Goal: Information Seeking & Learning: Check status

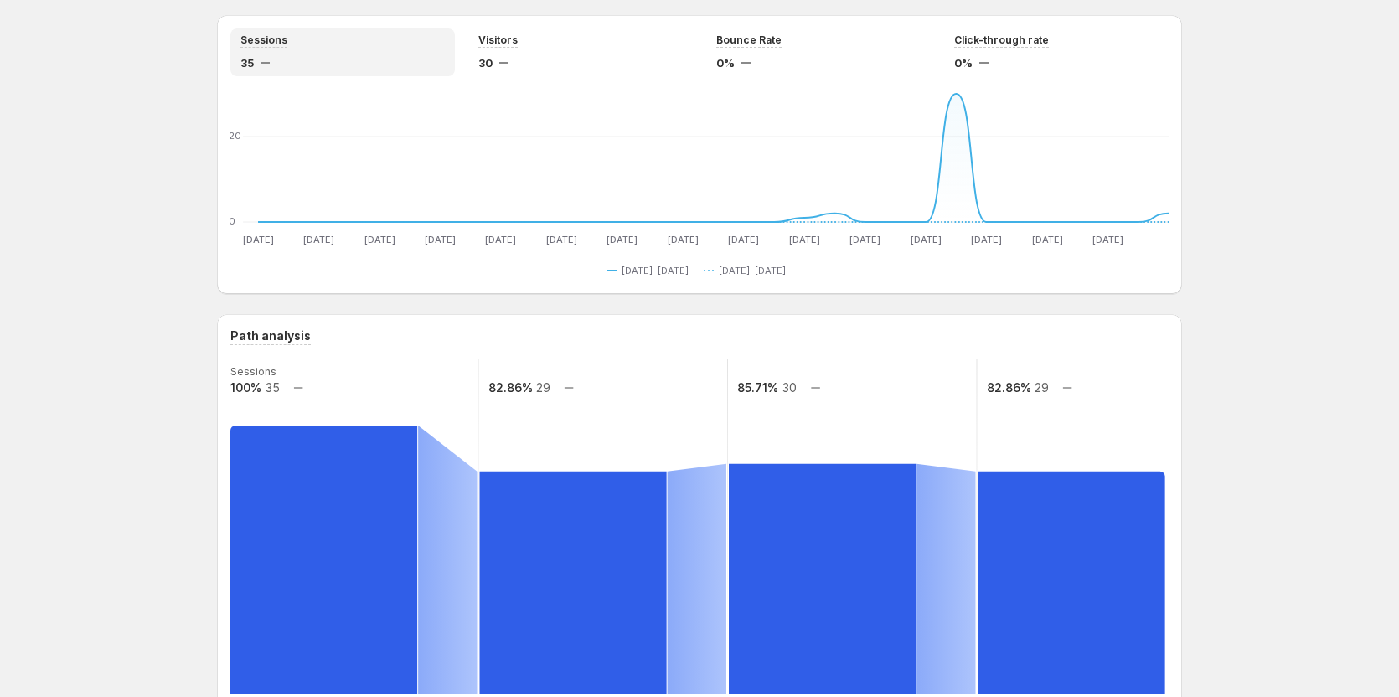
scroll to position [9, 0]
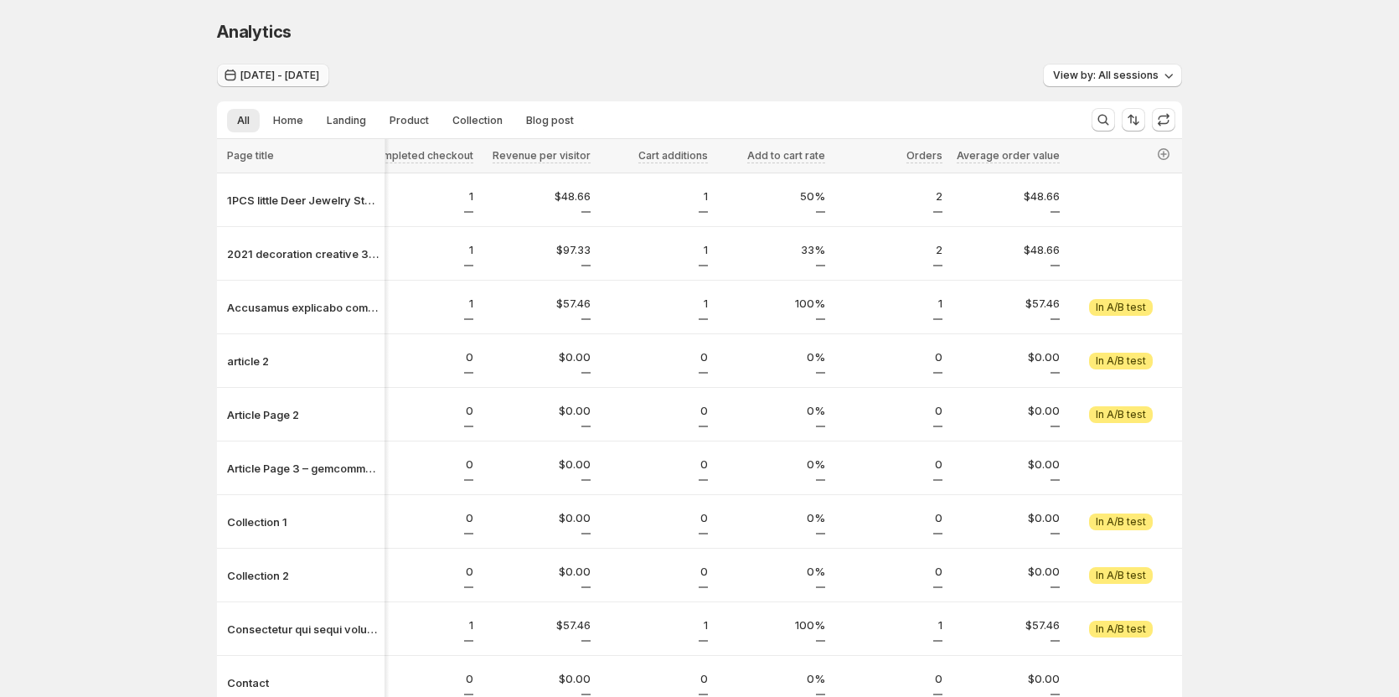
click at [320, 65] on button "Jul 13, 2025 - Aug 12, 2025" at bounding box center [273, 75] width 112 height 23
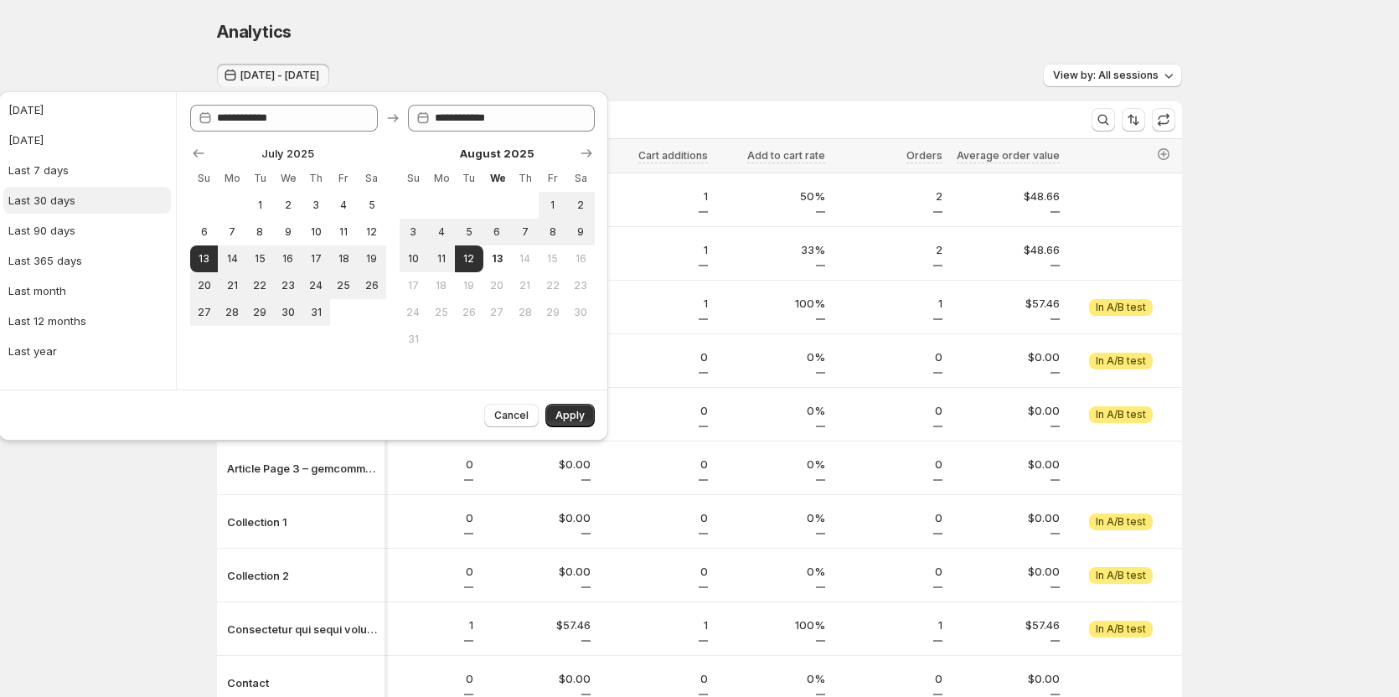
click at [65, 198] on div "Last 30 days" at bounding box center [41, 200] width 67 height 17
type input "**********"
click at [551, 408] on button "Apply" at bounding box center [569, 415] width 49 height 23
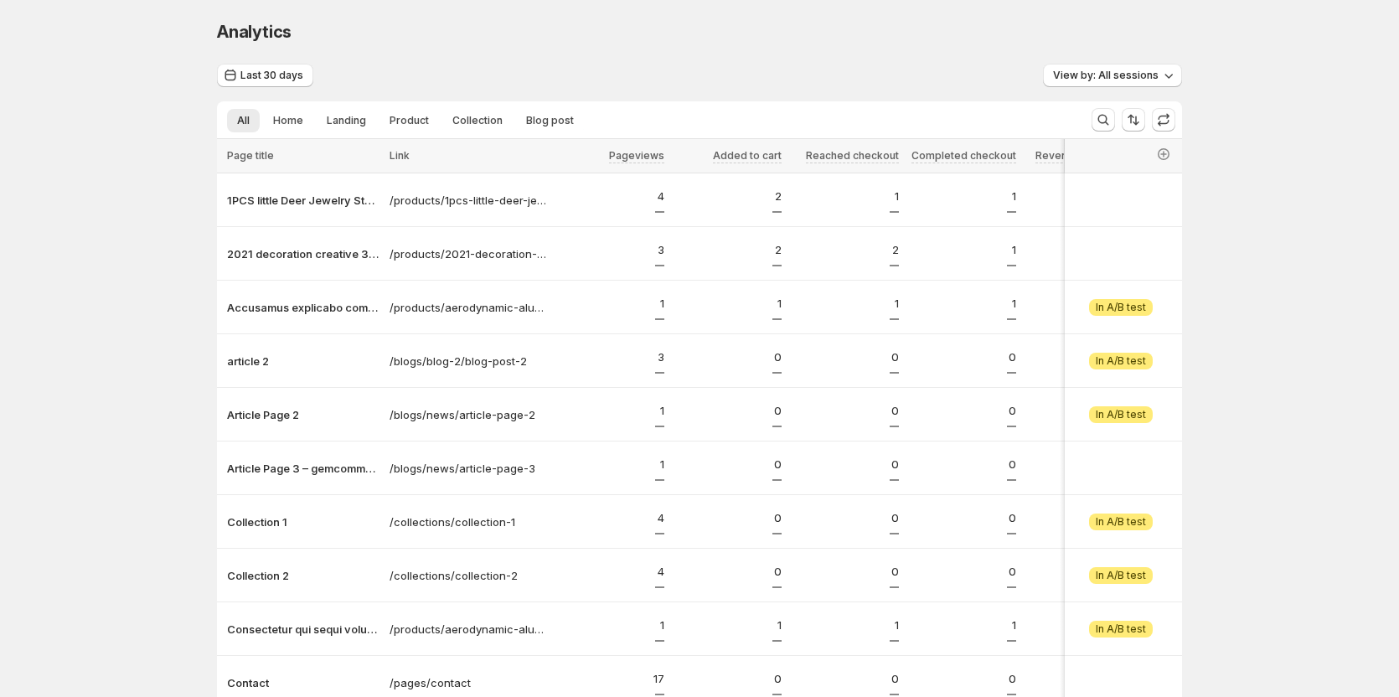
click at [255, 60] on div "Analytics. This page is ready Analytics" at bounding box center [699, 32] width 965 height 64
click at [263, 70] on span "Last 30 days" at bounding box center [271, 75] width 63 height 13
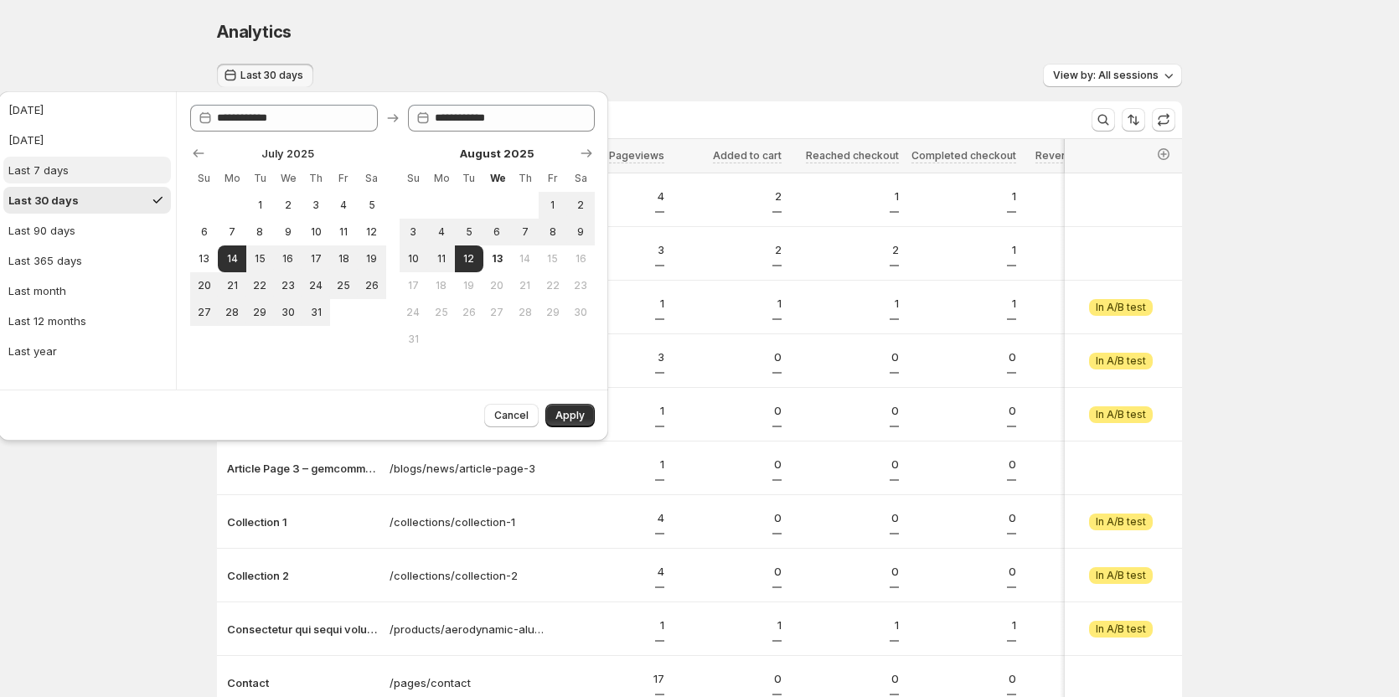
click at [77, 175] on button "Last 7 days" at bounding box center [87, 170] width 168 height 27
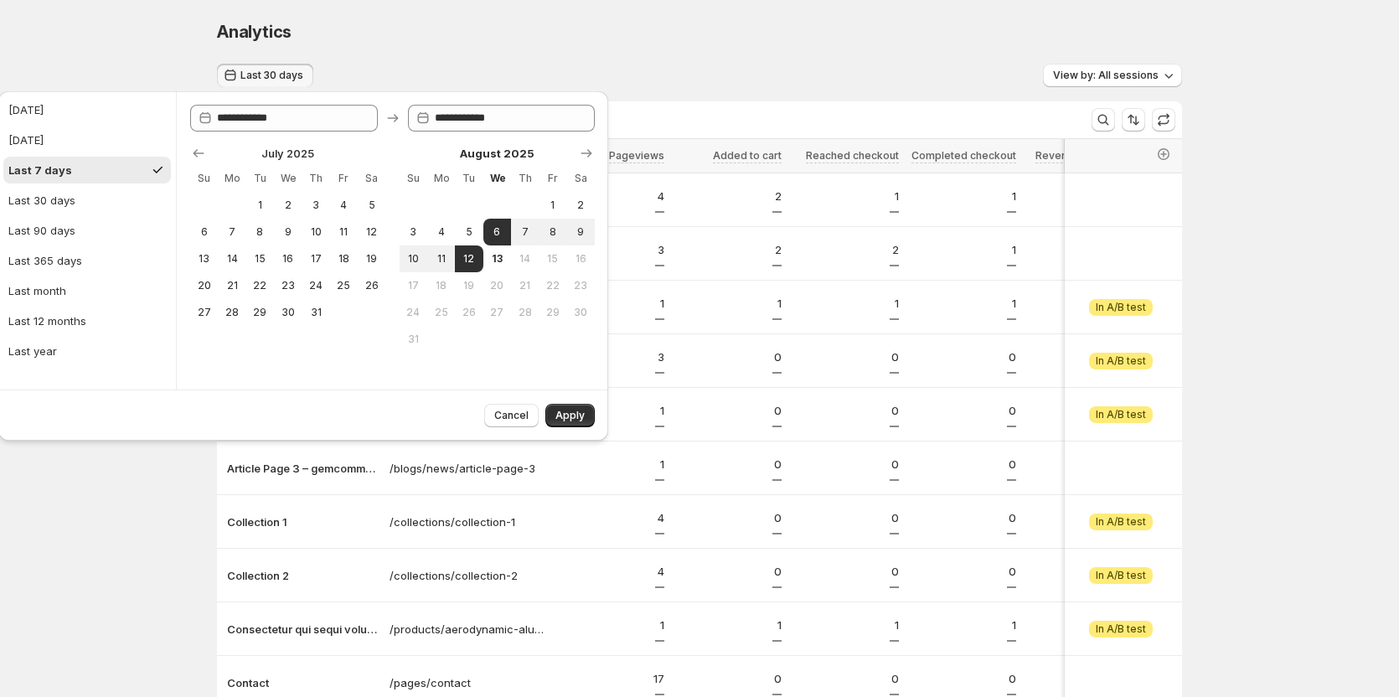
type input "**********"
click at [575, 417] on span "Apply" at bounding box center [569, 415] width 29 height 13
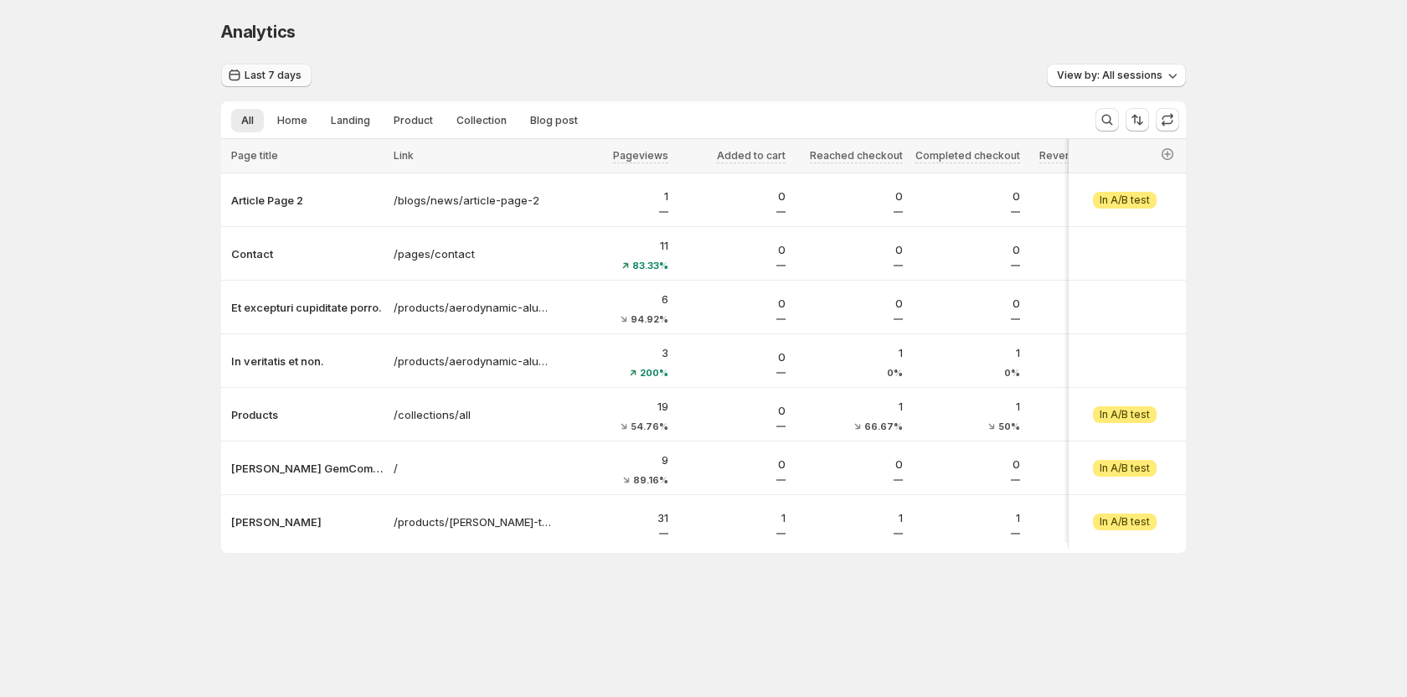
click at [283, 75] on span "Last 7 days" at bounding box center [273, 75] width 57 height 13
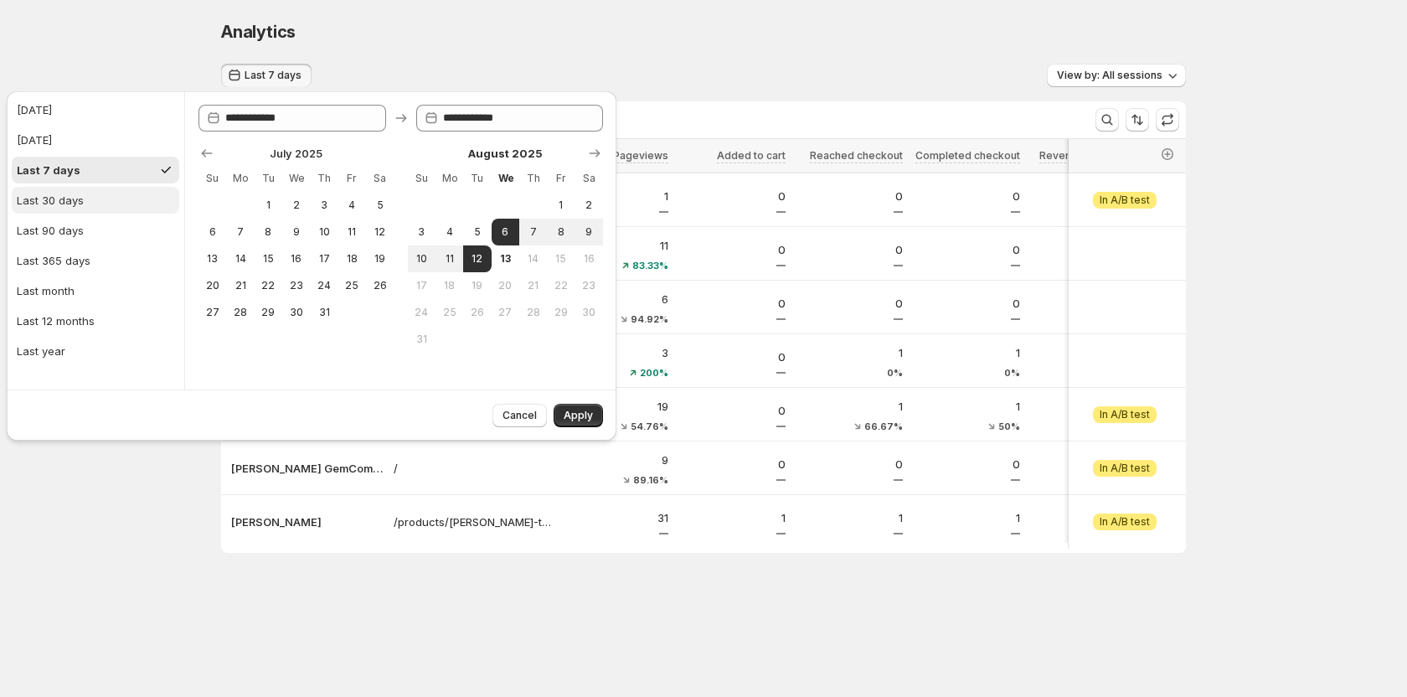
click at [81, 206] on div "Last 30 days" at bounding box center [50, 200] width 67 height 17
type input "**********"
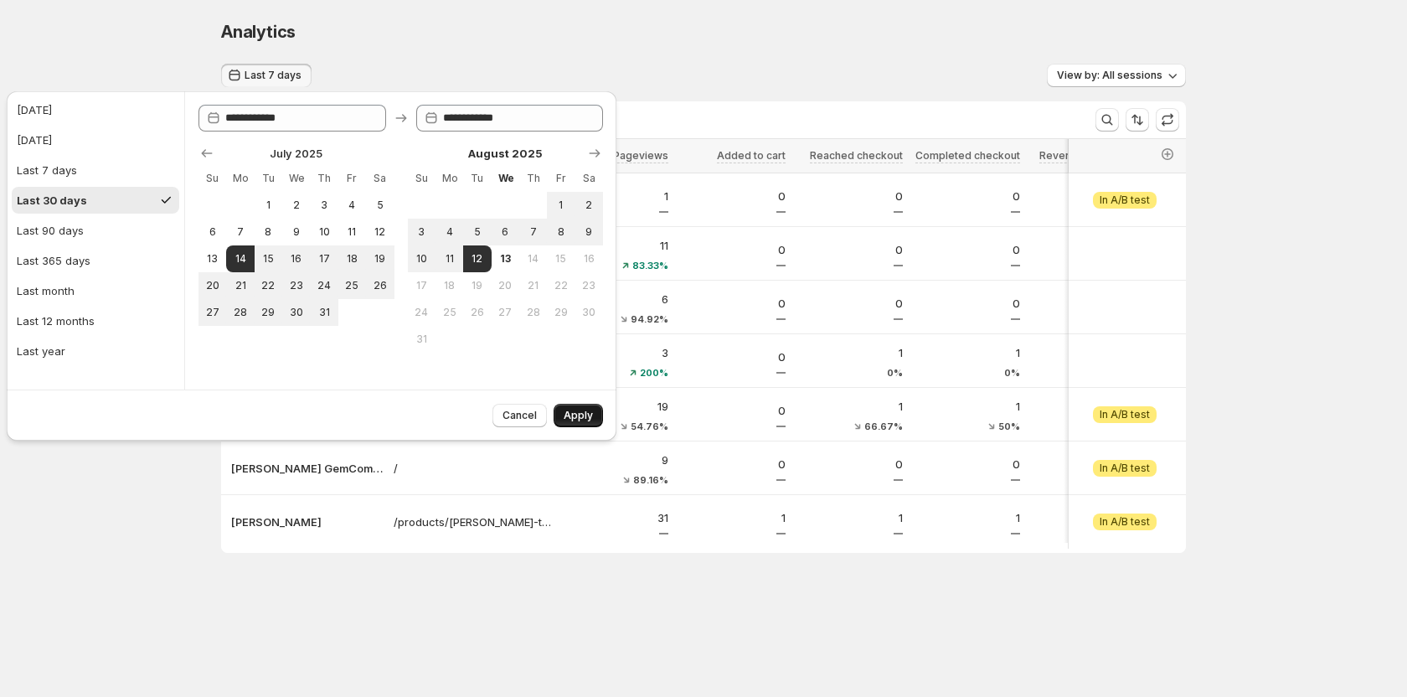
click at [573, 404] on button "Apply" at bounding box center [578, 415] width 49 height 23
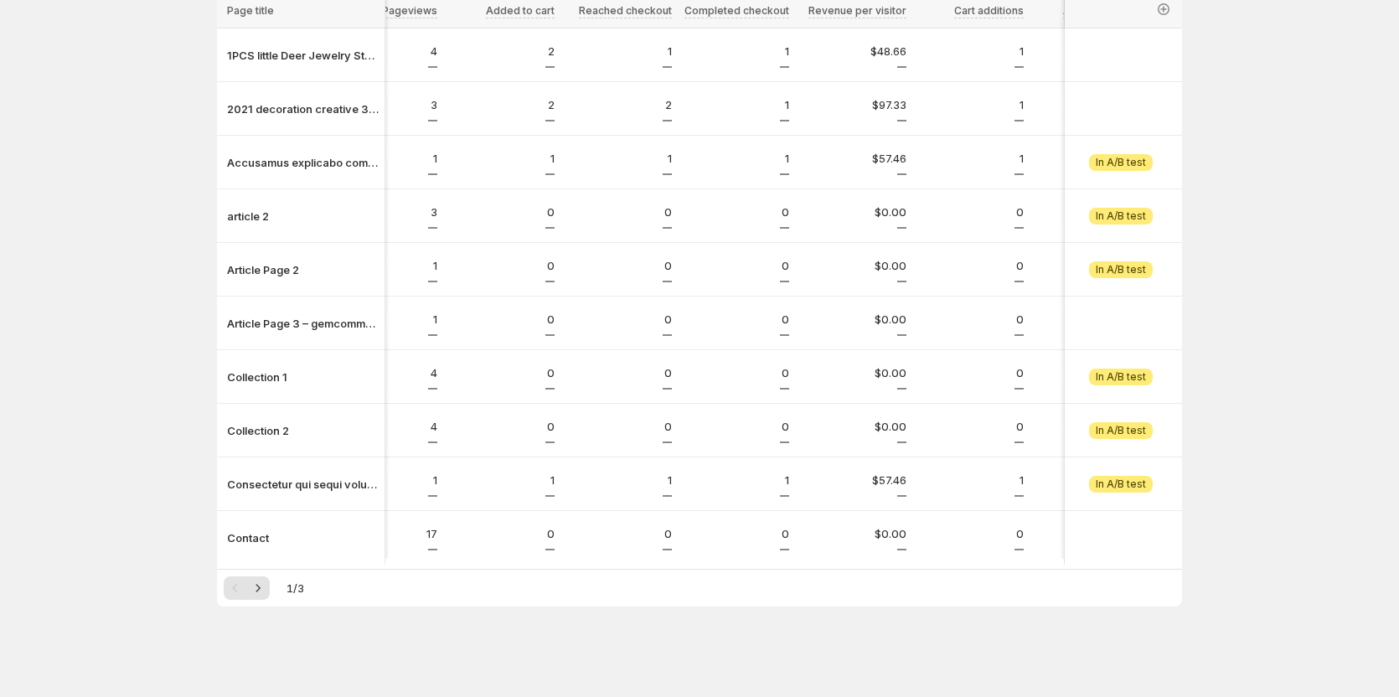
scroll to position [0, 323]
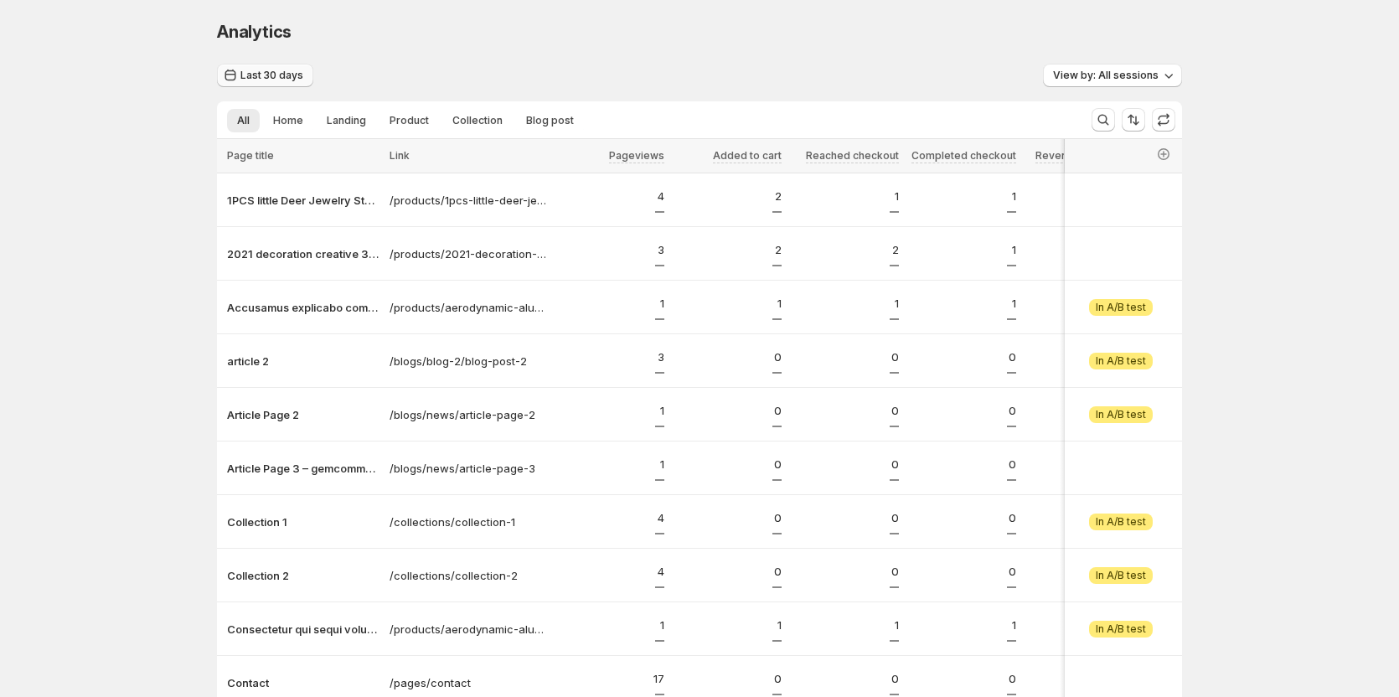
click at [285, 83] on button "Last 30 days" at bounding box center [265, 75] width 96 height 23
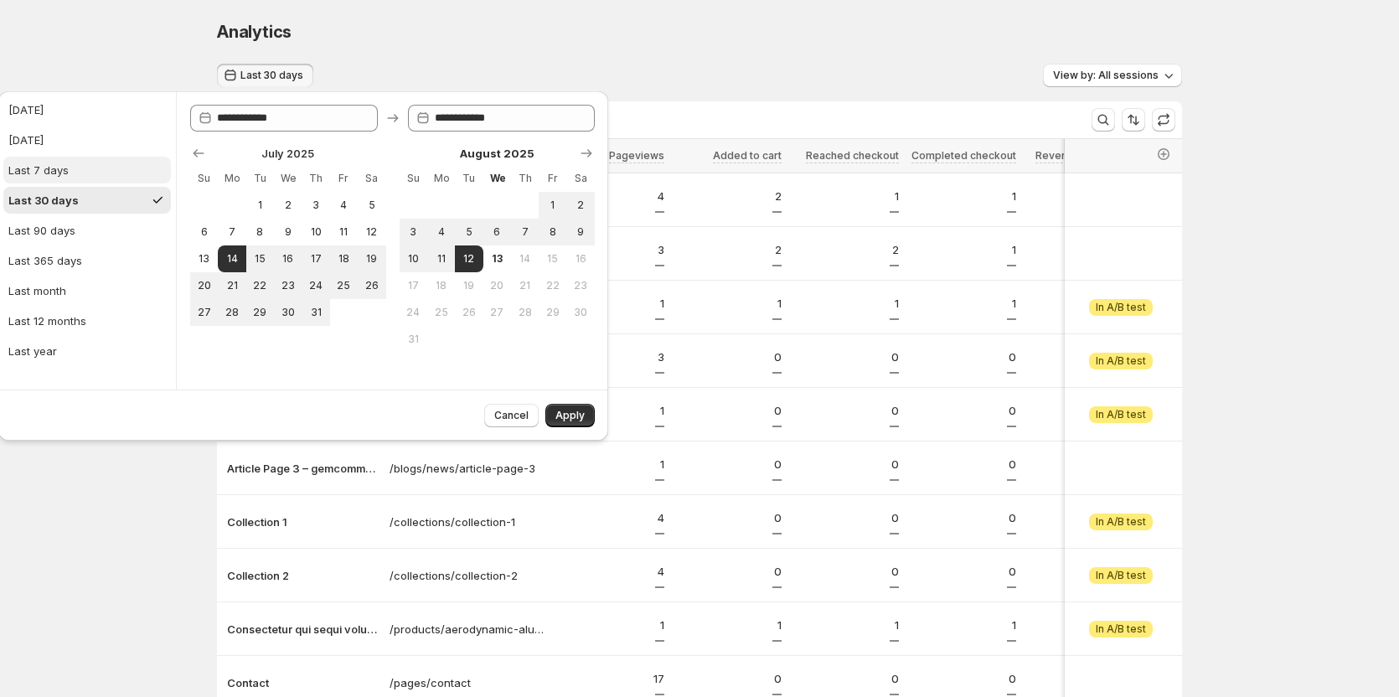
click at [54, 164] on div "Last 7 days" at bounding box center [38, 170] width 60 height 17
type input "**********"
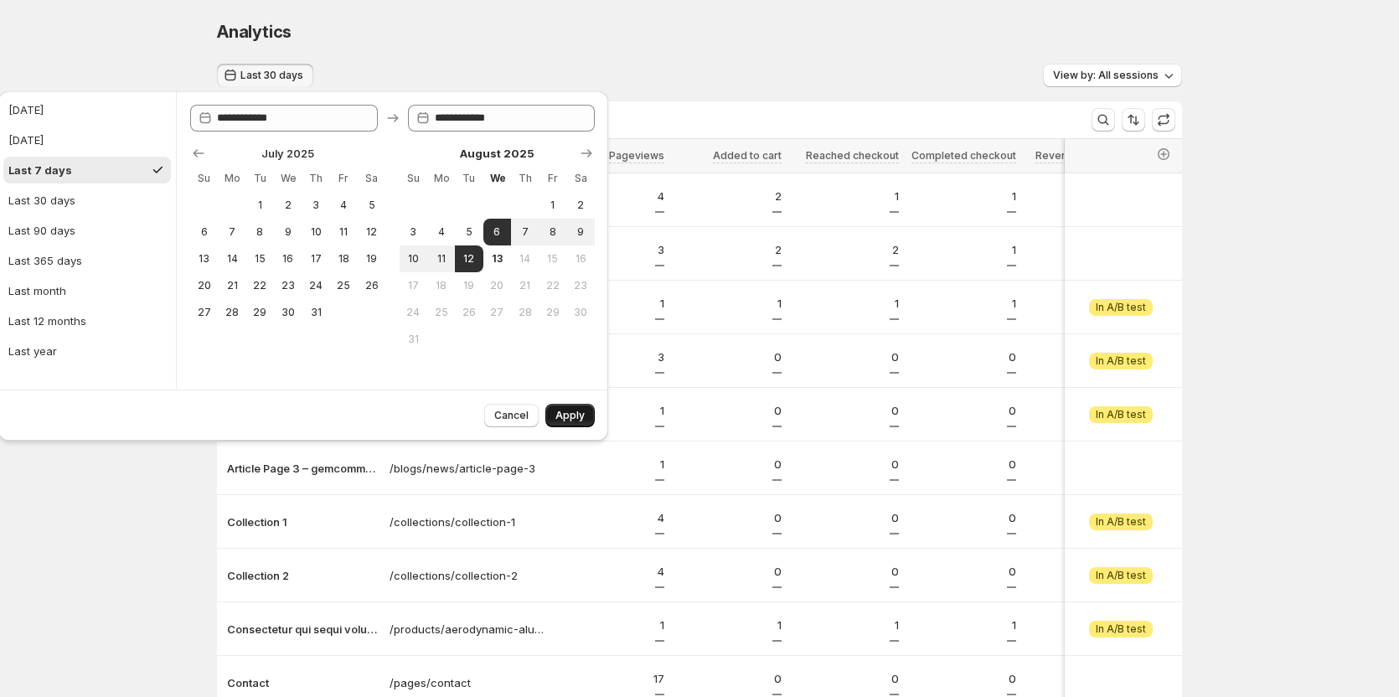
click at [575, 412] on span "Apply" at bounding box center [569, 415] width 29 height 13
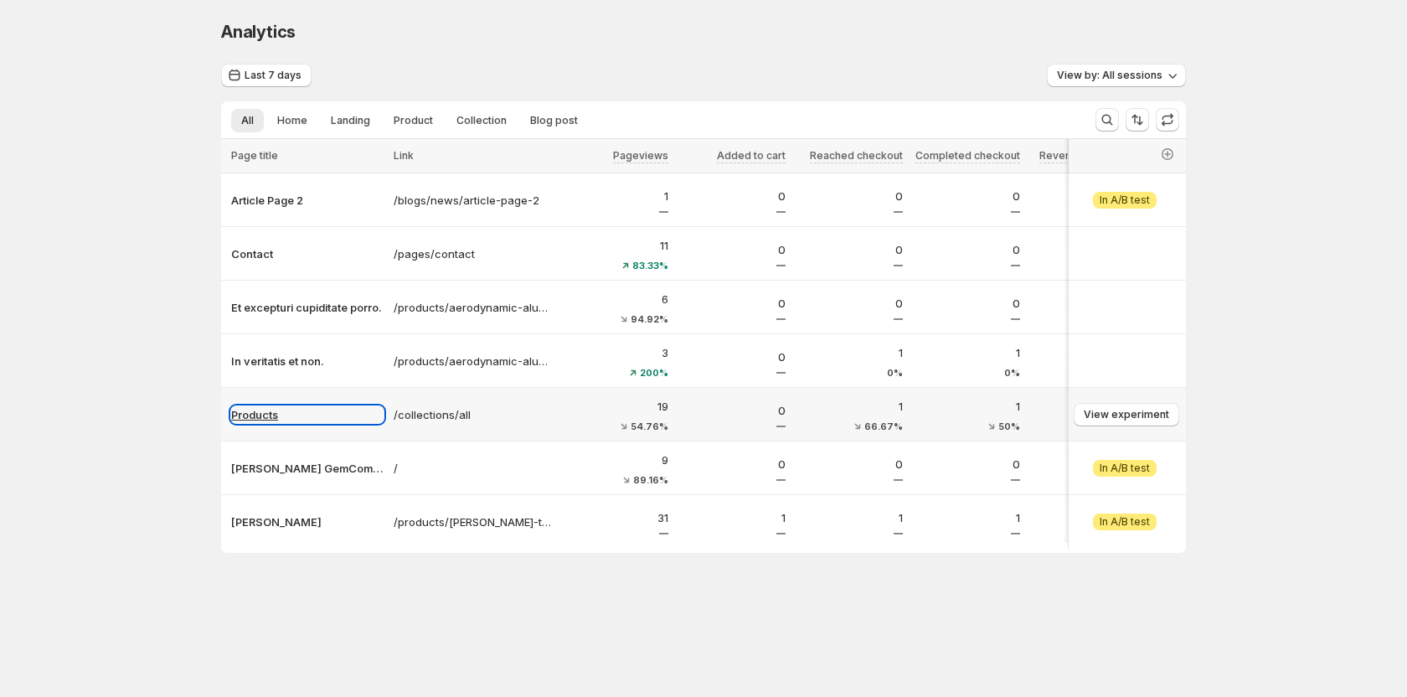
drag, startPoint x: 281, startPoint y: 415, endPoint x: 255, endPoint y: 415, distance: 25.1
click at [253, 410] on p "Products" at bounding box center [307, 414] width 152 height 17
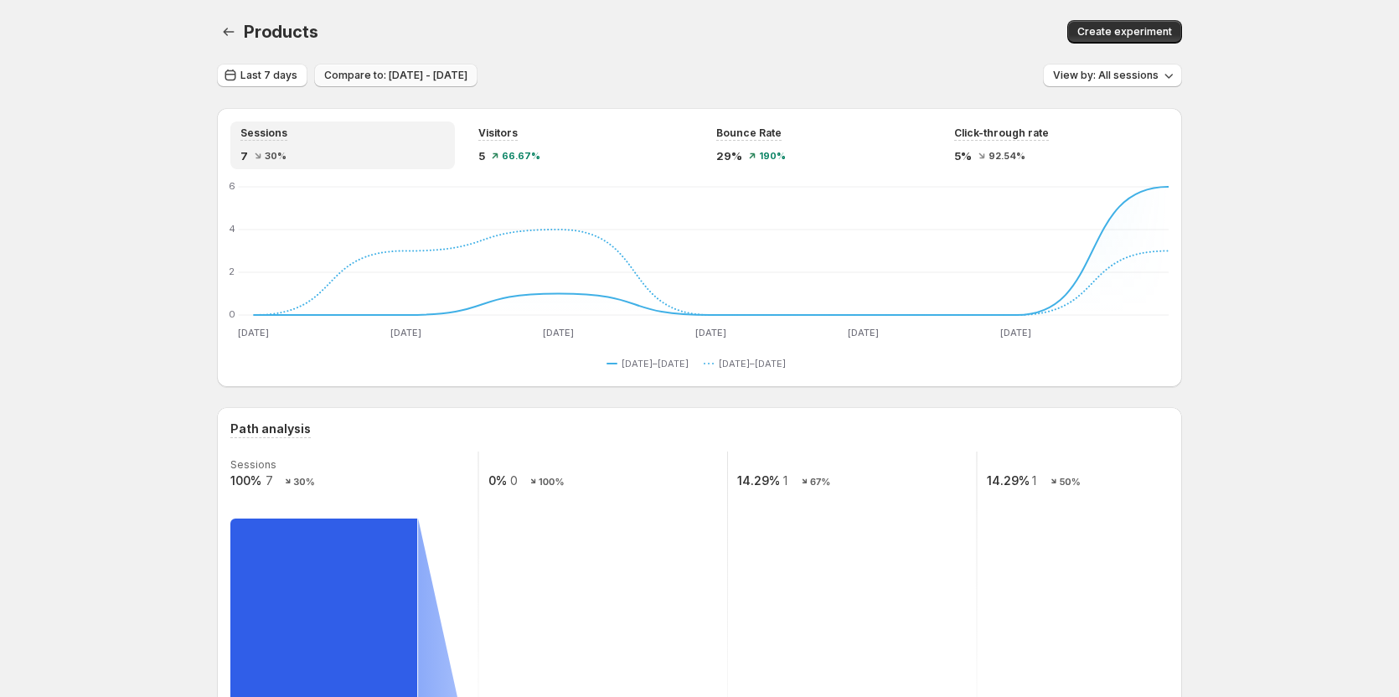
click at [457, 79] on span "Compare to: Jul 30, 2025 - Aug 05, 2025" at bounding box center [395, 75] width 143 height 13
click at [658, 83] on div "Last 7 days Compare to: Jul 30, 2025 - Aug 05, 2025 View by: All sessions" at bounding box center [699, 76] width 965 height 24
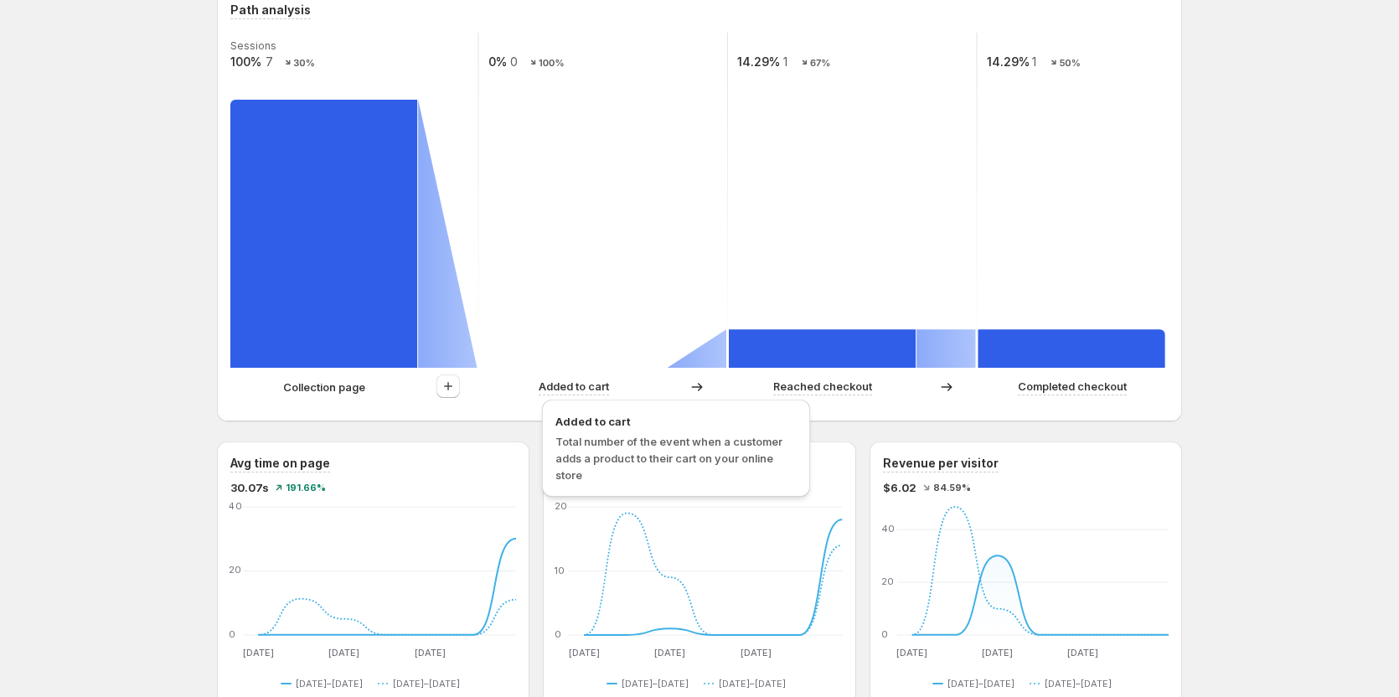
scroll to position [503, 0]
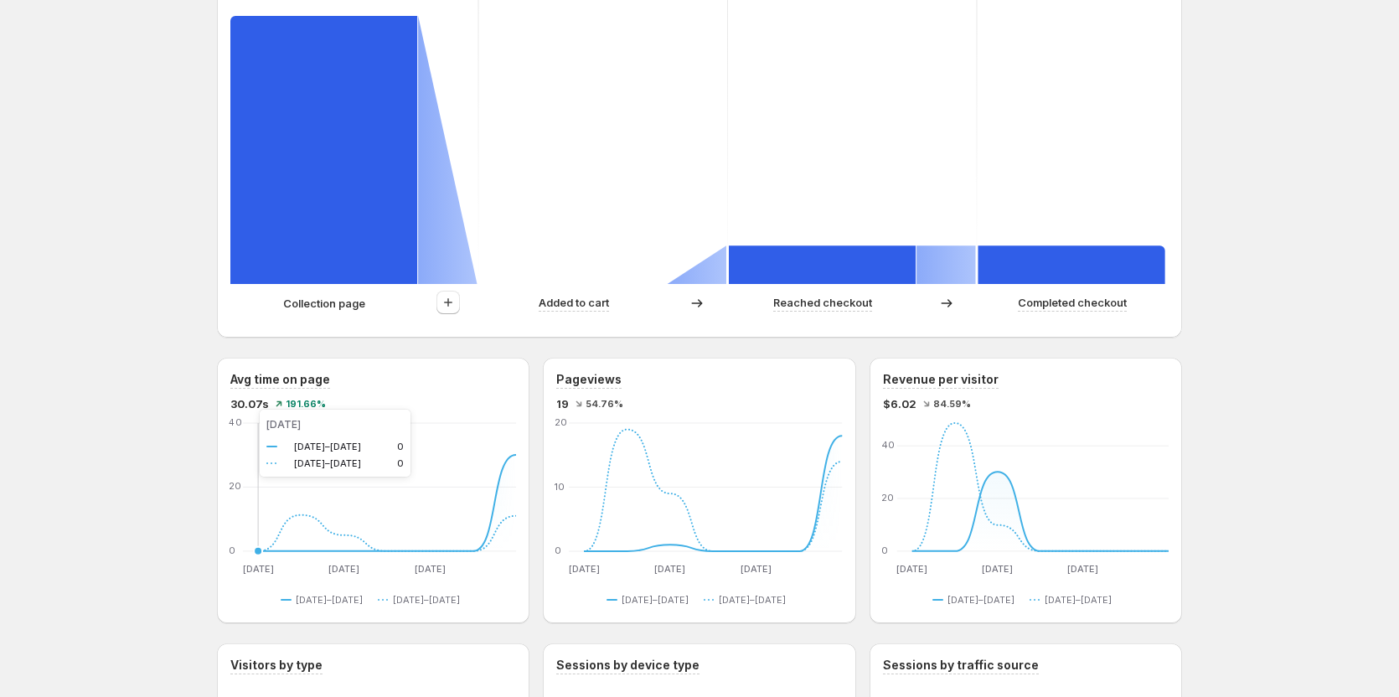
click at [243, 410] on text "11.27" at bounding box center [242, 415] width 24 height 13
click at [244, 402] on span "30.07s" at bounding box center [249, 403] width 39 height 17
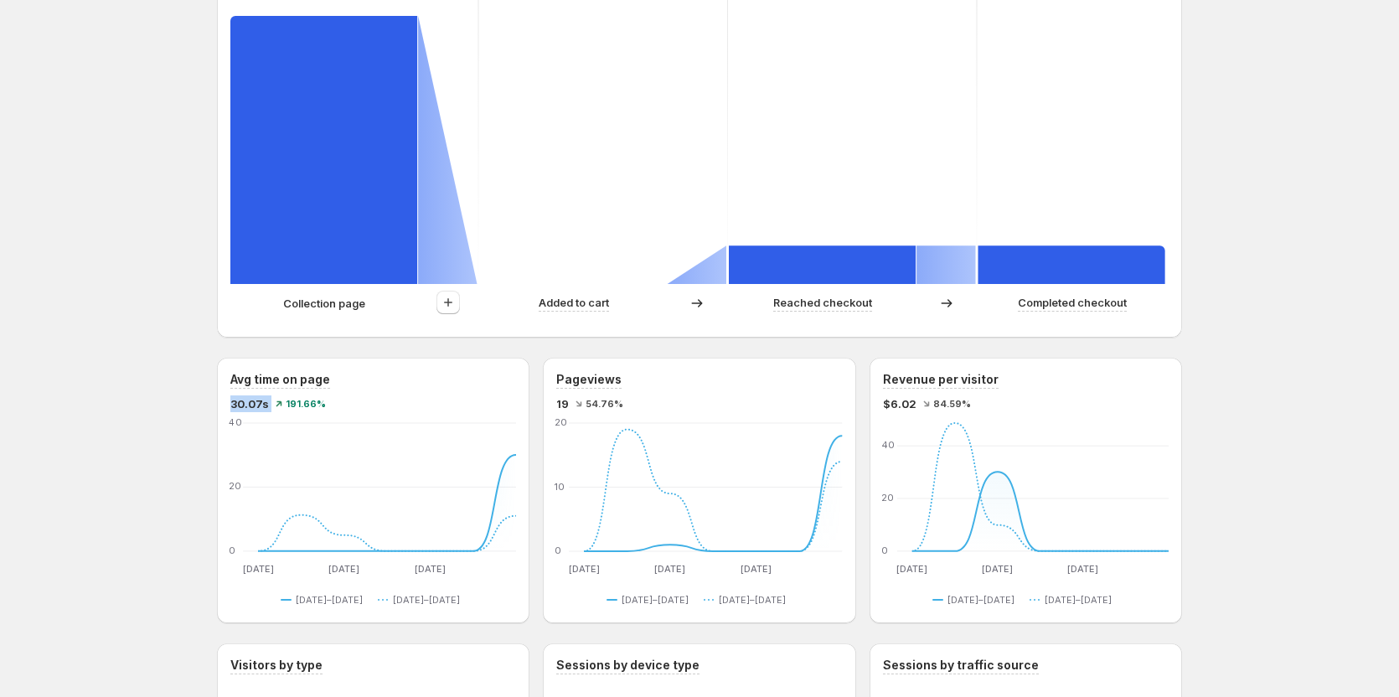
copy div "30.07s"
click at [120, 376] on div "Products. This page is ready Products Create experiment Last 7 days Compare to:…" at bounding box center [699, 520] width 1399 height 2046
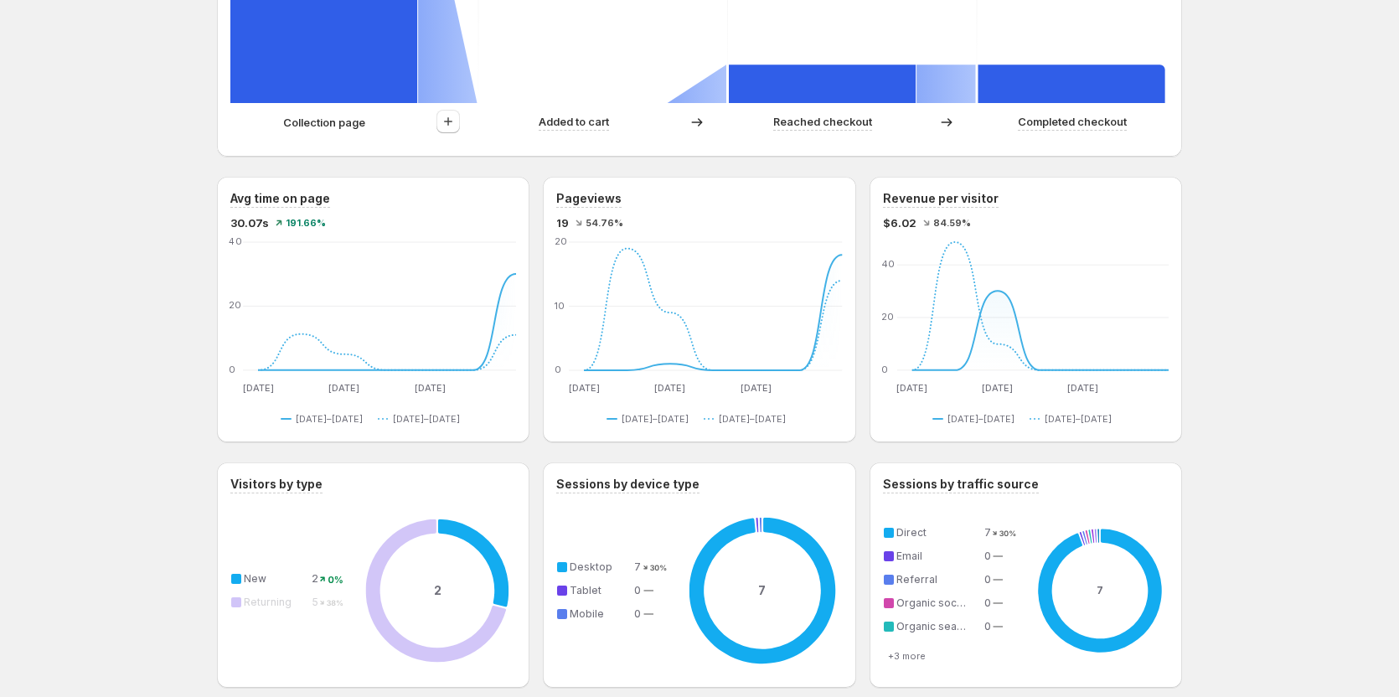
scroll to position [679, 0]
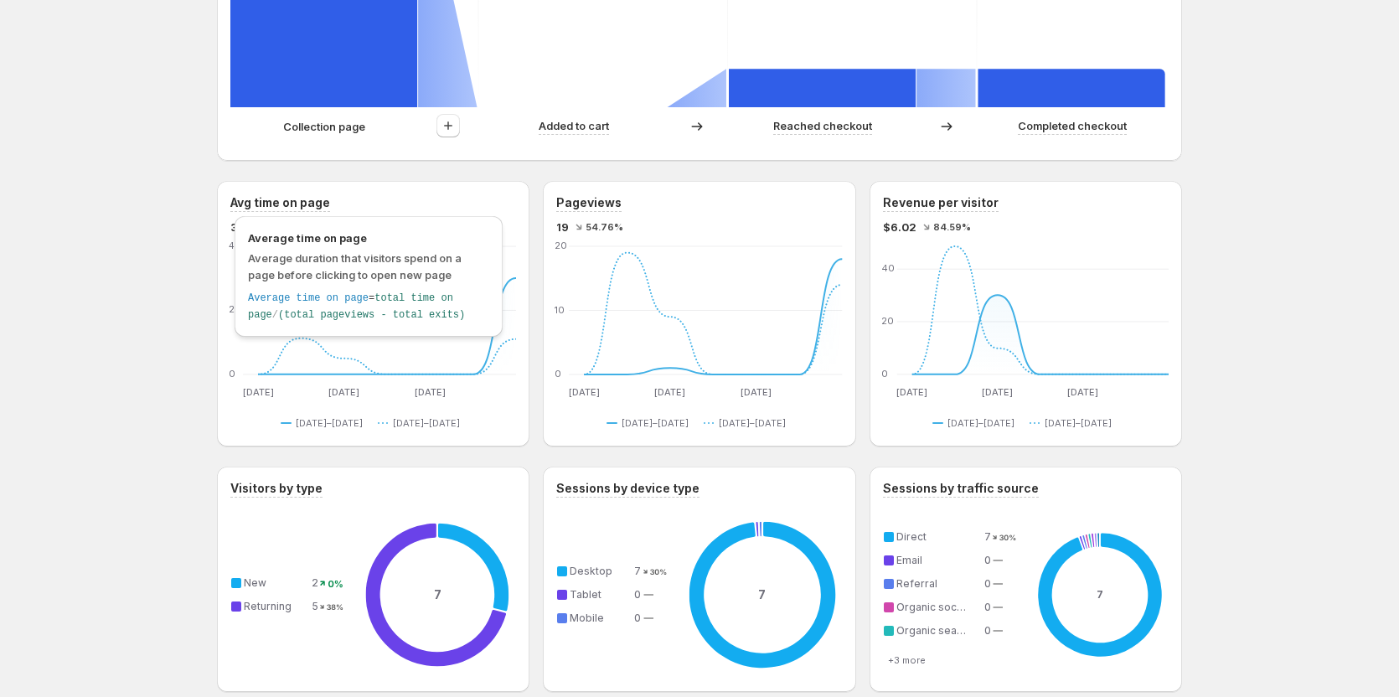
click at [275, 197] on h3 "Avg time on page" at bounding box center [280, 202] width 100 height 17
drag, startPoint x: 230, startPoint y: 191, endPoint x: 320, endPoint y: 198, distance: 90.7
click at [320, 198] on div "Avg time on page 30.07s 191.66% Aug 6 Aug 6 Aug 8 Aug 8 Aug 10 Aug 10 0 20 40 A…" at bounding box center [373, 314] width 312 height 266
copy h3 "Avg"
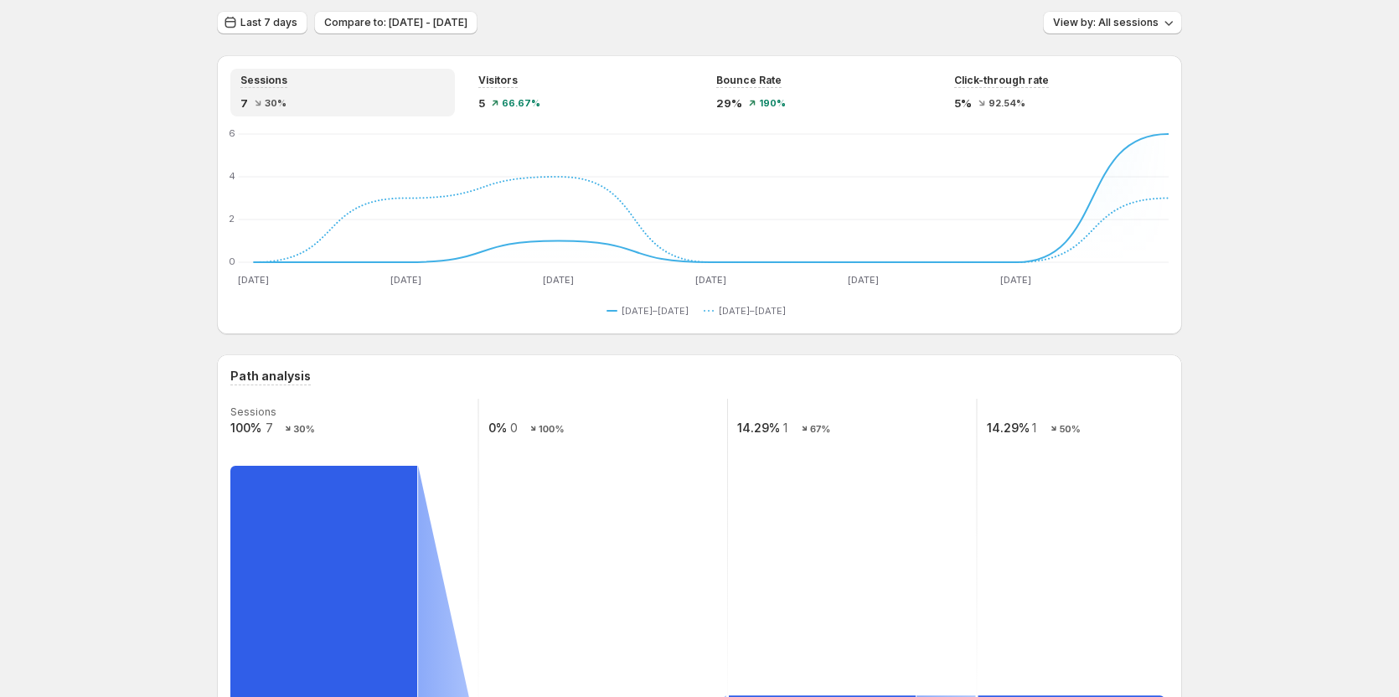
scroll to position [0, 0]
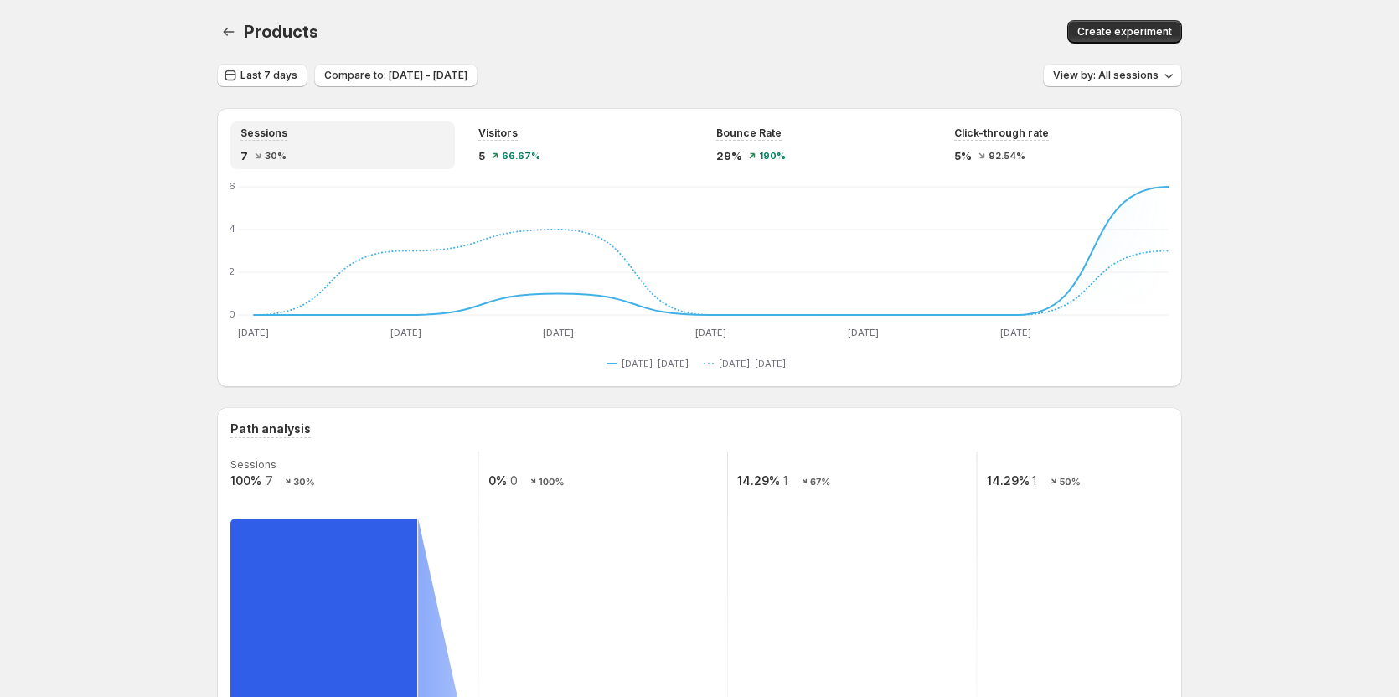
click at [604, 44] on div "Products. This page is ready Products Create experiment" at bounding box center [699, 32] width 965 height 64
click at [673, 33] on div "Products" at bounding box center [465, 31] width 442 height 23
click at [662, 13] on div "Products. This page is ready Products Create experiment" at bounding box center [699, 32] width 965 height 64
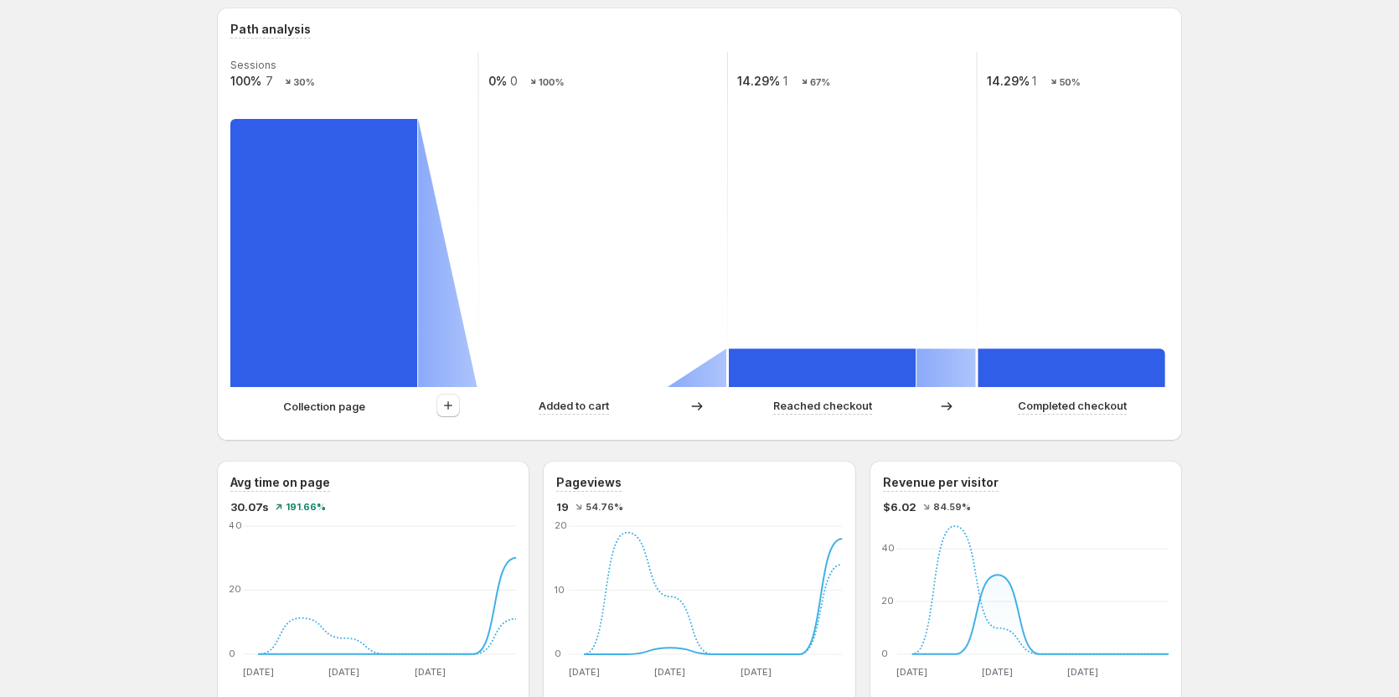
scroll to position [419, 0]
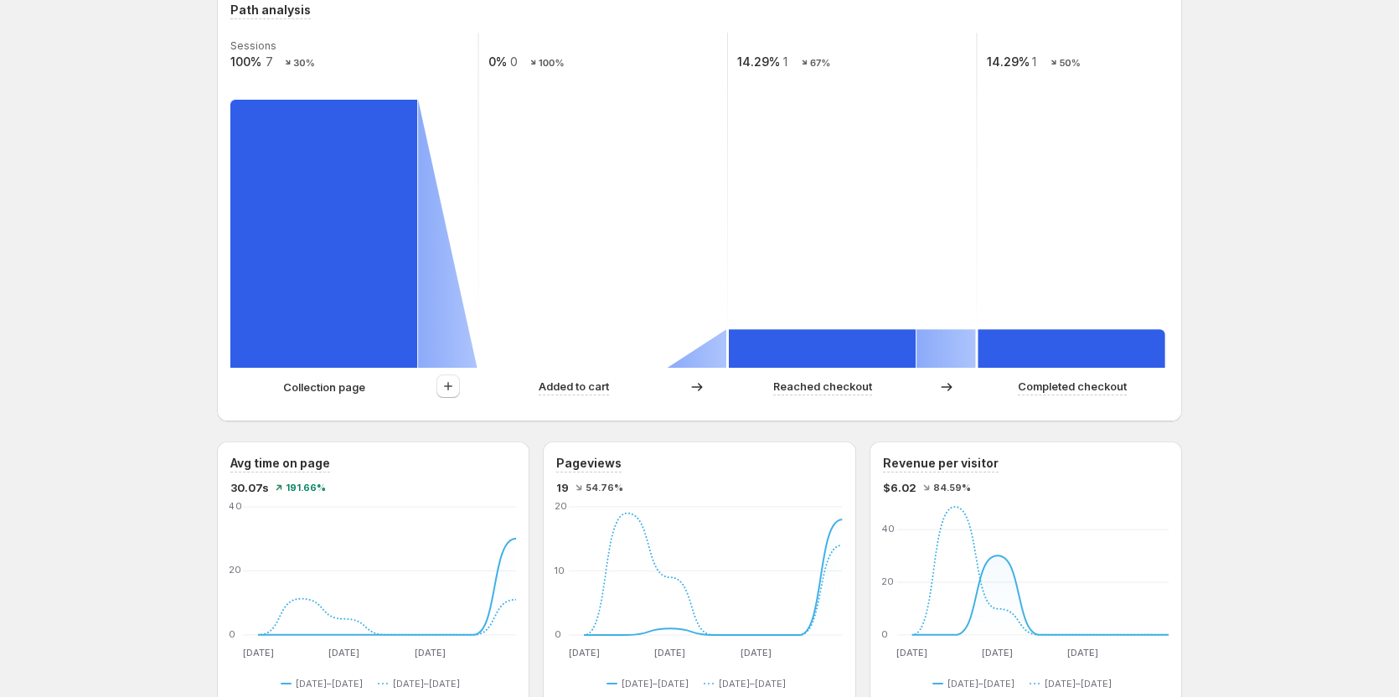
click at [246, 490] on span "30.07s" at bounding box center [249, 487] width 39 height 17
copy span "30.07s"
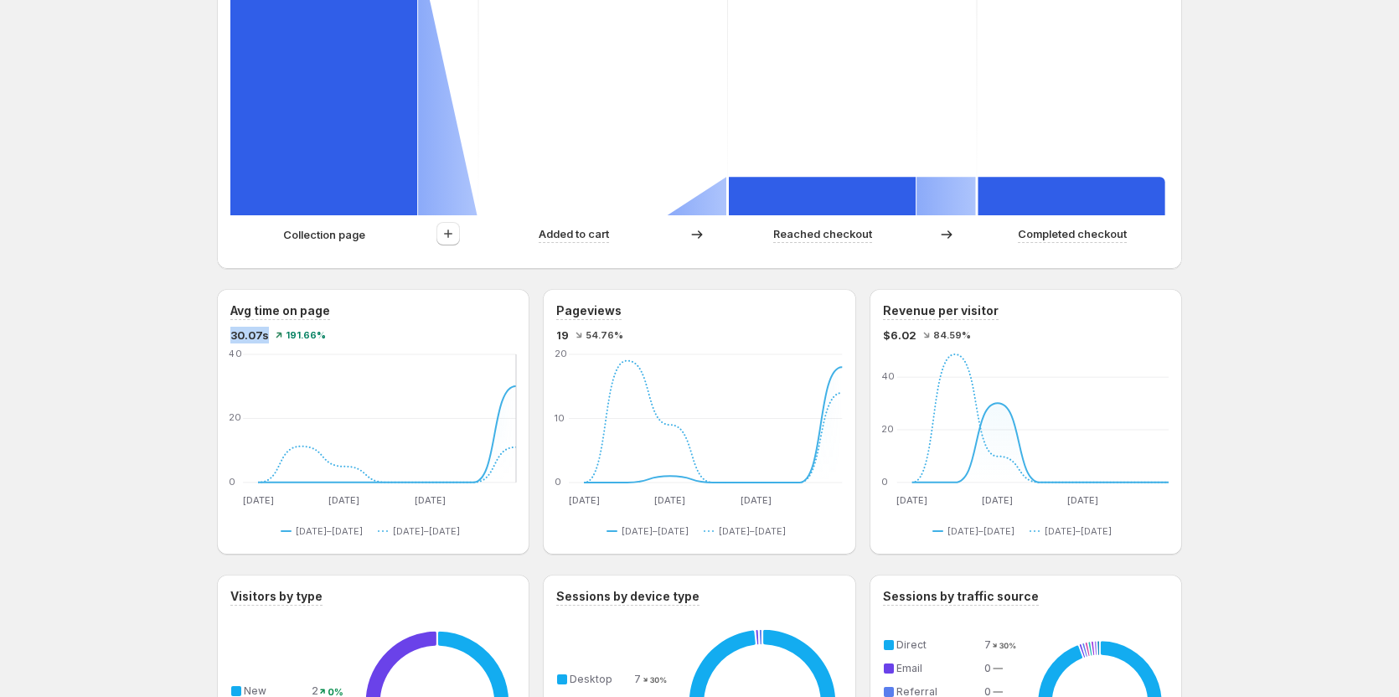
scroll to position [586, 0]
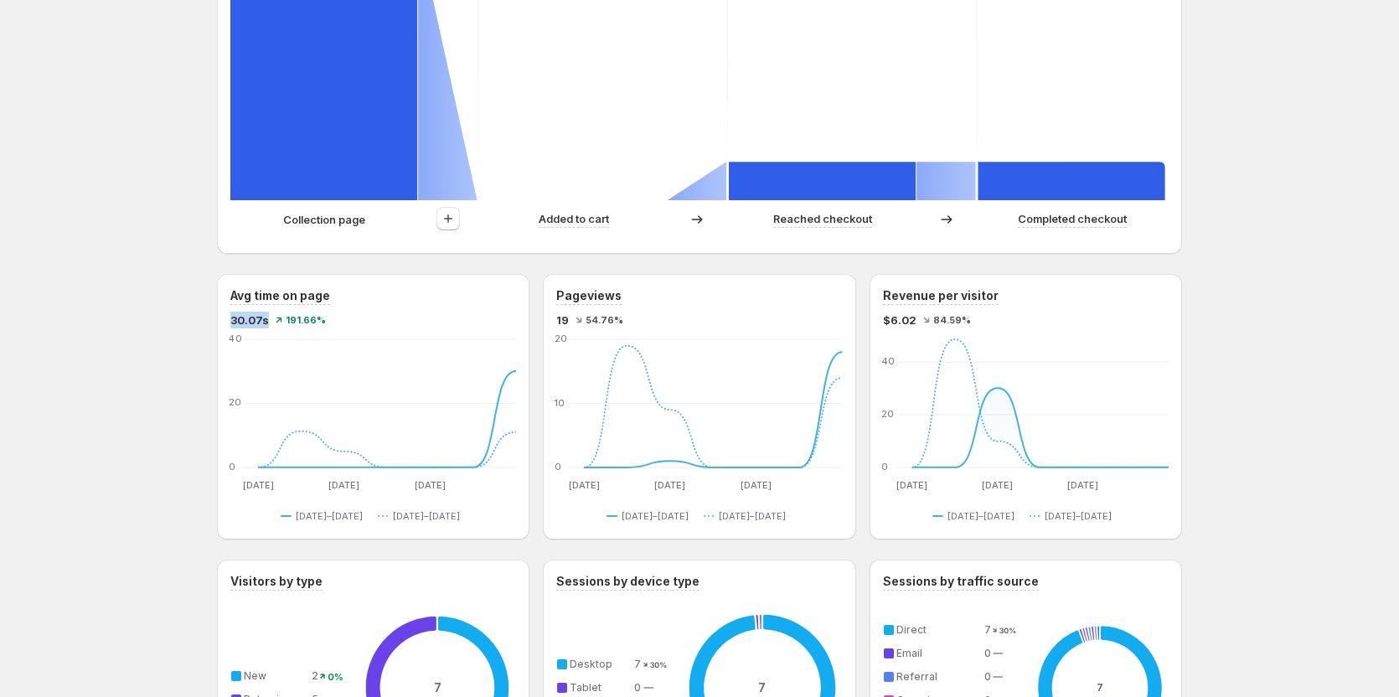
click at [150, 314] on div "Products. This page is ready Products Create experiment Last 7 days Compare to:…" at bounding box center [699, 437] width 1399 height 2046
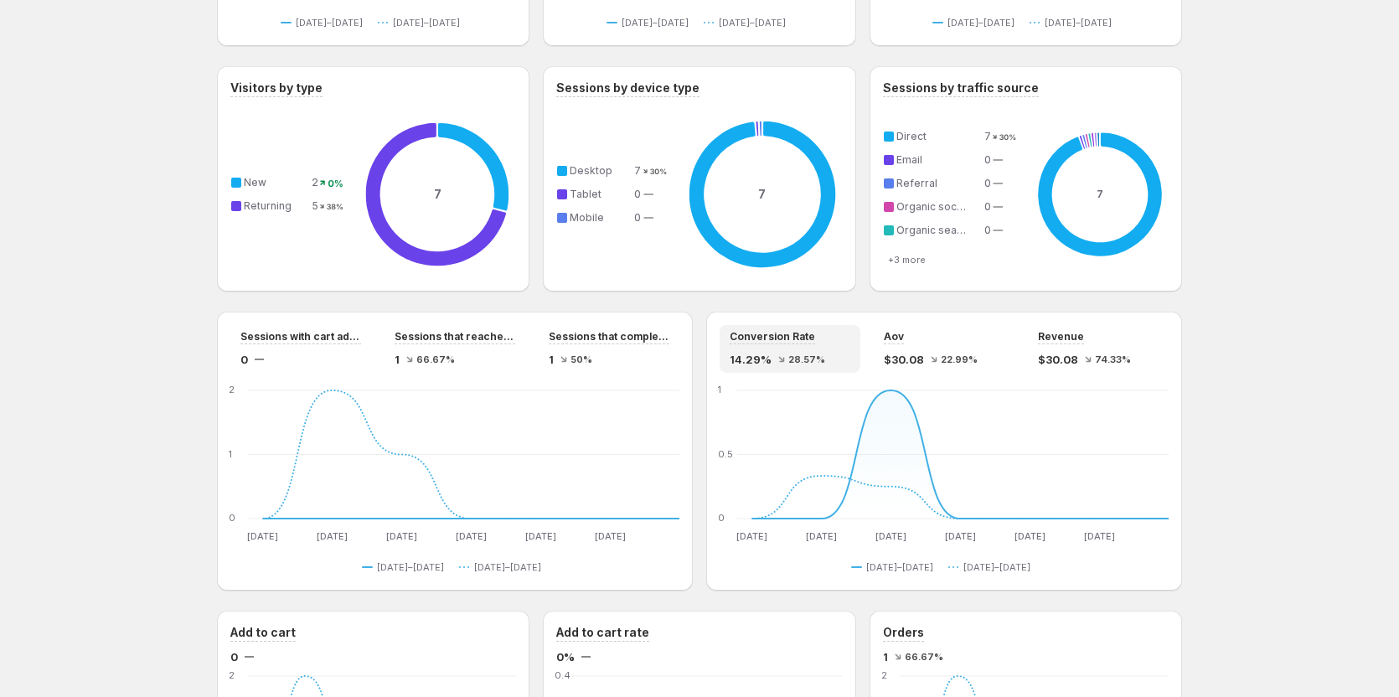
scroll to position [1089, 0]
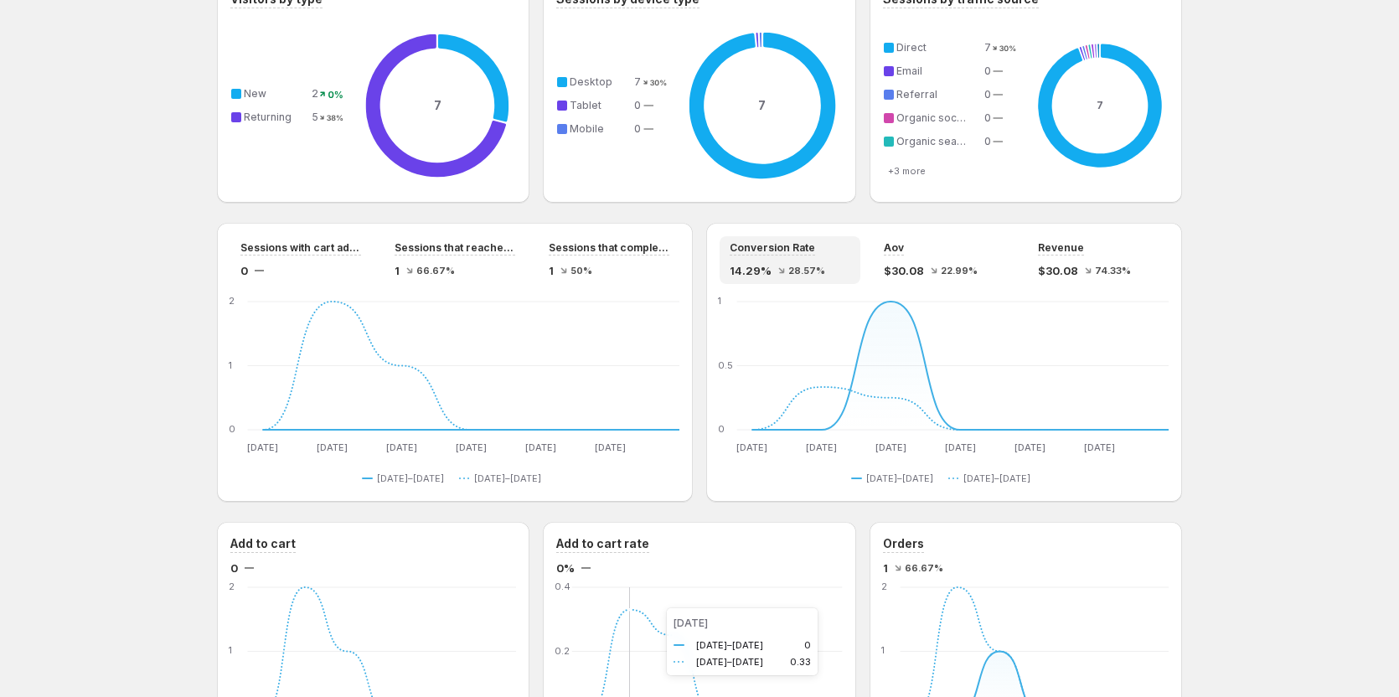
scroll to position [1173, 0]
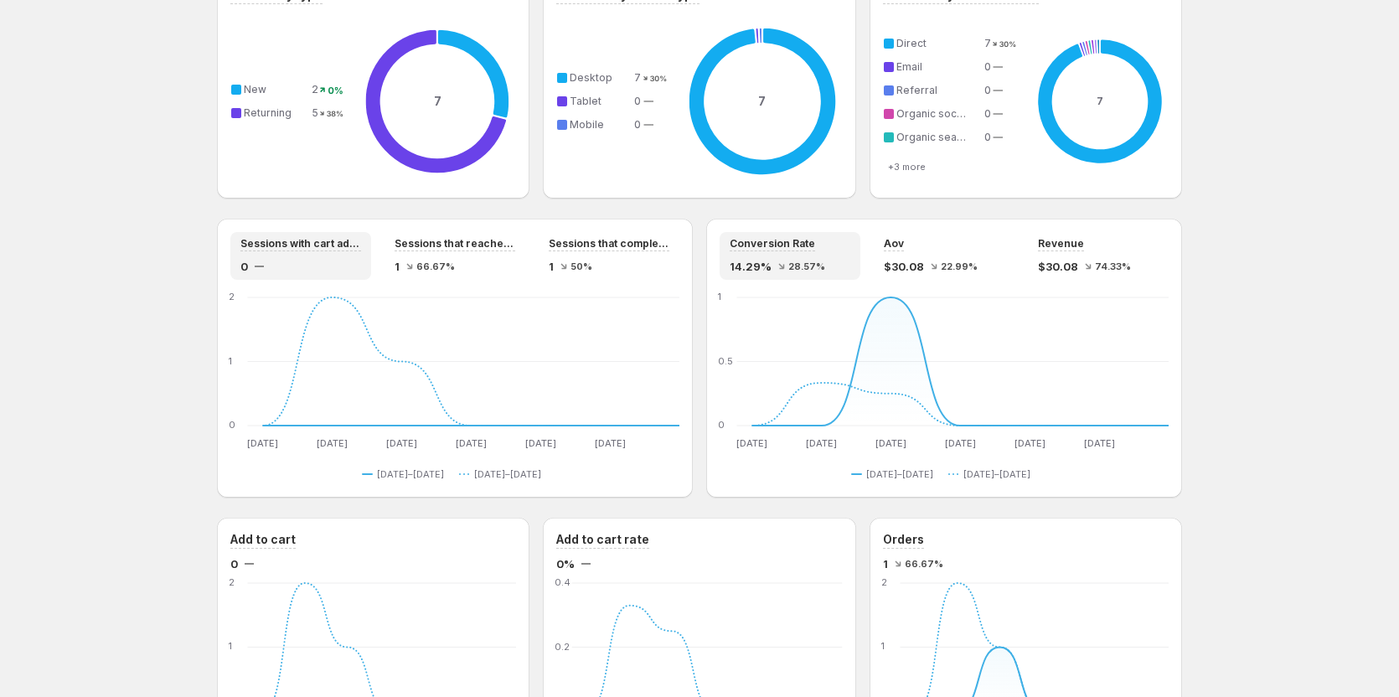
click at [318, 274] on div "0" at bounding box center [300, 266] width 121 height 17
click at [479, 275] on div "Sessions that reached checkout 1 66.67%" at bounding box center [454, 256] width 141 height 48
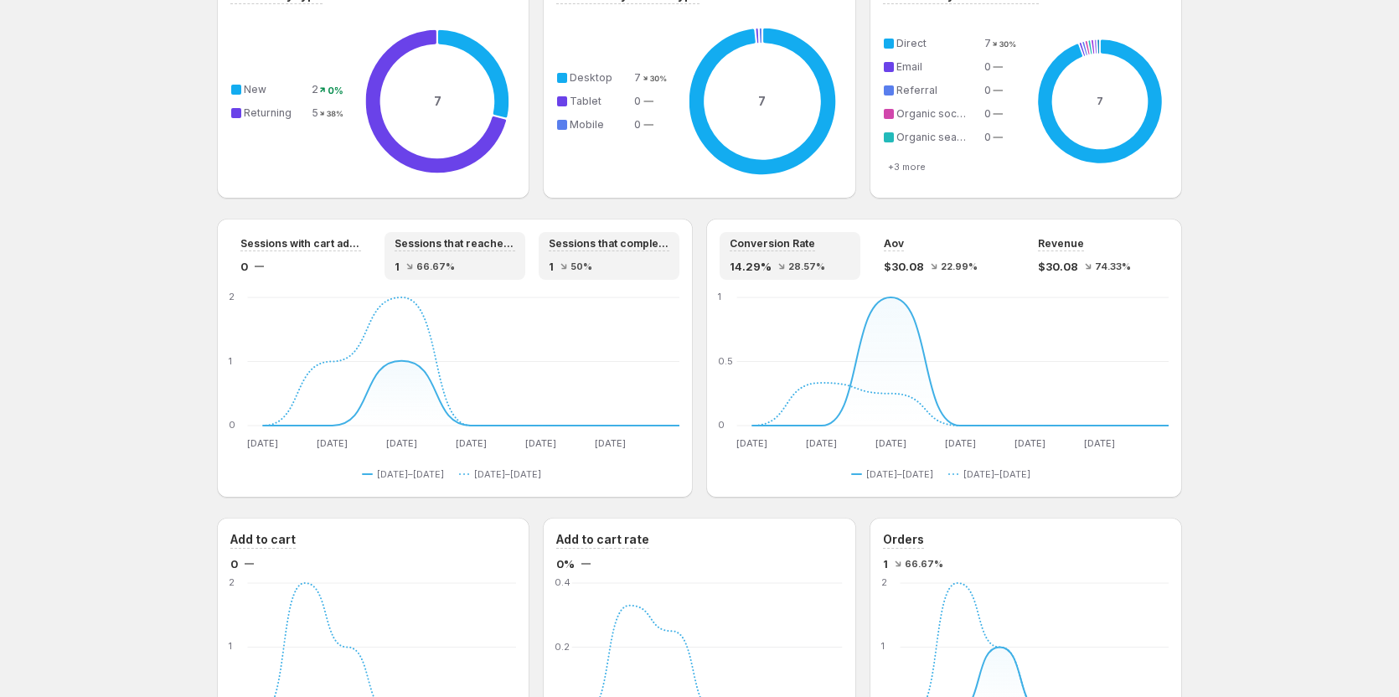
click at [575, 261] on span "50%" at bounding box center [581, 266] width 22 height 10
click at [466, 264] on div "1 66.67%" at bounding box center [455, 266] width 121 height 17
click at [323, 270] on div "0" at bounding box center [300, 266] width 121 height 17
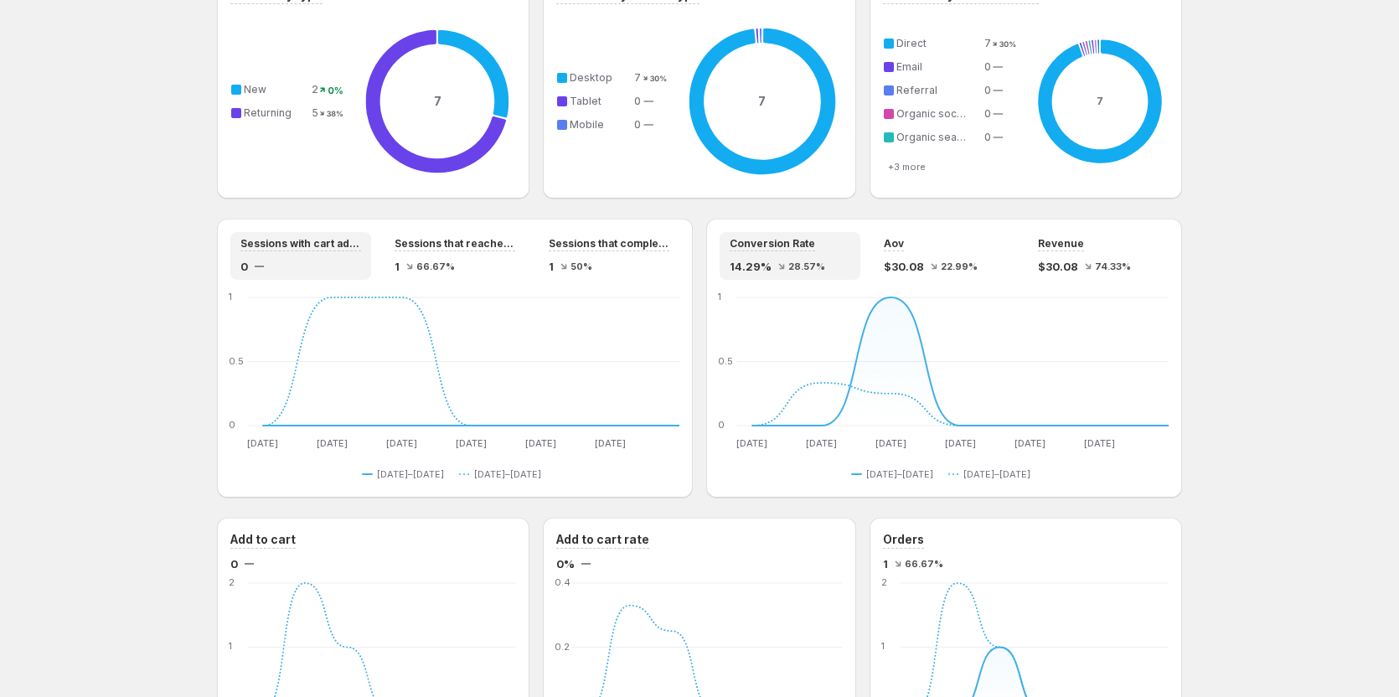
click at [302, 264] on div "0" at bounding box center [300, 266] width 121 height 17
click at [481, 275] on div "Sessions that reached checkout 1 66.67%" at bounding box center [454, 256] width 141 height 48
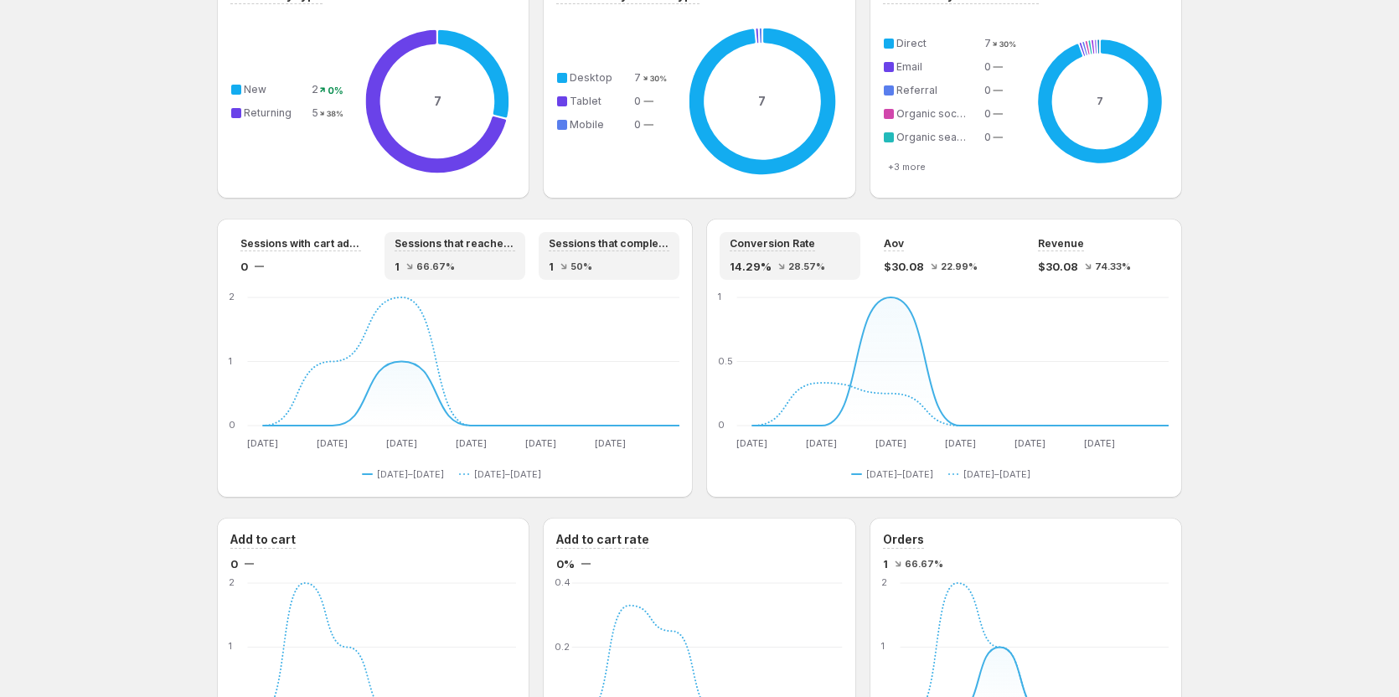
click at [656, 262] on div "1 50%" at bounding box center [609, 266] width 121 height 17
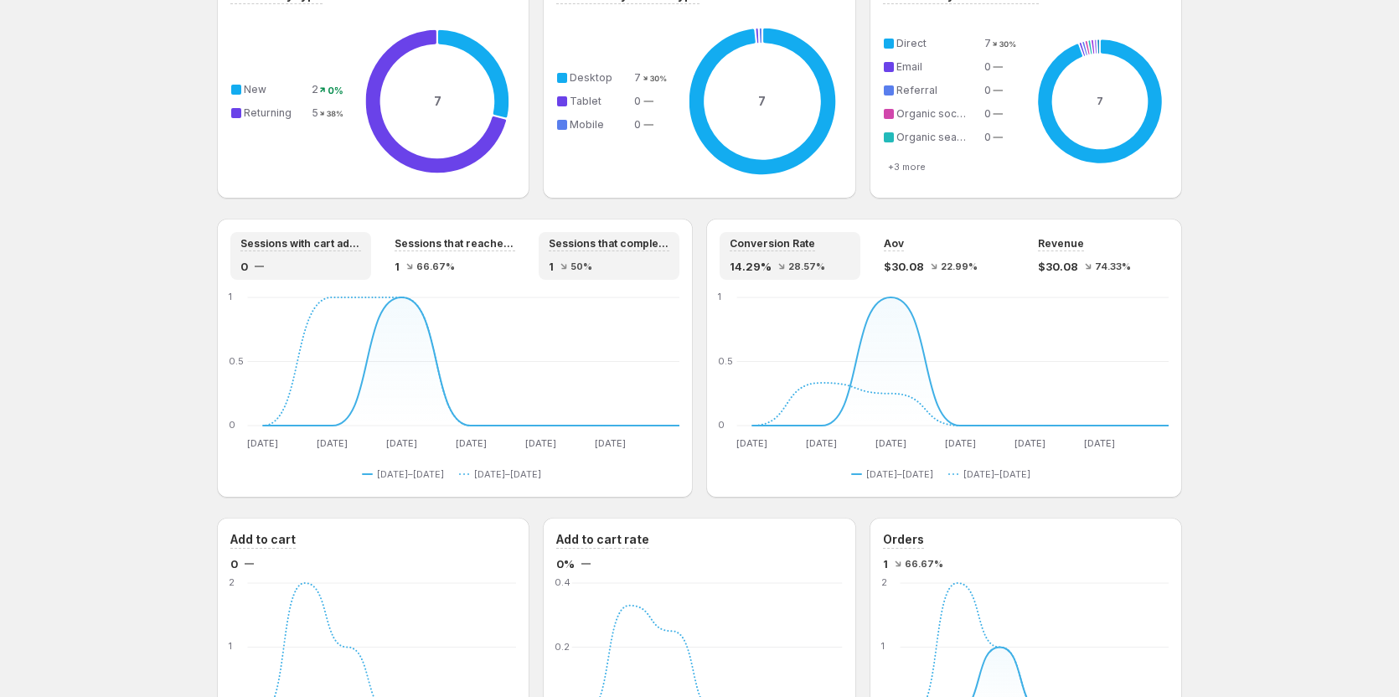
click at [325, 255] on div "Sessions with cart additions 0" at bounding box center [300, 256] width 121 height 38
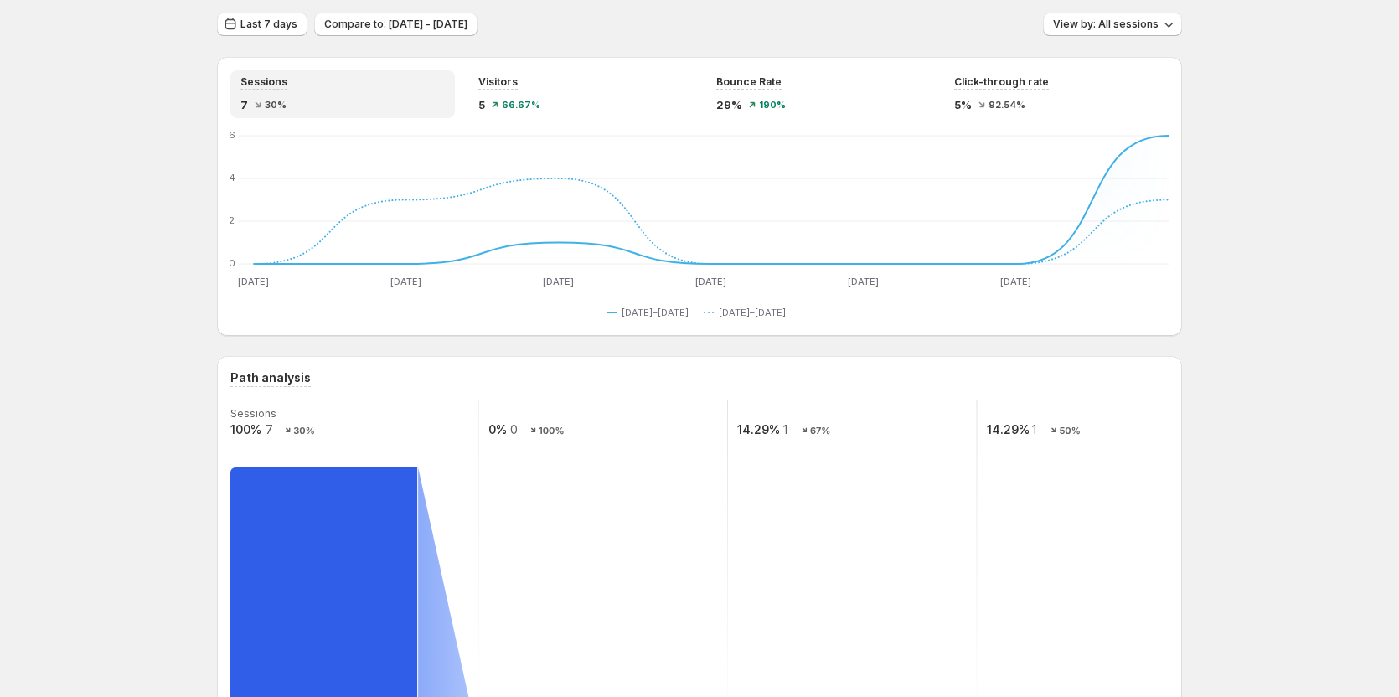
scroll to position [0, 0]
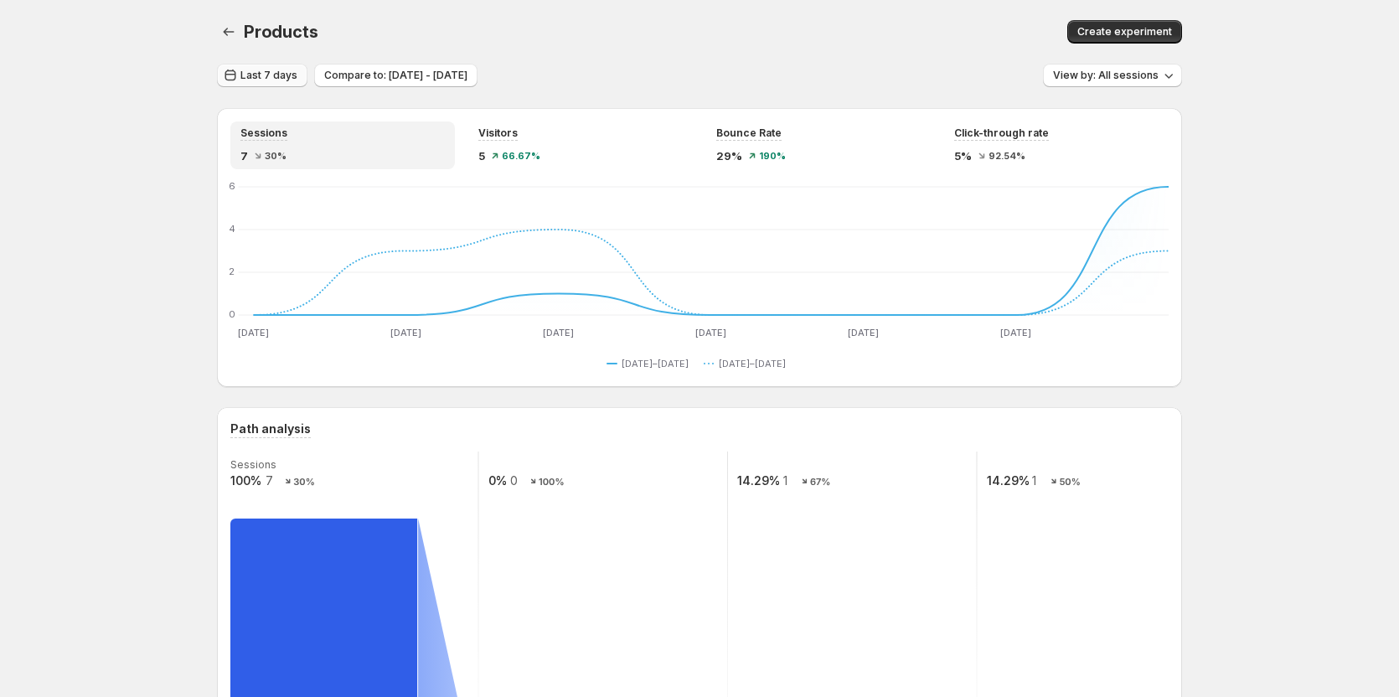
click at [284, 70] on span "Last 7 days" at bounding box center [268, 75] width 57 height 13
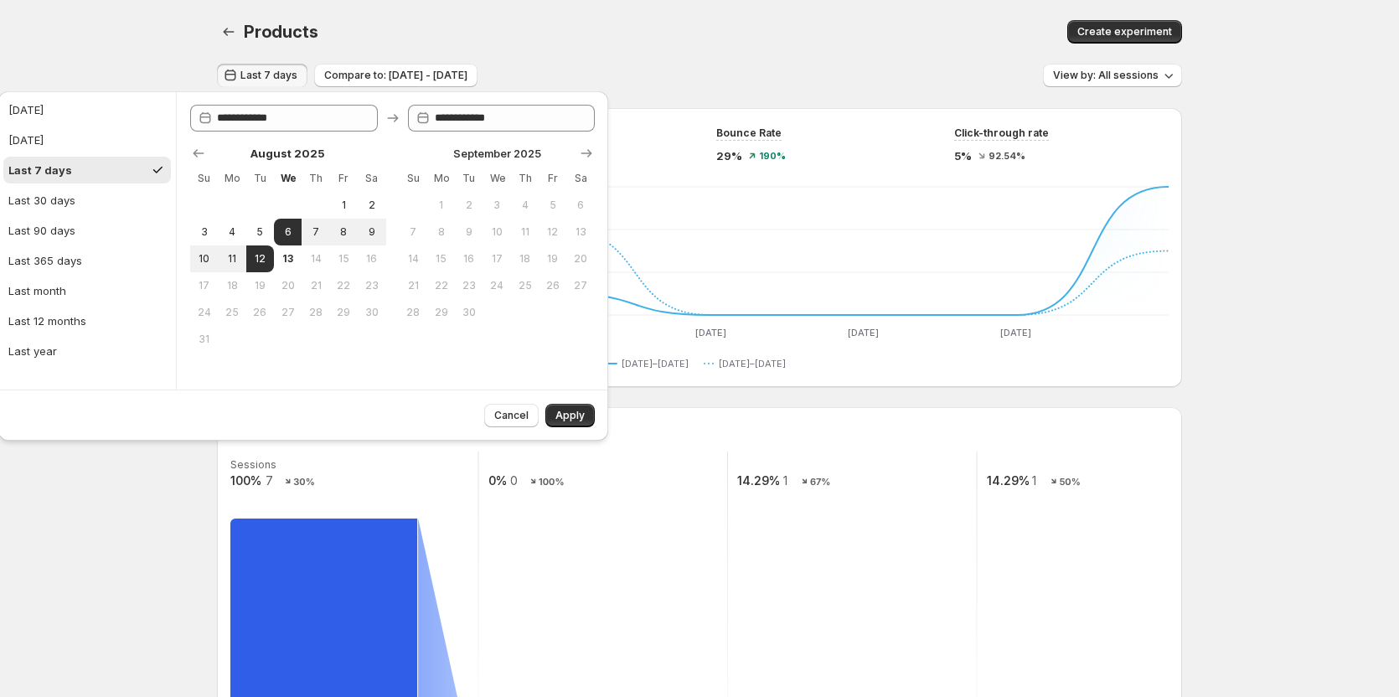
click at [627, 30] on div "Products" at bounding box center [465, 31] width 442 height 23
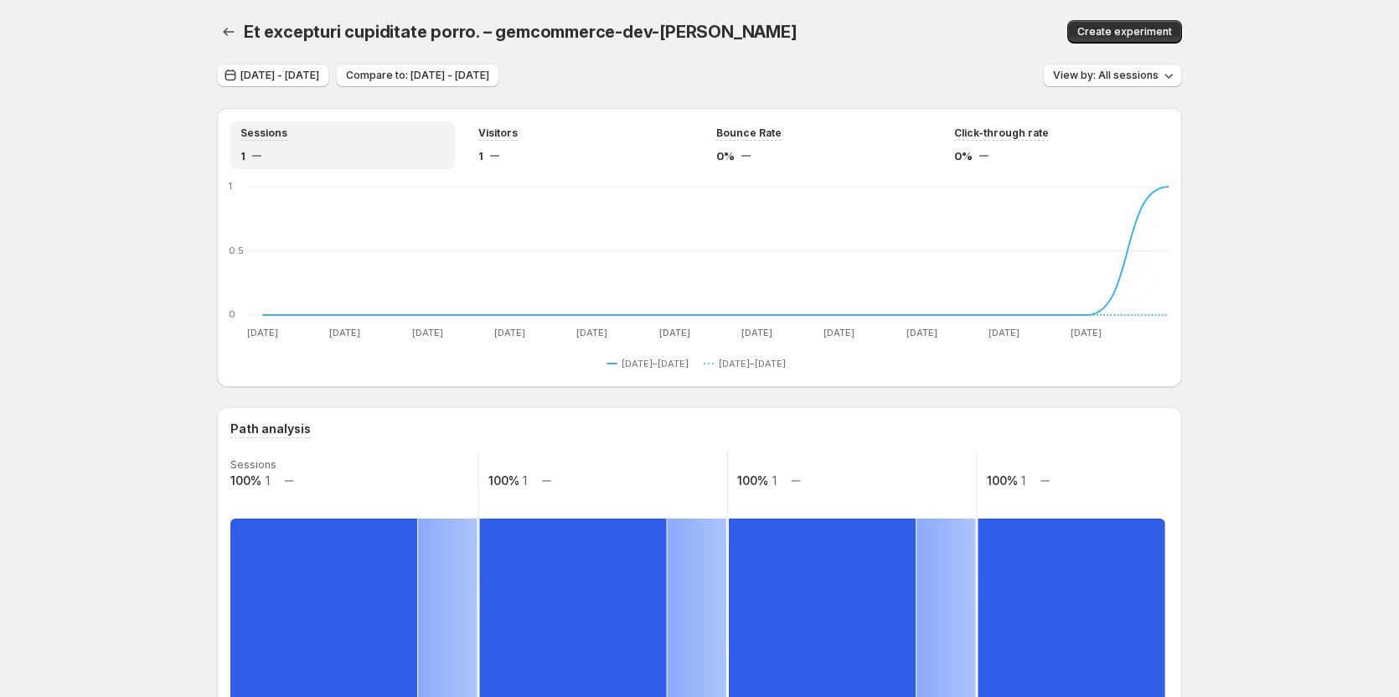
scroll to position [9, 0]
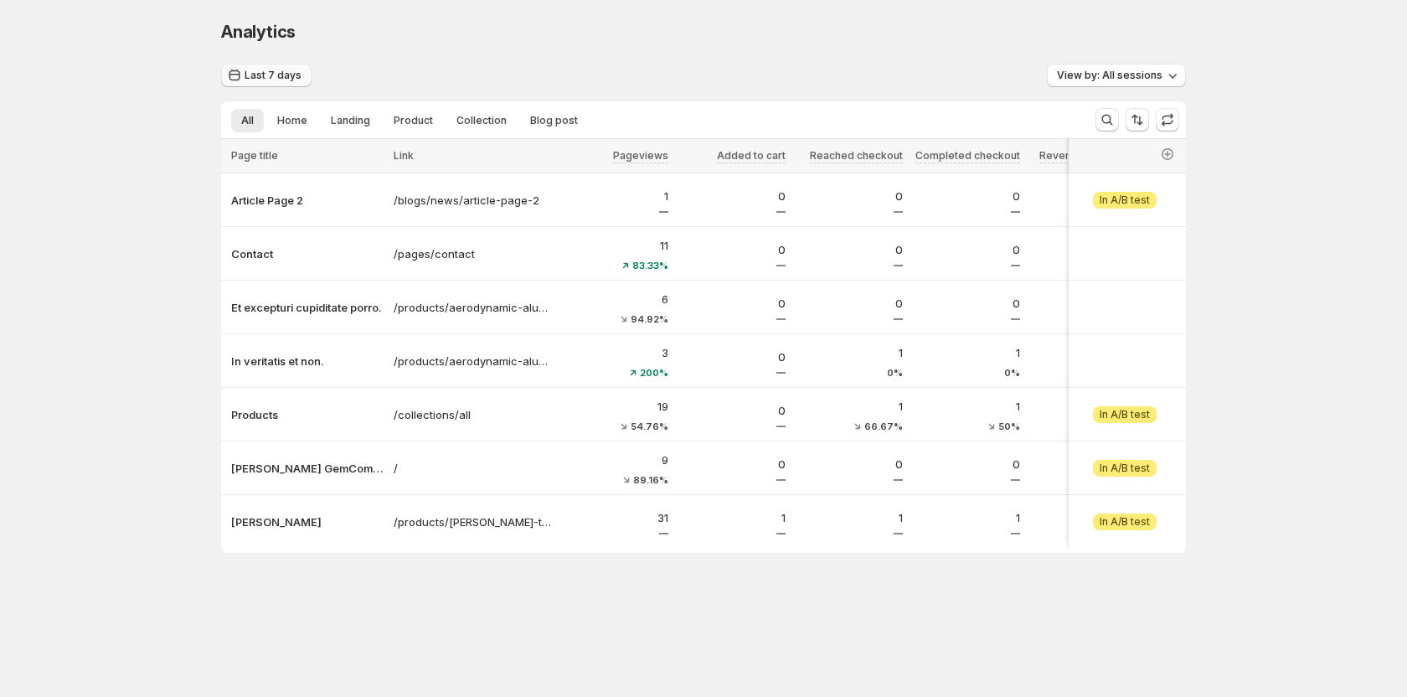
click at [264, 78] on span "Last 7 days" at bounding box center [273, 75] width 57 height 13
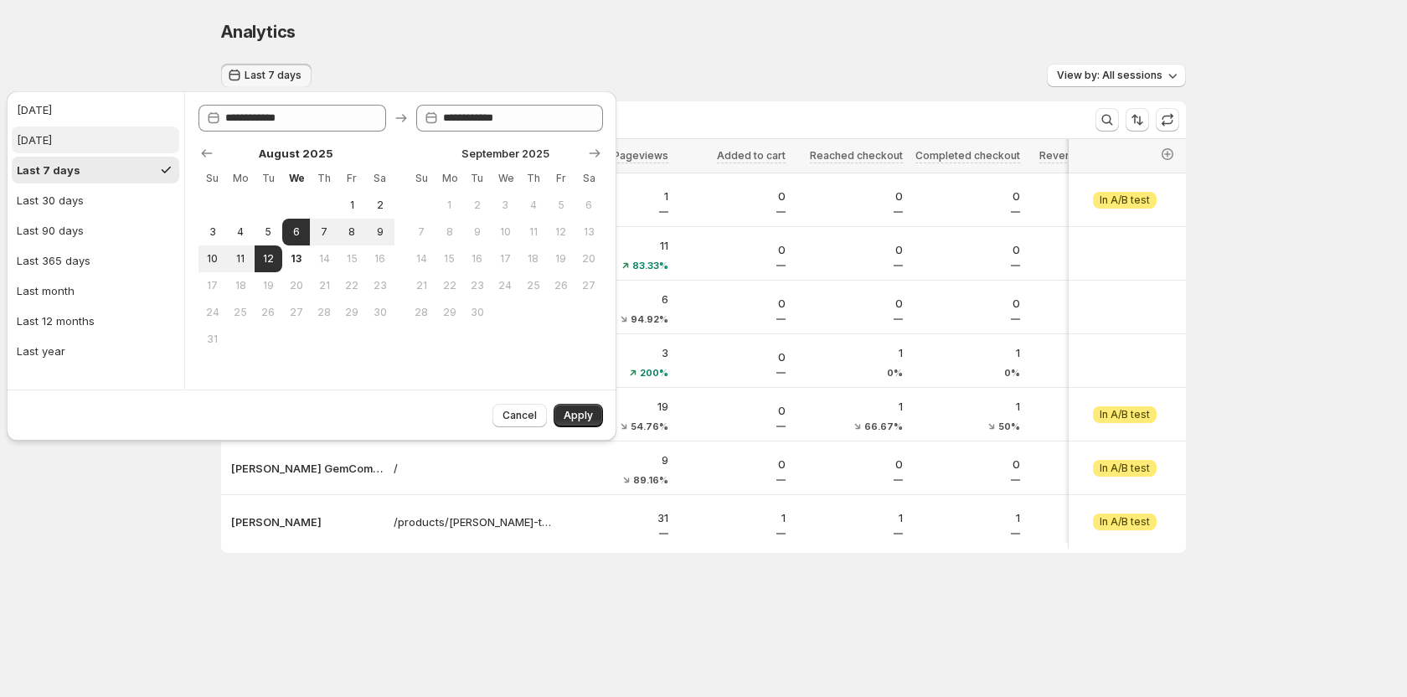
click at [47, 145] on div "[DATE]" at bounding box center [34, 140] width 35 height 17
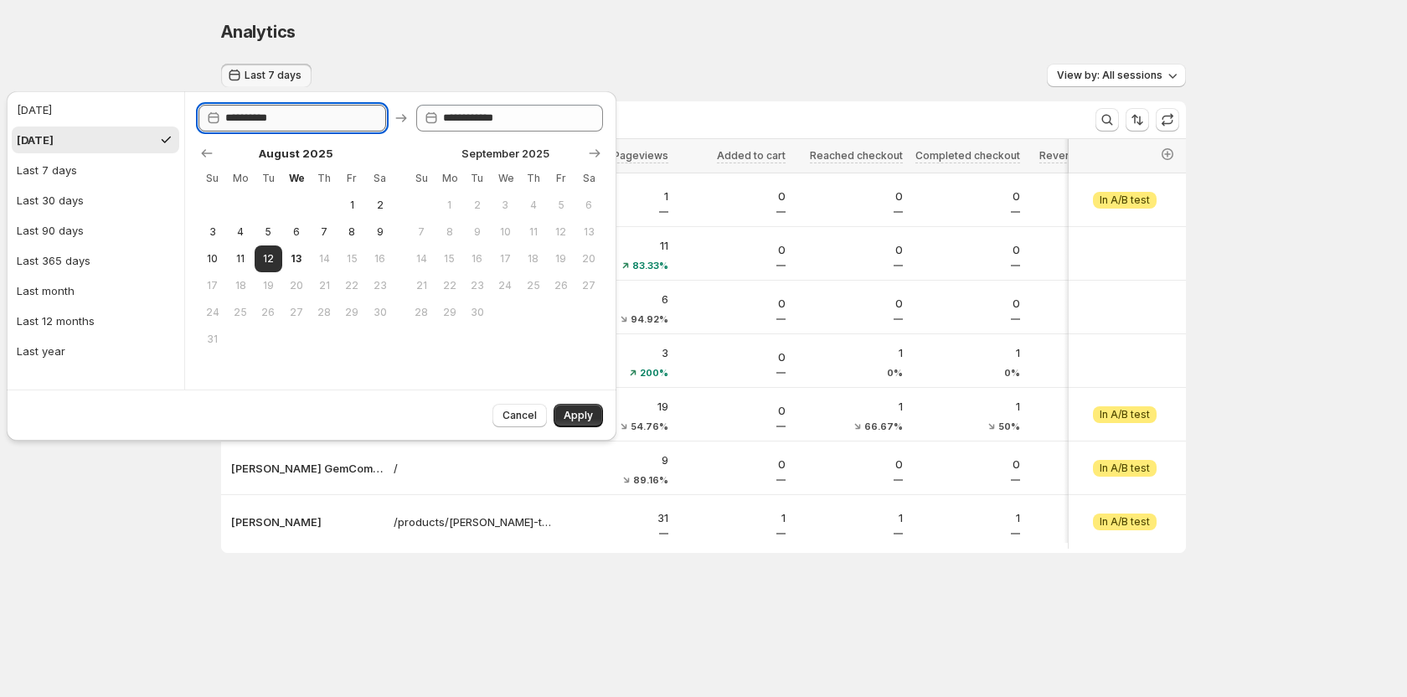
click at [270, 121] on input "**********" at bounding box center [305, 118] width 161 height 27
click at [211, 157] on icon "Show previous month, July 2025" at bounding box center [207, 153] width 17 height 17
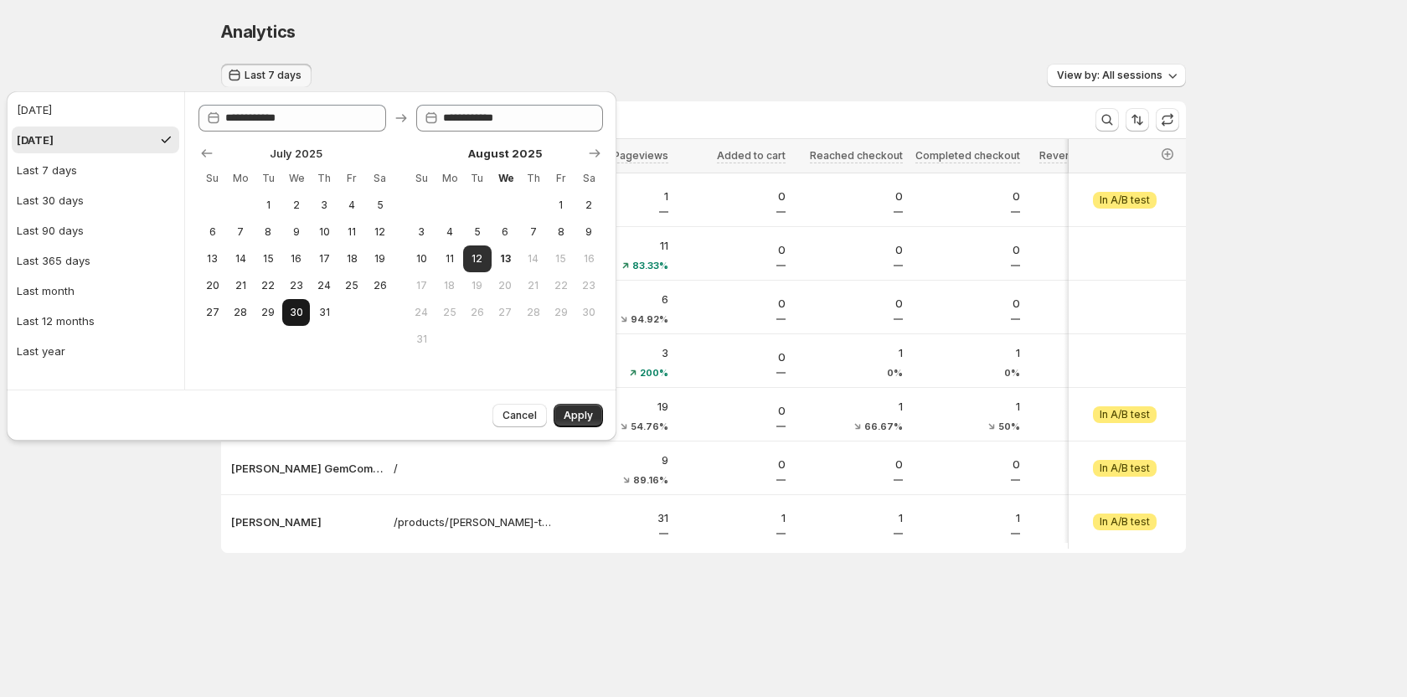
click at [300, 313] on span "30" at bounding box center [296, 312] width 14 height 13
type input "**********"
click at [474, 234] on span "5" at bounding box center [477, 231] width 14 height 13
type input "**********"
click at [574, 423] on button "Apply" at bounding box center [578, 415] width 49 height 23
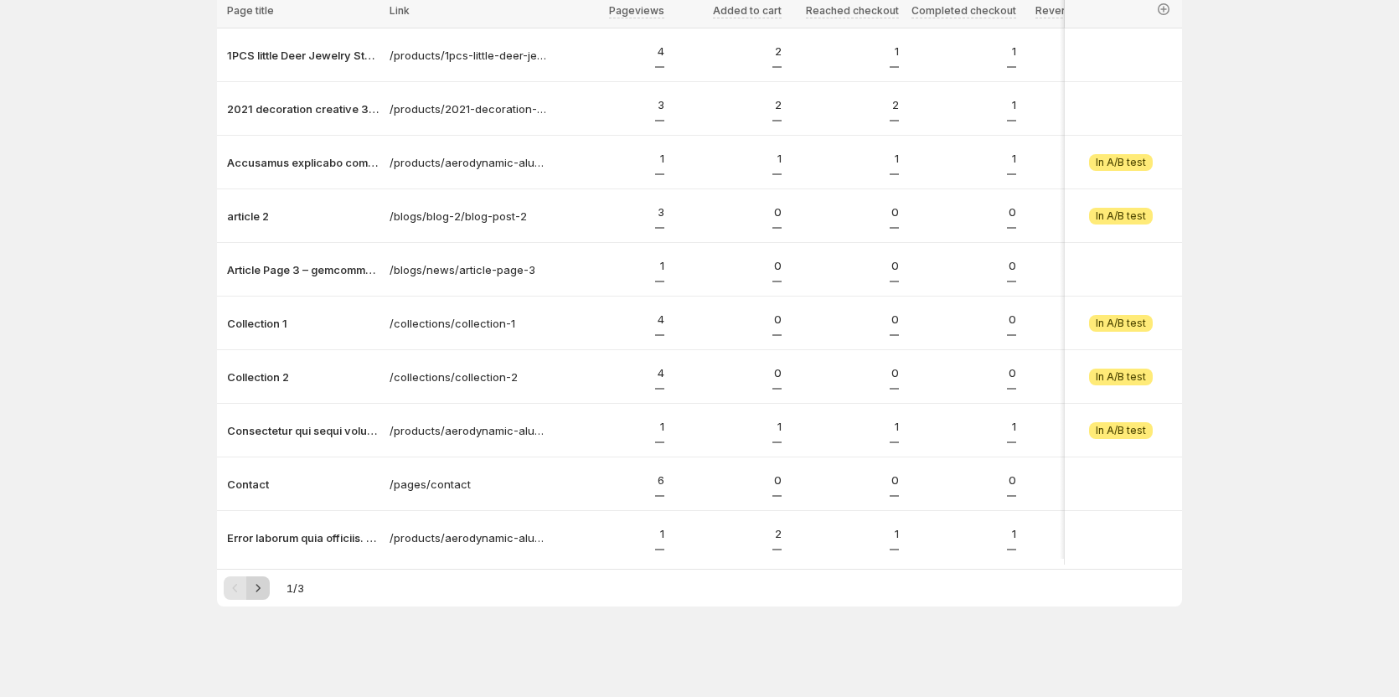
click at [266, 588] on icon "Next" at bounding box center [258, 588] width 17 height 17
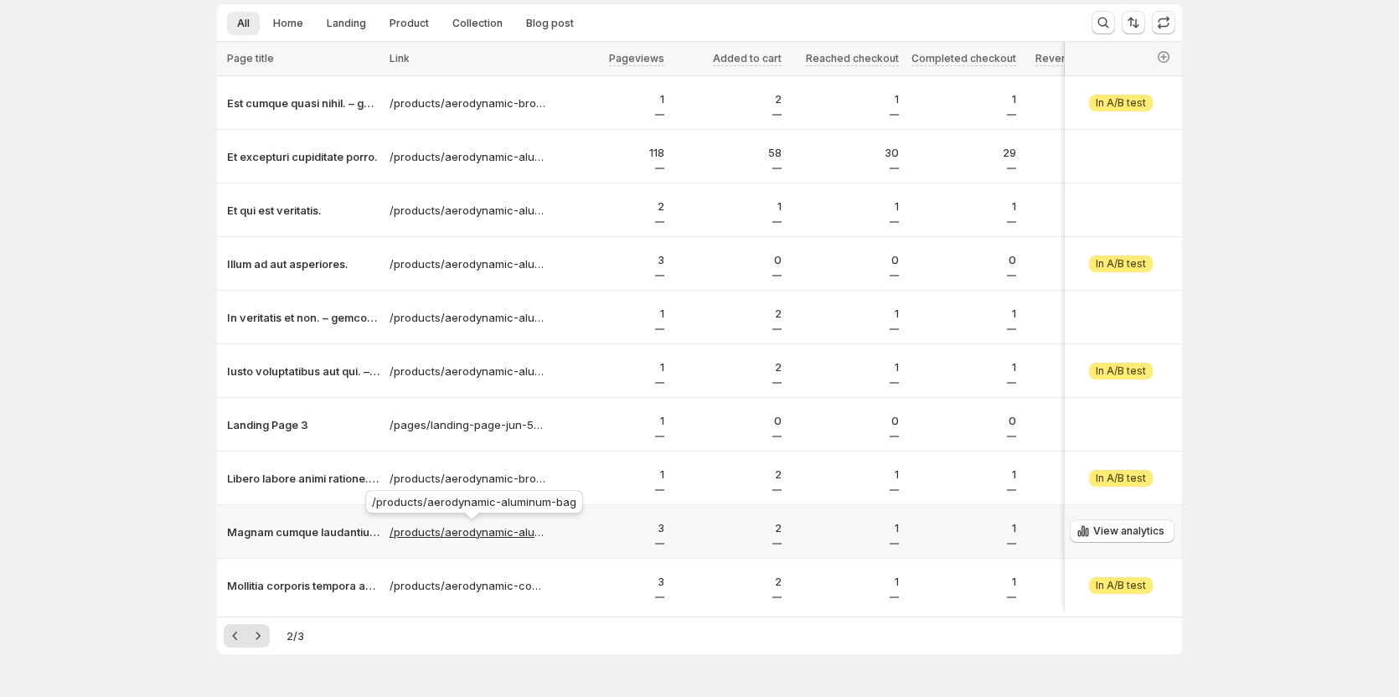
scroll to position [152, 0]
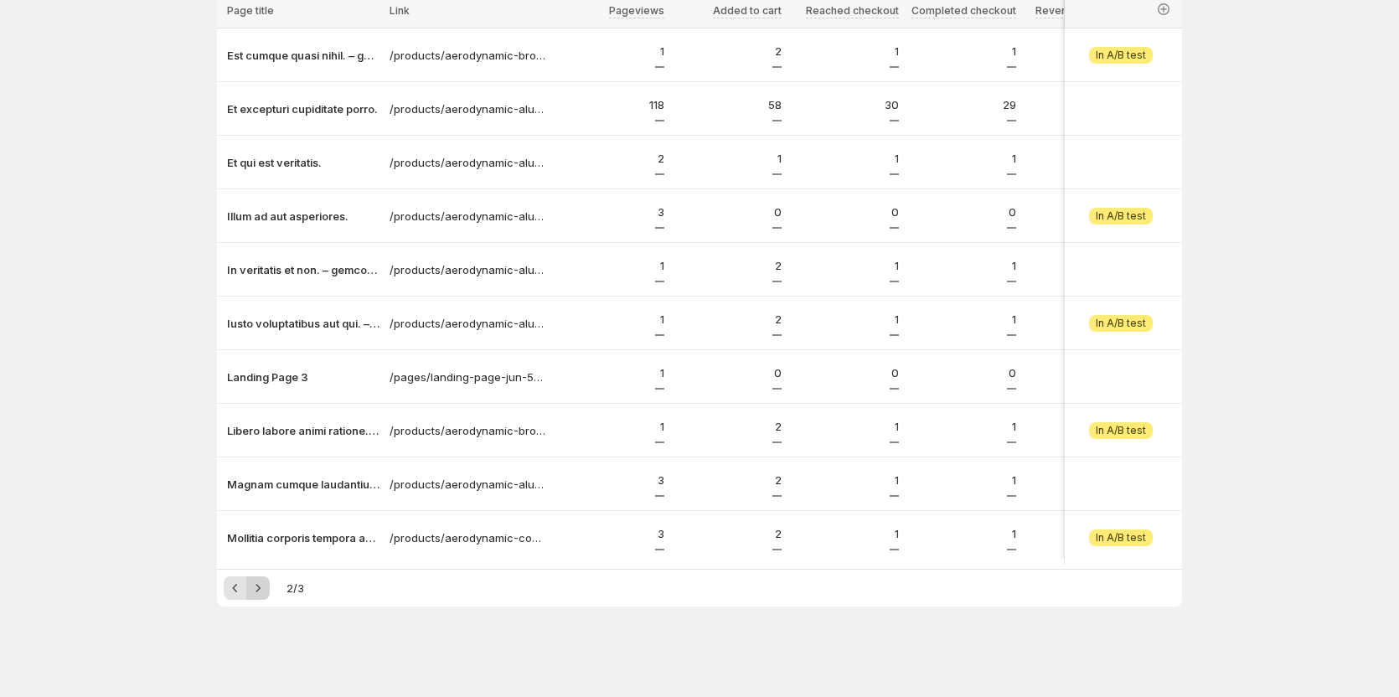
click at [266, 590] on icon "Next" at bounding box center [258, 588] width 17 height 17
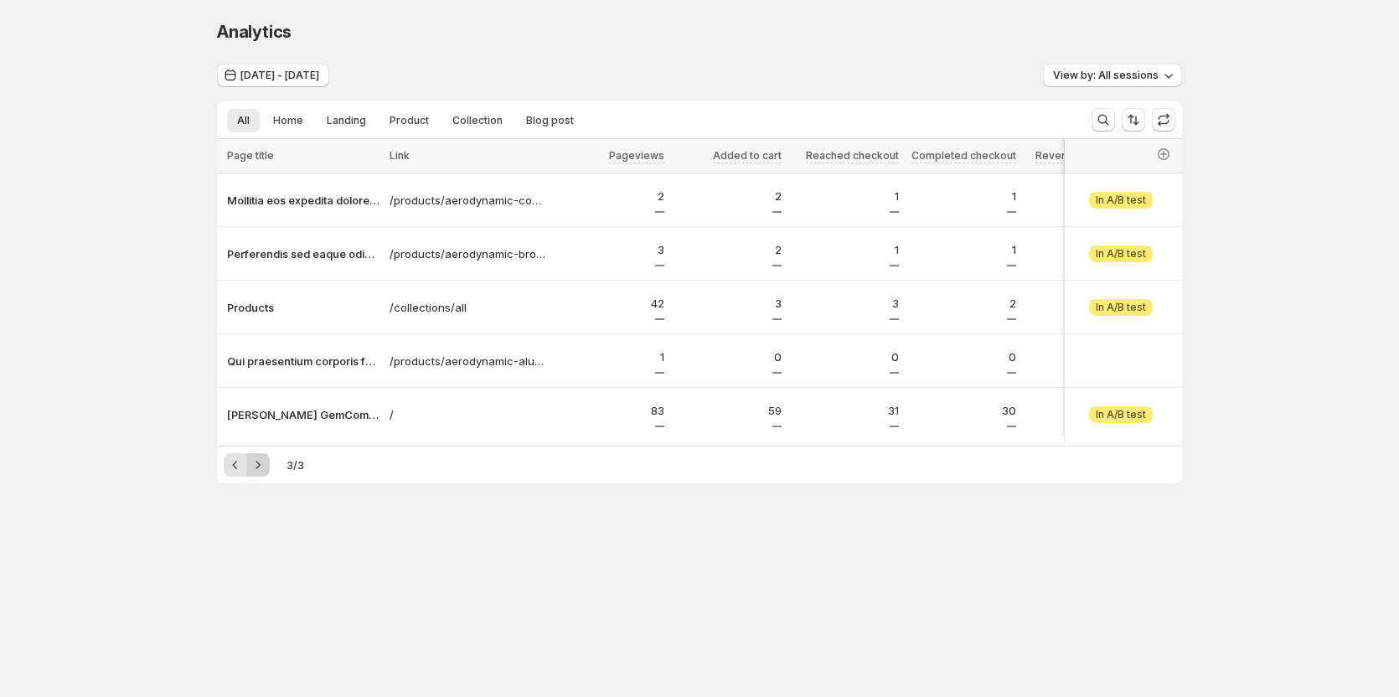
scroll to position [0, 0]
click at [253, 302] on p "Products" at bounding box center [307, 307] width 152 height 17
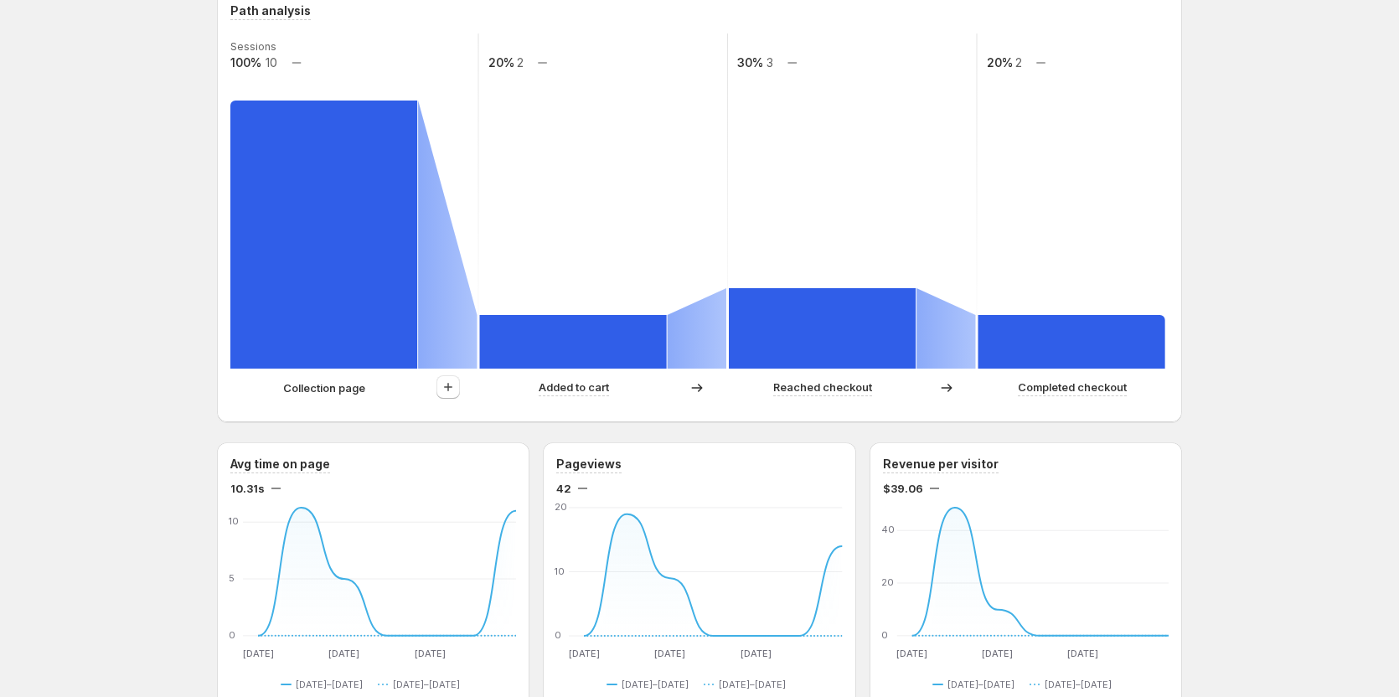
scroll to position [586, 0]
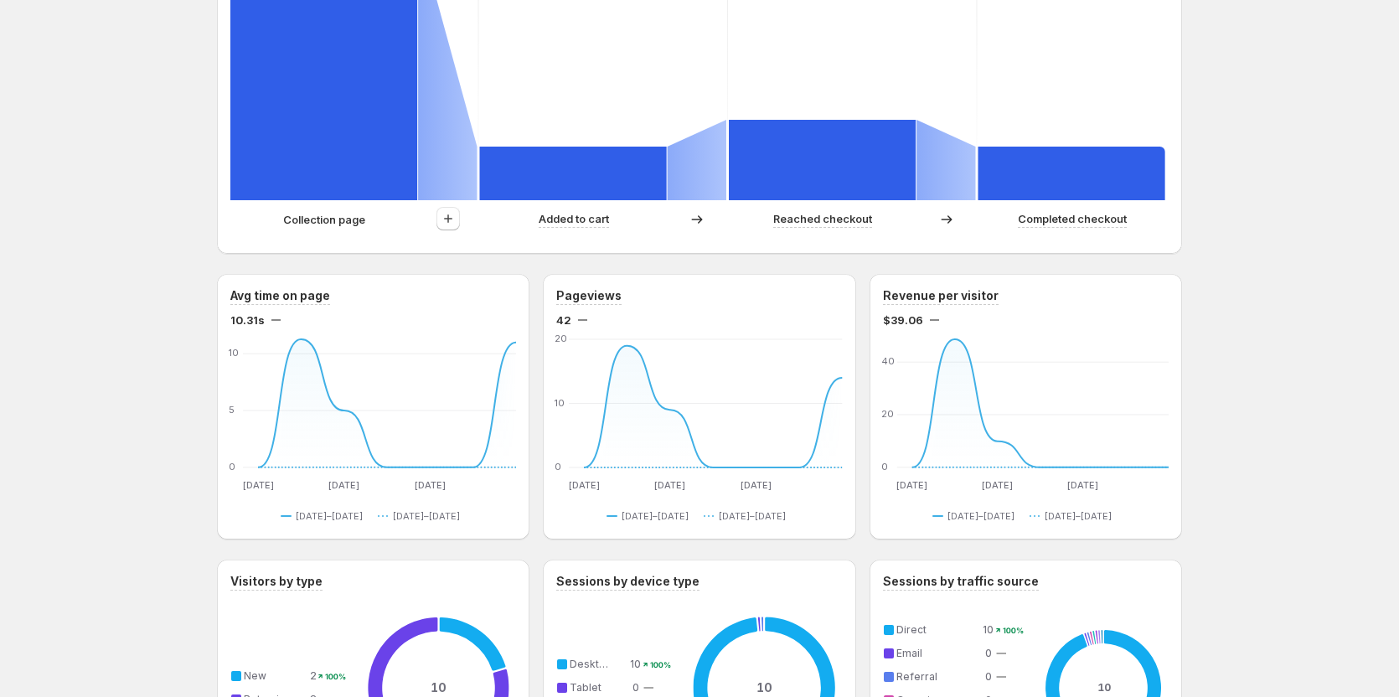
click at [242, 319] on span "10.31s" at bounding box center [247, 320] width 34 height 17
copy span "10.31s"
click at [113, 376] on div "Products. This page is ready Products Create experiment Jul 30, 2025 - Aug 05, …" at bounding box center [699, 437] width 1399 height 2046
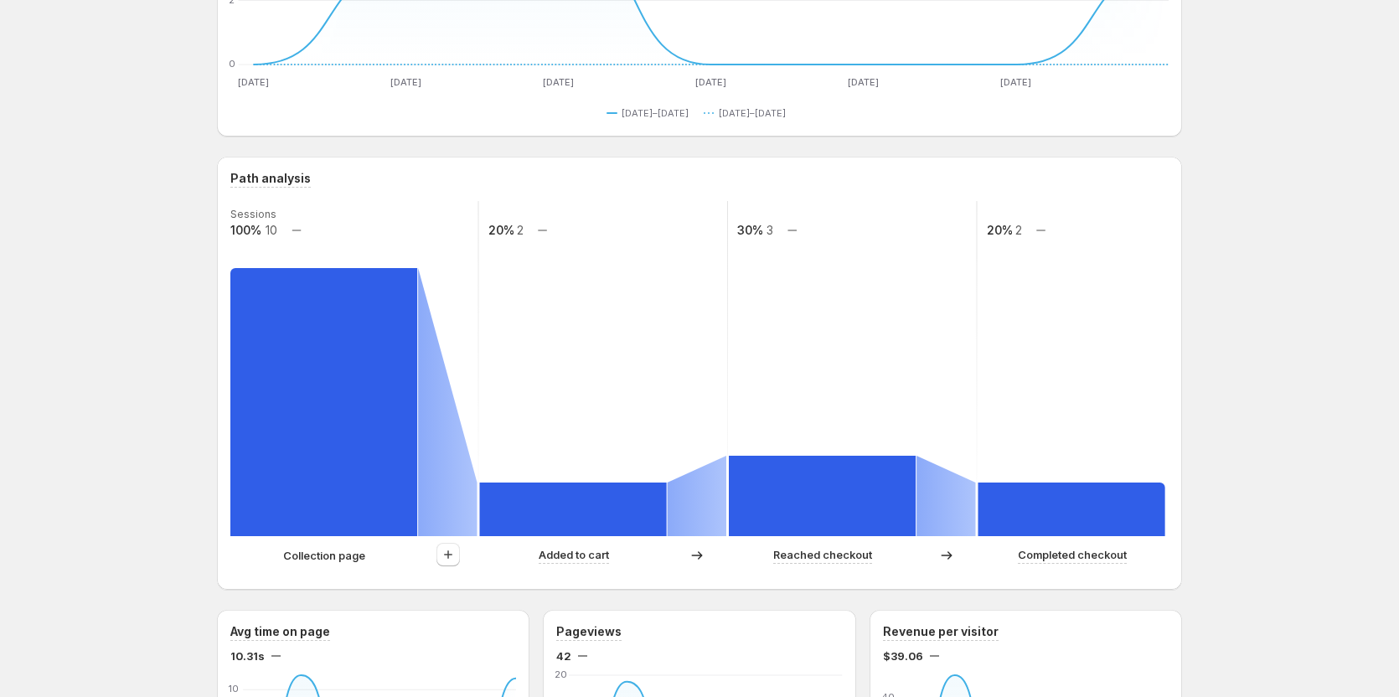
scroll to position [0, 0]
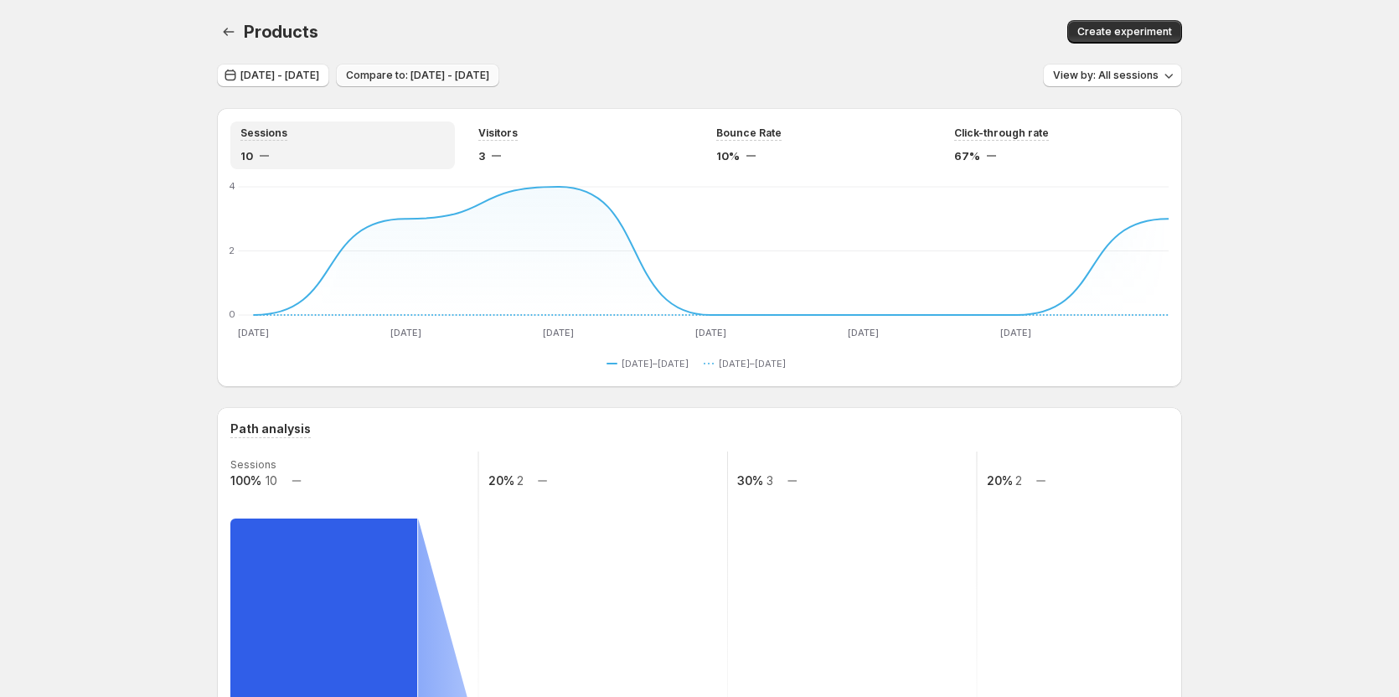
click at [489, 79] on span "Compare to: Jul 23, 2025 - Jul 29, 2025" at bounding box center [417, 75] width 143 height 13
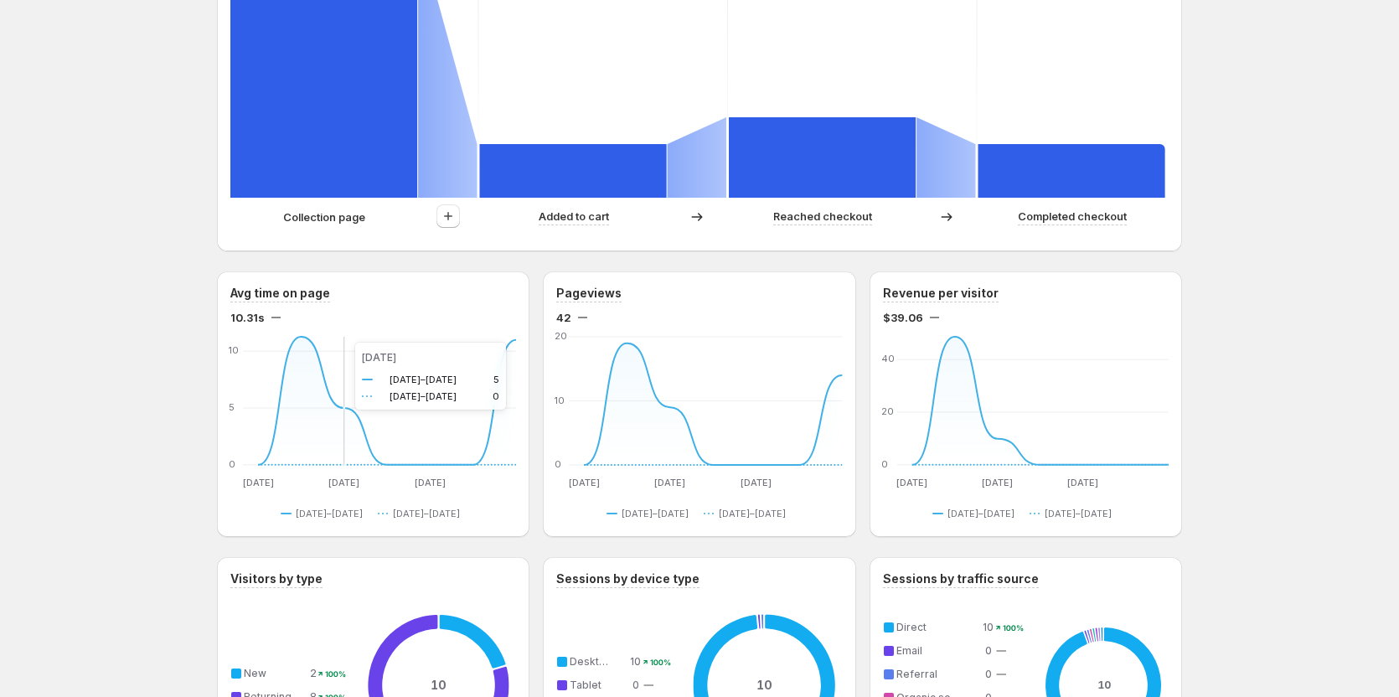
scroll to position [670, 0]
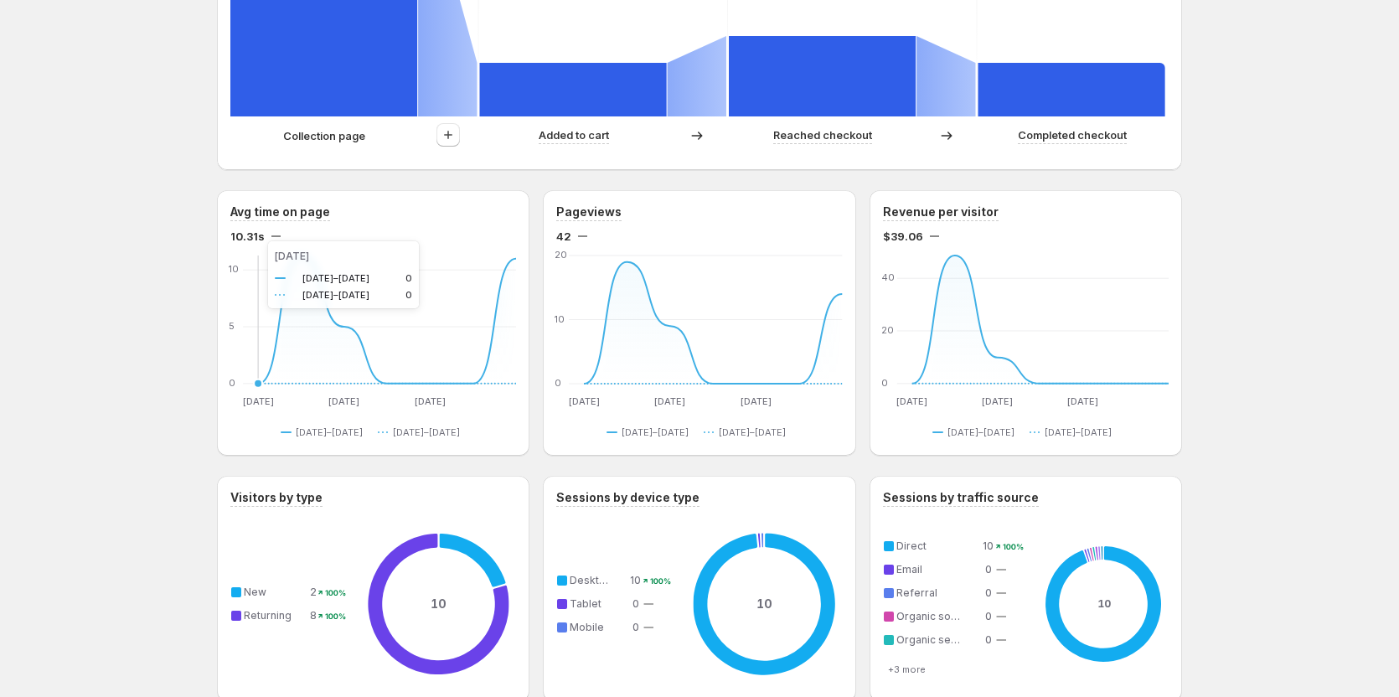
click at [251, 241] on text "Jul 23–29, 2025" at bounding box center [267, 247] width 74 height 13
drag, startPoint x: 232, startPoint y: 232, endPoint x: 265, endPoint y: 238, distance: 33.2
click at [265, 238] on div "Avg time on page 10.31s Jul 30 Jul 30 Aug 1 Aug 1 Aug 3 Aug 3 0 5 10 Jul 30 Jul…" at bounding box center [373, 323] width 312 height 266
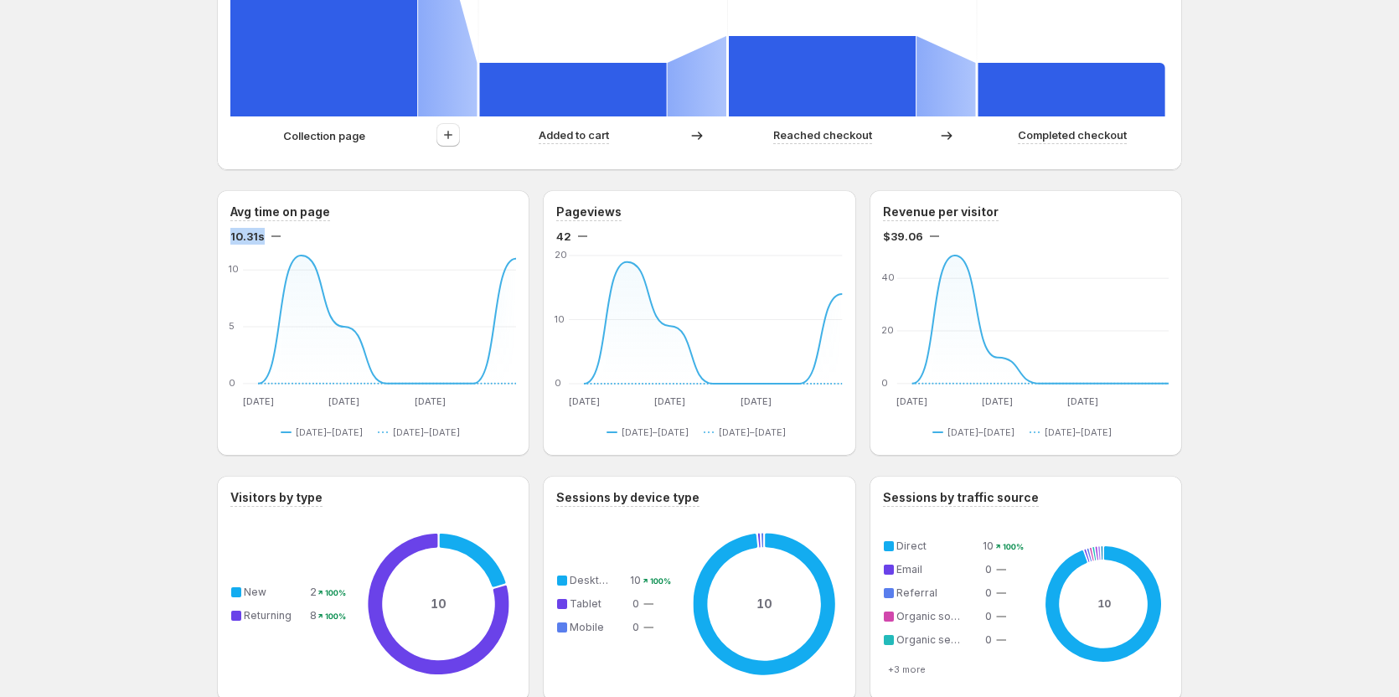
copy span "10.31s"
click at [146, 230] on div "Products. This page is ready Products Create experiment Jul 30, 2025 - Aug 05, …" at bounding box center [699, 353] width 1399 height 2046
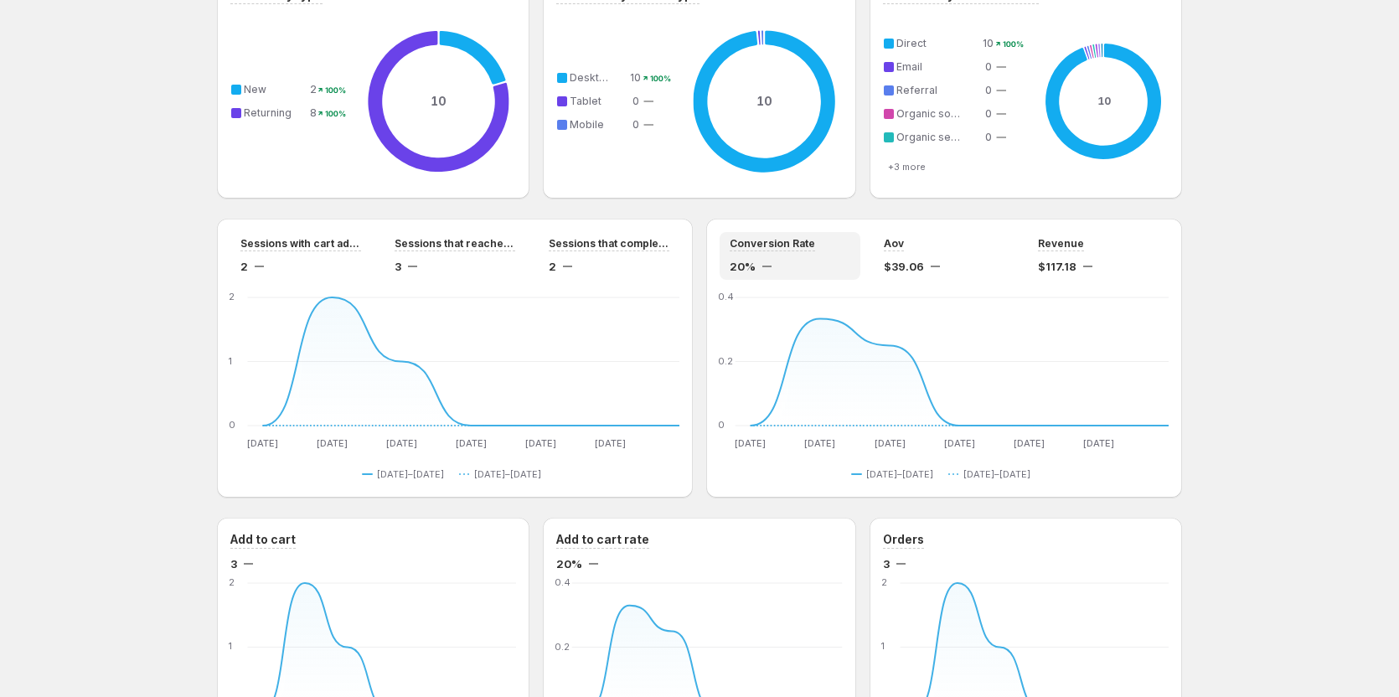
scroll to position [1257, 0]
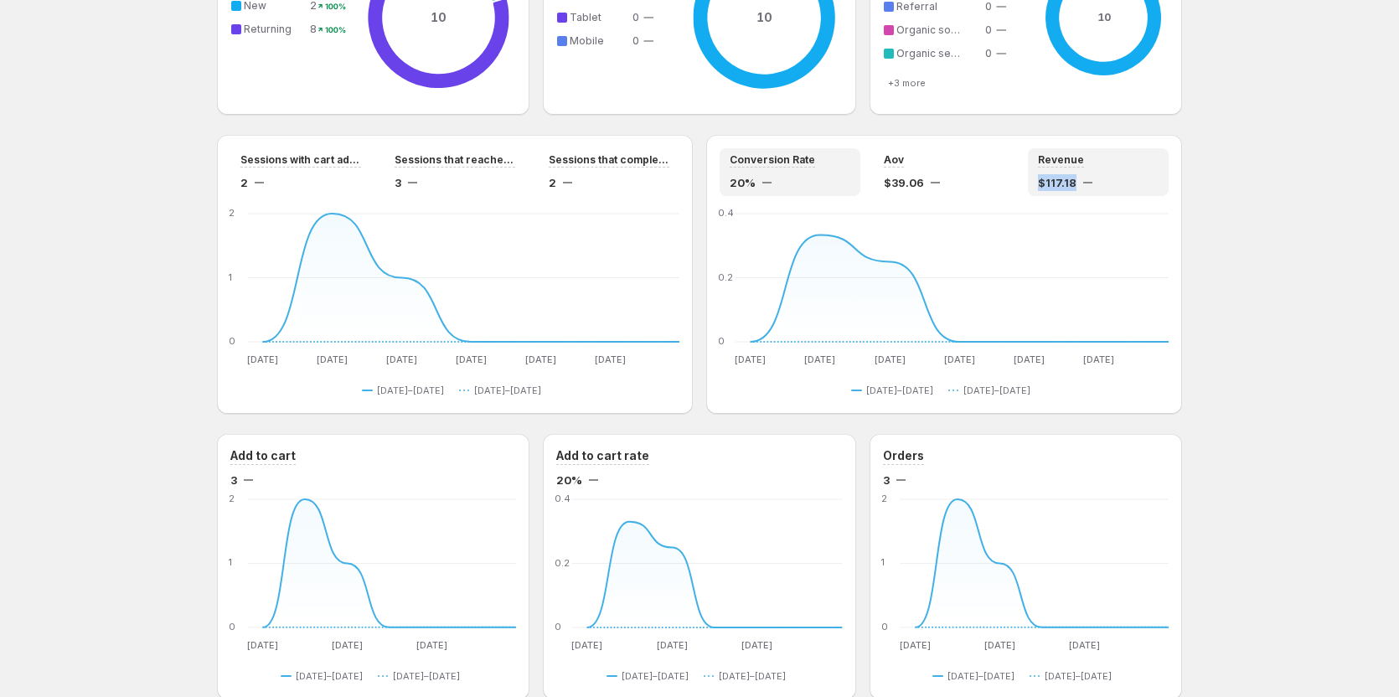
drag, startPoint x: 1033, startPoint y: 178, endPoint x: 1082, endPoint y: 187, distance: 50.1
click at [1082, 187] on div "Revenue $117.18" at bounding box center [1098, 172] width 141 height 48
copy span "$117.18"
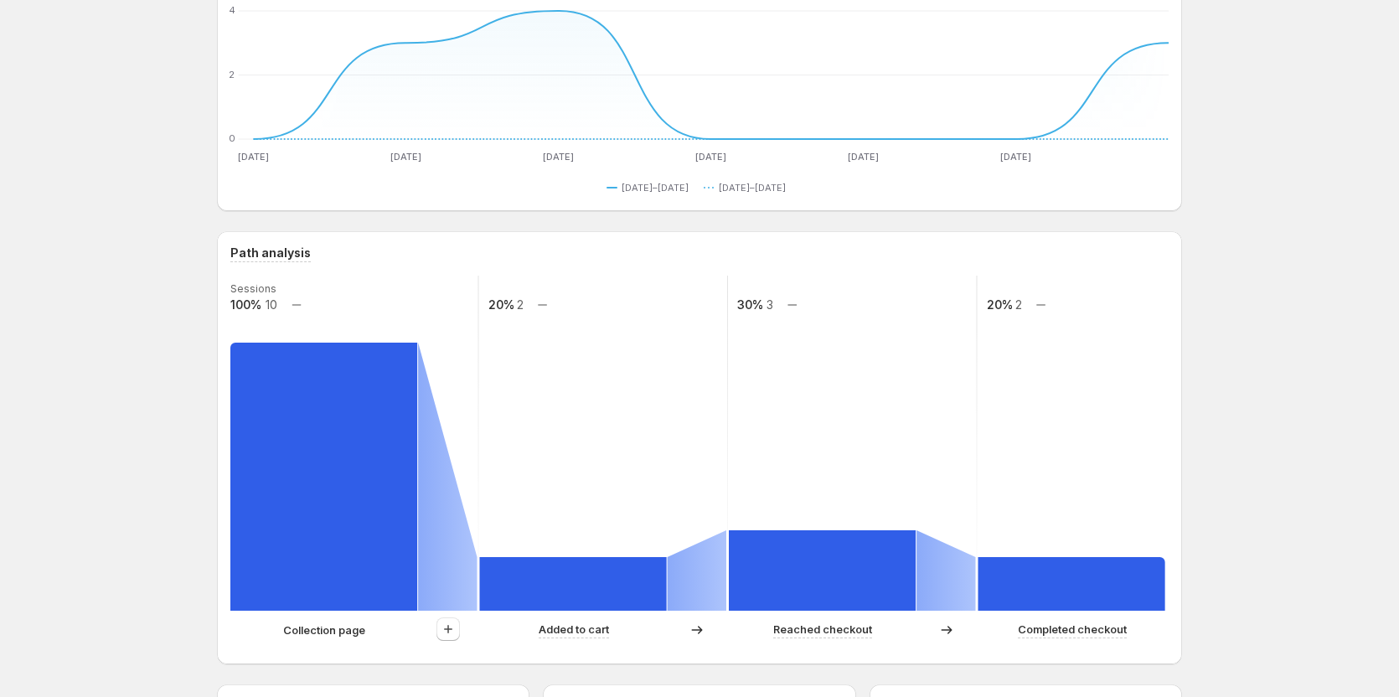
scroll to position [0, 0]
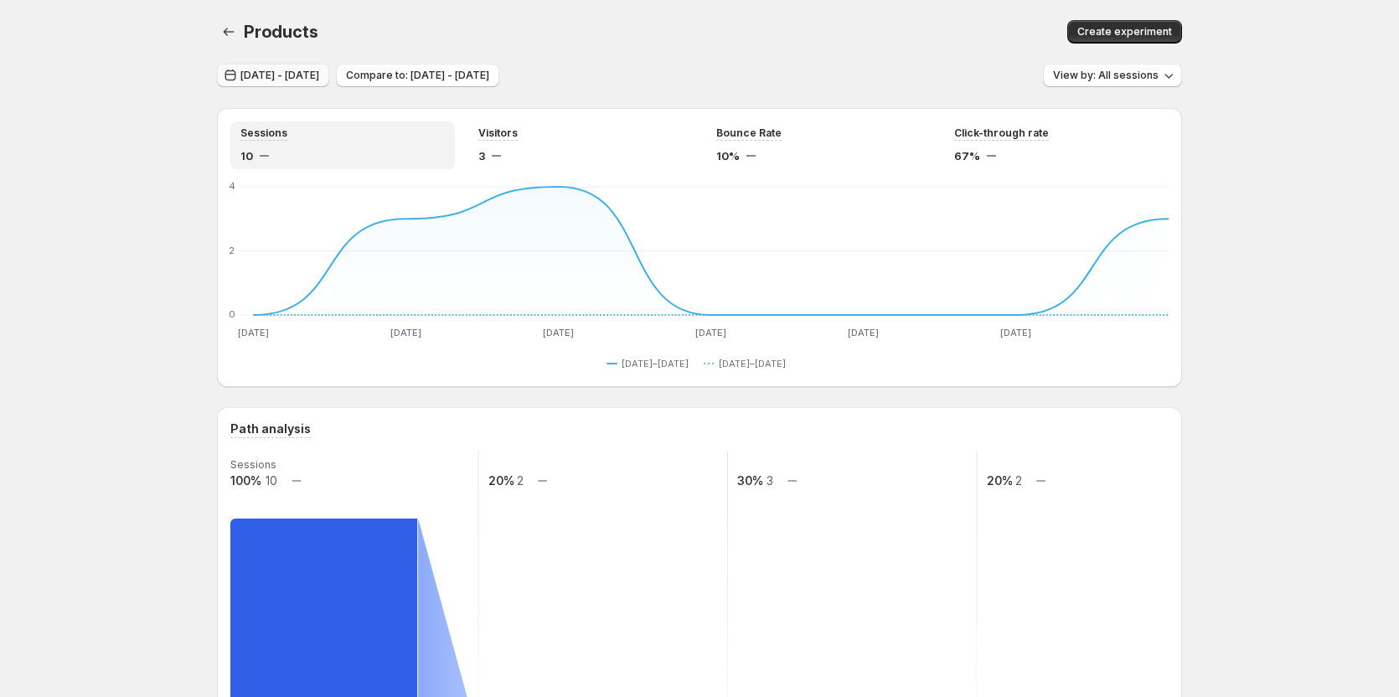
click at [274, 71] on span "Jul 30, 2025 - Aug 05, 2025" at bounding box center [279, 75] width 79 height 13
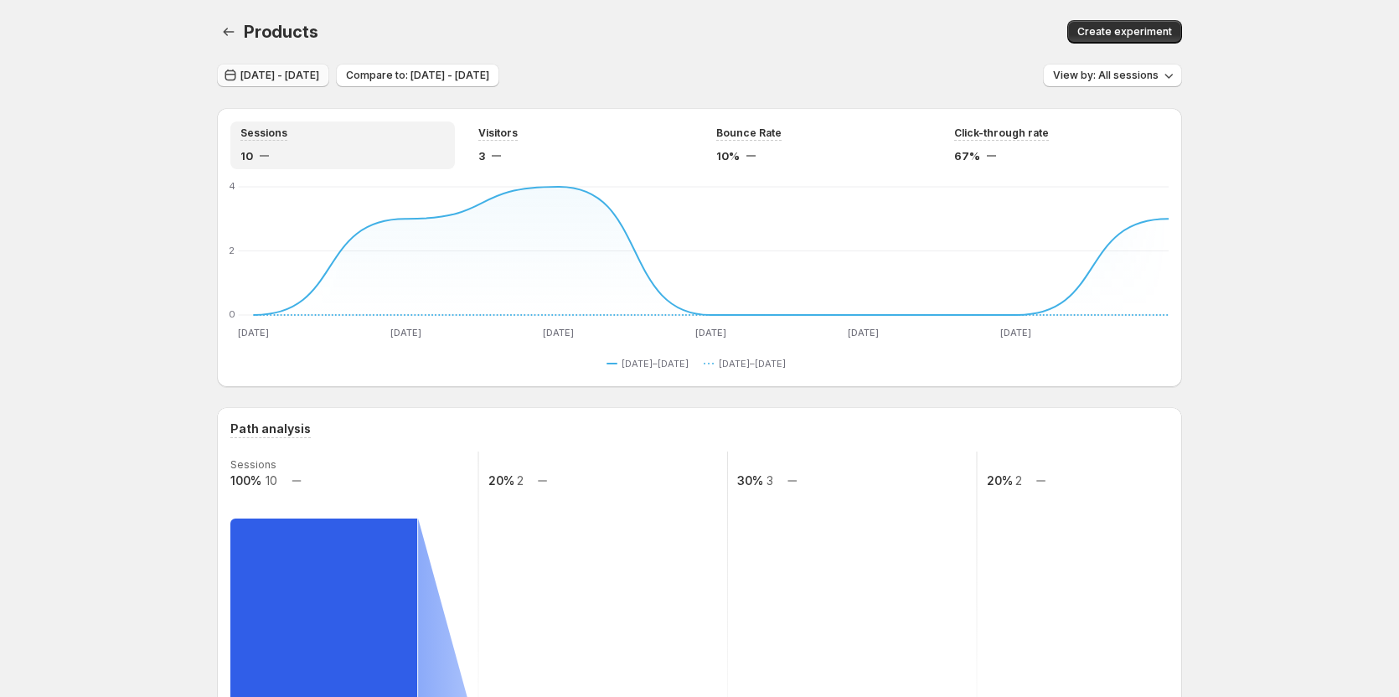
click at [305, 69] on button "Jul 30, 2025 - Aug 05, 2025" at bounding box center [273, 75] width 112 height 23
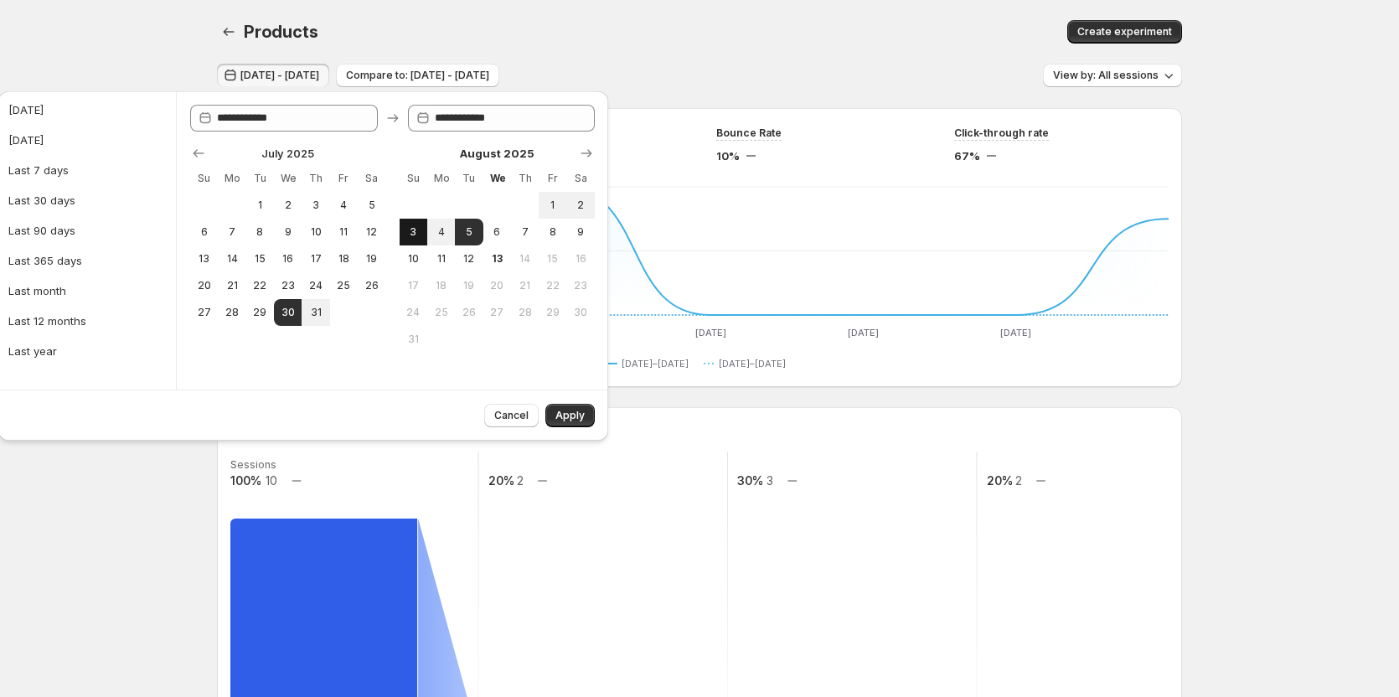
click at [407, 234] on span "3" at bounding box center [413, 231] width 14 height 13
type input "**********"
click at [284, 317] on span "30" at bounding box center [288, 312] width 14 height 13
type input "**********"
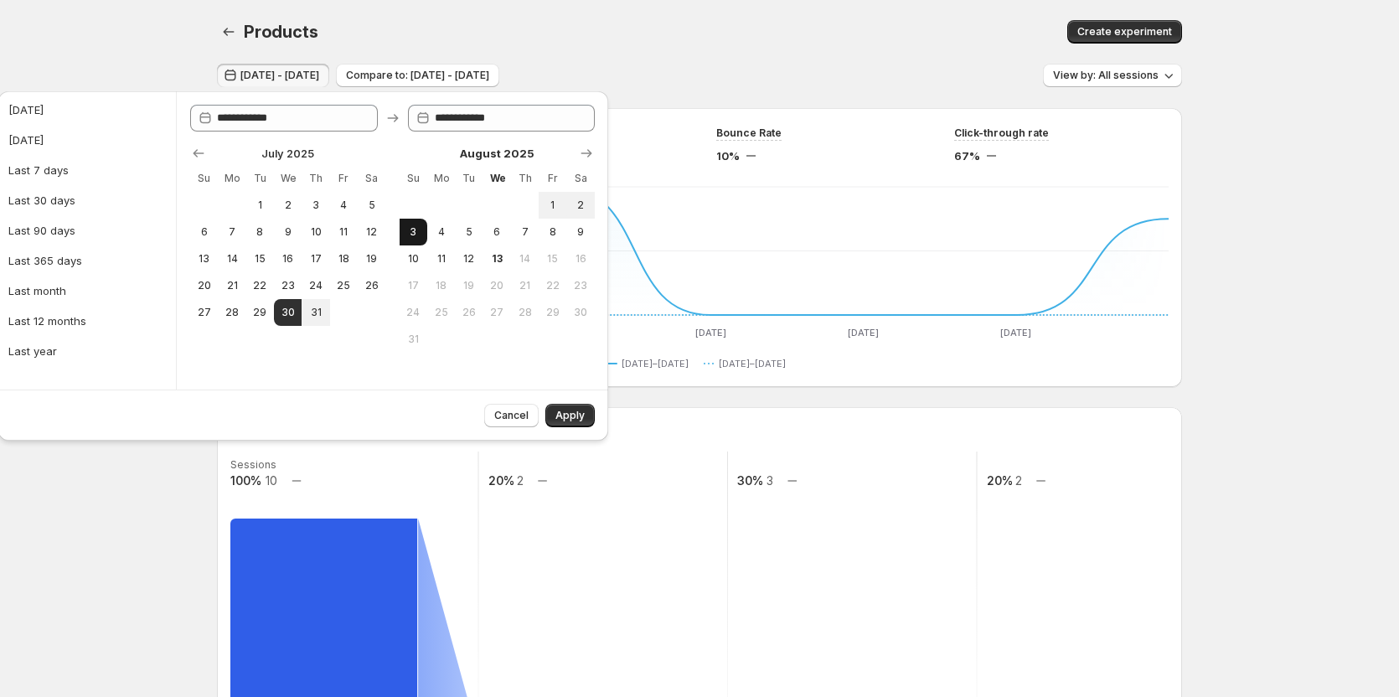
click at [406, 238] on span "3" at bounding box center [413, 231] width 14 height 13
type input "**********"
click at [572, 413] on span "Apply" at bounding box center [569, 415] width 29 height 13
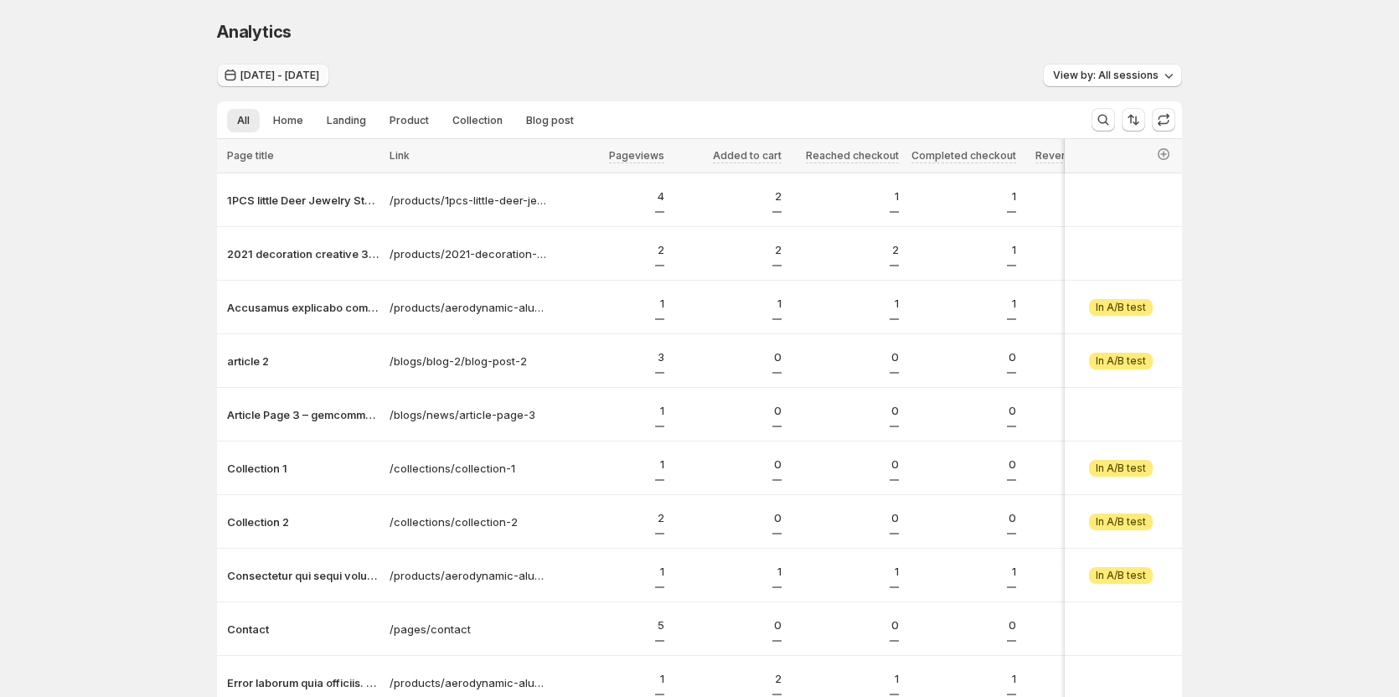
click at [314, 72] on span "[DATE] - [DATE]" at bounding box center [279, 75] width 79 height 13
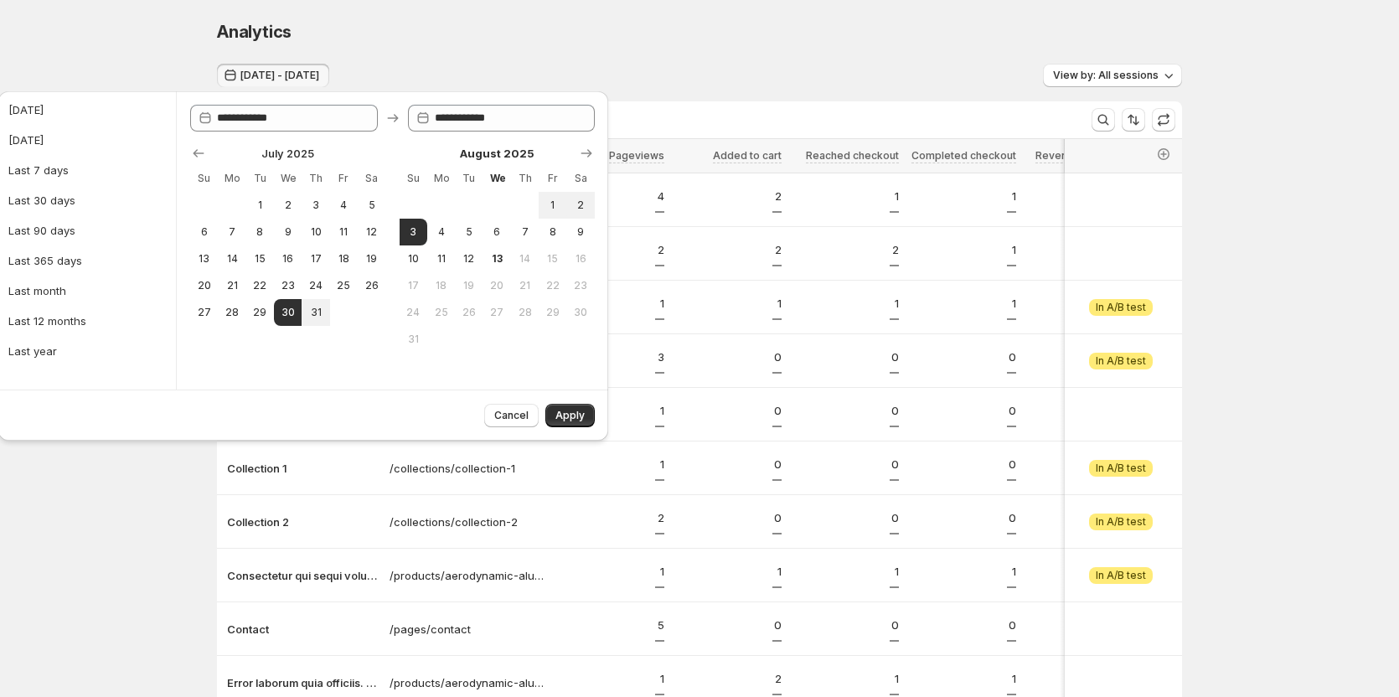
click at [763, 69] on div "Jul 30, 2025 - Aug 03, 2025 View by: All sessions" at bounding box center [699, 76] width 965 height 24
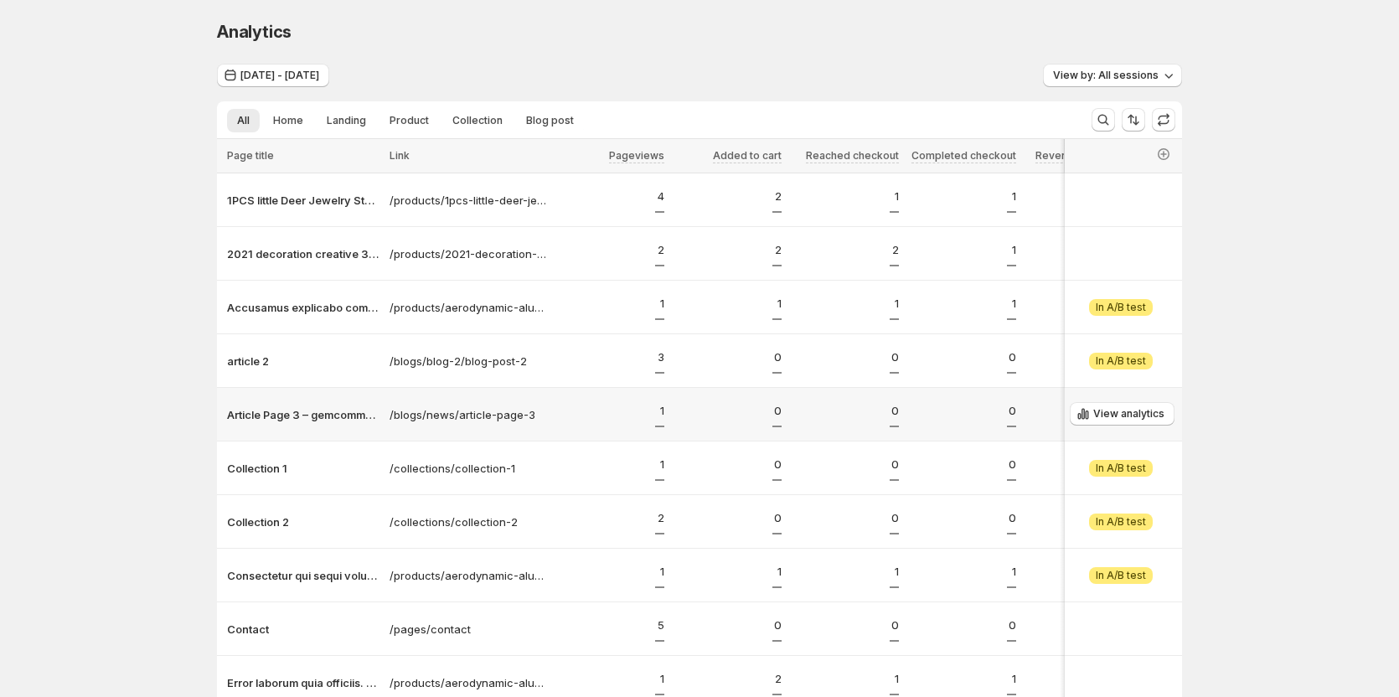
scroll to position [152, 0]
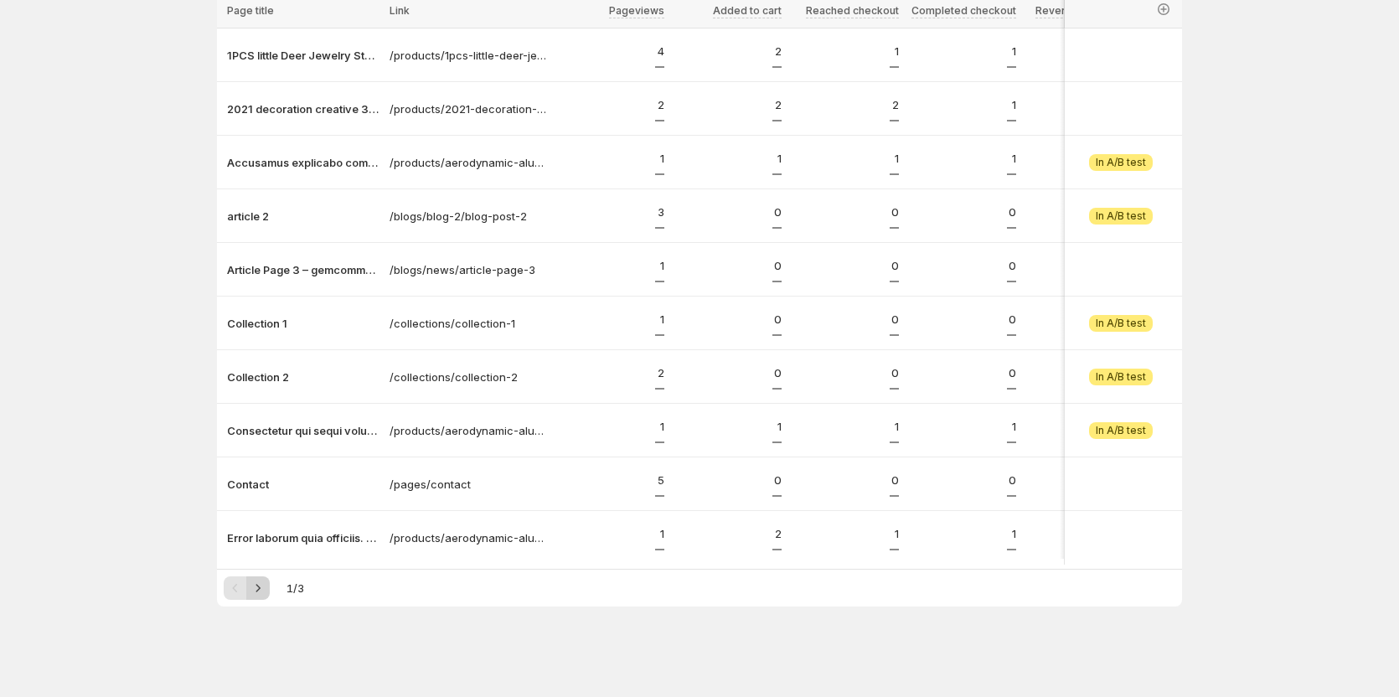
click at [265, 581] on icon "Next" at bounding box center [258, 588] width 17 height 17
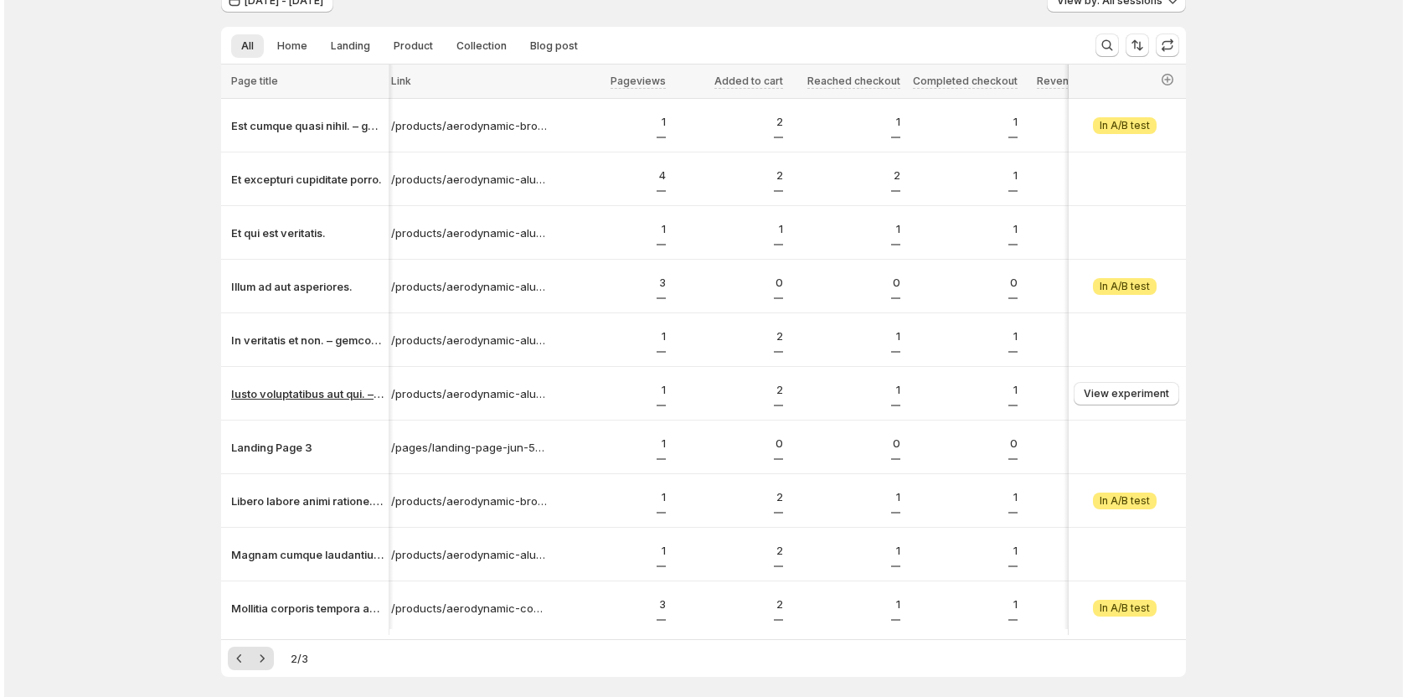
scroll to position [0, 0]
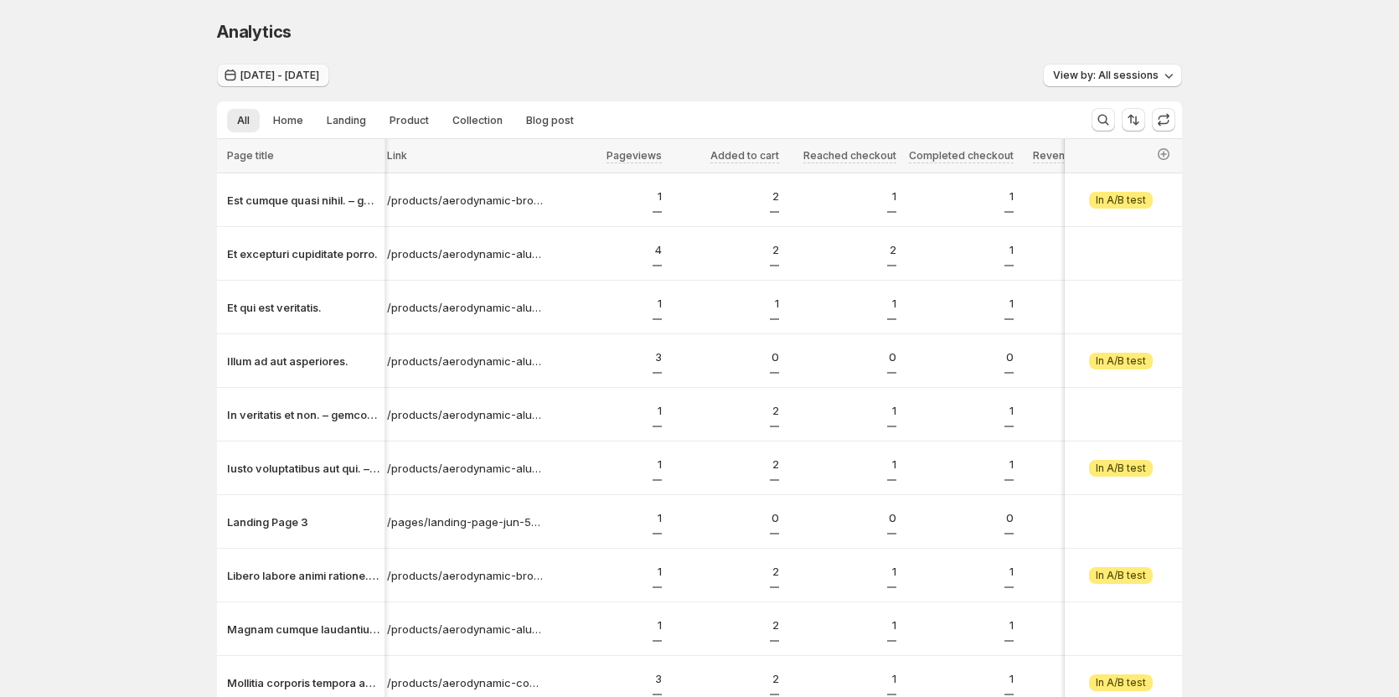
click at [319, 73] on span "Jul 30, 2025 - Aug 03, 2025" at bounding box center [279, 75] width 79 height 13
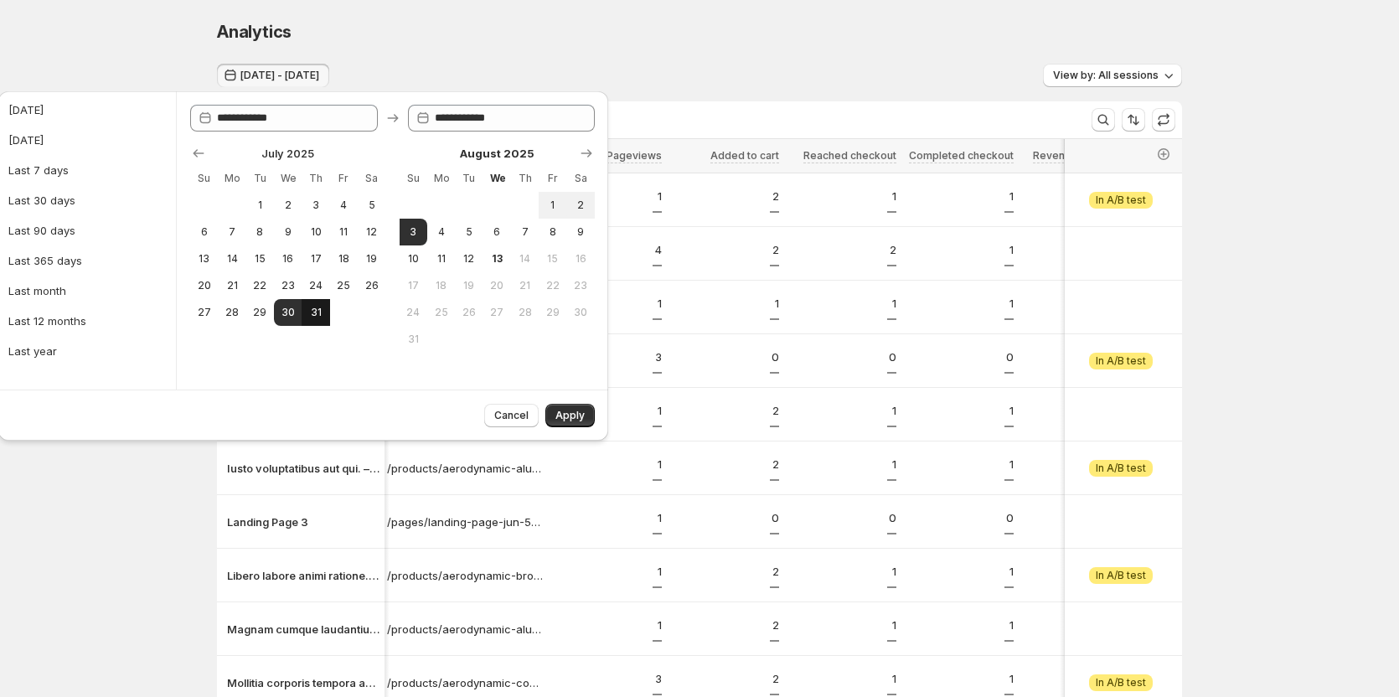
click at [321, 311] on span "31" at bounding box center [315, 312] width 14 height 13
type input "**********"
click at [562, 410] on span "Apply" at bounding box center [569, 415] width 29 height 13
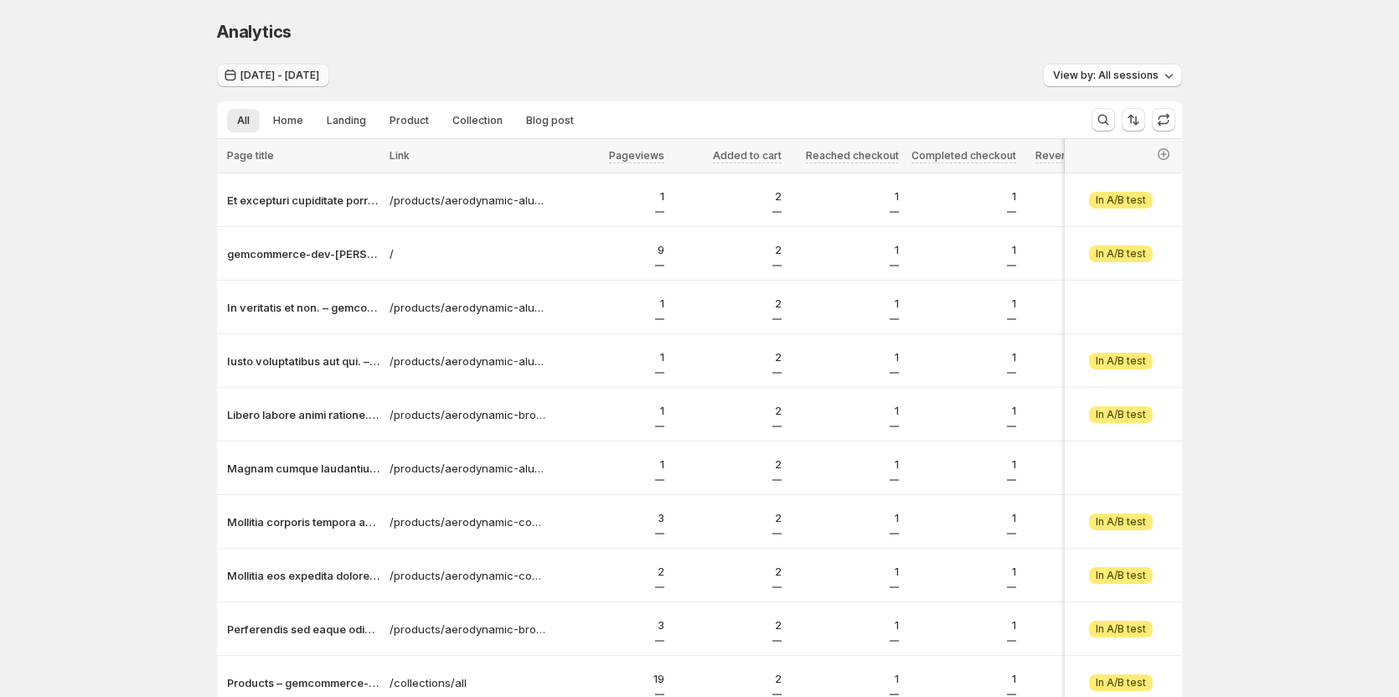
click at [287, 76] on span "Jul 31, 2025 - Jul 31, 2025" at bounding box center [279, 75] width 79 height 13
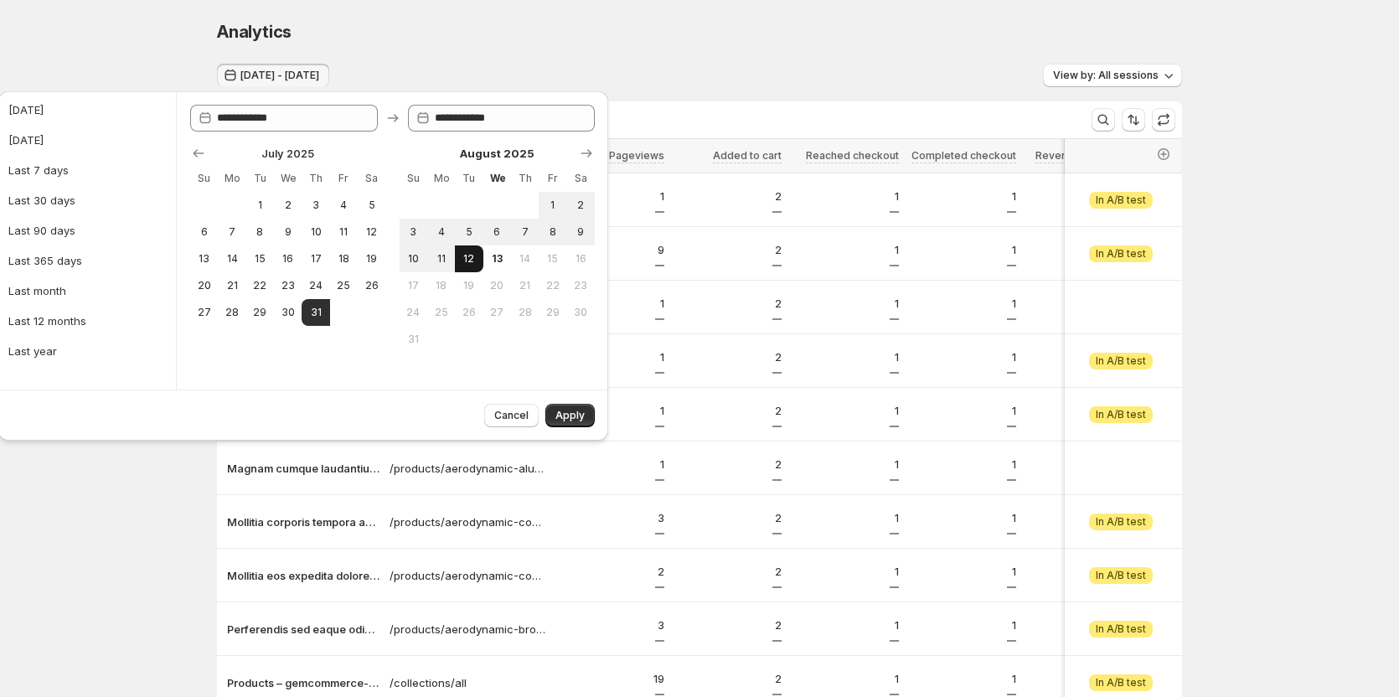
click at [465, 260] on span "12" at bounding box center [469, 258] width 14 height 13
type input "**********"
click at [445, 255] on span "11" at bounding box center [441, 258] width 14 height 13
type input "**********"
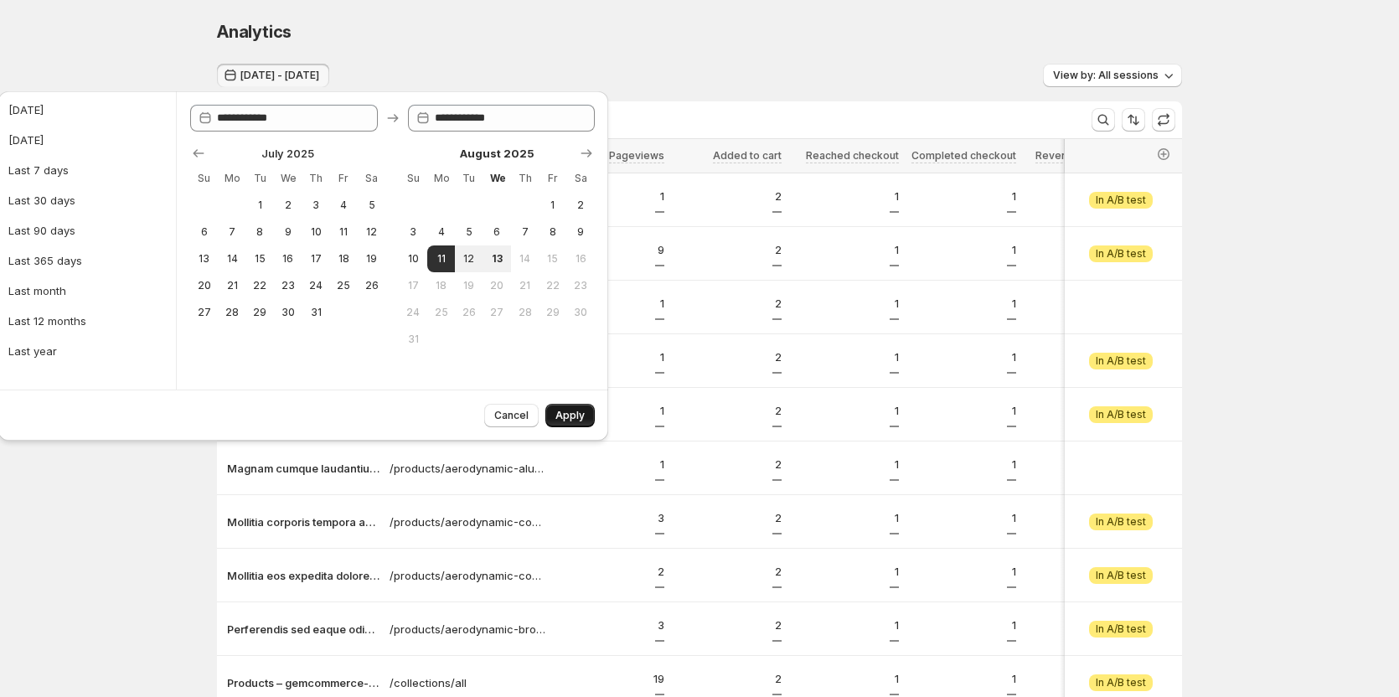
click at [569, 411] on span "Apply" at bounding box center [569, 415] width 29 height 13
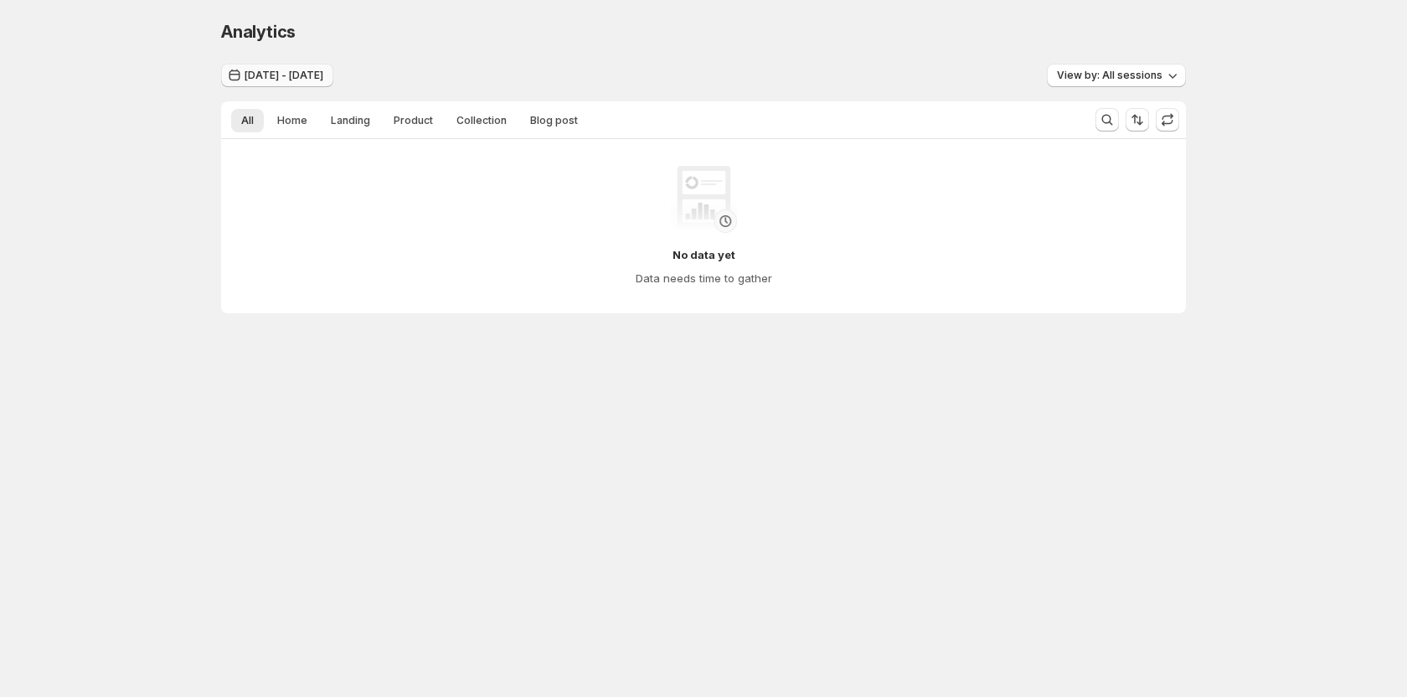
click at [309, 70] on span "Aug 11, 2025 - Aug 11, 2025" at bounding box center [284, 75] width 79 height 13
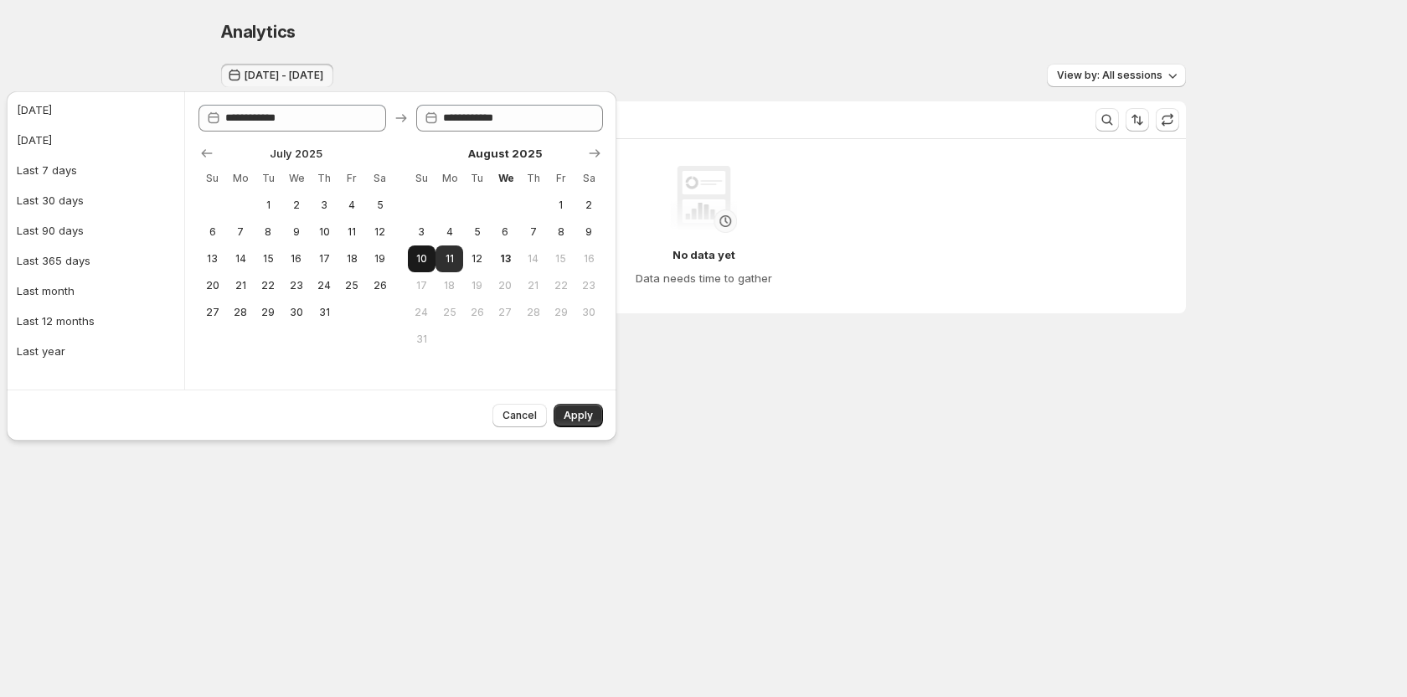
click at [415, 263] on span "10" at bounding box center [422, 258] width 14 height 13
type input "**********"
click at [580, 419] on span "Apply" at bounding box center [578, 415] width 29 height 13
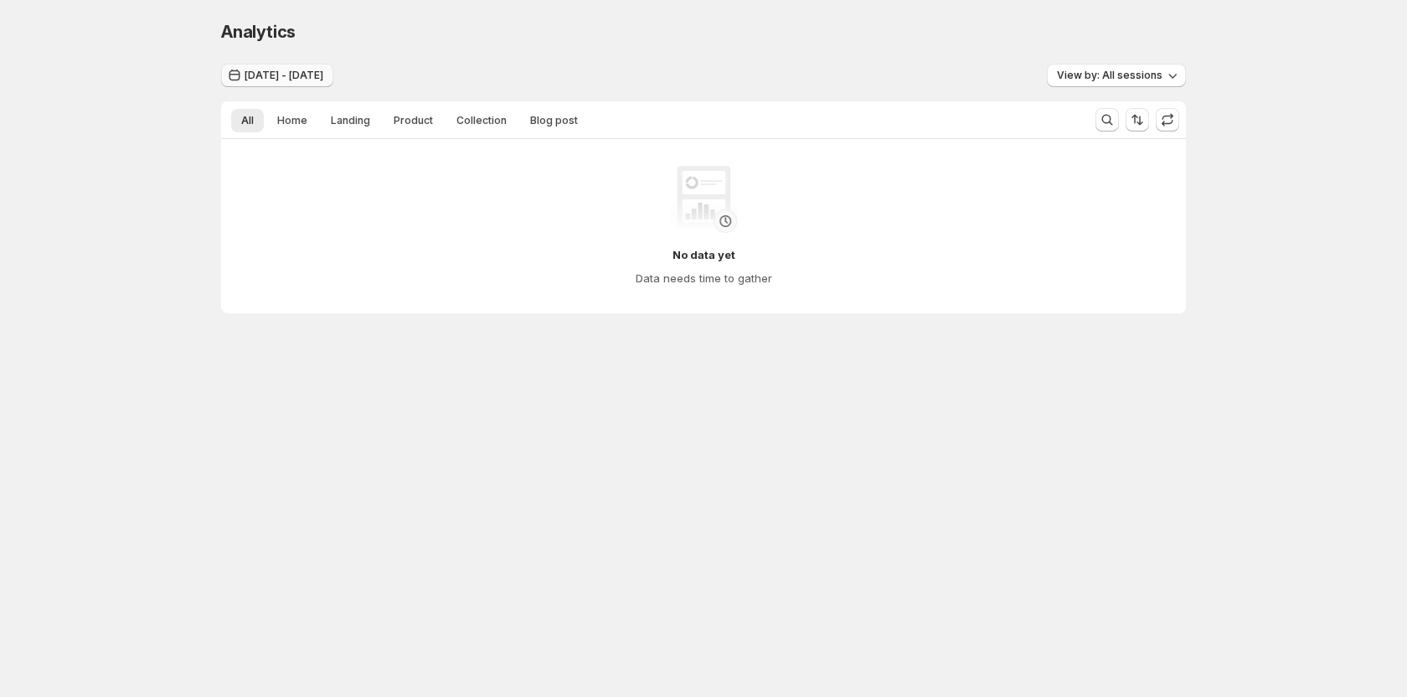
click at [301, 75] on span "[DATE] - [DATE]" at bounding box center [284, 75] width 79 height 13
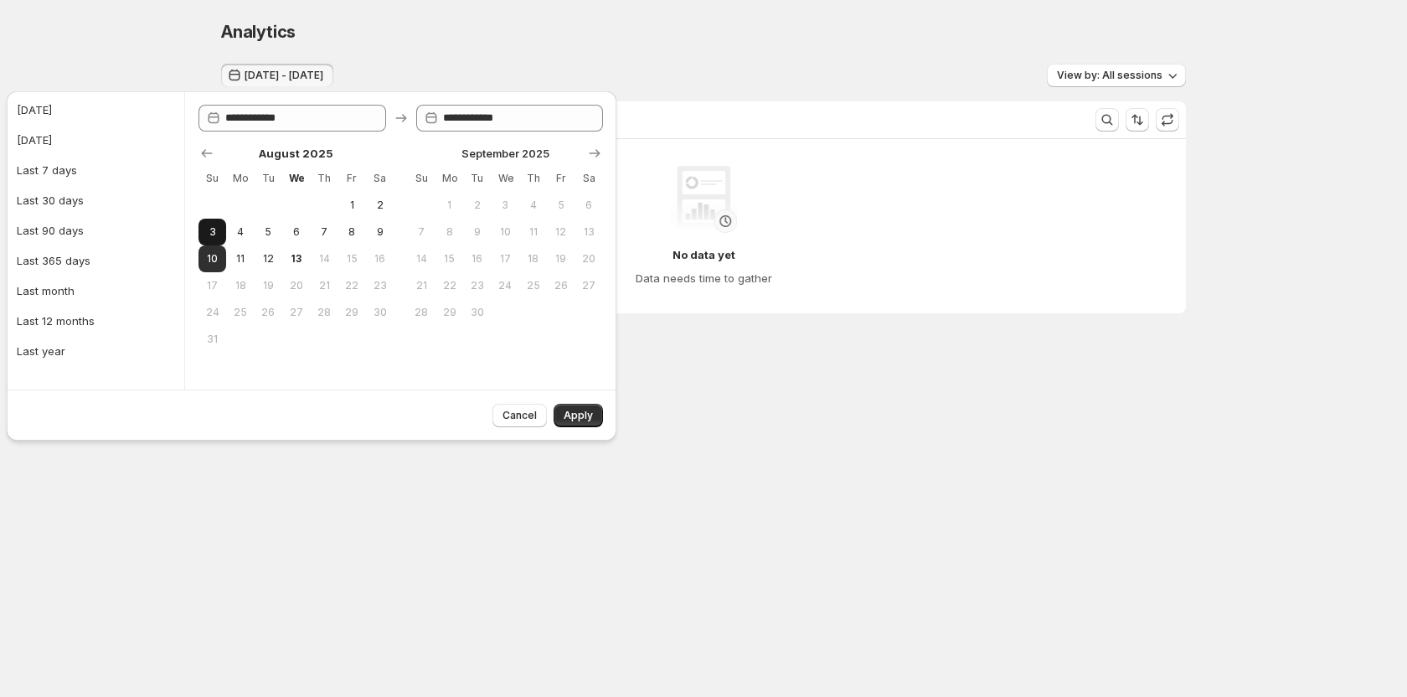
click at [214, 236] on span "3" at bounding box center [212, 231] width 14 height 13
type input "**********"
click at [303, 266] on button "13" at bounding box center [296, 258] width 28 height 27
type input "**********"
click at [577, 410] on span "Apply" at bounding box center [578, 415] width 29 height 13
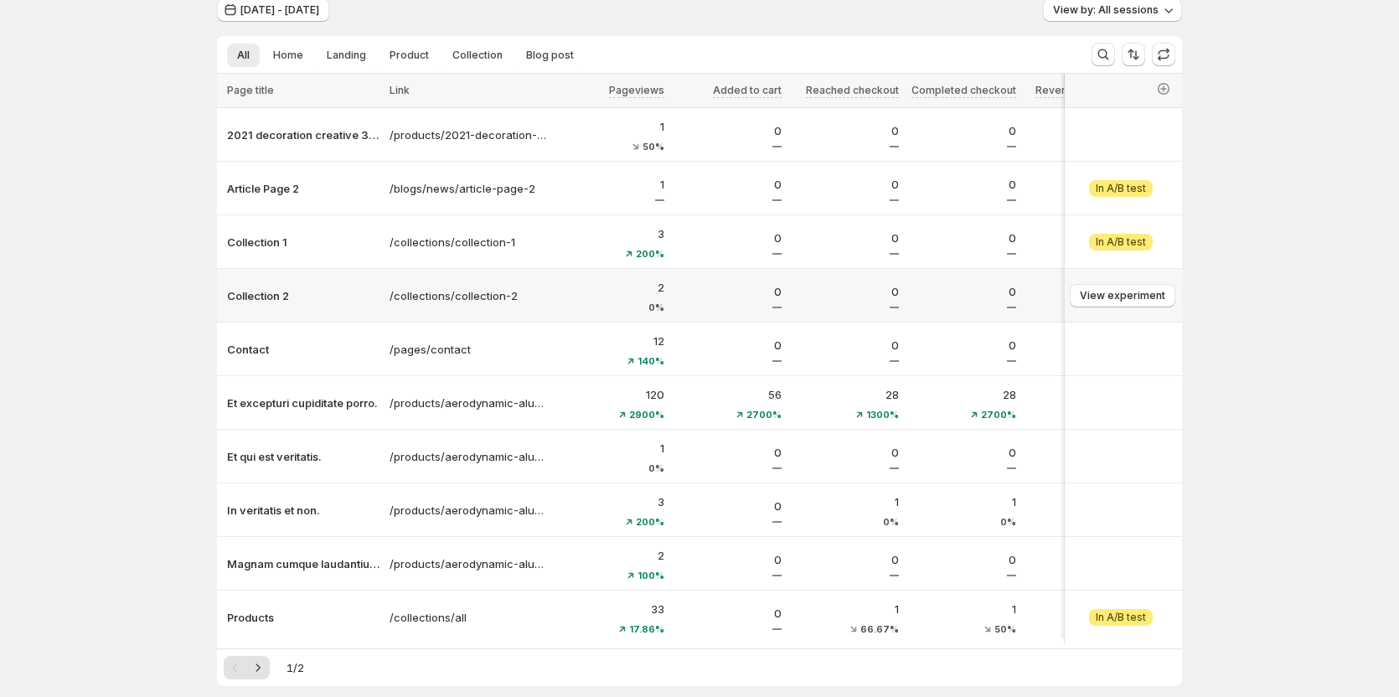
scroll to position [84, 0]
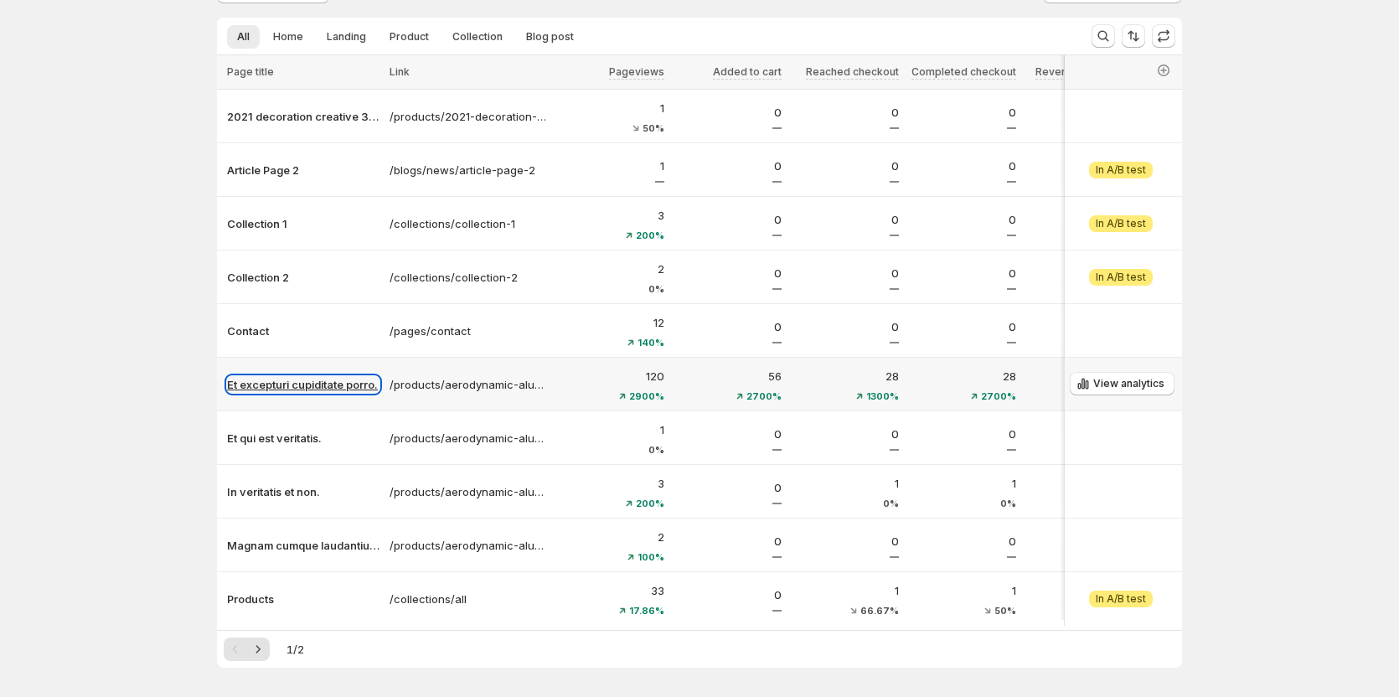
click at [351, 388] on p "Et excepturi cupiditate porro." at bounding box center [303, 384] width 152 height 17
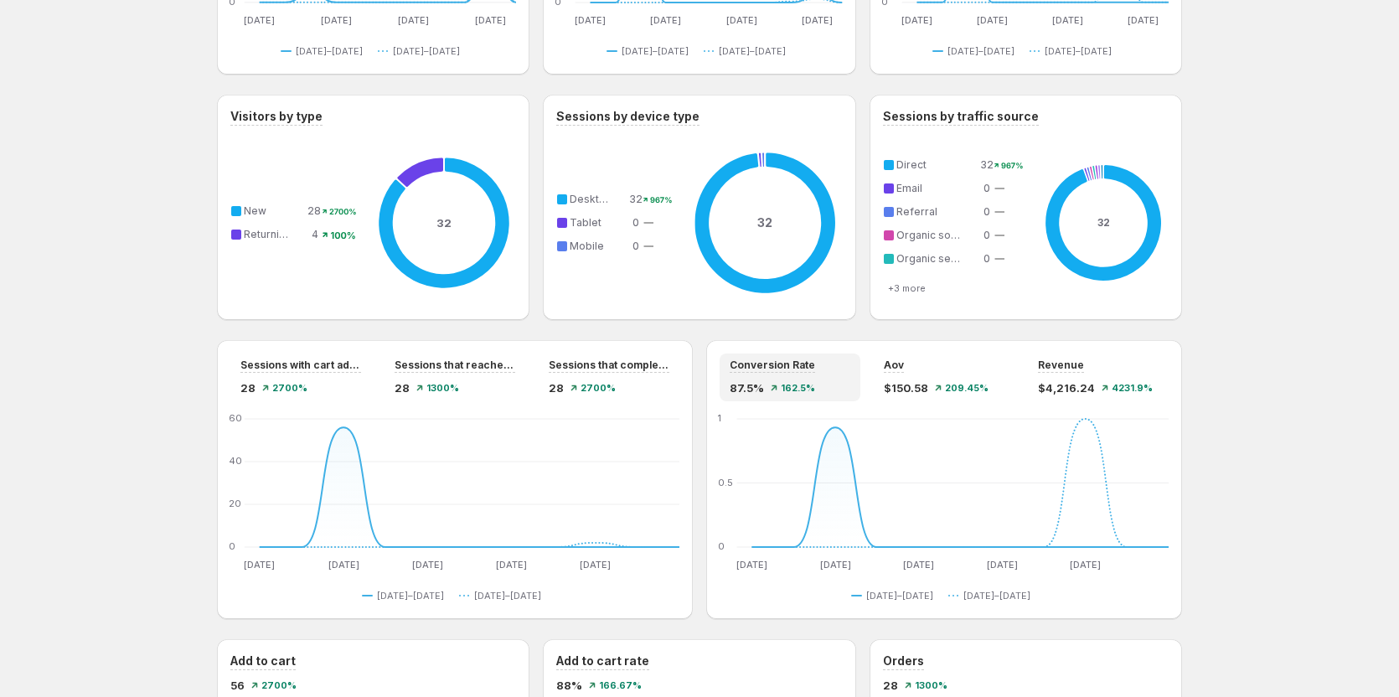
scroll to position [1089, 0]
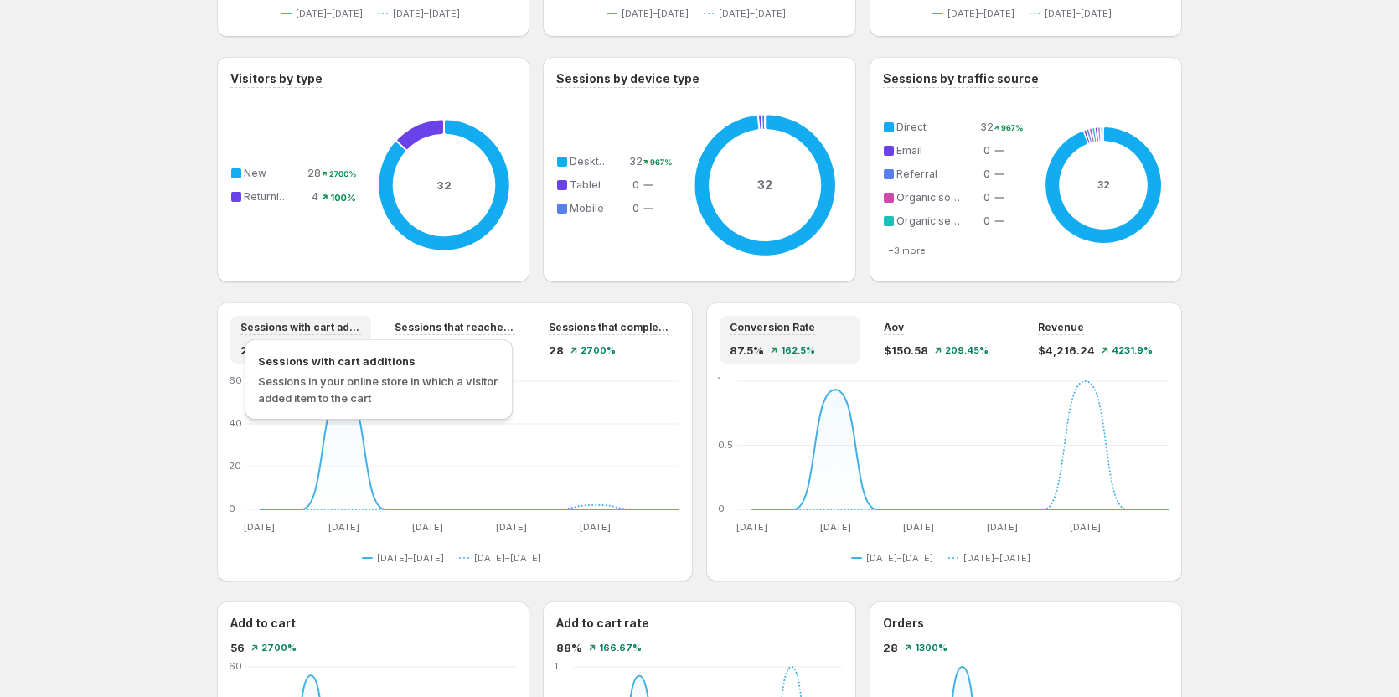
click at [261, 328] on span "Sessions with cart additions" at bounding box center [300, 327] width 121 height 13
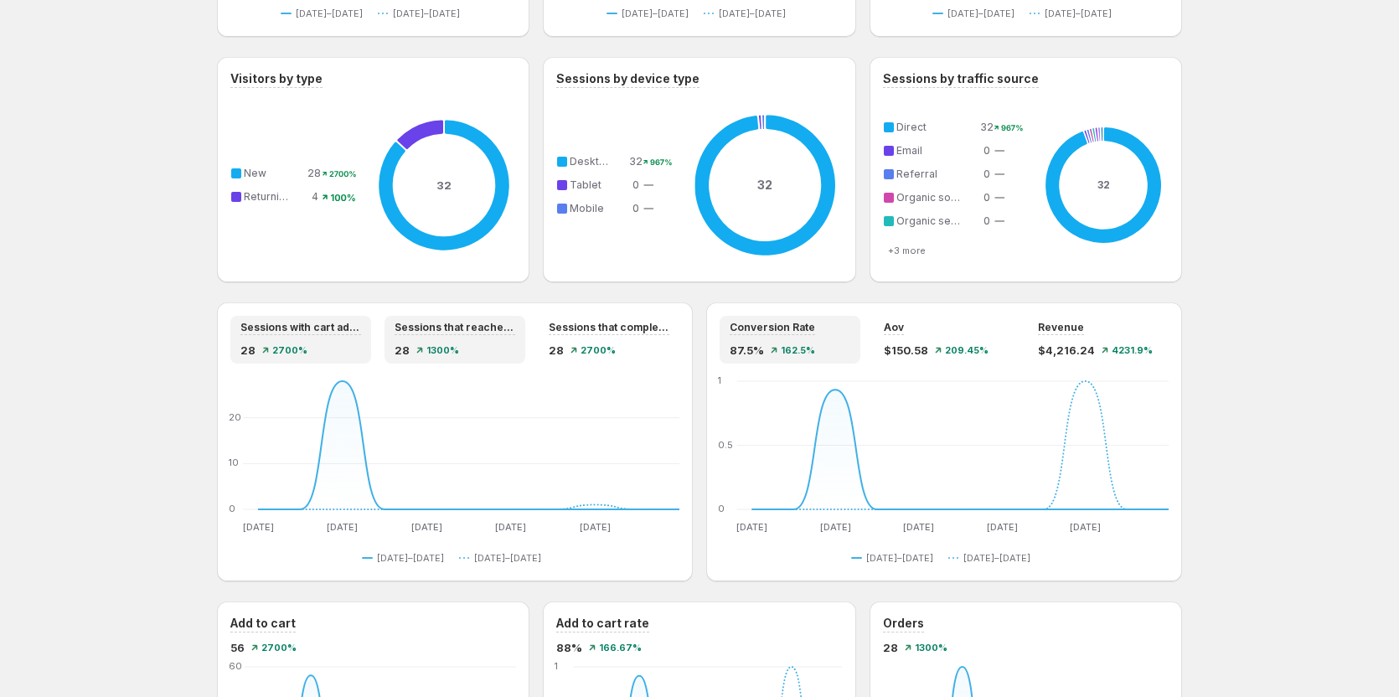
click at [454, 346] on span "1300%" at bounding box center [442, 350] width 33 height 10
click at [292, 341] on div "Sessions with cart additions 28 2700%" at bounding box center [300, 340] width 121 height 38
click at [441, 345] on span "1300%" at bounding box center [442, 350] width 33 height 10
click at [594, 343] on div "28 2700%" at bounding box center [609, 350] width 121 height 17
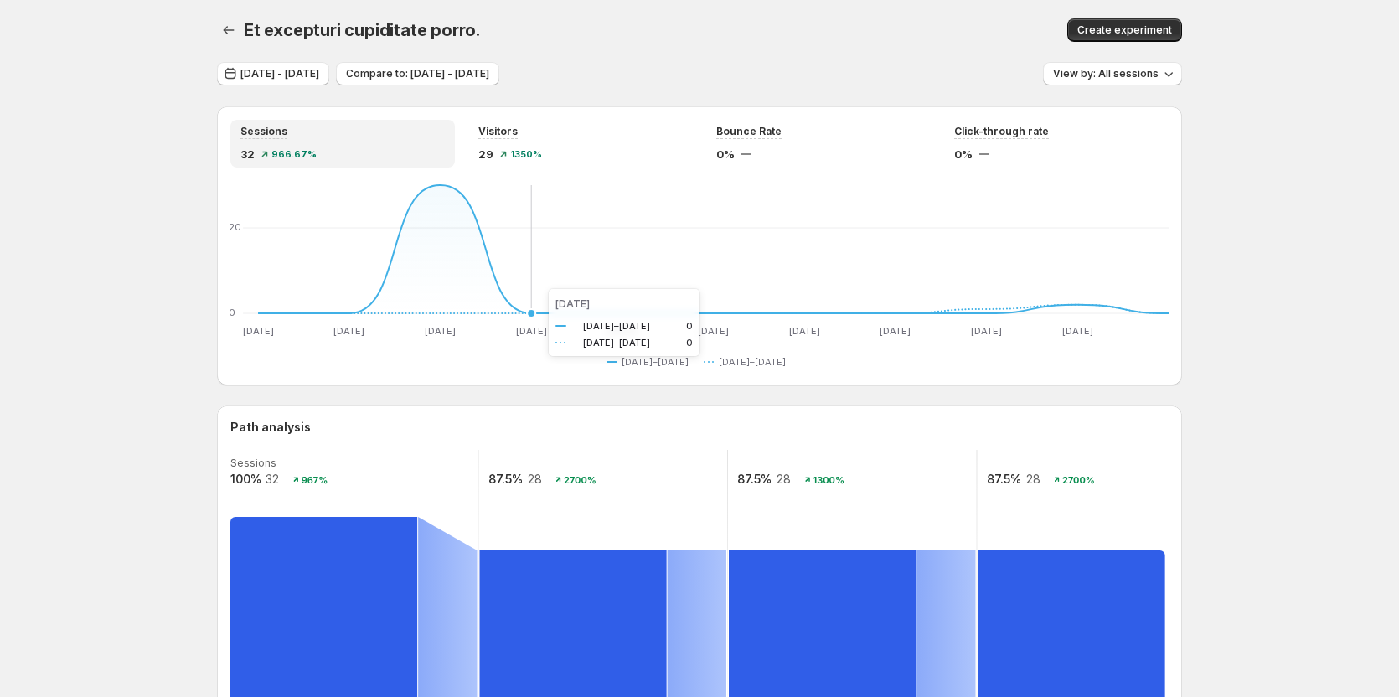
scroll to position [0, 0]
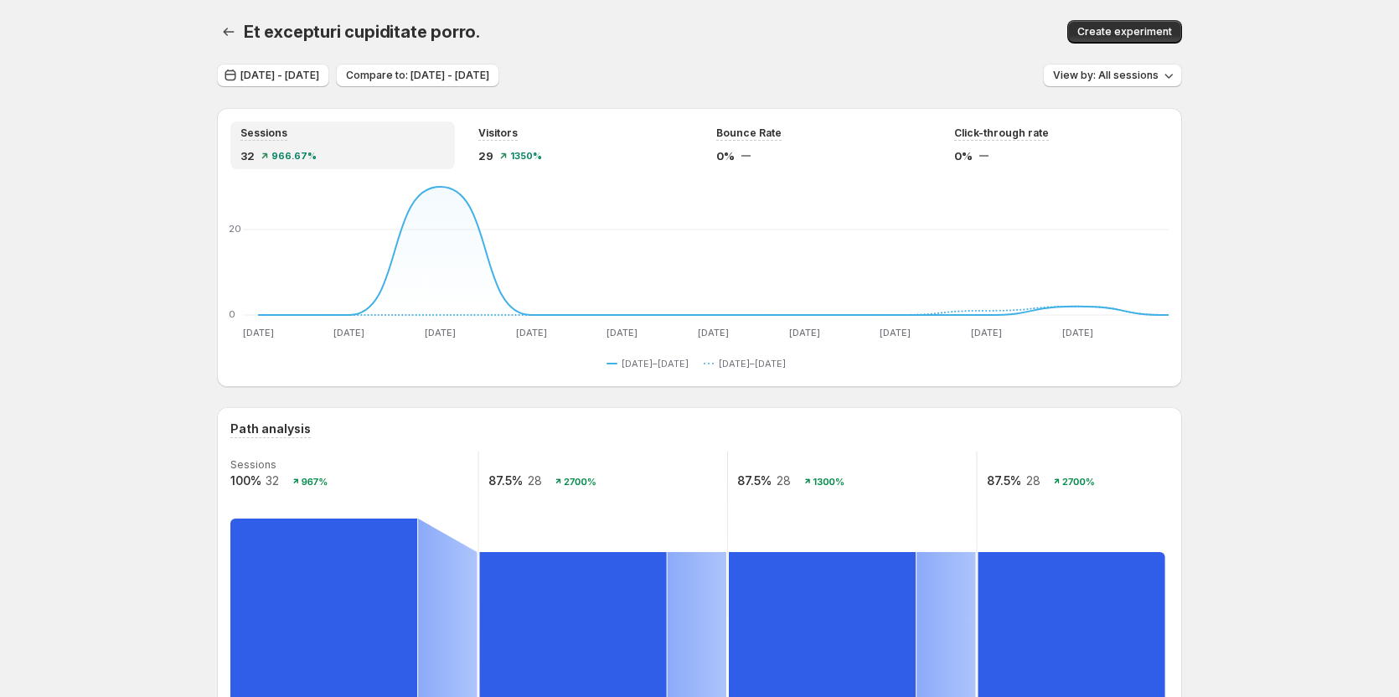
click at [523, 151] on span "1350%" at bounding box center [526, 156] width 32 height 10
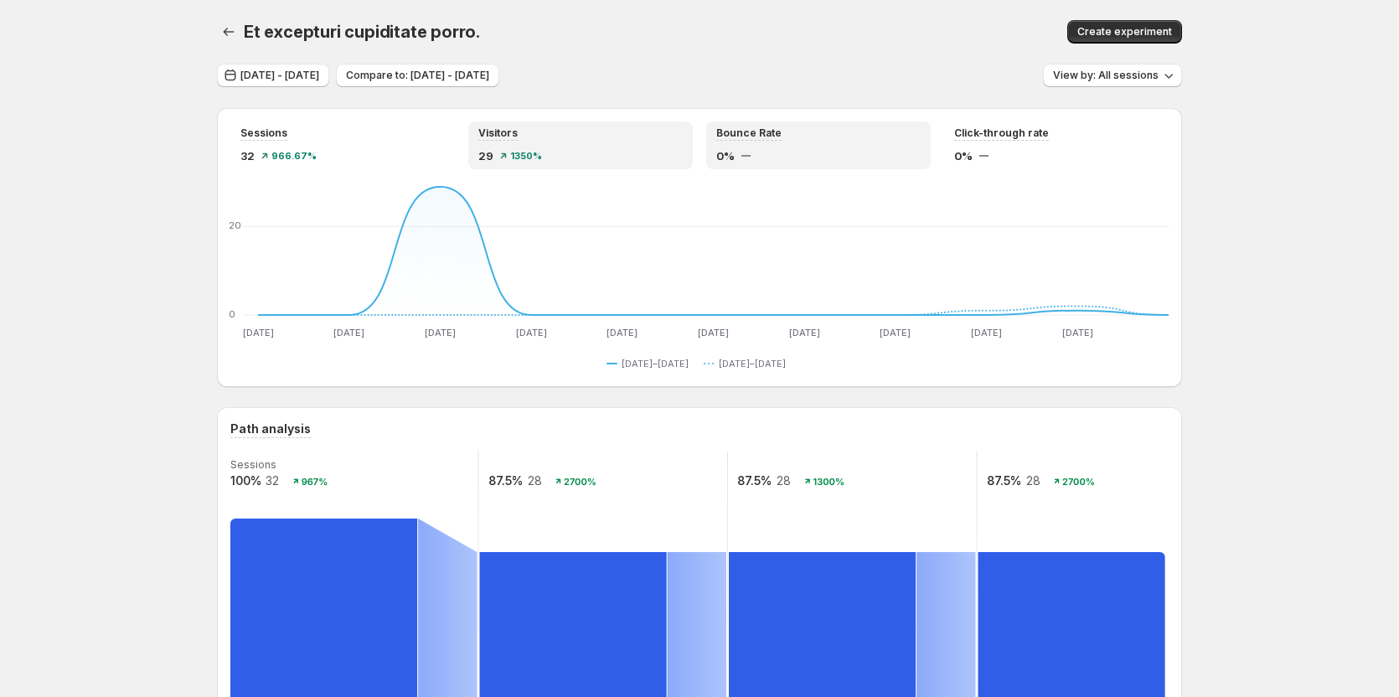
click at [767, 152] on div "0%" at bounding box center [818, 155] width 204 height 17
click at [551, 147] on div "Visitors 29 1350%" at bounding box center [580, 145] width 204 height 38
click at [333, 140] on div "Sessions" at bounding box center [342, 133] width 204 height 14
click at [517, 167] on div "Visitors 29 1350%" at bounding box center [580, 145] width 224 height 48
click at [317, 150] on div "32 966.67%" at bounding box center [342, 155] width 204 height 17
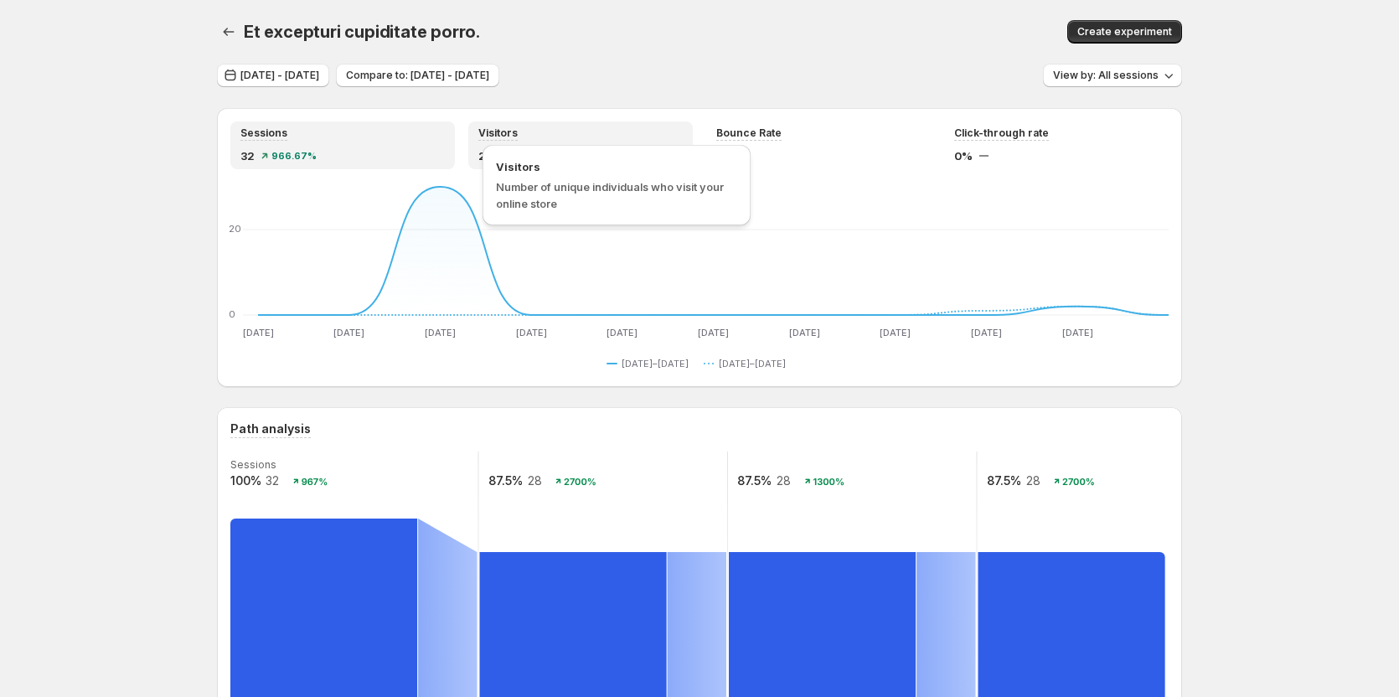
click at [513, 140] on div "Visitors" at bounding box center [497, 133] width 39 height 14
click at [352, 134] on div "Sessions" at bounding box center [342, 133] width 204 height 14
click at [537, 139] on div "Visitors" at bounding box center [580, 133] width 204 height 14
click at [392, 162] on div "32 966.67%" at bounding box center [342, 155] width 204 height 17
click at [539, 153] on span "1350%" at bounding box center [526, 156] width 32 height 10
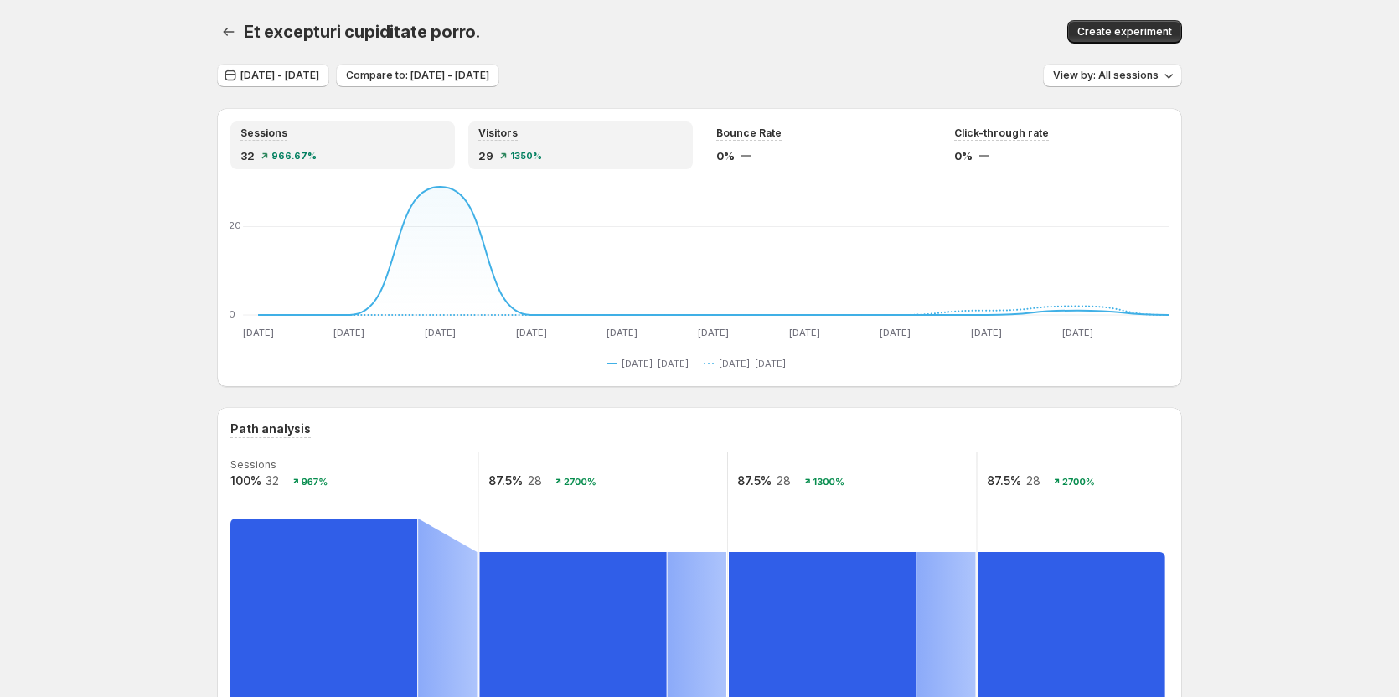
click at [373, 152] on div "32 966.67%" at bounding box center [342, 155] width 204 height 17
drag, startPoint x: 543, startPoint y: 156, endPoint x: 474, endPoint y: 152, distance: 68.8
click at [542, 157] on span "1350%" at bounding box center [526, 156] width 32 height 10
drag, startPoint x: 426, startPoint y: 149, endPoint x: 544, endPoint y: 152, distance: 117.3
click at [427, 154] on div "32 966.67%" at bounding box center [342, 155] width 204 height 17
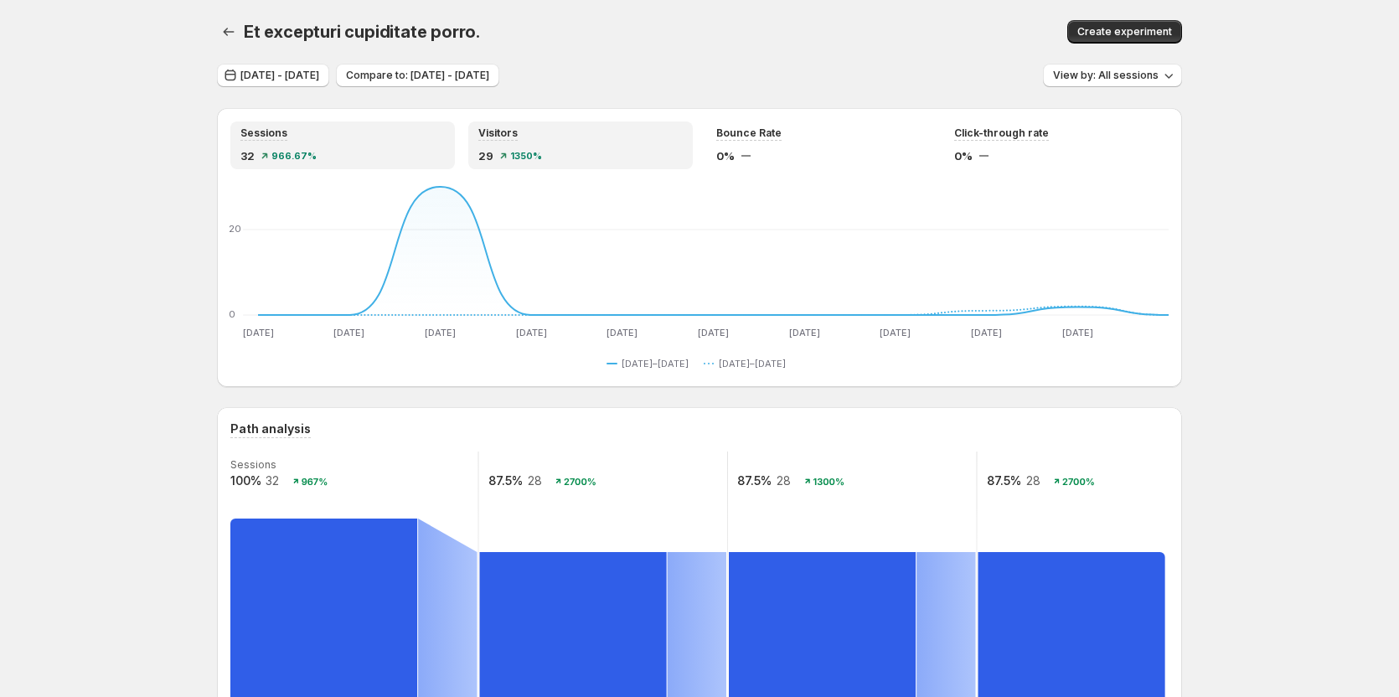
click at [558, 152] on div "29 1350%" at bounding box center [580, 155] width 204 height 17
click at [402, 151] on div "32 966.67%" at bounding box center [342, 155] width 204 height 17
click at [563, 152] on div "29 1350%" at bounding box center [580, 155] width 204 height 17
drag, startPoint x: 420, startPoint y: 158, endPoint x: 455, endPoint y: 159, distance: 35.2
click at [421, 159] on div "32 966.67%" at bounding box center [342, 155] width 204 height 17
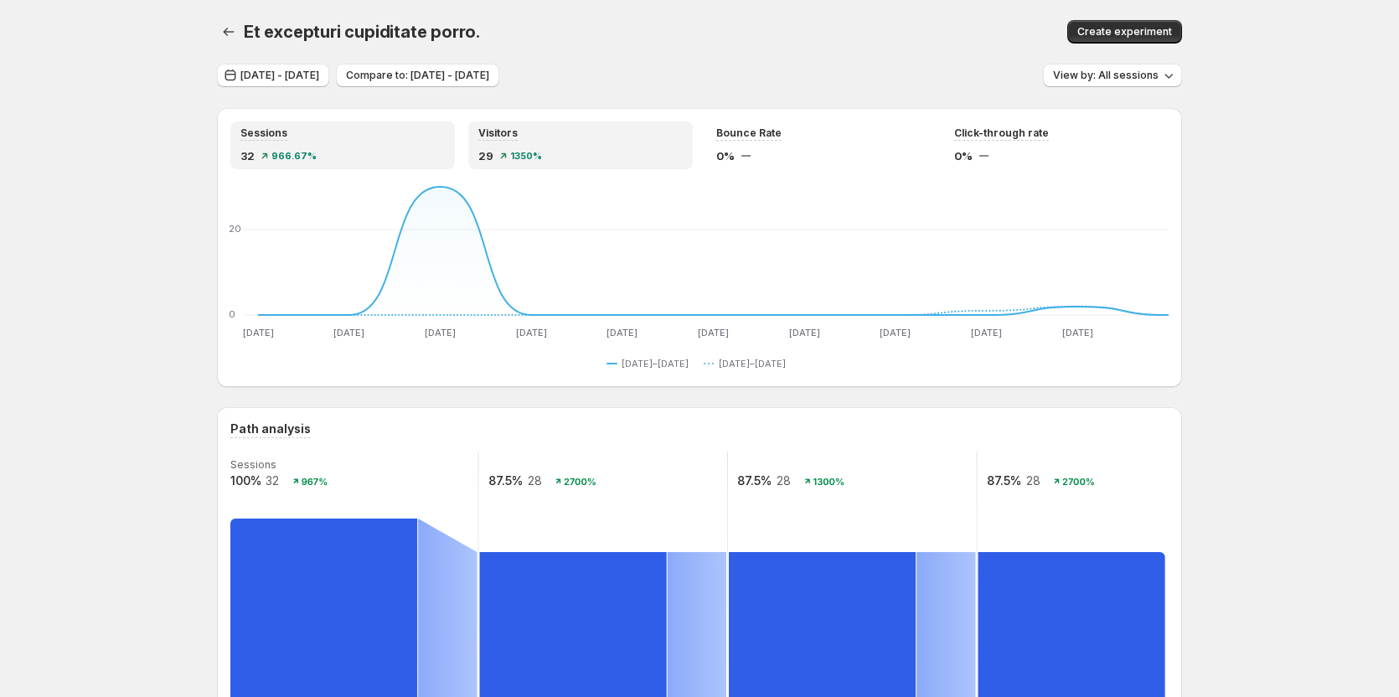
drag, startPoint x: 508, startPoint y: 159, endPoint x: 395, endPoint y: 156, distance: 113.1
click at [502, 161] on div "29 1350%" at bounding box center [580, 155] width 204 height 17
click at [393, 156] on div "32 966.67%" at bounding box center [342, 155] width 204 height 17
click at [518, 153] on span "1350%" at bounding box center [526, 156] width 32 height 10
click at [386, 153] on div "32 966.67%" at bounding box center [342, 155] width 204 height 17
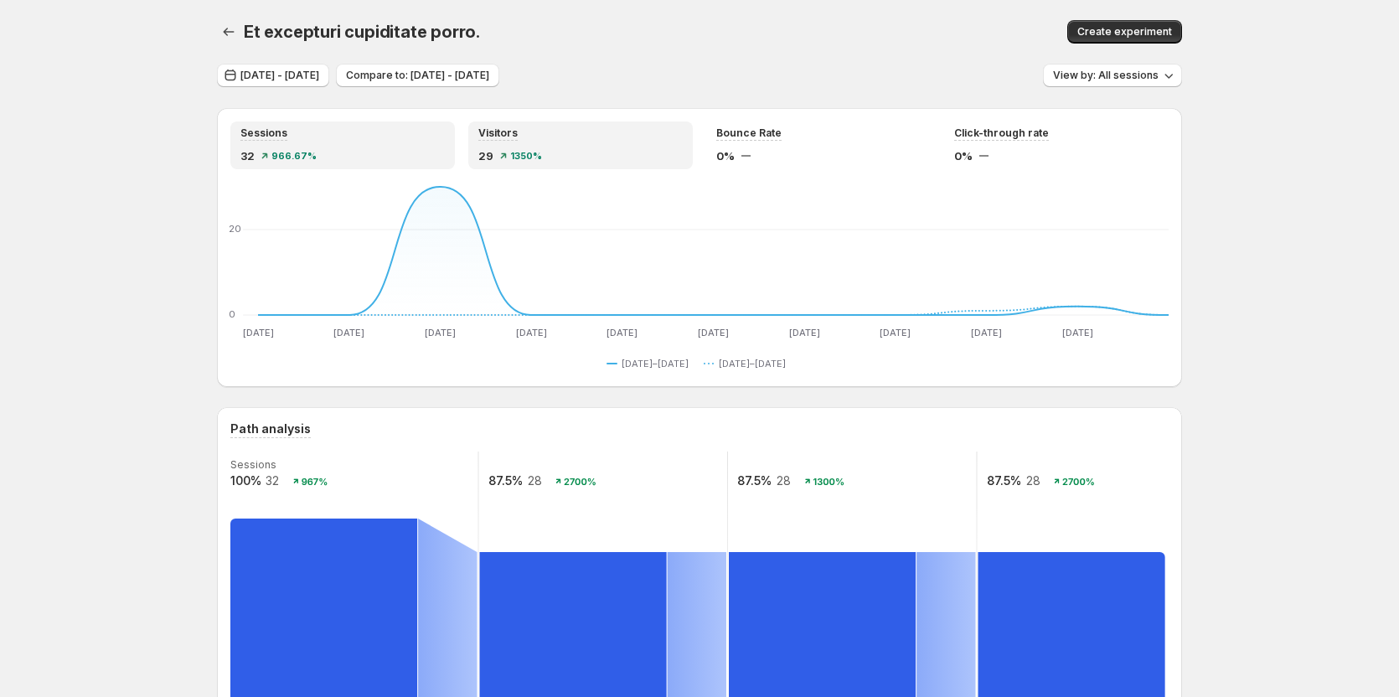
click at [574, 156] on div "29 1350%" at bounding box center [580, 155] width 204 height 17
click at [476, 155] on div "Visitors 29 1350%" at bounding box center [580, 145] width 224 height 48
click at [570, 155] on div "29 1350%" at bounding box center [580, 155] width 204 height 17
click at [776, 166] on div "Bounce Rate 0%" at bounding box center [818, 145] width 224 height 48
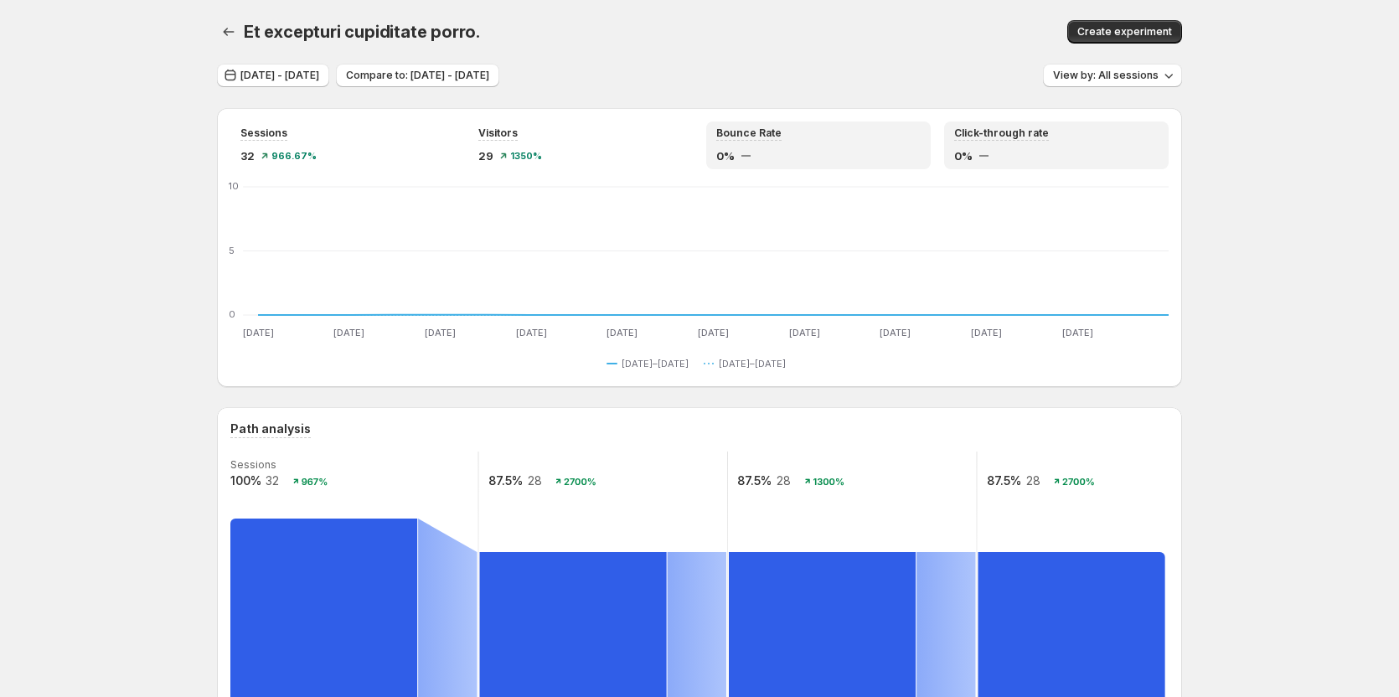
click at [988, 156] on div at bounding box center [983, 156] width 9 height 2
click at [386, 163] on div "32 966.67%" at bounding box center [342, 155] width 204 height 17
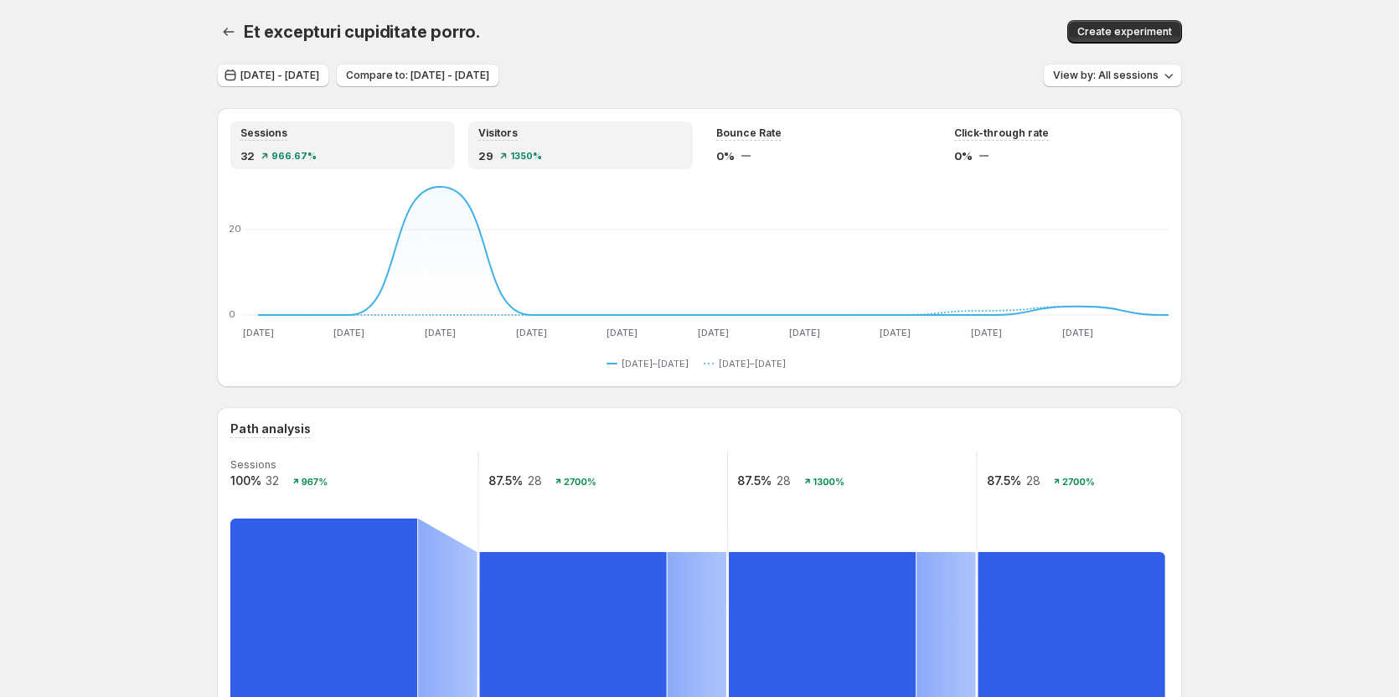
click at [539, 152] on span "1350%" at bounding box center [526, 156] width 32 height 10
click at [420, 136] on div "Sessions" at bounding box center [342, 133] width 204 height 14
click at [549, 142] on div "Visitors 29 1350%" at bounding box center [580, 145] width 204 height 38
click at [429, 142] on div "Sessions 32 966.67%" at bounding box center [342, 145] width 204 height 38
click at [505, 144] on div "Visitors 29 1350%" at bounding box center [580, 145] width 204 height 38
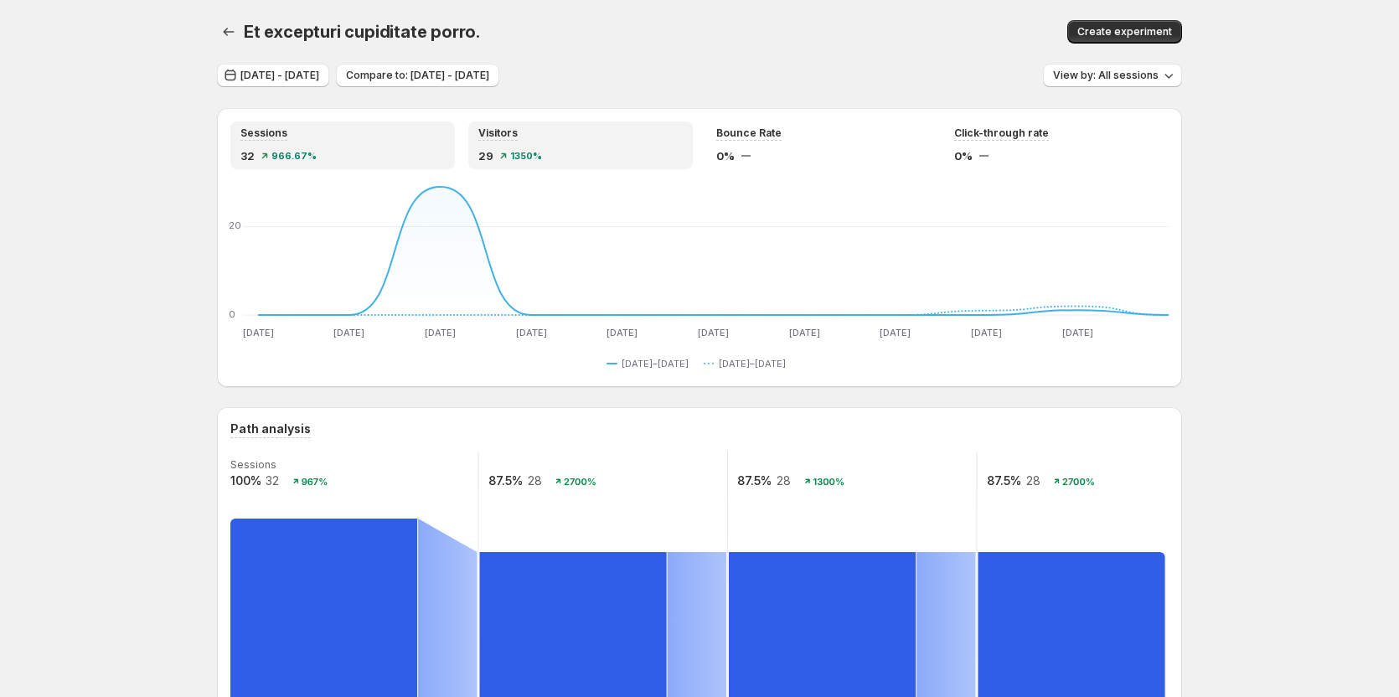
click at [399, 146] on div "Sessions 32 966.67%" at bounding box center [342, 145] width 204 height 38
click at [511, 155] on div "1350%" at bounding box center [521, 156] width 42 height 10
click at [398, 155] on div "32 966.67%" at bounding box center [342, 155] width 204 height 17
click at [534, 163] on div "29 1350%" at bounding box center [580, 155] width 204 height 17
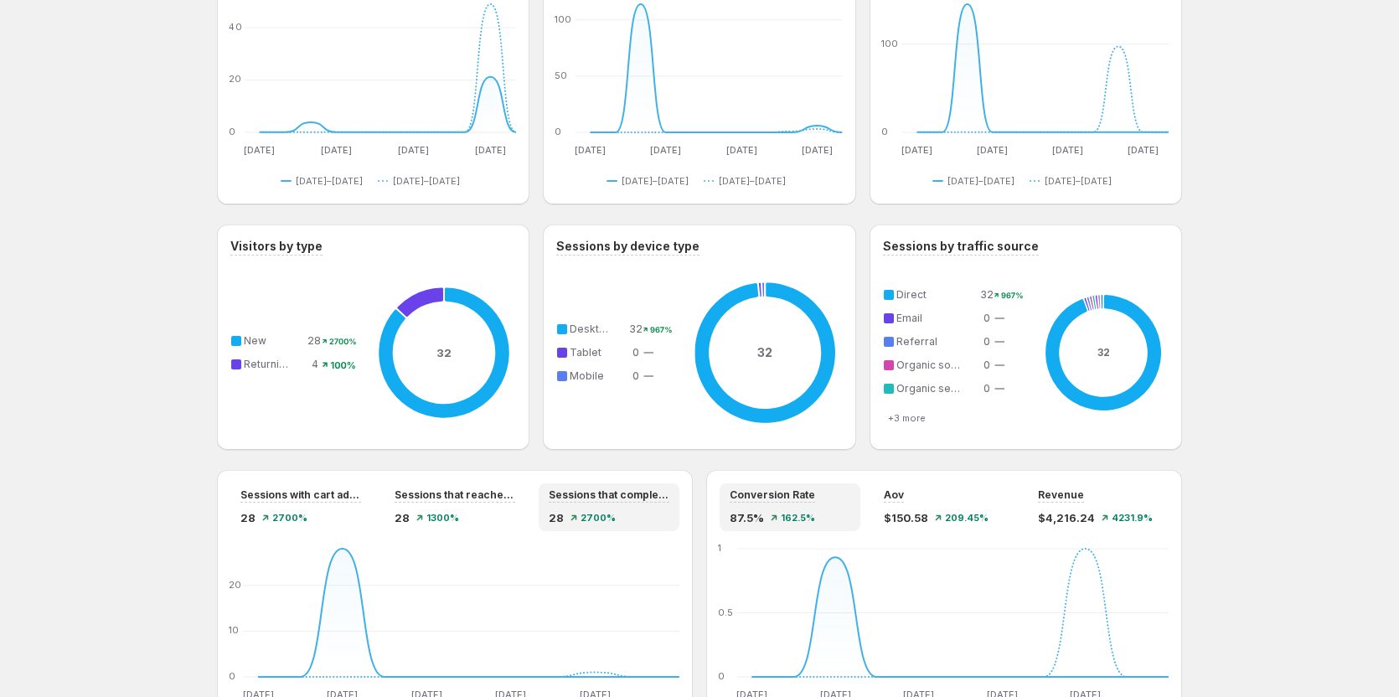
scroll to position [1089, 0]
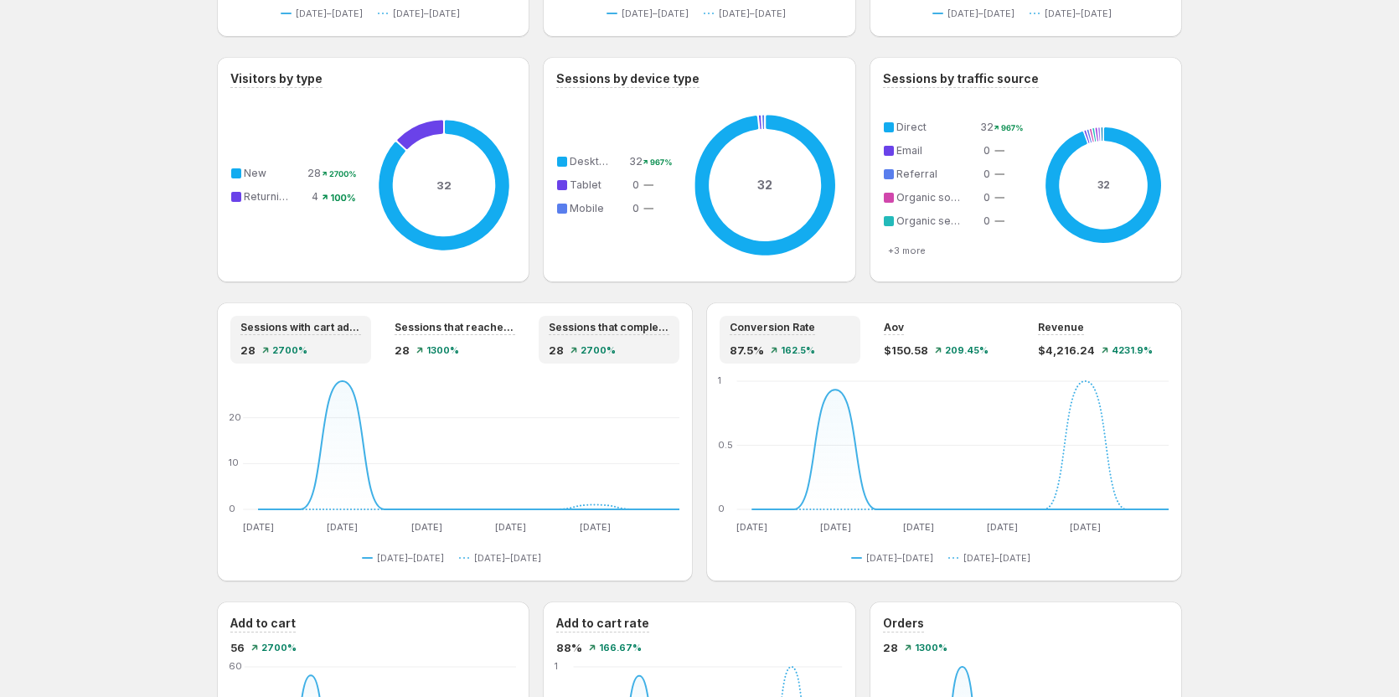
click at [292, 340] on div "Sessions with cart additions 28 2700%" at bounding box center [300, 340] width 121 height 38
click at [459, 352] on span "1300%" at bounding box center [442, 350] width 33 height 10
click at [584, 351] on span "2700%" at bounding box center [598, 350] width 35 height 10
click at [464, 340] on div "Sessions that reached checkout 28 1300%" at bounding box center [455, 340] width 121 height 38
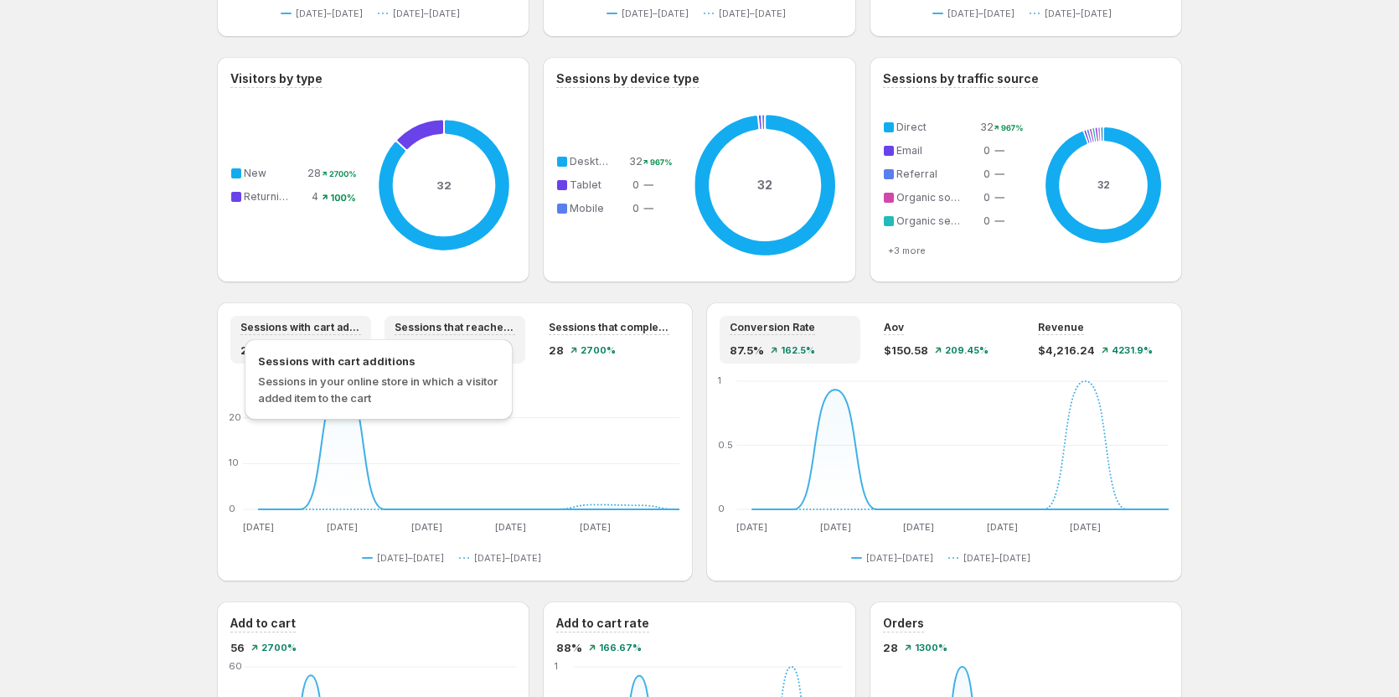
click at [287, 331] on span "Sessions with cart additions" at bounding box center [300, 327] width 121 height 13
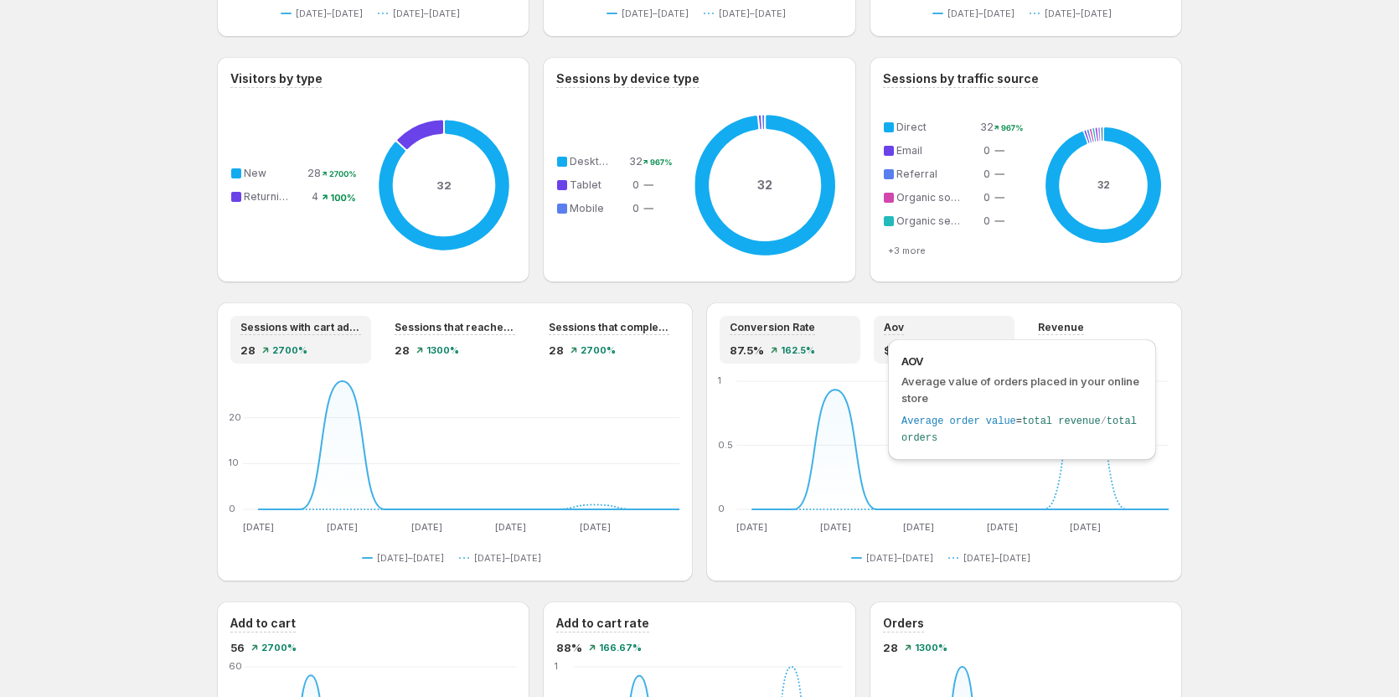
click at [895, 331] on span "Aov" at bounding box center [894, 327] width 20 height 13
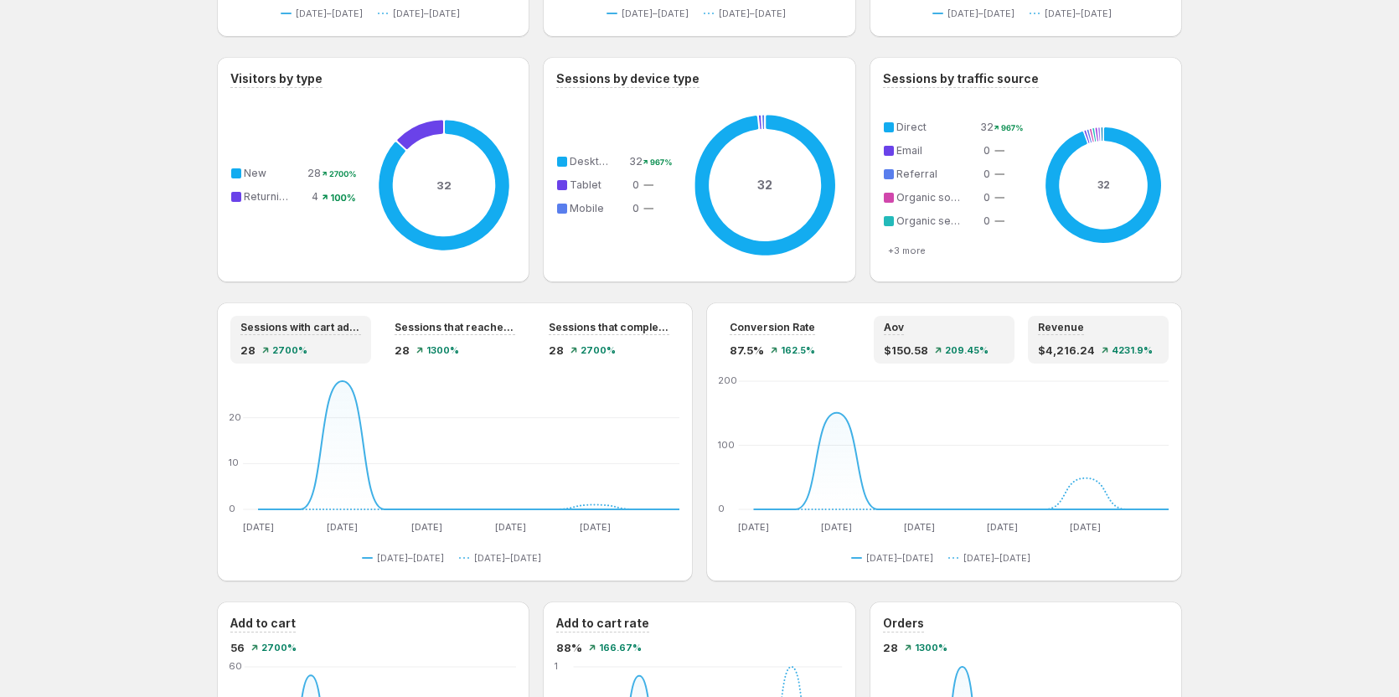
click at [1131, 338] on div "Revenue $4,216.24 4231.9%" at bounding box center [1098, 340] width 121 height 38
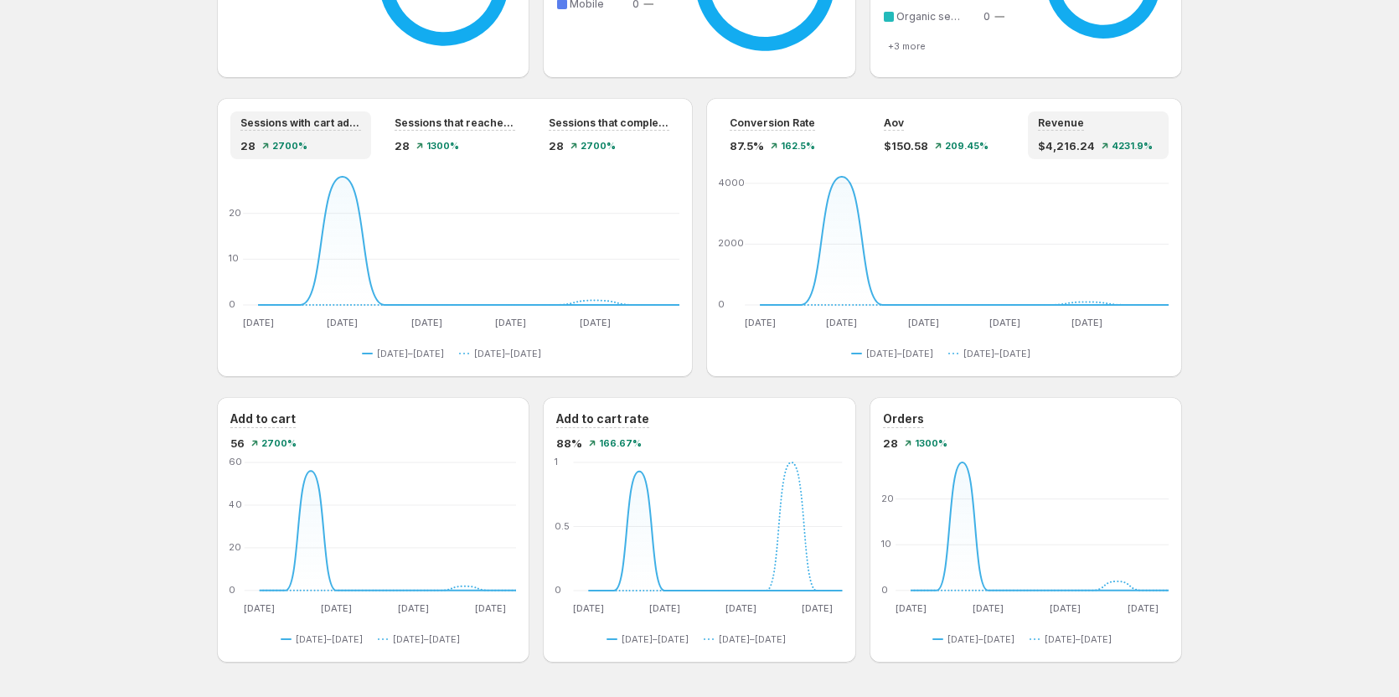
scroll to position [1266, 0]
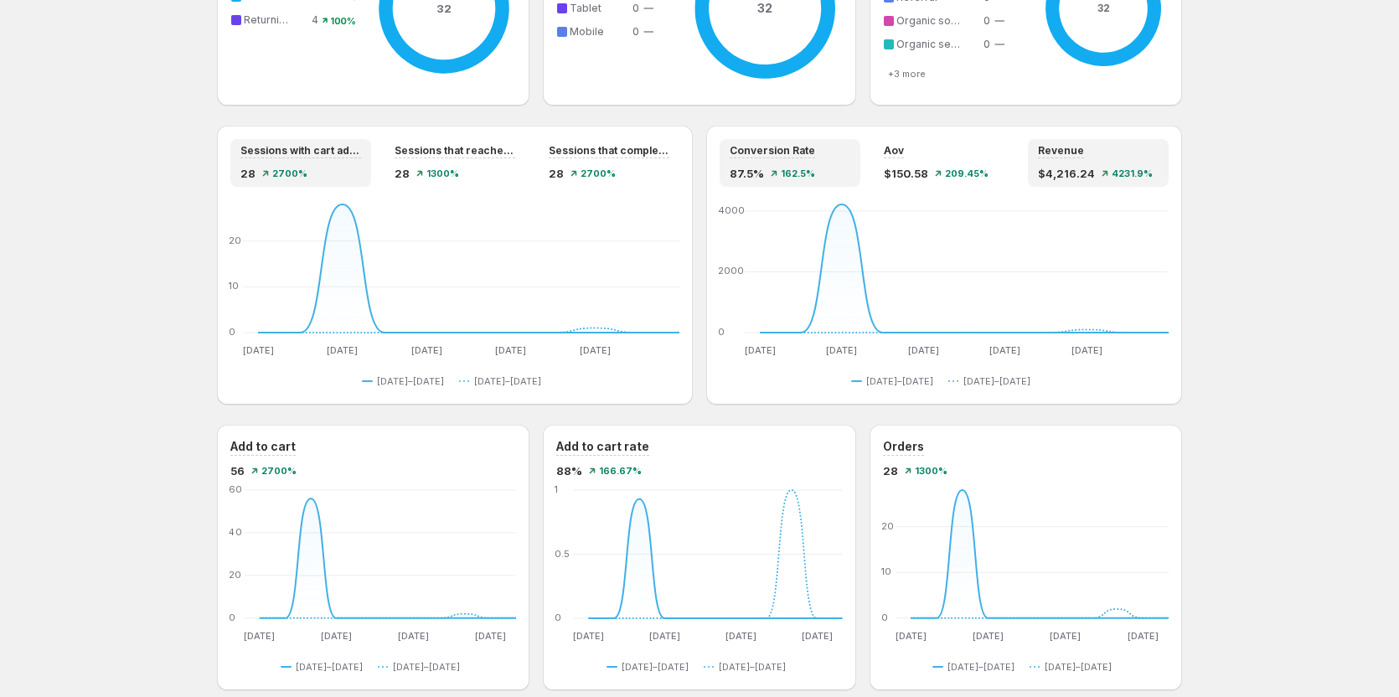
click at [802, 175] on span "162.5%" at bounding box center [798, 173] width 34 height 10
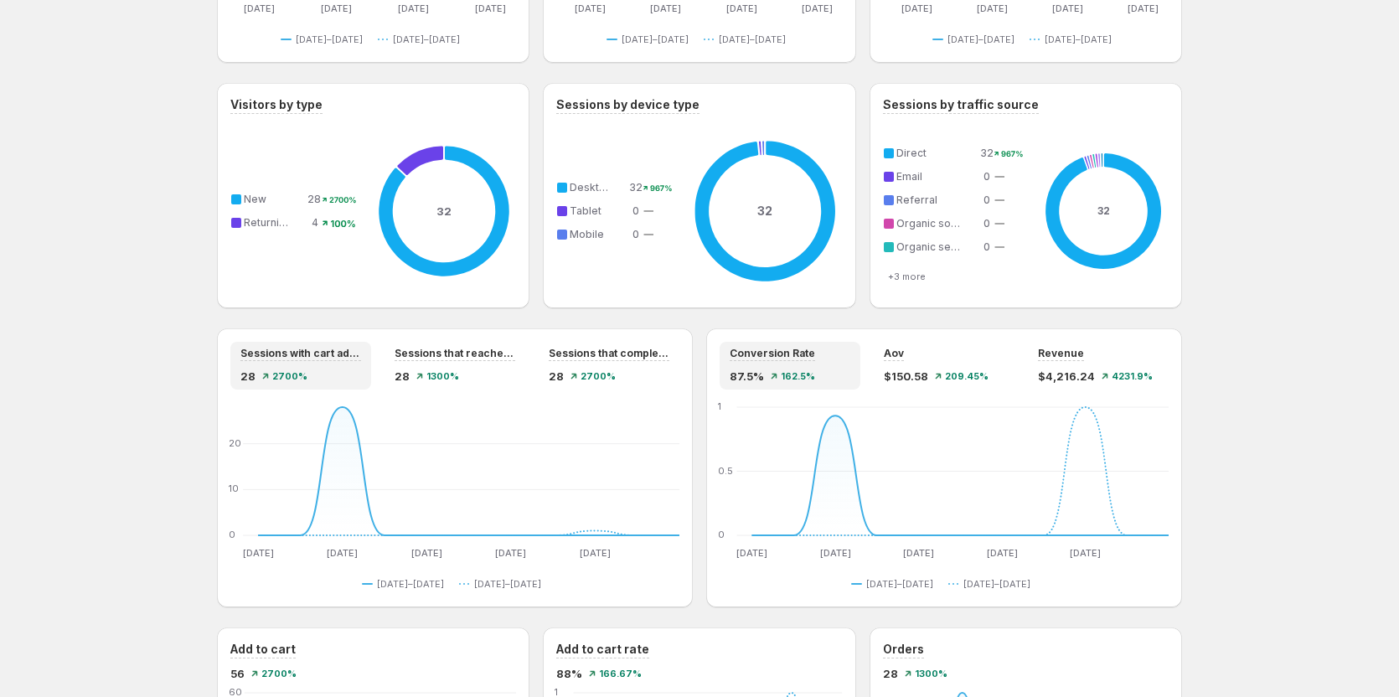
scroll to position [1098, 0]
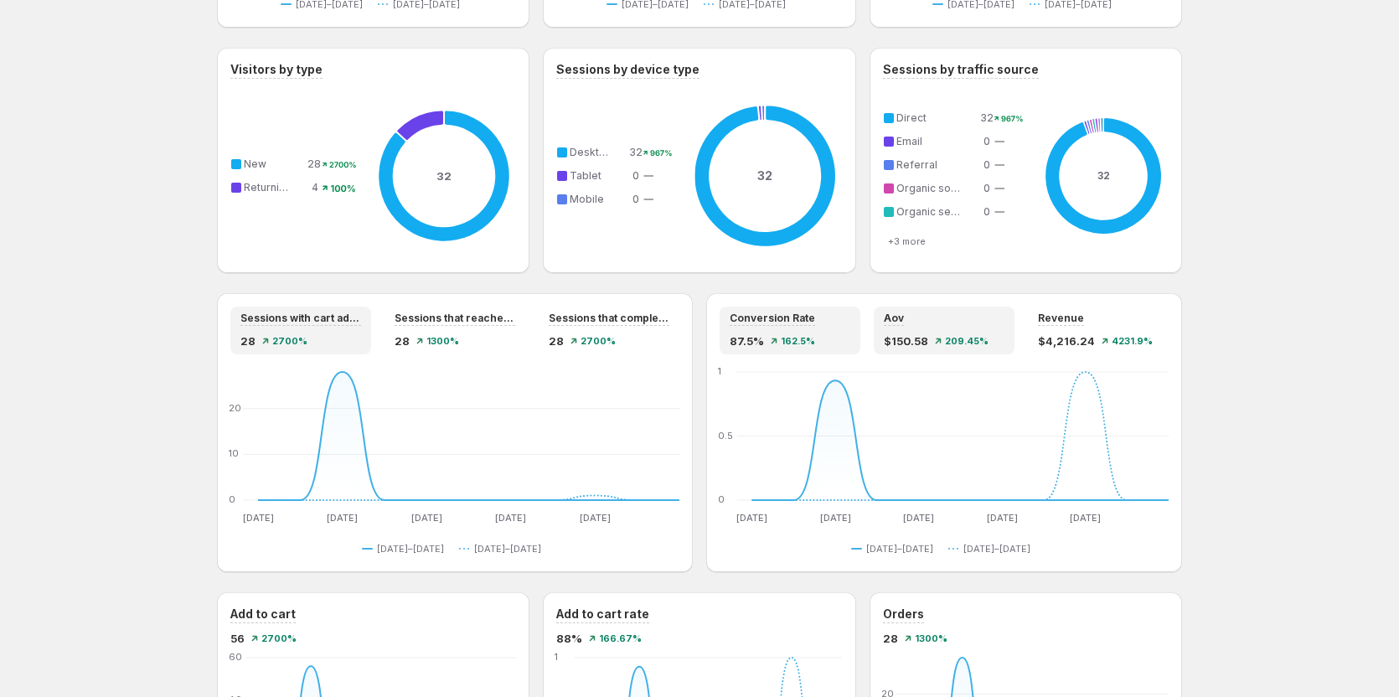
click at [926, 333] on span "$150.58" at bounding box center [906, 341] width 44 height 17
click at [1086, 332] on div "Revenue $4,216.24 4231.9%" at bounding box center [1098, 331] width 121 height 38
click at [787, 340] on span "162.5%" at bounding box center [798, 341] width 34 height 10
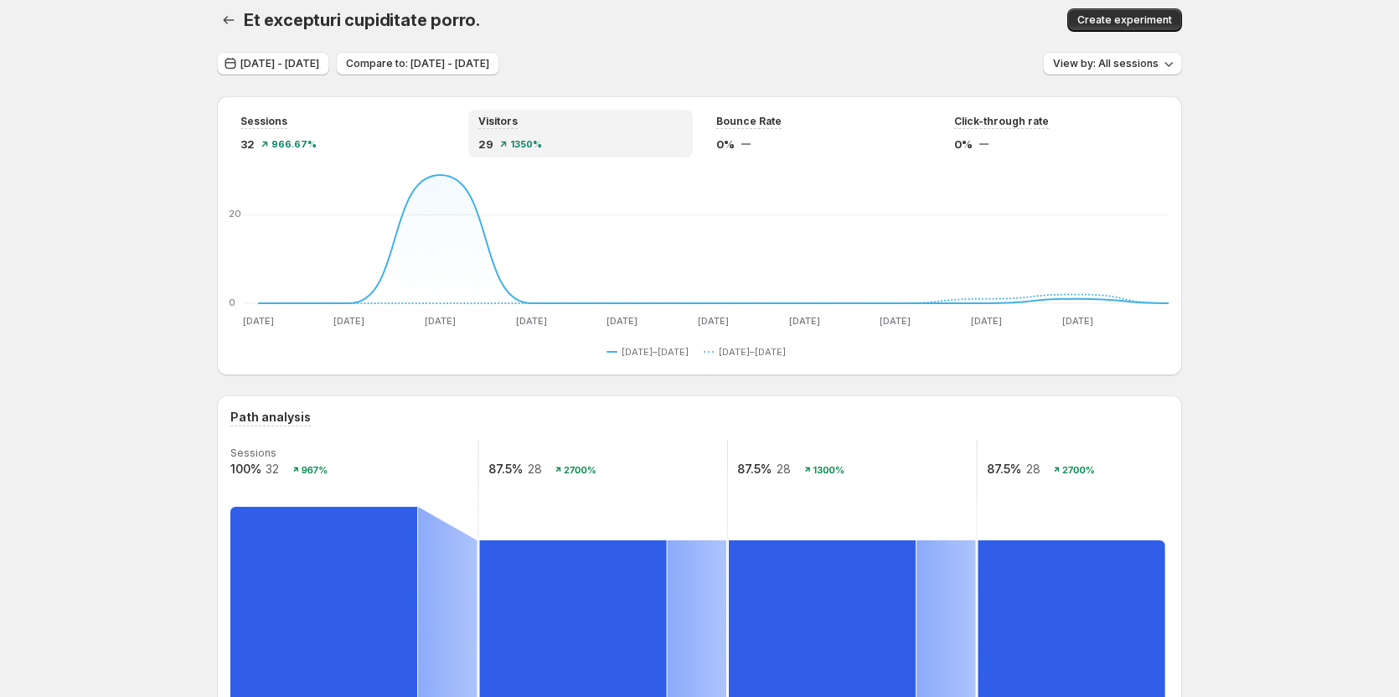
scroll to position [9, 0]
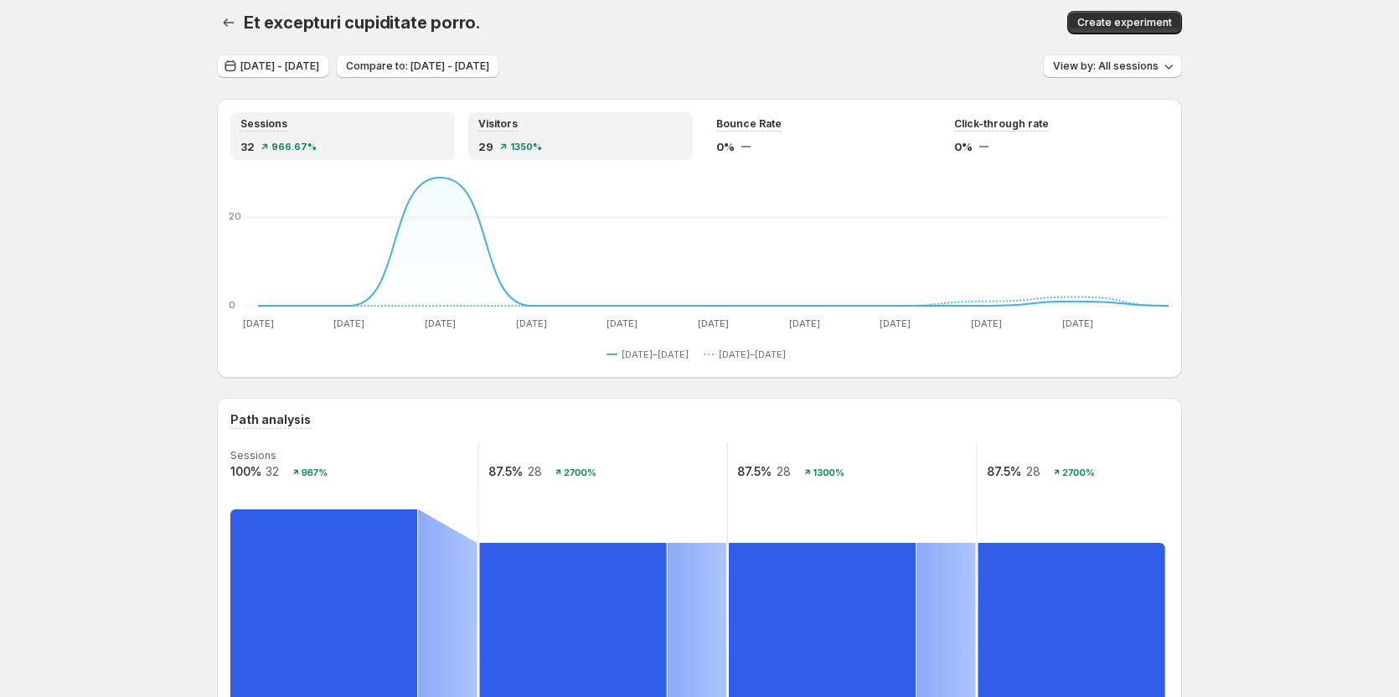
click at [326, 155] on div "Sessions 32 966.67%" at bounding box center [342, 136] width 224 height 48
click at [507, 150] on div "1350%" at bounding box center [521, 147] width 42 height 10
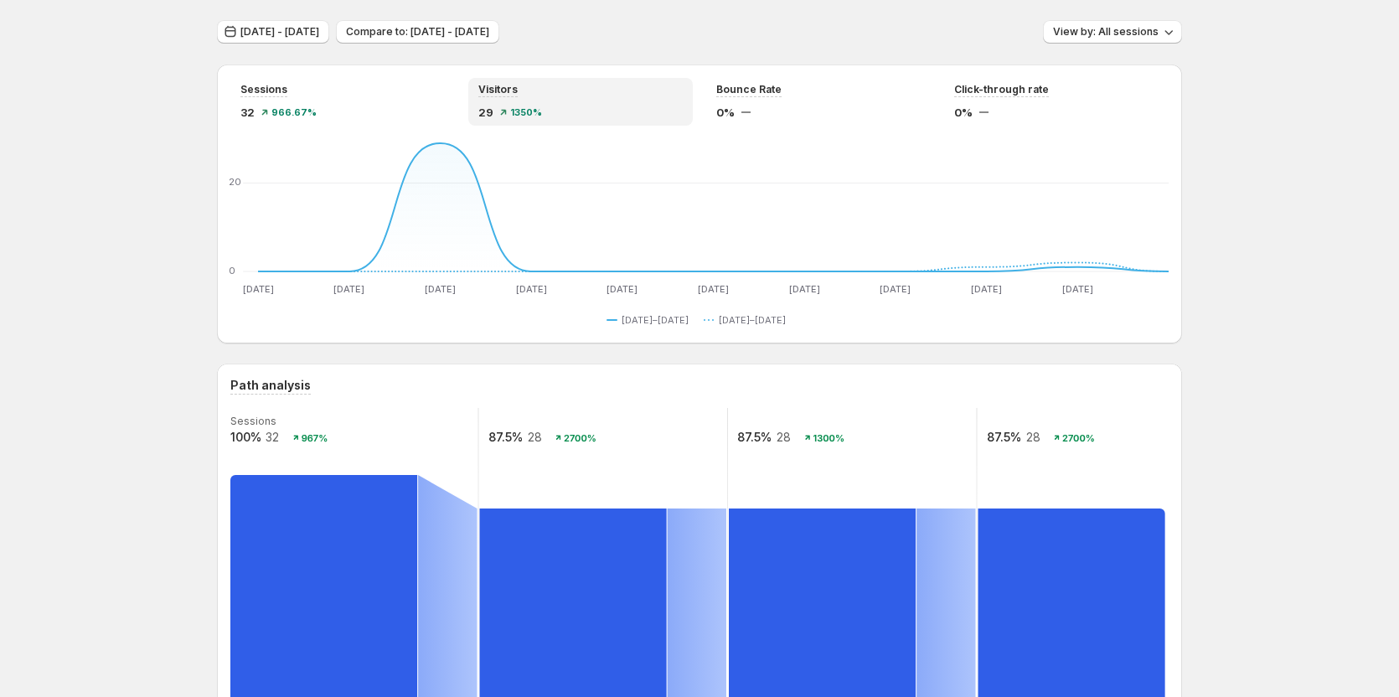
scroll to position [0, 0]
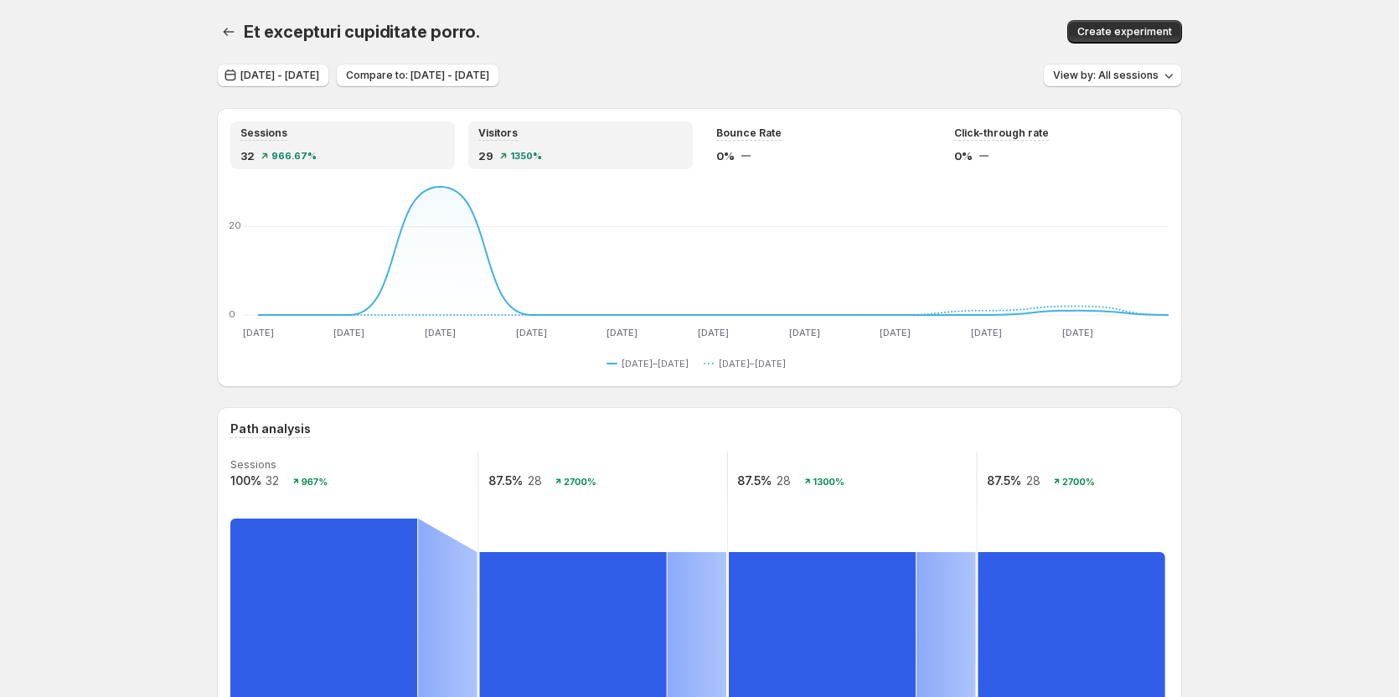
click at [355, 132] on div "Sessions" at bounding box center [342, 133] width 204 height 14
click at [547, 138] on div "Visitors" at bounding box center [580, 133] width 204 height 14
click at [347, 146] on div "Sessions 32 966.67%" at bounding box center [342, 145] width 204 height 38
click at [519, 155] on span "1350%" at bounding box center [526, 156] width 32 height 10
click at [360, 155] on div "32 966.67%" at bounding box center [342, 155] width 204 height 17
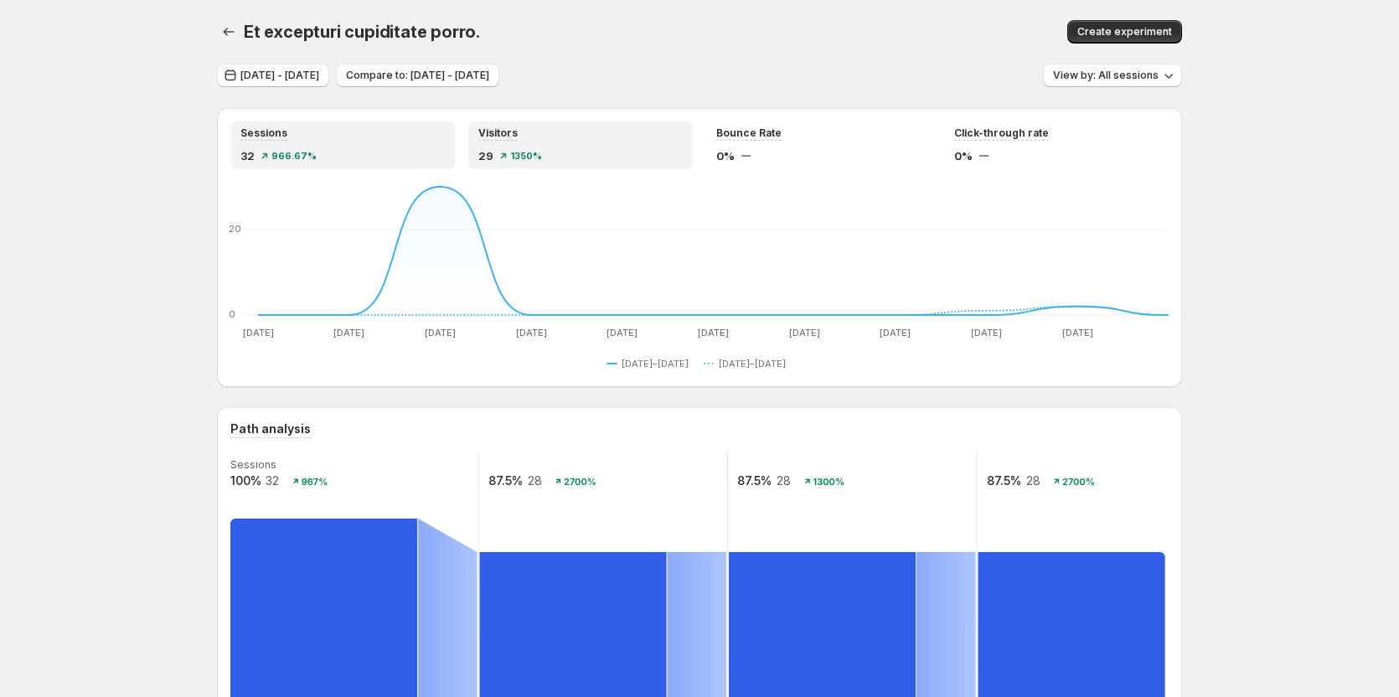
click at [506, 157] on icon at bounding box center [503, 156] width 5 height 5
click at [369, 153] on div "32 966.67%" at bounding box center [342, 155] width 204 height 17
click at [504, 151] on div "29 1350%" at bounding box center [580, 155] width 204 height 17
click at [401, 151] on div "32 966.67%" at bounding box center [342, 155] width 204 height 17
drag, startPoint x: 561, startPoint y: 151, endPoint x: 494, endPoint y: 152, distance: 67.0
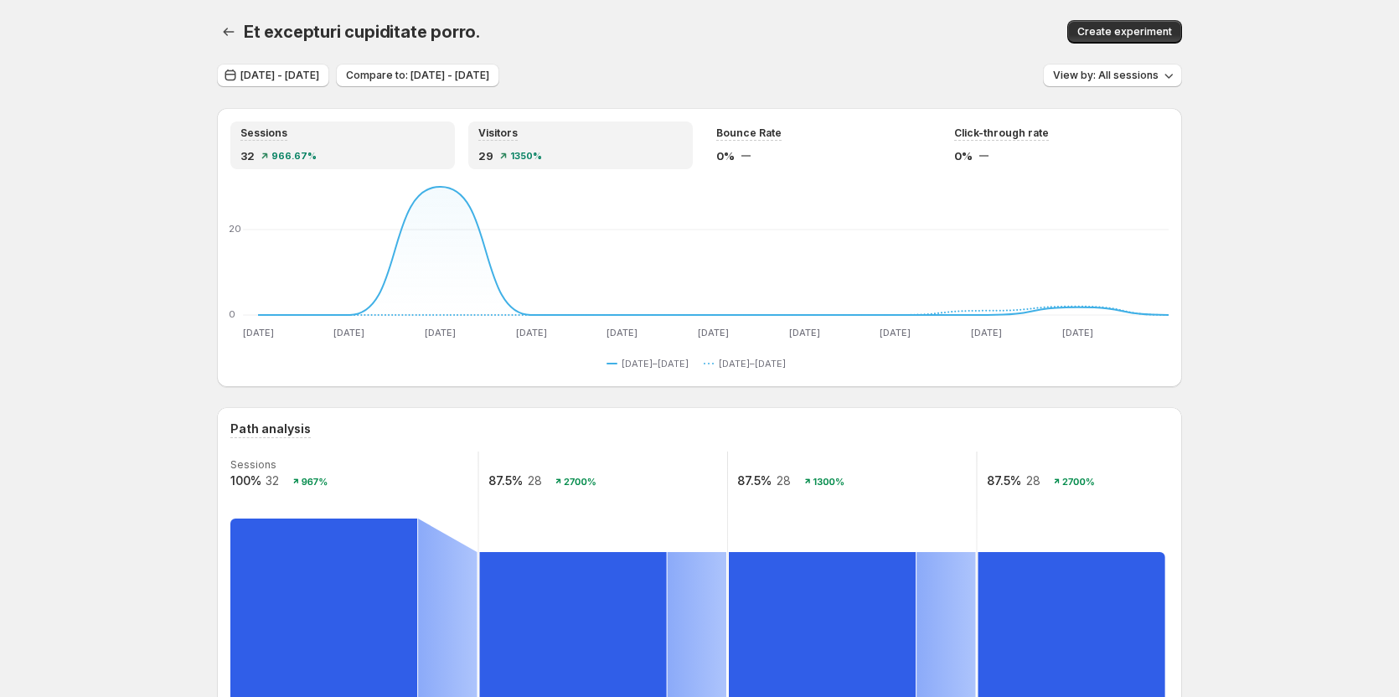
click at [555, 151] on div "29 1350%" at bounding box center [580, 155] width 204 height 17
click at [374, 152] on div "32 966.67%" at bounding box center [342, 155] width 204 height 17
drag, startPoint x: 488, startPoint y: 152, endPoint x: 468, endPoint y: 152, distance: 19.3
click at [487, 152] on span "29" at bounding box center [485, 155] width 15 height 17
click at [369, 147] on div "Sessions 32 966.67%" at bounding box center [342, 145] width 204 height 38
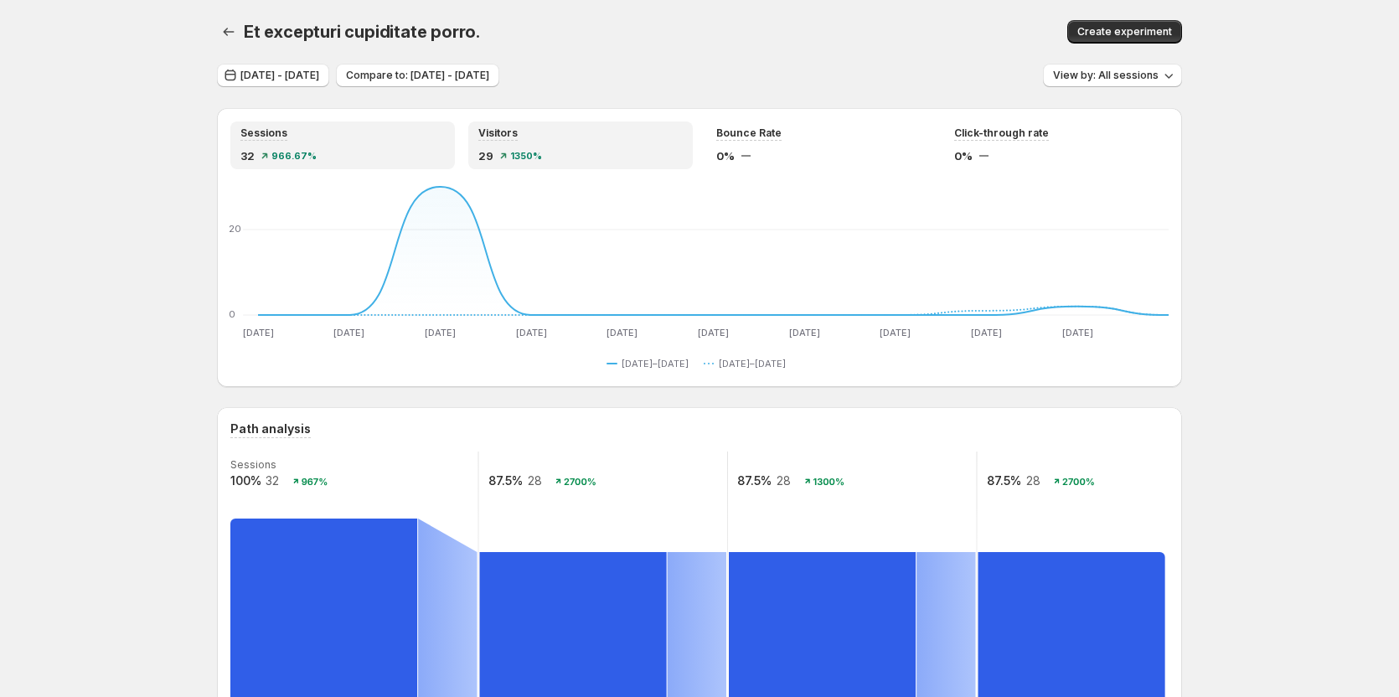
click at [483, 147] on div "Visitors 29 1350%" at bounding box center [580, 145] width 204 height 38
click at [405, 144] on div "Sessions 32 966.67%" at bounding box center [342, 145] width 204 height 38
click at [522, 143] on div "Visitors 29 1350%" at bounding box center [580, 145] width 204 height 38
click at [419, 143] on div "Sessions 32 966.67%" at bounding box center [342, 145] width 204 height 38
click at [517, 149] on div "29 1350%" at bounding box center [580, 155] width 204 height 17
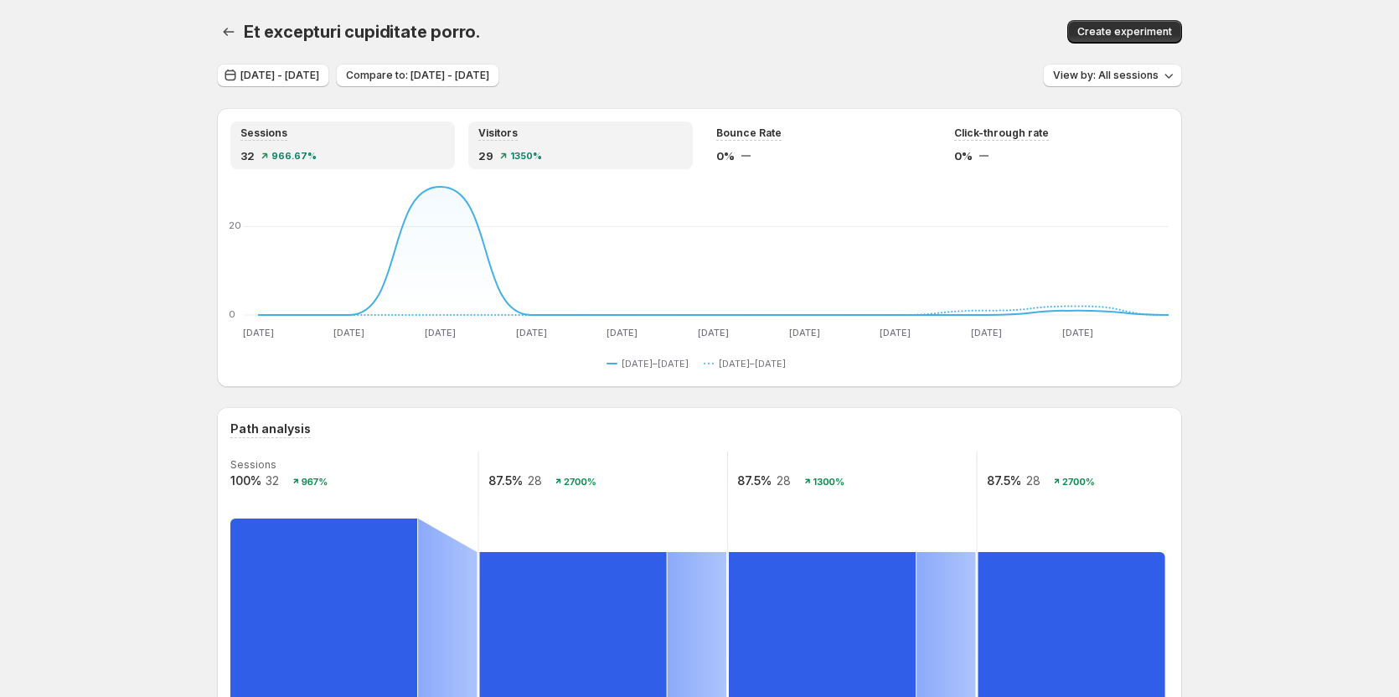
click at [419, 152] on div "32 966.67%" at bounding box center [342, 155] width 204 height 17
click at [536, 151] on span "1350%" at bounding box center [526, 156] width 32 height 10
click at [422, 147] on div "Sessions 32 966.67%" at bounding box center [342, 145] width 204 height 38
click at [517, 145] on div "Visitors 29 1350%" at bounding box center [580, 145] width 204 height 38
click at [369, 141] on div "Sessions 32 966.67%" at bounding box center [342, 145] width 204 height 38
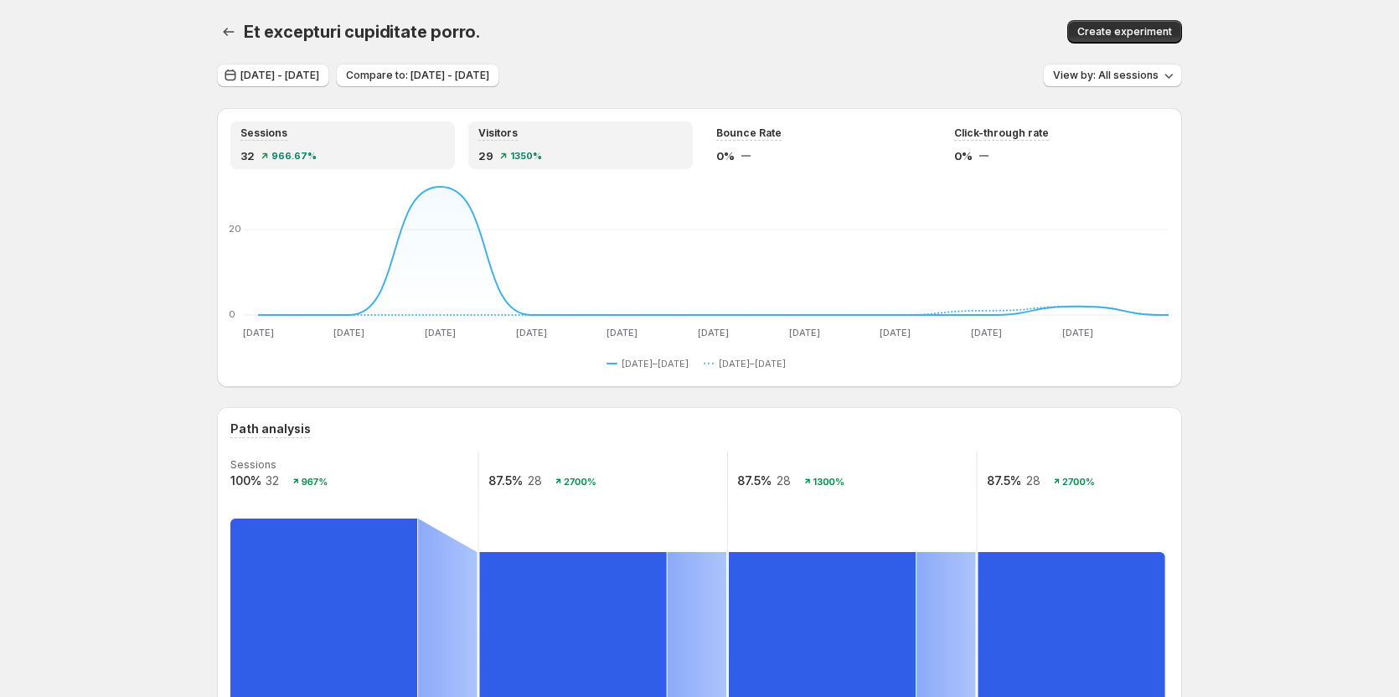
click at [493, 142] on div "Visitors 29 1350%" at bounding box center [580, 145] width 204 height 38
click at [395, 142] on div "Sessions 32 966.67%" at bounding box center [342, 145] width 204 height 38
click at [482, 145] on div "Visitors 29 1350%" at bounding box center [580, 145] width 224 height 48
click at [415, 142] on div "Sessions 32 966.67%" at bounding box center [342, 145] width 204 height 38
click at [508, 141] on div "Visitors 29 1350%" at bounding box center [580, 145] width 204 height 38
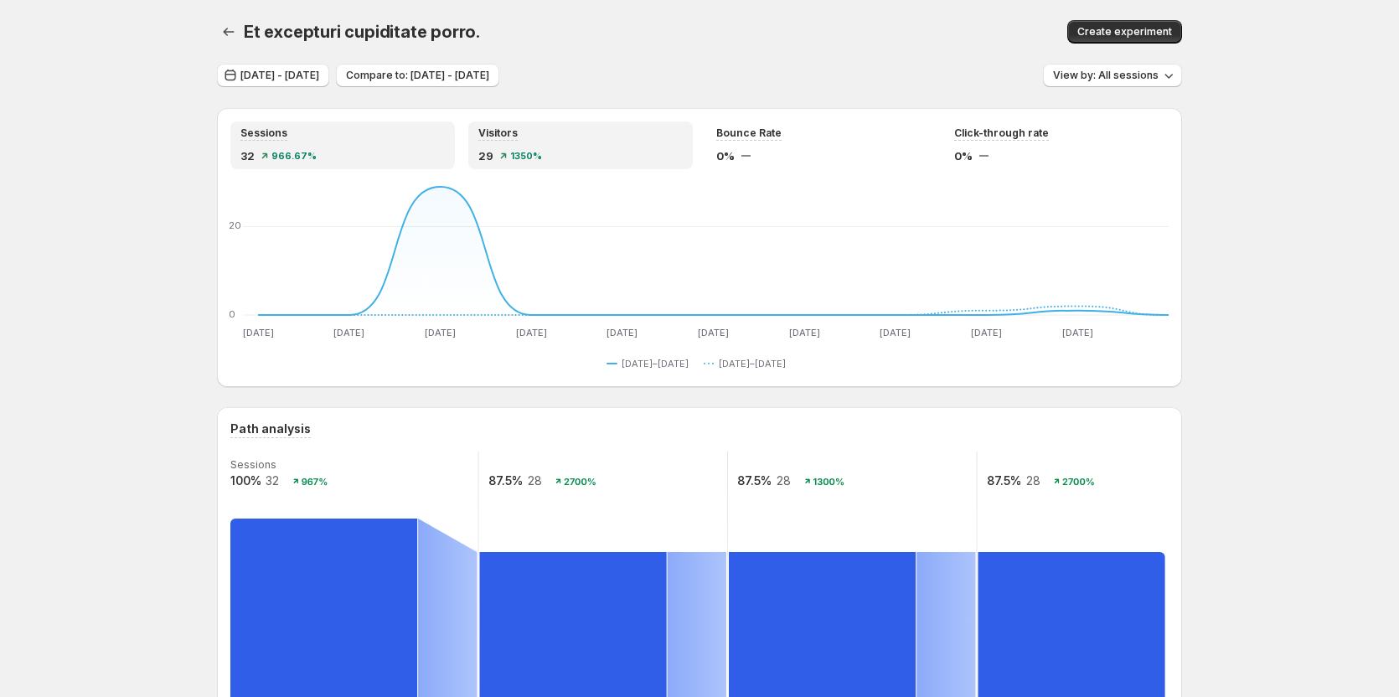
drag, startPoint x: 352, startPoint y: 143, endPoint x: 405, endPoint y: 135, distance: 54.3
click at [350, 145] on div "Sessions 32 966.67%" at bounding box center [342, 145] width 204 height 38
click at [534, 142] on div "Visitors 29 1350%" at bounding box center [580, 145] width 204 height 38
click at [377, 145] on div "Sessions 32 966.67%" at bounding box center [342, 145] width 204 height 38
drag, startPoint x: 512, startPoint y: 147, endPoint x: 402, endPoint y: 150, distance: 109.8
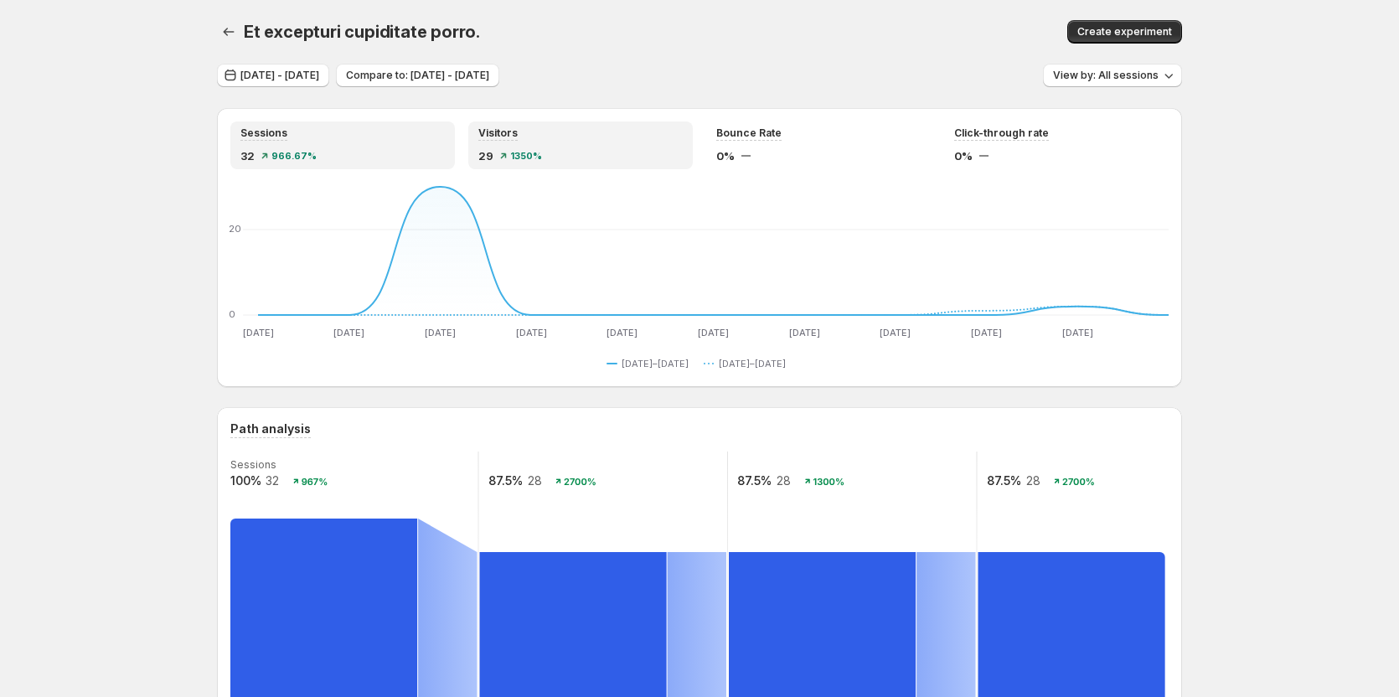
click at [508, 147] on div "Visitors 29 1350%" at bounding box center [580, 145] width 204 height 38
click at [395, 152] on div "32 966.67%" at bounding box center [342, 155] width 204 height 17
click at [505, 152] on icon at bounding box center [503, 155] width 7 height 7
click at [398, 154] on div "32 966.67%" at bounding box center [342, 155] width 204 height 17
click at [528, 154] on span "1350%" at bounding box center [526, 156] width 32 height 10
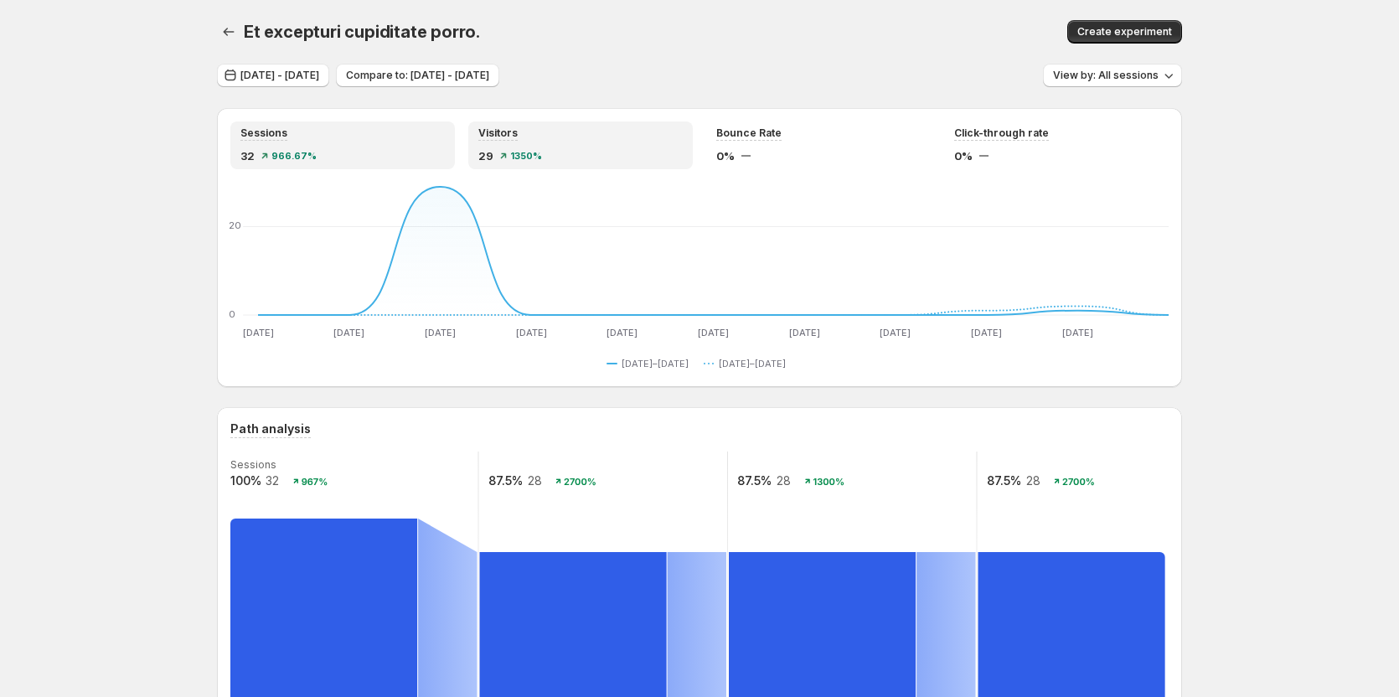
click at [362, 147] on div "32 966.67%" at bounding box center [342, 155] width 204 height 17
click at [519, 152] on span "1350%" at bounding box center [526, 156] width 32 height 10
click at [401, 158] on div "32 966.67%" at bounding box center [342, 155] width 204 height 17
click at [501, 161] on div "29 1350%" at bounding box center [580, 155] width 204 height 17
click at [399, 153] on div "32 966.67%" at bounding box center [342, 155] width 204 height 17
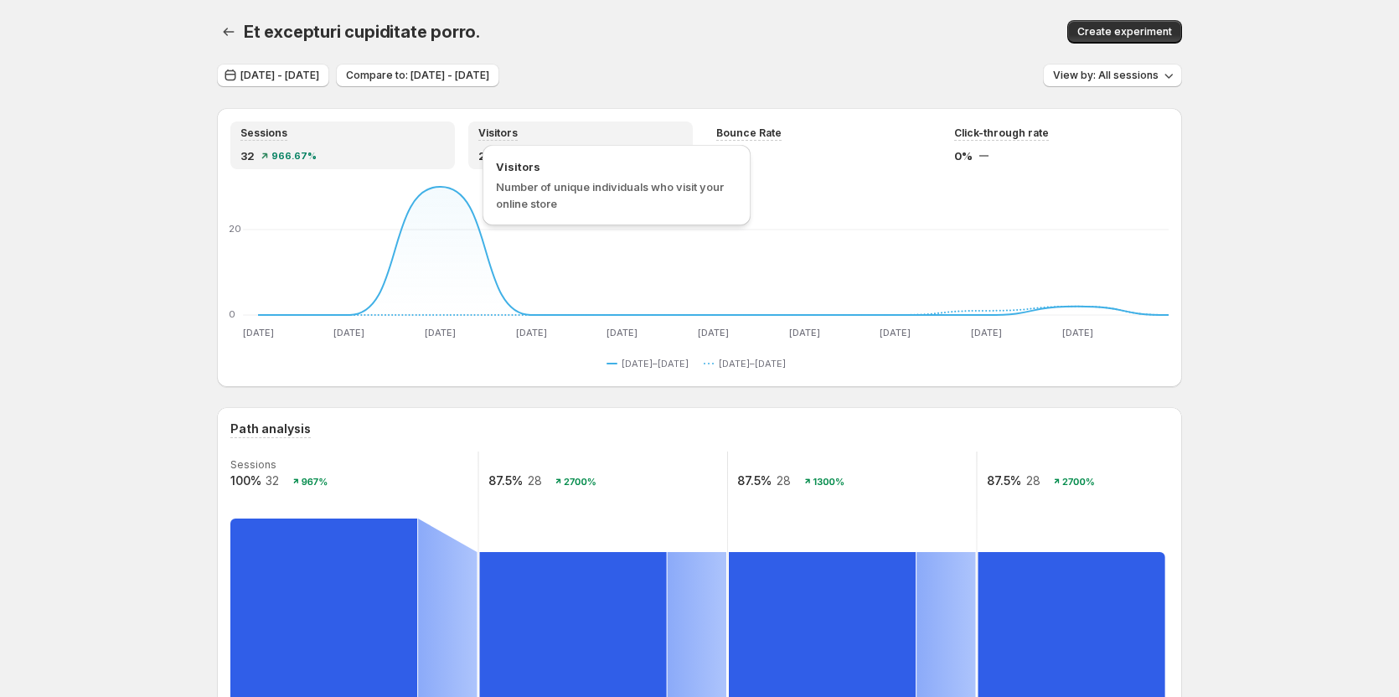
click at [511, 136] on span "Visitors" at bounding box center [497, 132] width 39 height 13
click at [376, 139] on div "Sessions" at bounding box center [342, 133] width 204 height 14
click at [529, 141] on div "Visitors 29 1350%" at bounding box center [580, 145] width 204 height 38
click at [408, 155] on div "32 966.67%" at bounding box center [342, 155] width 204 height 17
click at [568, 153] on div "29 1350%" at bounding box center [580, 155] width 204 height 17
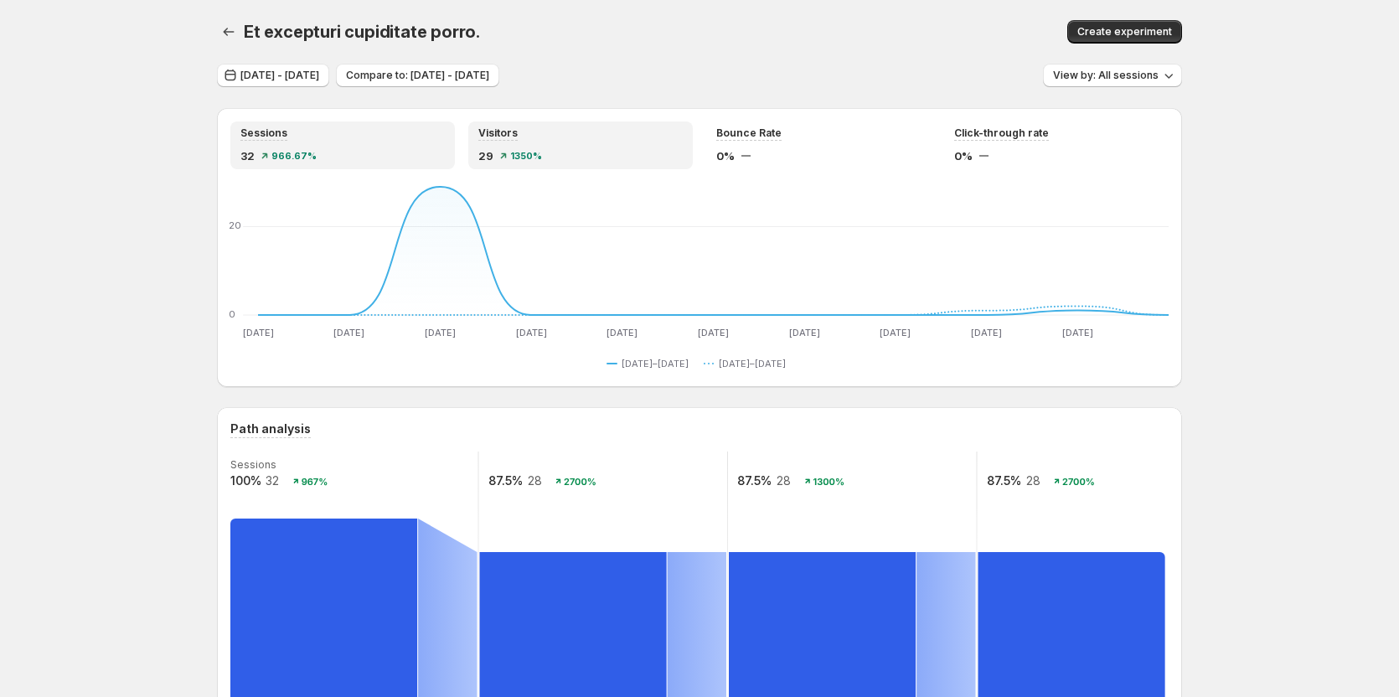
click at [445, 158] on div "32 966.67%" at bounding box center [342, 155] width 204 height 17
drag, startPoint x: 601, startPoint y: 145, endPoint x: 539, endPoint y: 148, distance: 62.1
click at [597, 147] on div "Visitors 29 1350%" at bounding box center [580, 145] width 204 height 38
click at [478, 153] on div "Visitors 29 1350%" at bounding box center [580, 145] width 224 height 48
click at [411, 156] on div "32 966.67%" at bounding box center [342, 155] width 204 height 17
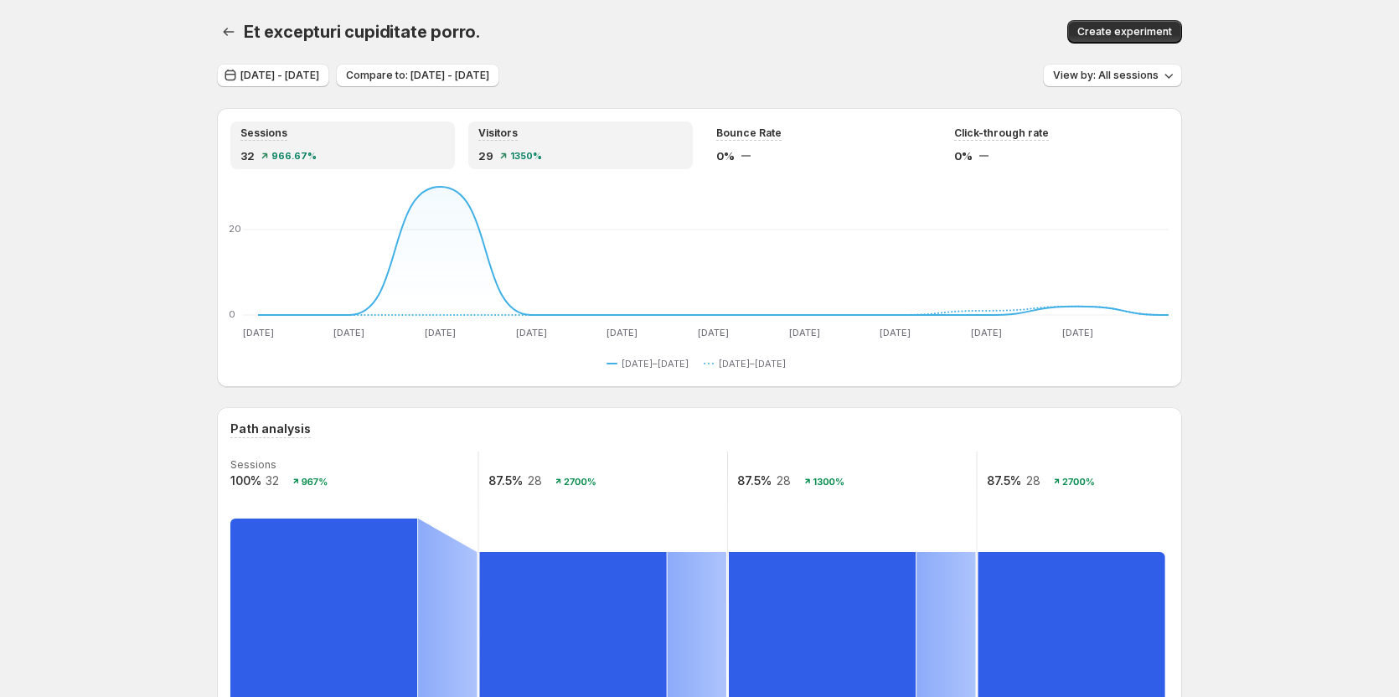
click at [489, 146] on div "Visitors 29 1350%" at bounding box center [580, 145] width 204 height 38
click at [494, 146] on div "Visitors 29 1350%" at bounding box center [580, 145] width 204 height 38
click at [420, 140] on div "Sessions" at bounding box center [342, 133] width 204 height 14
click at [564, 124] on div "Visitors 29 1350%" at bounding box center [580, 145] width 224 height 48
click at [380, 130] on div "Sessions" at bounding box center [342, 133] width 204 height 14
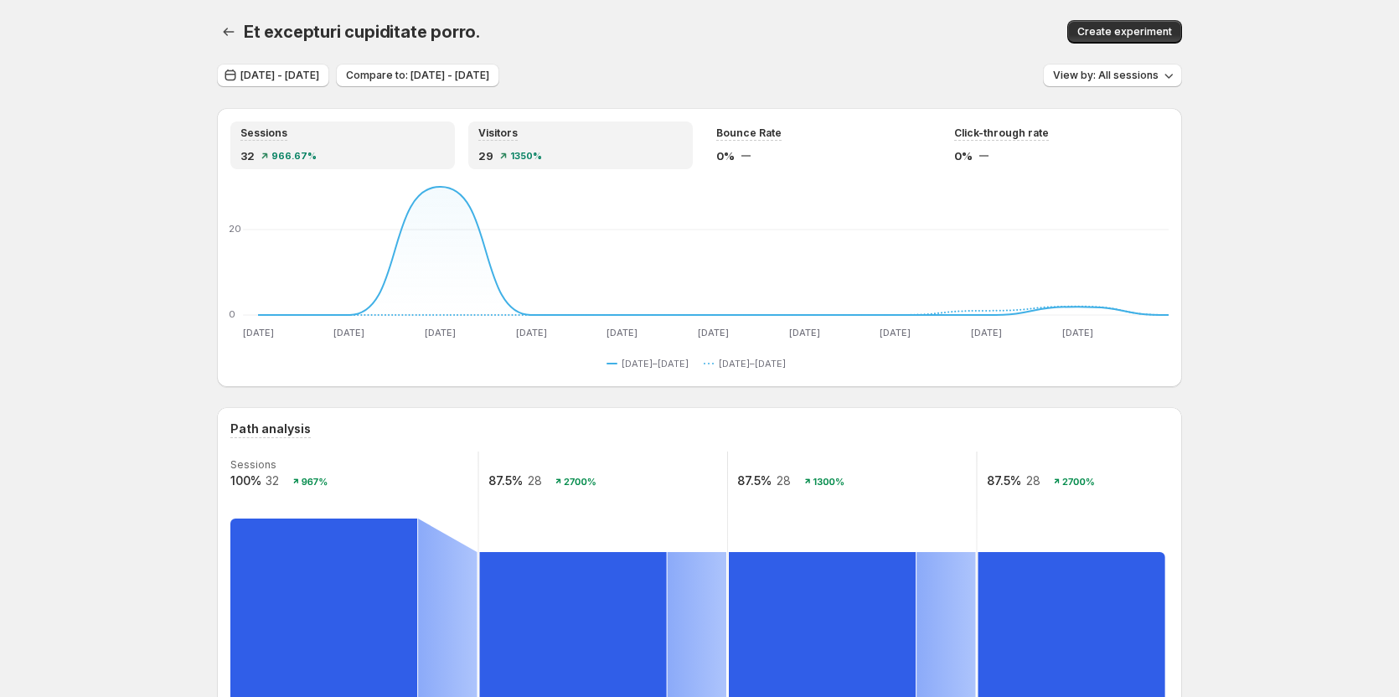
drag, startPoint x: 523, startPoint y: 130, endPoint x: 403, endPoint y: 135, distance: 119.9
click at [509, 135] on div "Visitors" at bounding box center [580, 133] width 204 height 14
click at [395, 136] on div "Sessions" at bounding box center [342, 133] width 204 height 14
click at [510, 158] on div "1350%" at bounding box center [521, 156] width 42 height 10
click at [308, 158] on span "966.67%" at bounding box center [293, 156] width 45 height 10
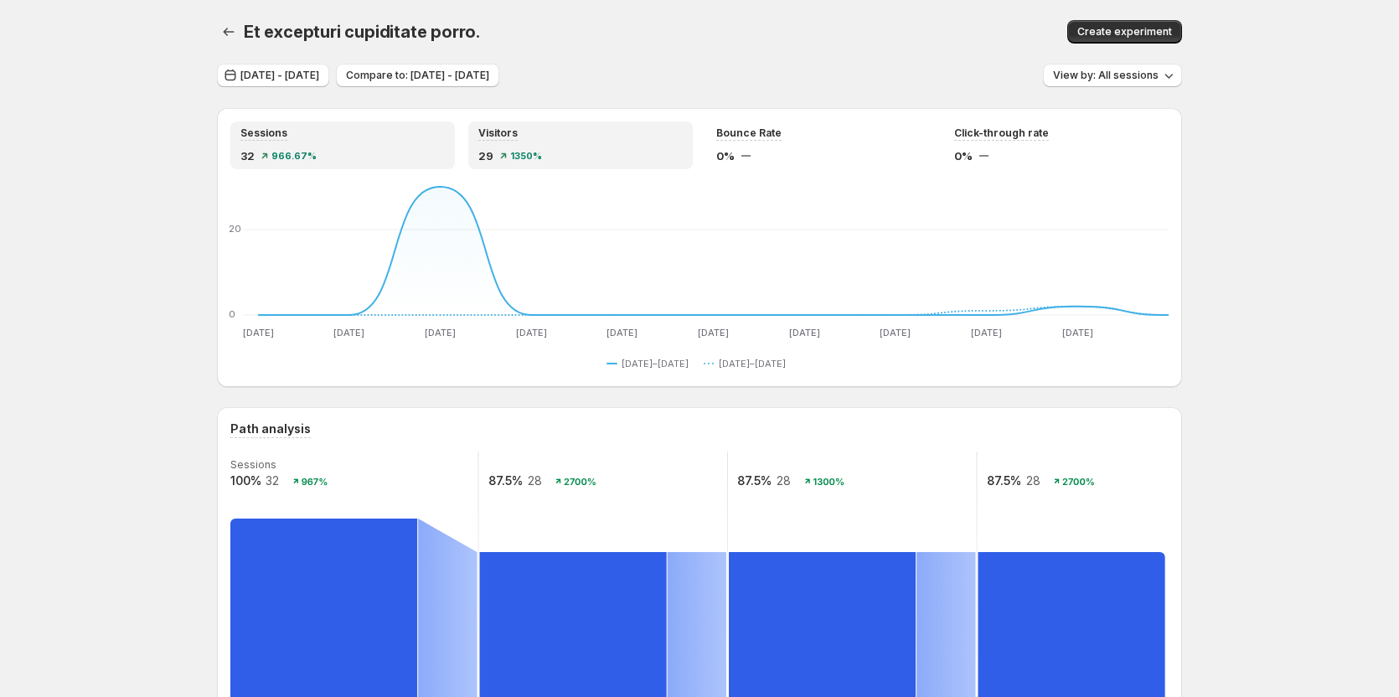
click at [502, 147] on div "29 1350%" at bounding box center [580, 155] width 204 height 17
click at [323, 124] on div "Sessions 32 966.67%" at bounding box center [342, 145] width 224 height 48
click at [524, 130] on div "Visitors" at bounding box center [580, 133] width 204 height 14
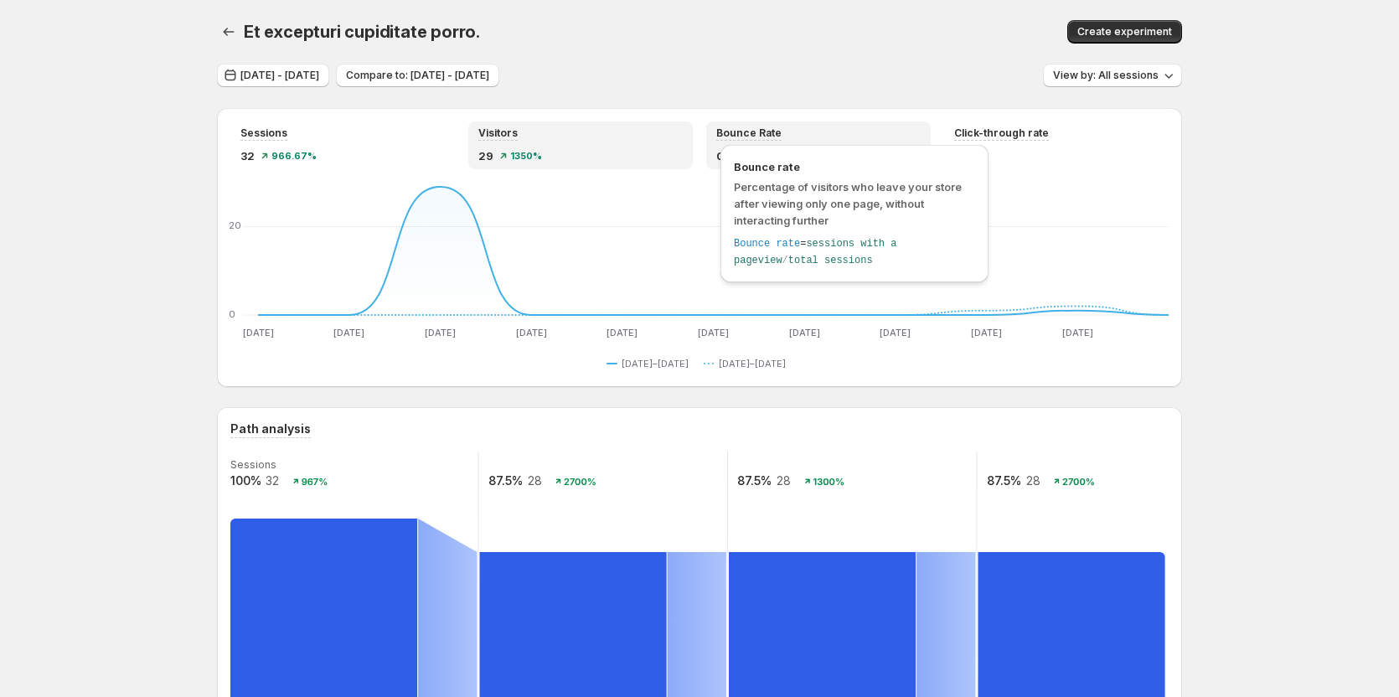
click at [761, 130] on span "Bounce Rate" at bounding box center [748, 132] width 65 height 13
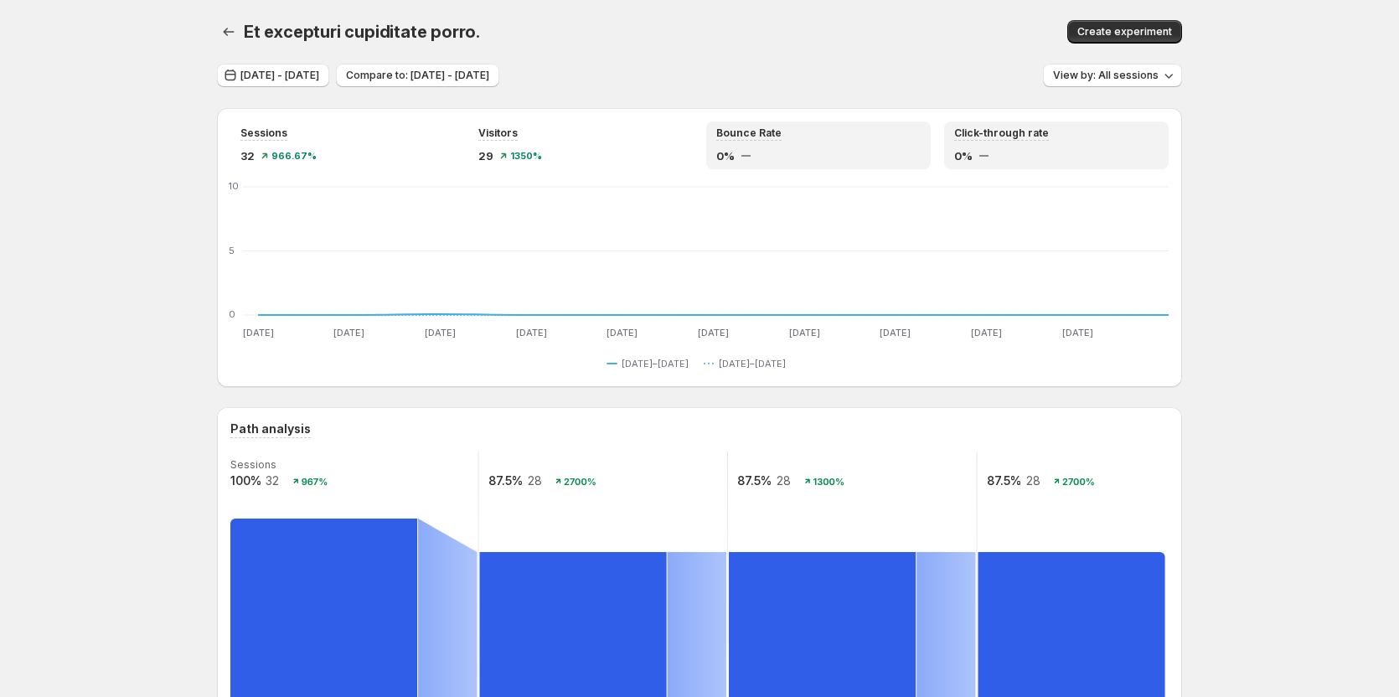
click at [970, 149] on span "0%" at bounding box center [963, 155] width 18 height 17
click at [803, 149] on div "0%" at bounding box center [818, 155] width 204 height 17
click at [605, 146] on div "Visitors 29 1350%" at bounding box center [580, 145] width 204 height 38
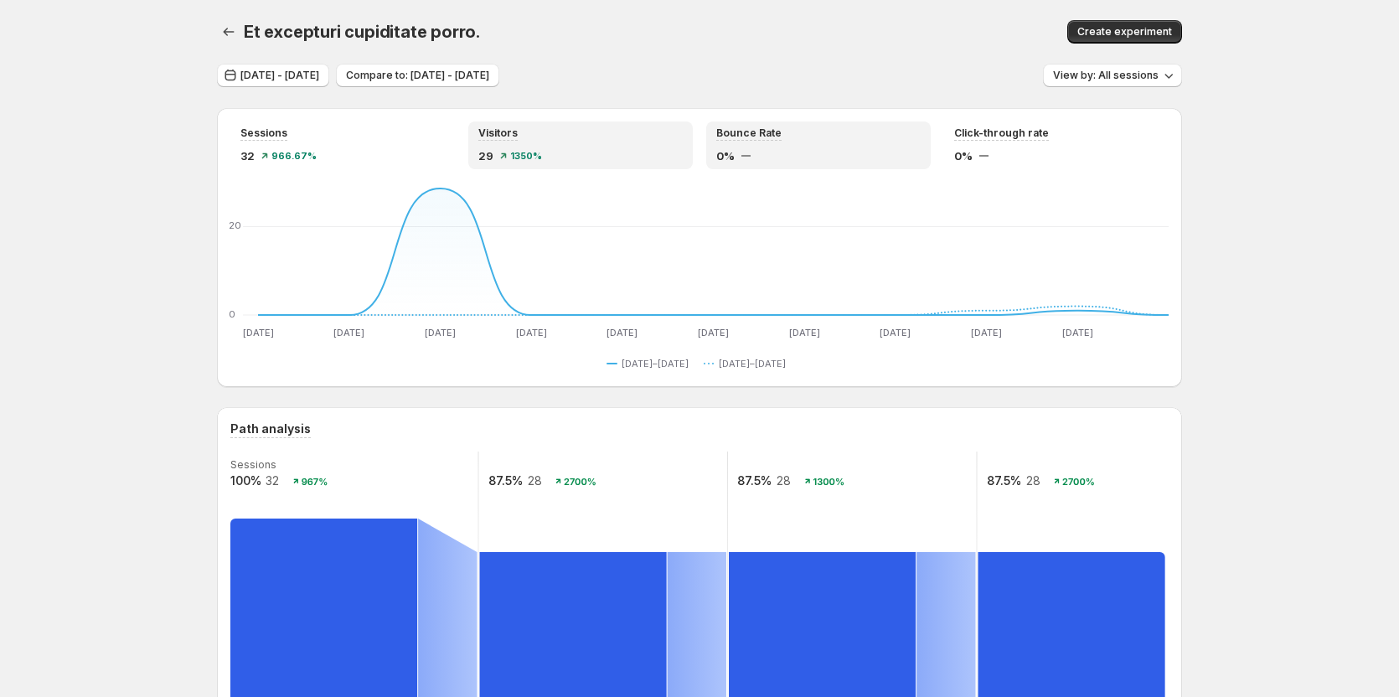
click at [793, 142] on div "Bounce Rate 0%" at bounding box center [818, 145] width 204 height 38
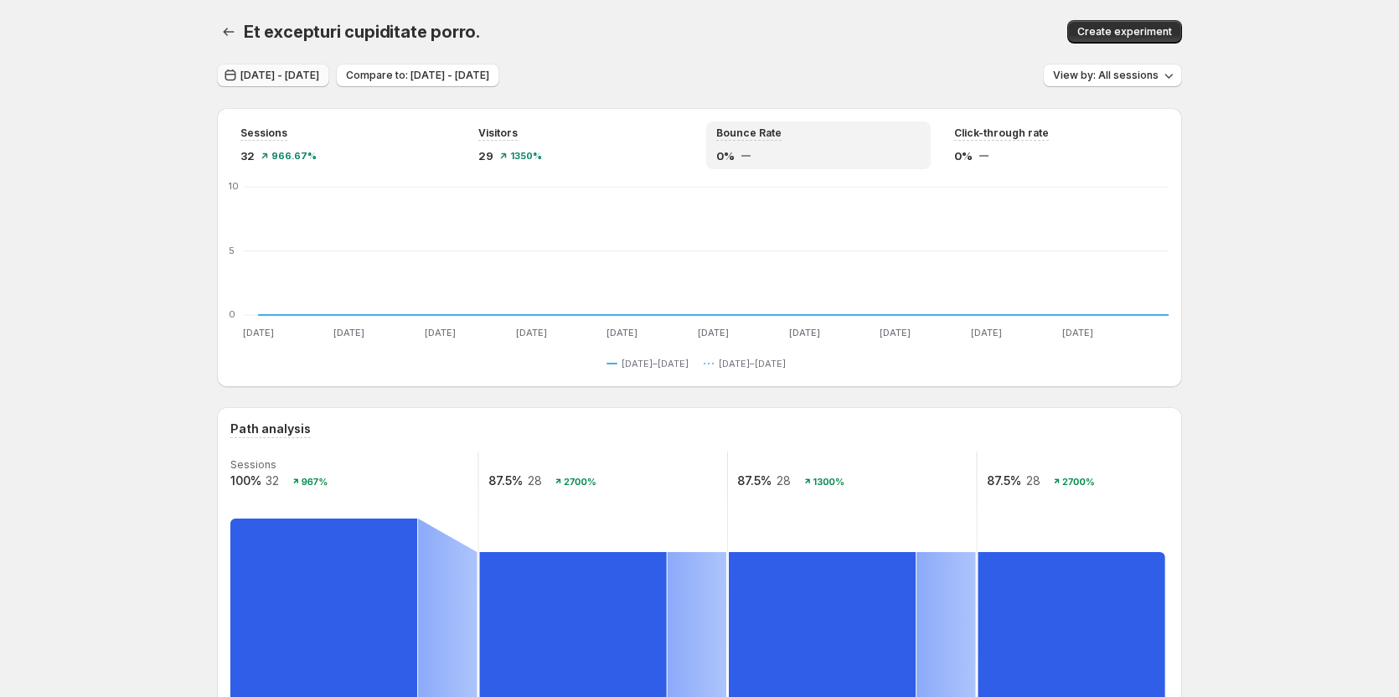
click at [319, 80] on span "Aug 03, 2025 - Aug 13, 2025" at bounding box center [279, 75] width 79 height 13
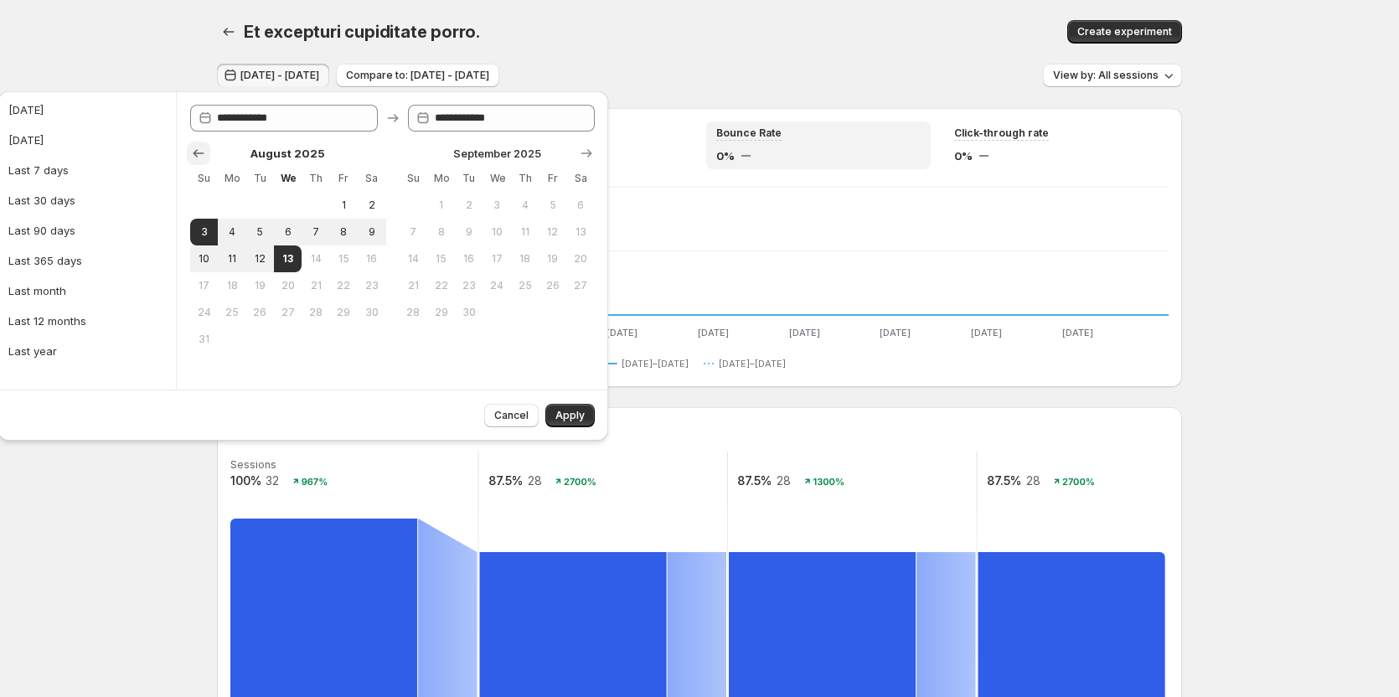
click at [200, 151] on icon "Show previous month, July 2025" at bounding box center [198, 153] width 17 height 17
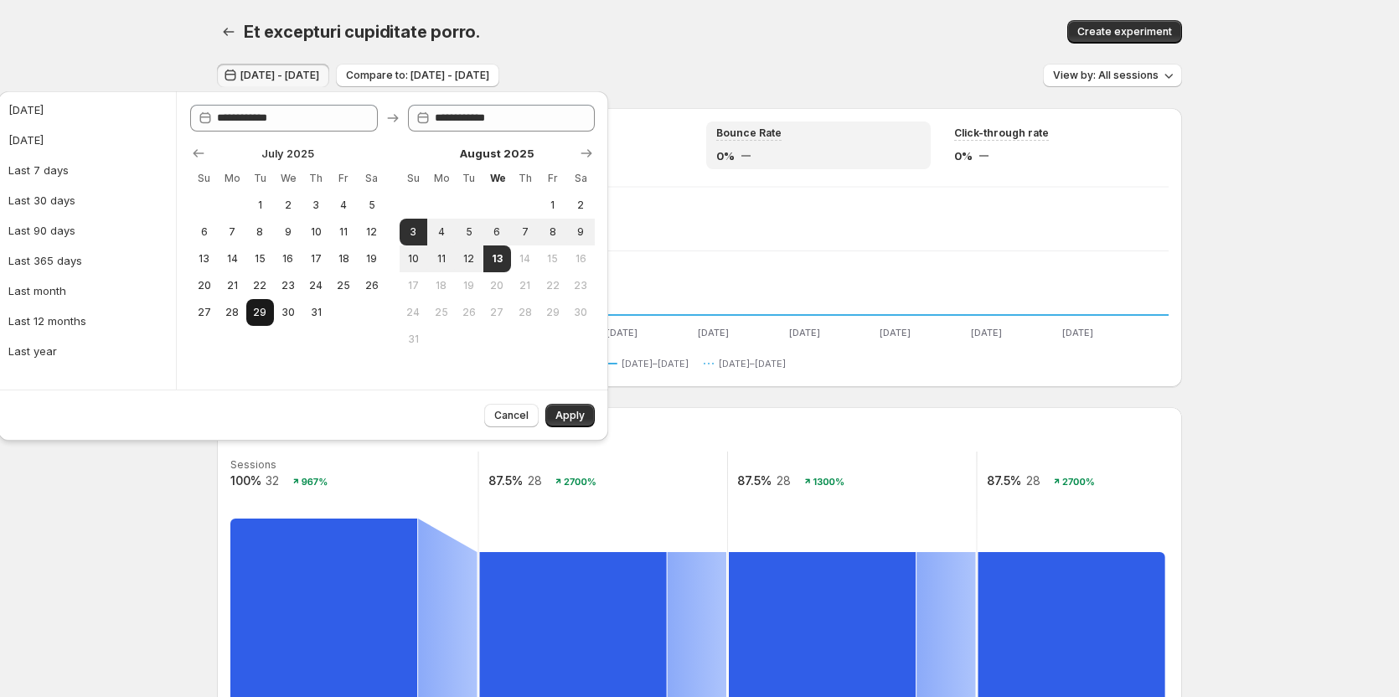
click at [258, 313] on span "29" at bounding box center [260, 312] width 14 height 13
type input "**********"
click at [490, 250] on button "13" at bounding box center [497, 258] width 28 height 27
type input "**********"
click at [570, 418] on span "Apply" at bounding box center [569, 415] width 29 height 13
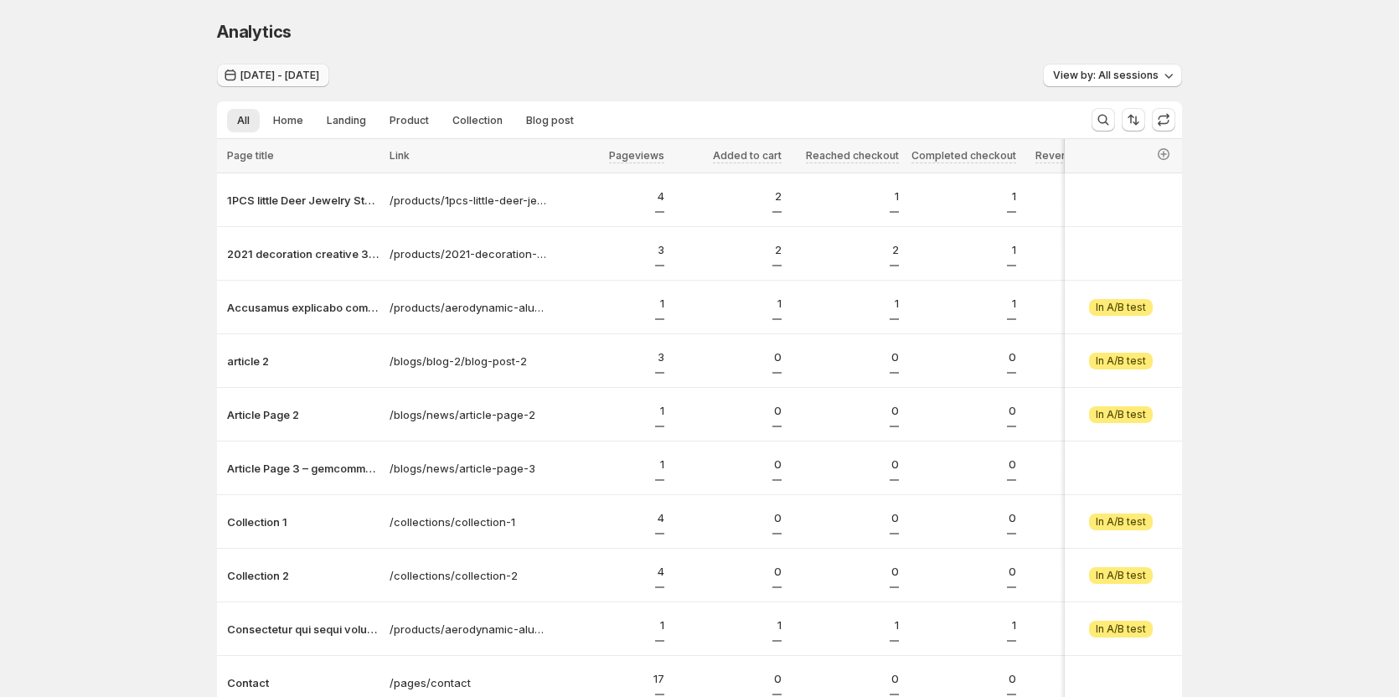
click at [282, 77] on span "Jul 29, 2025 - Aug 13, 2025" at bounding box center [279, 75] width 79 height 13
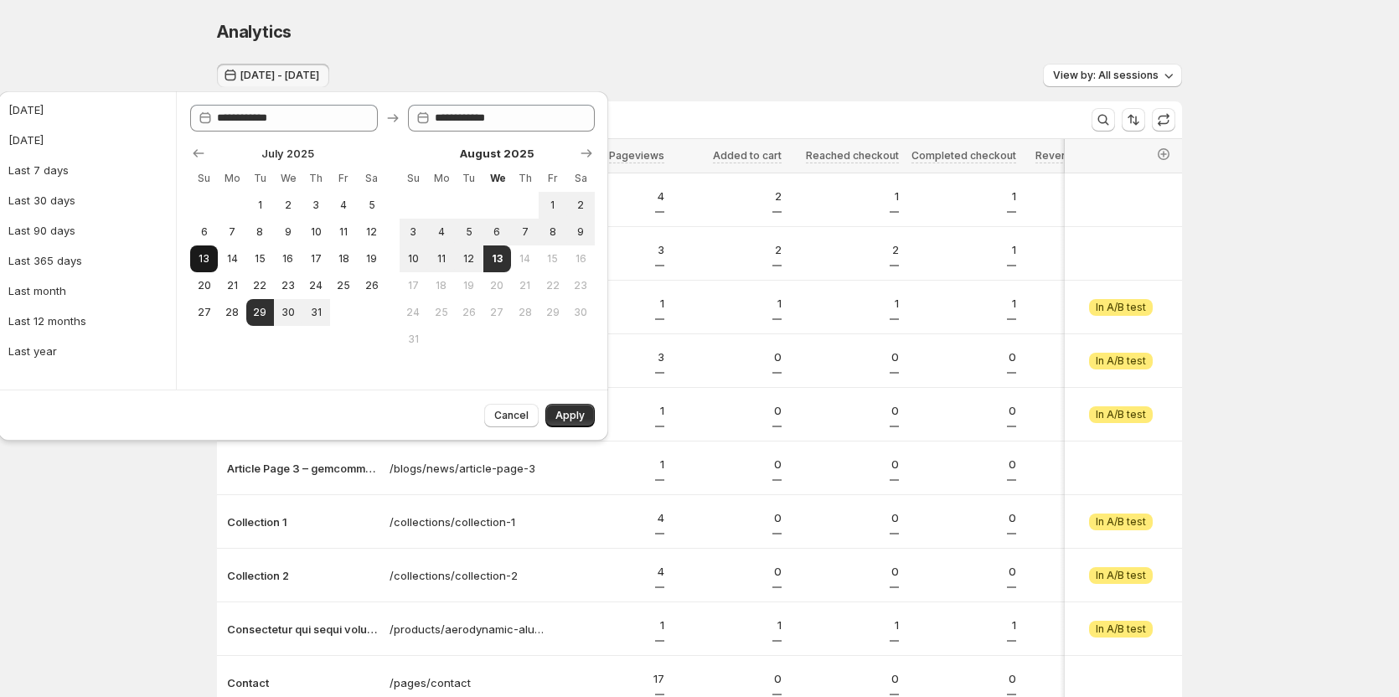
click at [214, 258] on button "13" at bounding box center [204, 258] width 28 height 27
type input "**********"
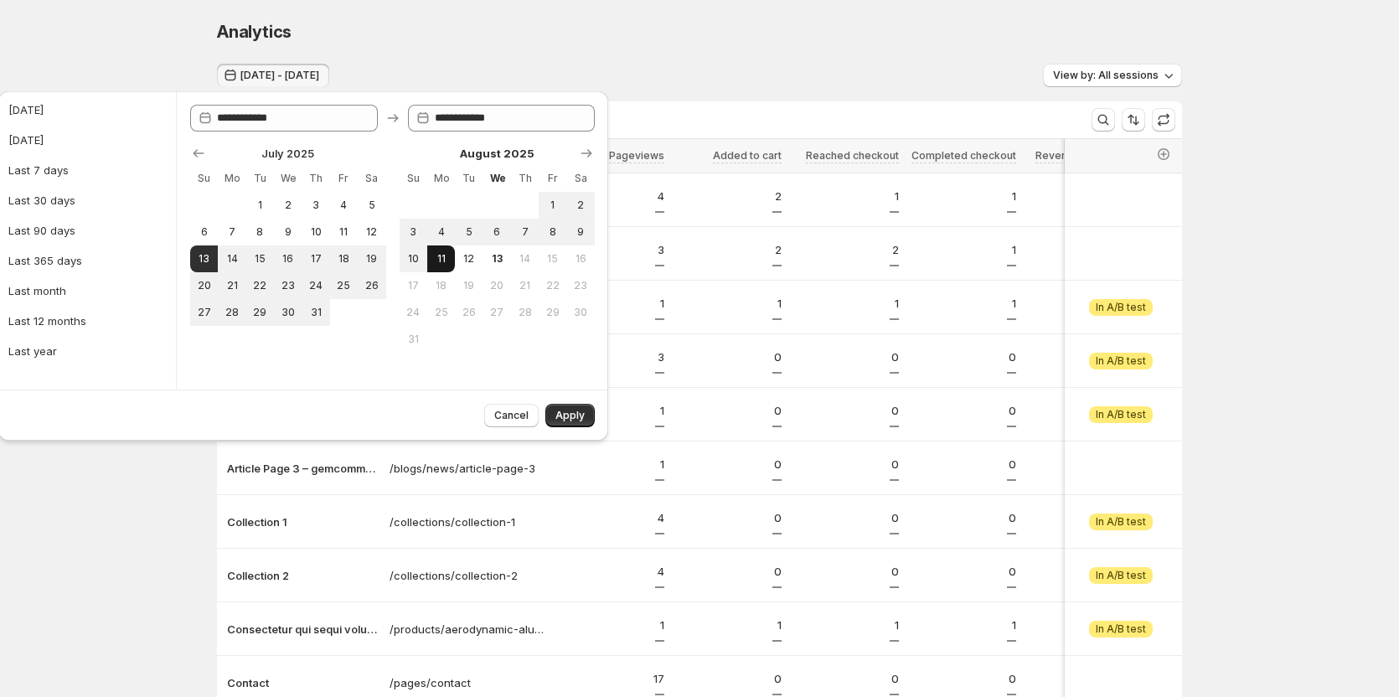
click at [435, 255] on span "11" at bounding box center [441, 258] width 14 height 13
type input "**********"
click at [551, 414] on button "Apply" at bounding box center [569, 415] width 49 height 23
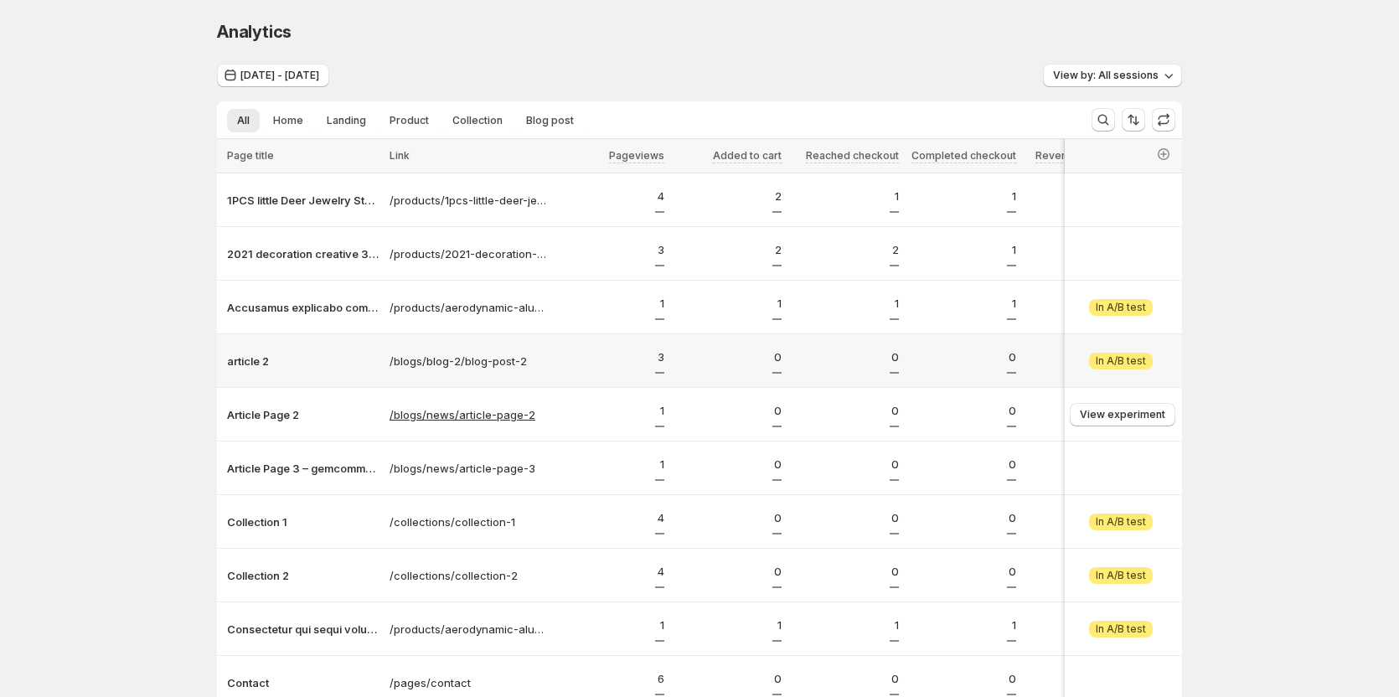
scroll to position [152, 0]
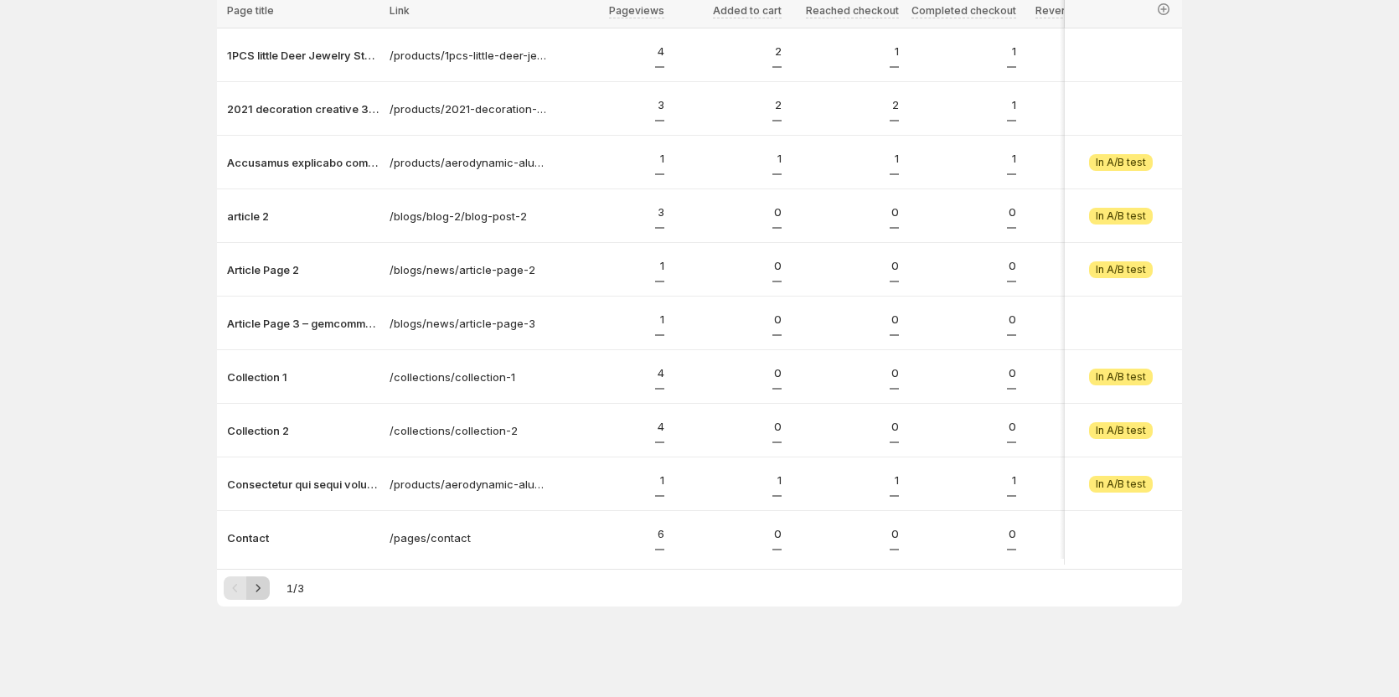
click at [260, 583] on icon "Next" at bounding box center [258, 588] width 17 height 17
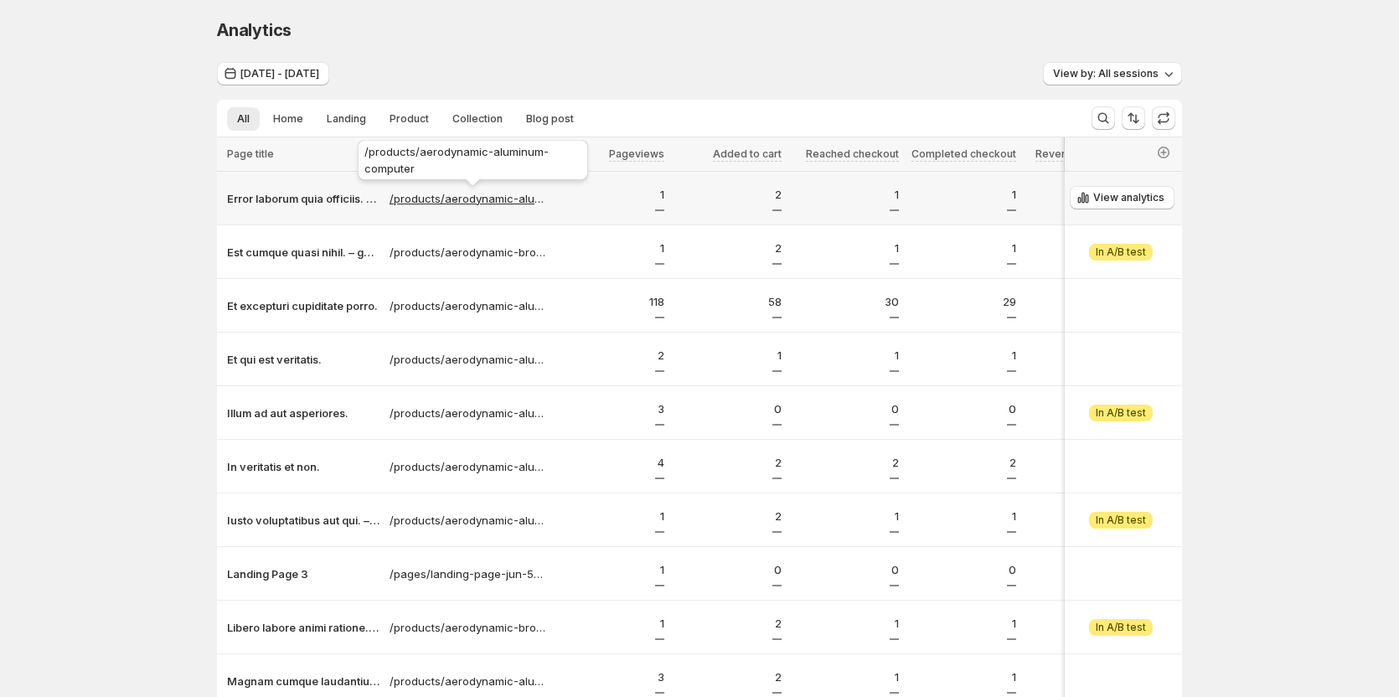
scroll to position [0, 0]
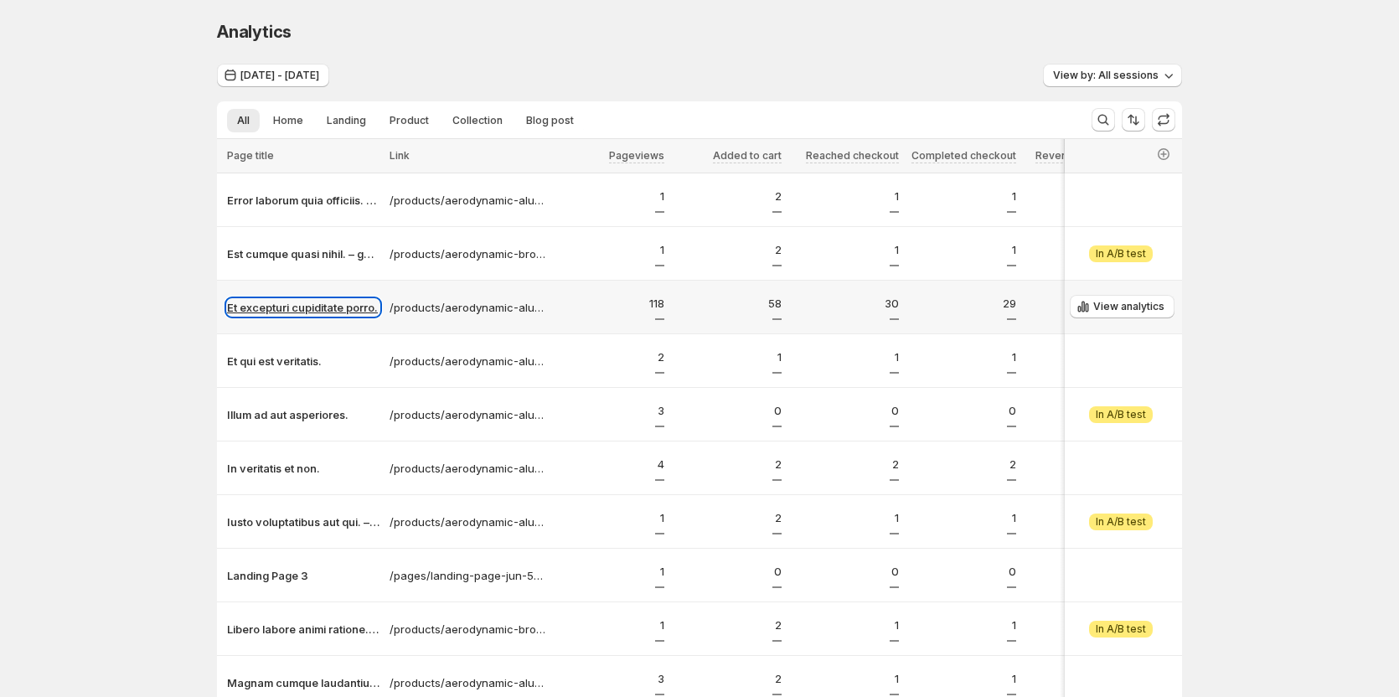
click at [357, 309] on p "Et excepturi cupiditate porro." at bounding box center [303, 307] width 152 height 17
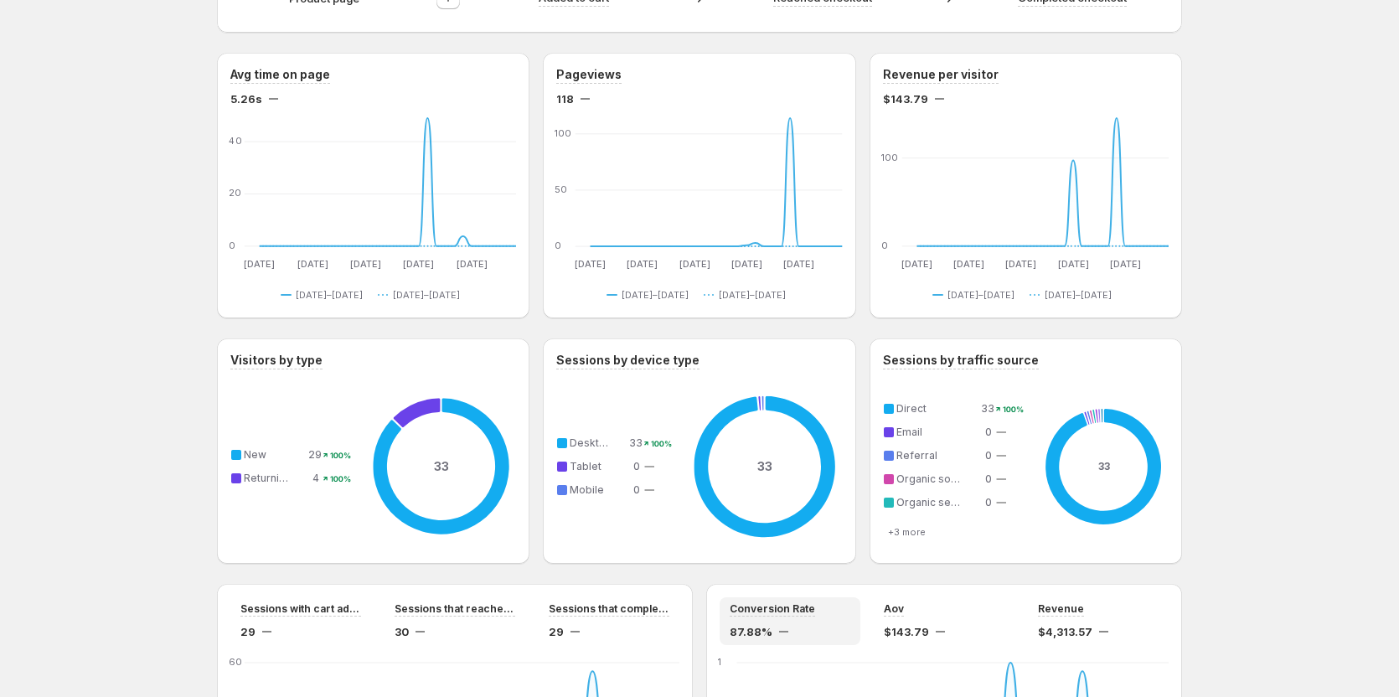
scroll to position [838, 0]
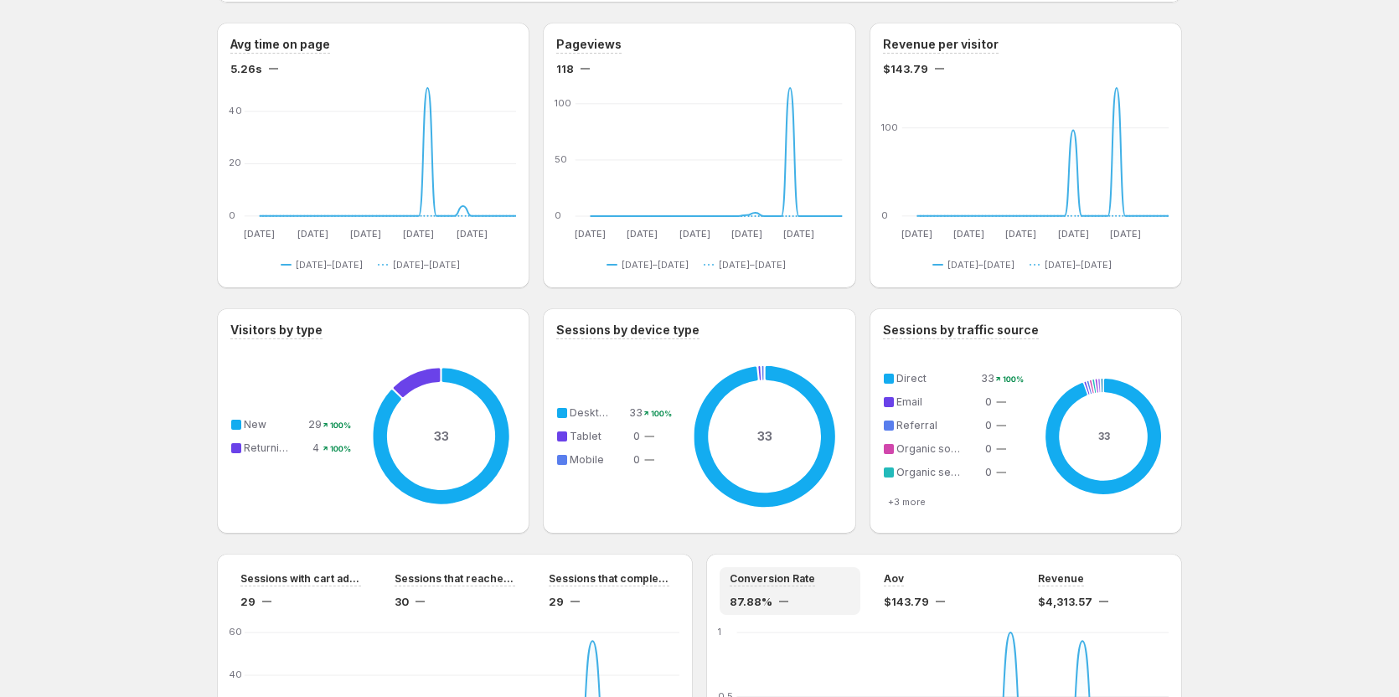
click at [140, 252] on div "Et excepturi cupiditate porro.. This page is ready Et excepturi cupiditate porr…" at bounding box center [699, 185] width 1399 height 2046
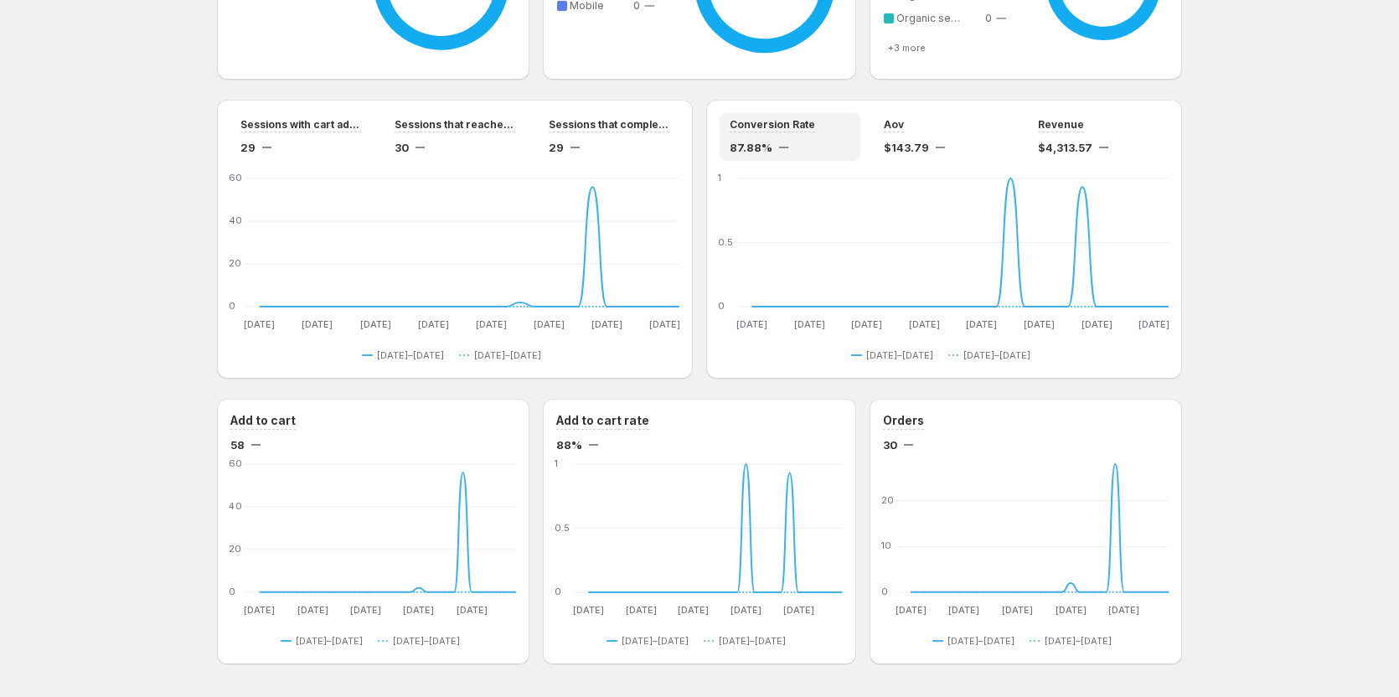
scroll to position [1266, 0]
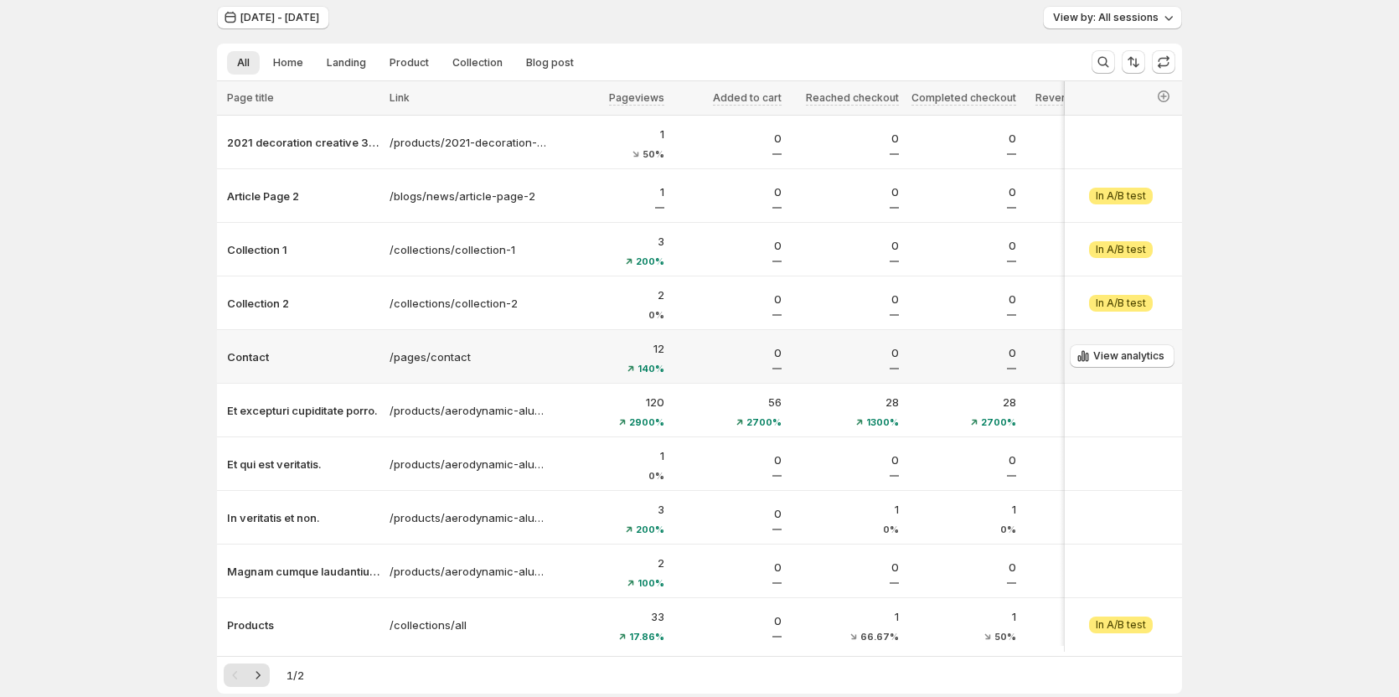
scroll to position [84, 0]
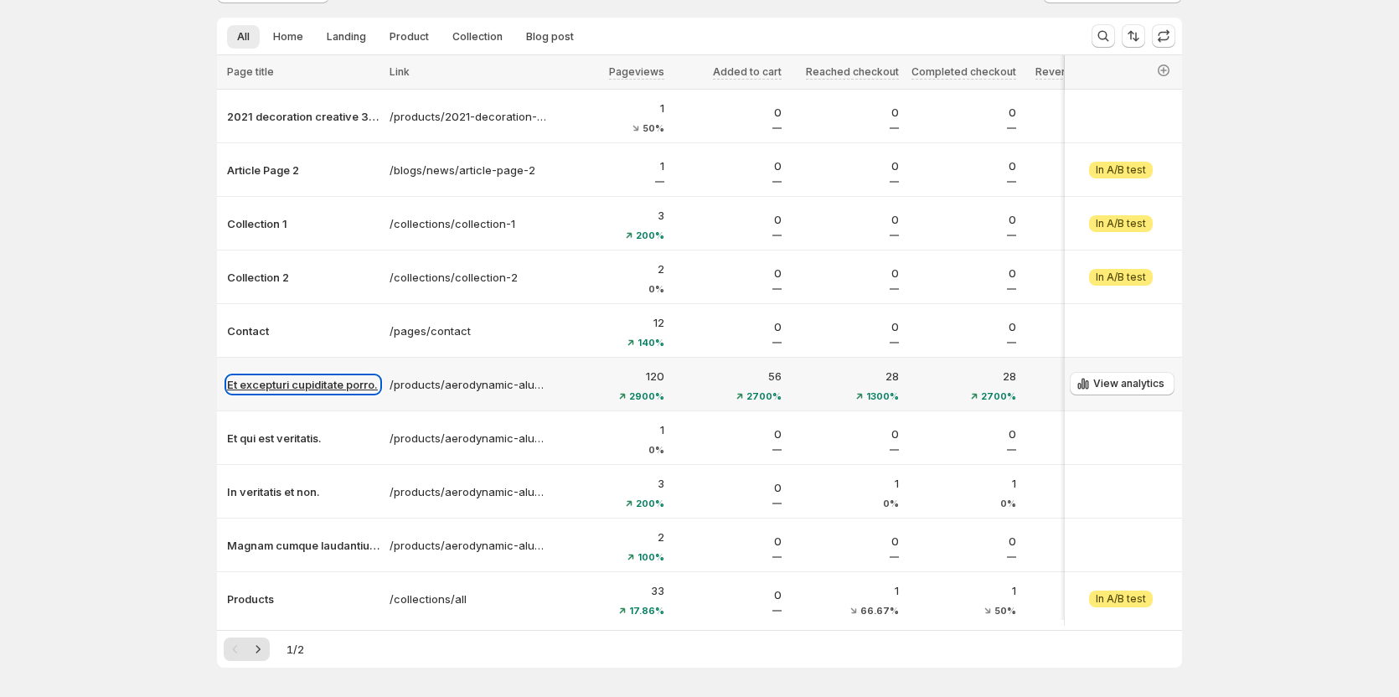
click at [335, 386] on p "Et excepturi cupiditate porro." at bounding box center [303, 384] width 152 height 17
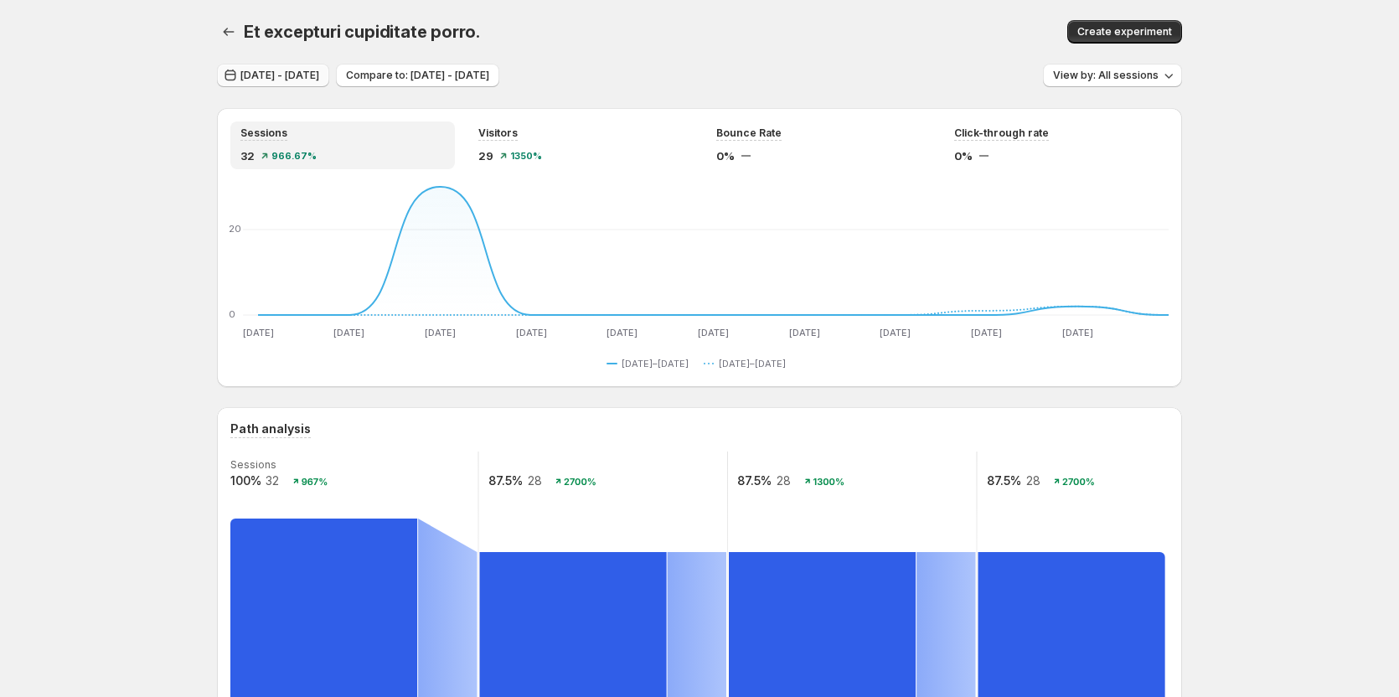
click at [313, 69] on button "[DATE] - [DATE]" at bounding box center [273, 75] width 112 height 23
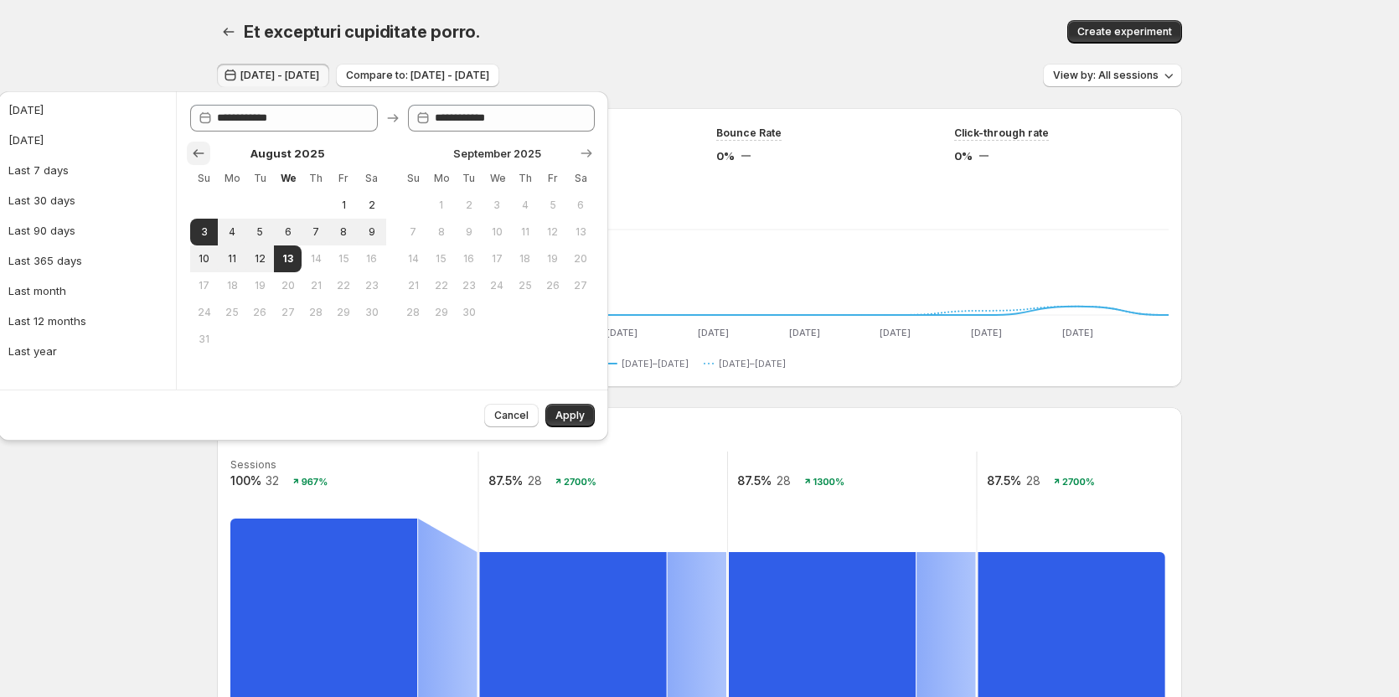
click at [199, 154] on icon "Show previous month, July 2025" at bounding box center [198, 153] width 17 height 17
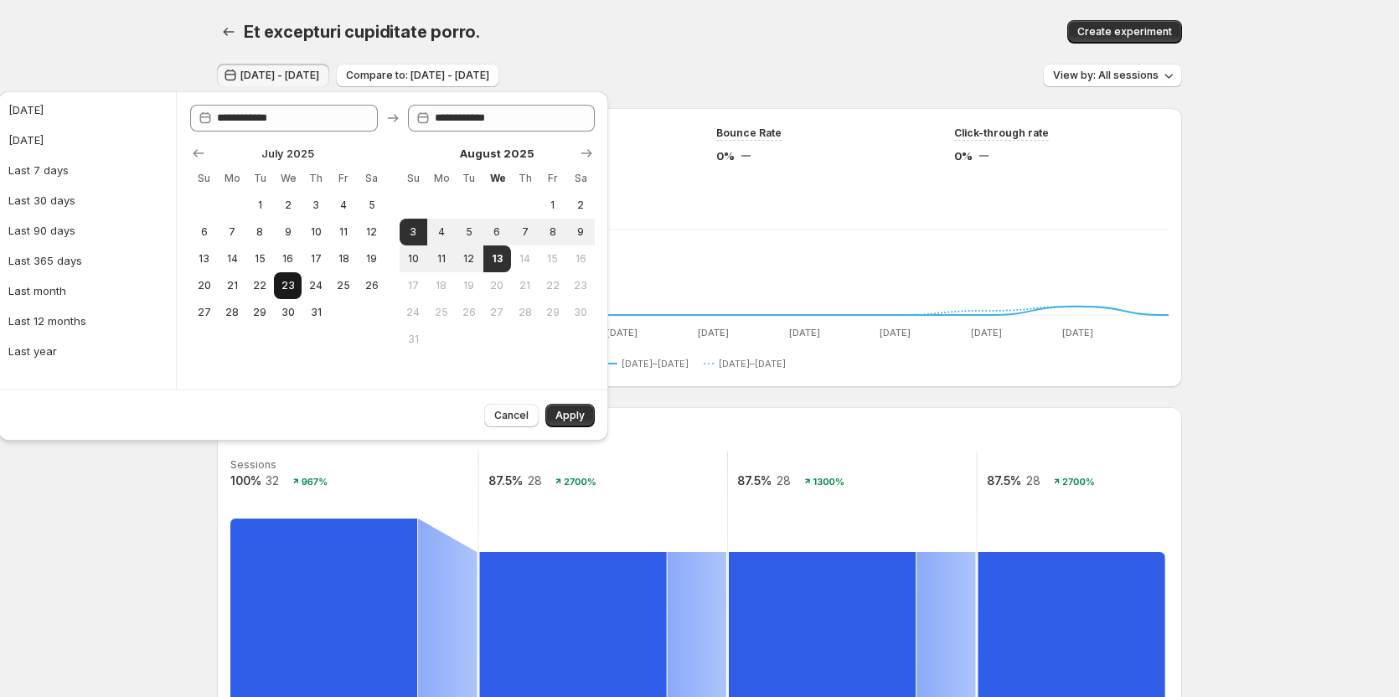
click at [294, 290] on span "23" at bounding box center [288, 285] width 14 height 13
type input "**********"
click at [414, 236] on span "3" at bounding box center [413, 231] width 14 height 13
type input "**********"
click at [578, 409] on button "Apply" at bounding box center [569, 415] width 49 height 23
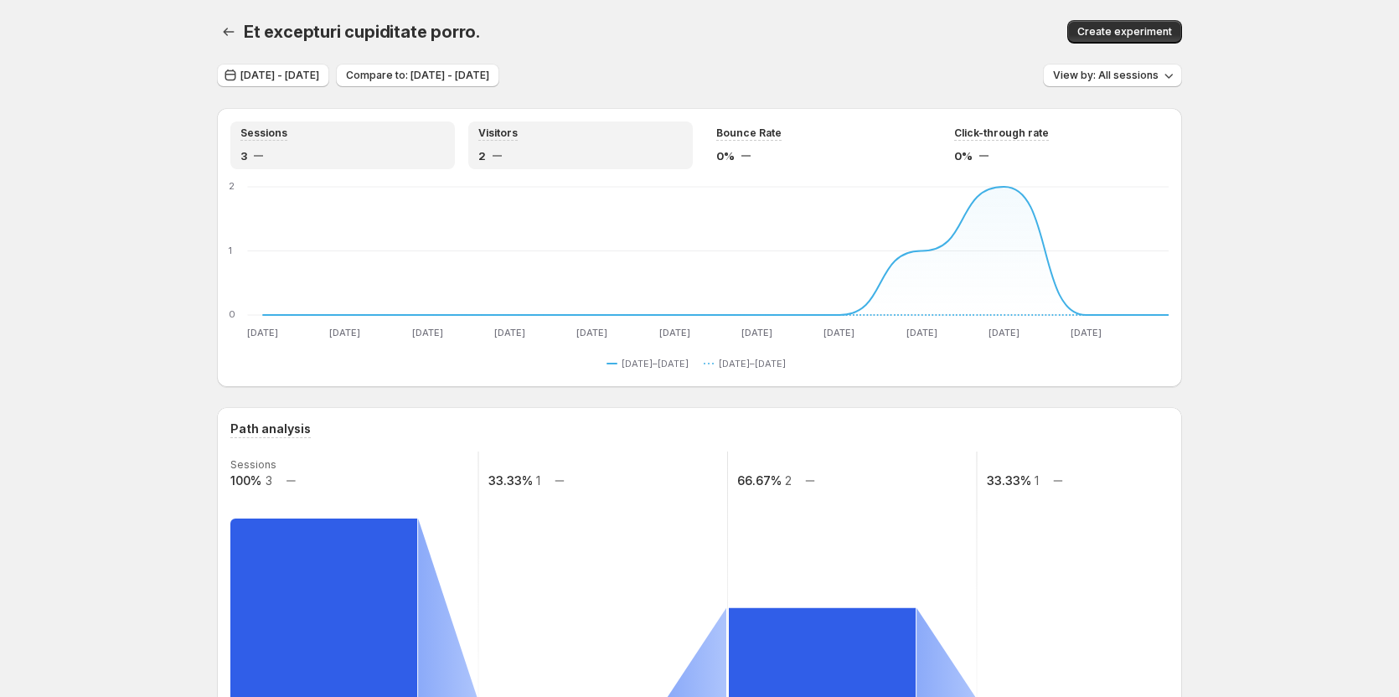
click at [492, 163] on div "2" at bounding box center [580, 155] width 204 height 17
click at [786, 166] on div "Bounce Rate 0%" at bounding box center [818, 145] width 224 height 48
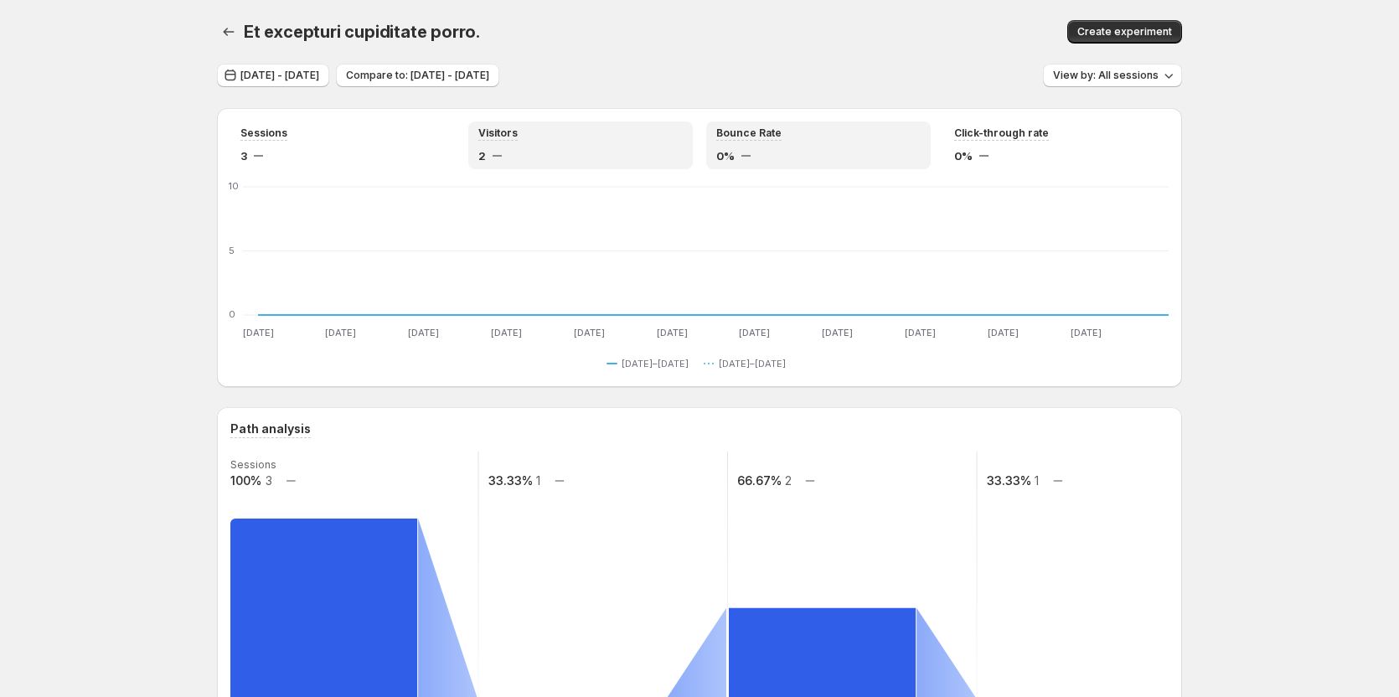
click at [612, 149] on div "2" at bounding box center [580, 155] width 204 height 17
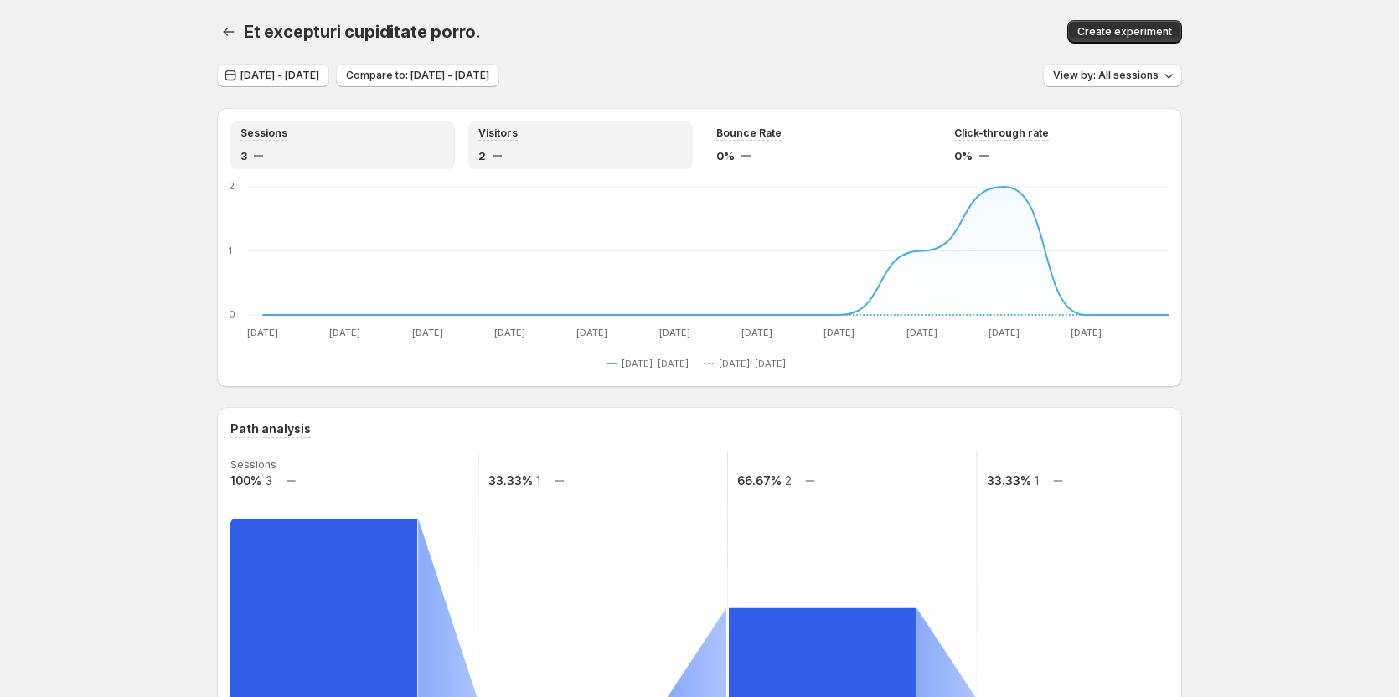
click at [326, 130] on div "Sessions" at bounding box center [342, 133] width 204 height 14
click at [528, 152] on div "2" at bounding box center [580, 155] width 204 height 17
click at [812, 138] on div "Bounce Rate" at bounding box center [818, 133] width 204 height 14
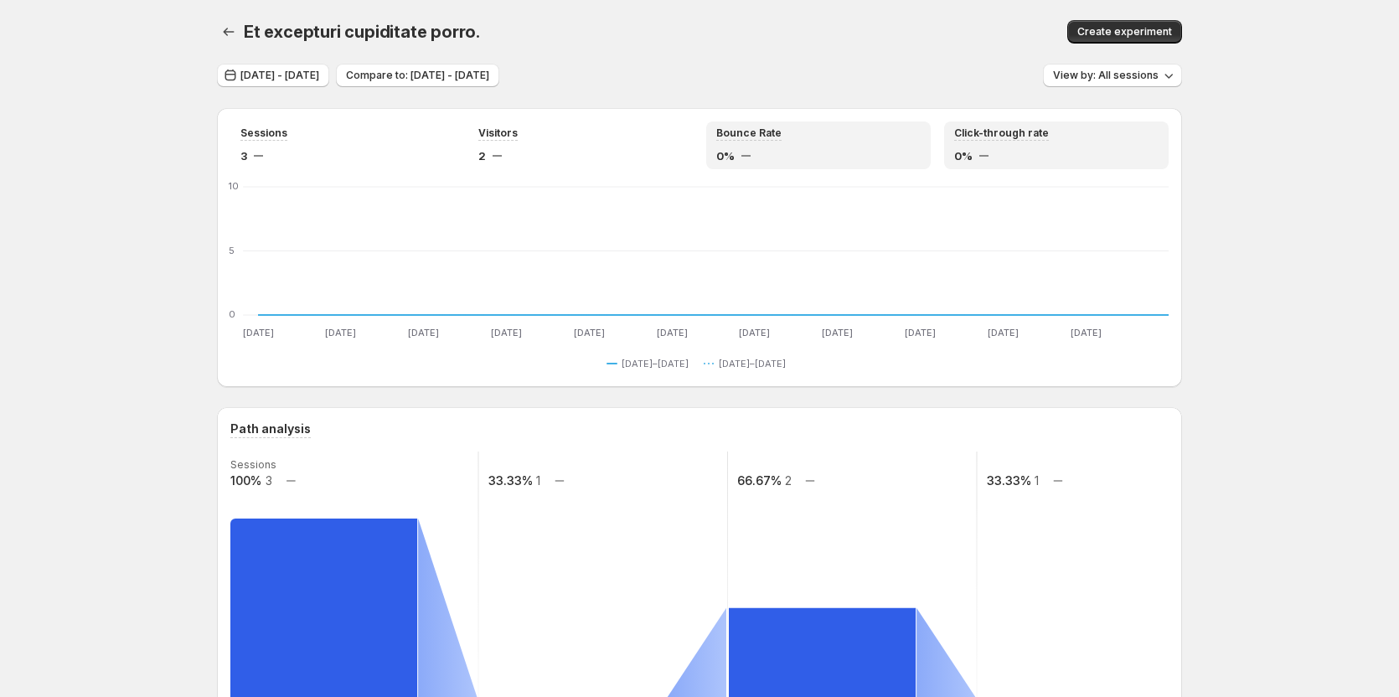
click at [1003, 154] on div "0%" at bounding box center [1056, 155] width 204 height 17
click at [805, 135] on div "Bounce Rate" at bounding box center [818, 133] width 204 height 14
click at [577, 137] on div "Visitors" at bounding box center [580, 133] width 204 height 14
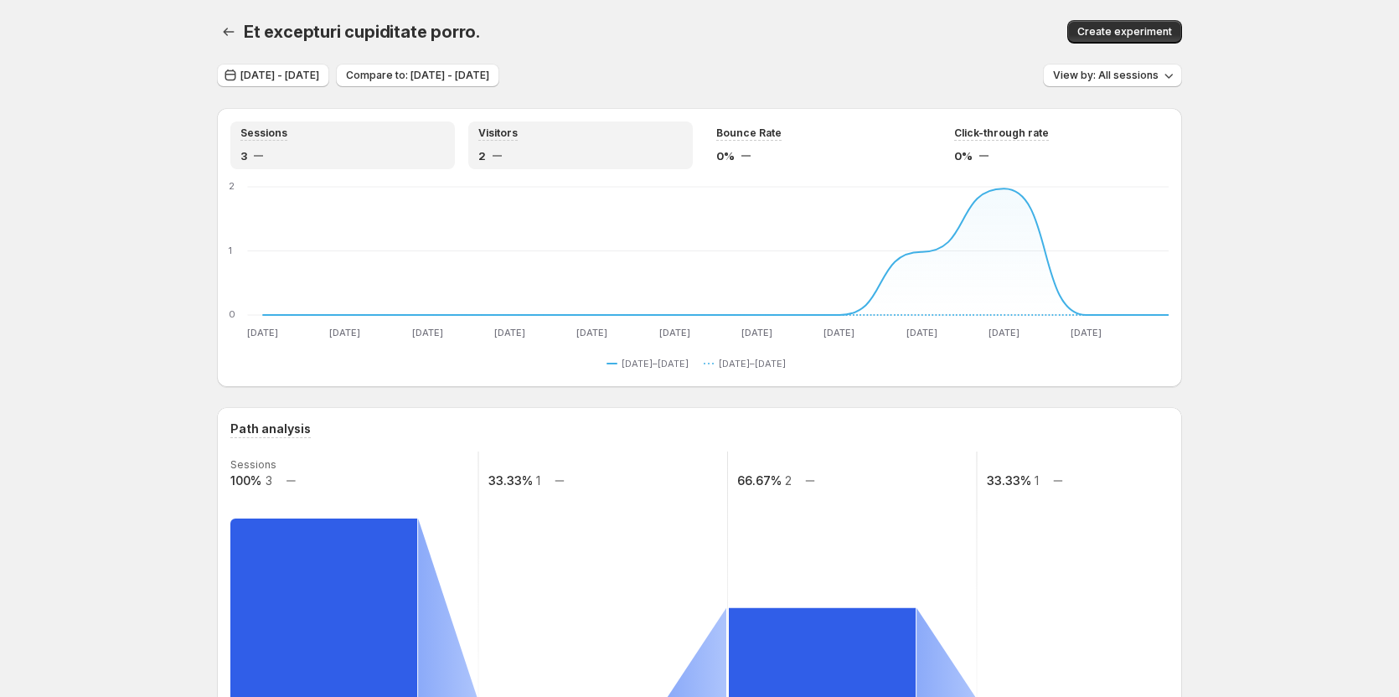
click at [295, 152] on div "3" at bounding box center [342, 155] width 204 height 17
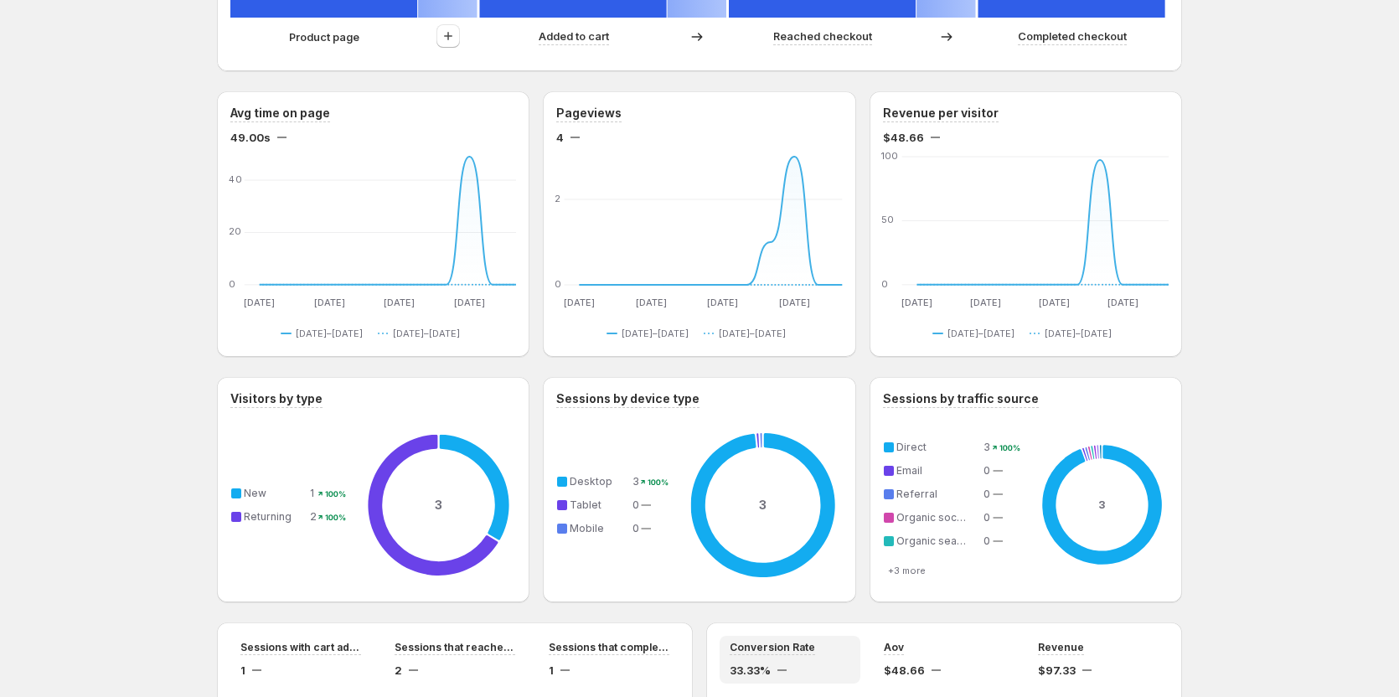
scroll to position [838, 0]
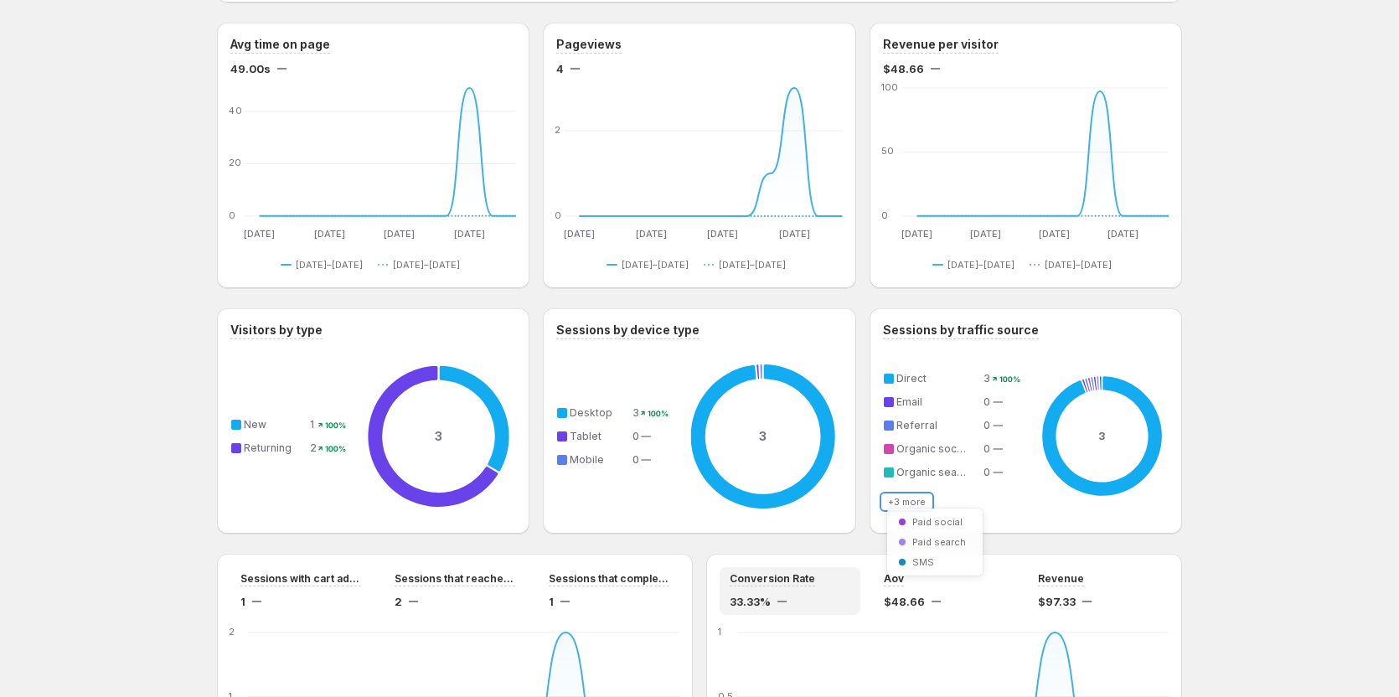
click at [895, 503] on button "+3 more" at bounding box center [907, 501] width 48 height 13
click at [902, 503] on button "+3 more" at bounding box center [907, 501] width 48 height 13
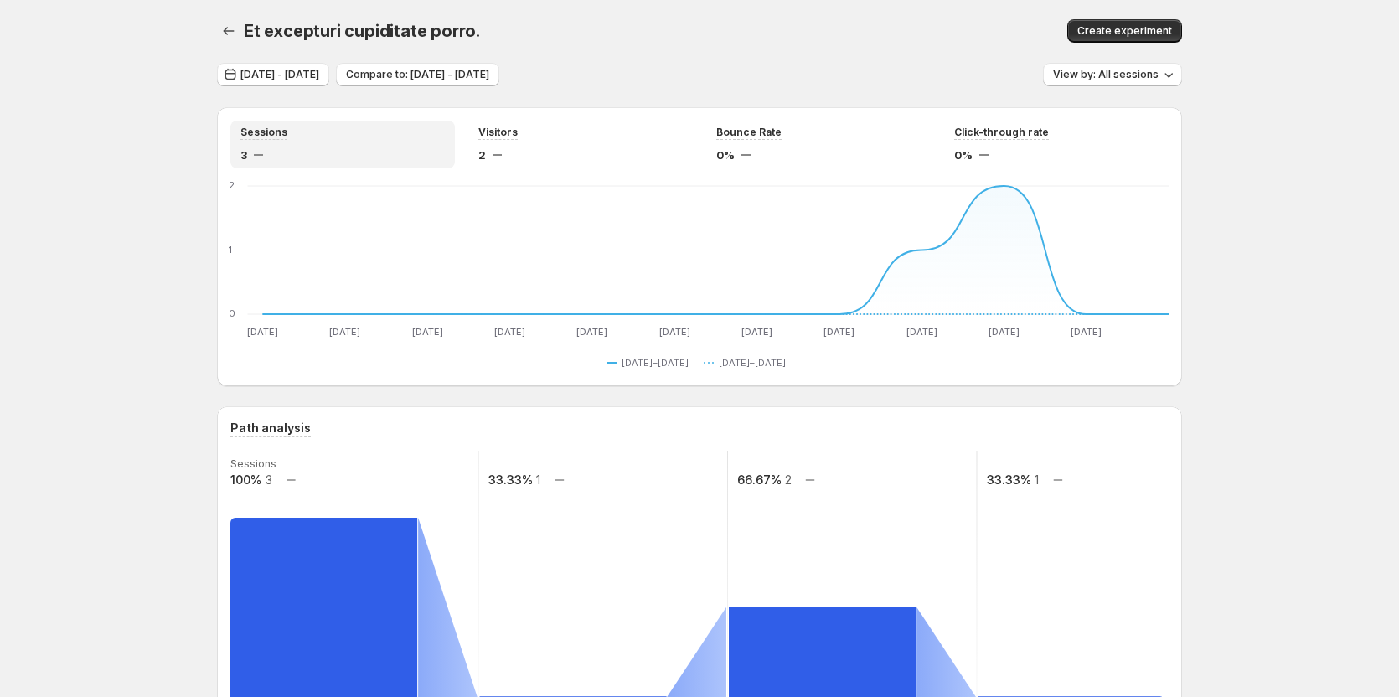
scroll to position [0, 0]
click at [502, 150] on div "2" at bounding box center [580, 155] width 204 height 17
click at [417, 147] on div "3" at bounding box center [342, 155] width 204 height 17
click at [519, 145] on div "Visitors 2" at bounding box center [580, 145] width 204 height 38
click at [429, 145] on div "Sessions 3" at bounding box center [342, 145] width 204 height 38
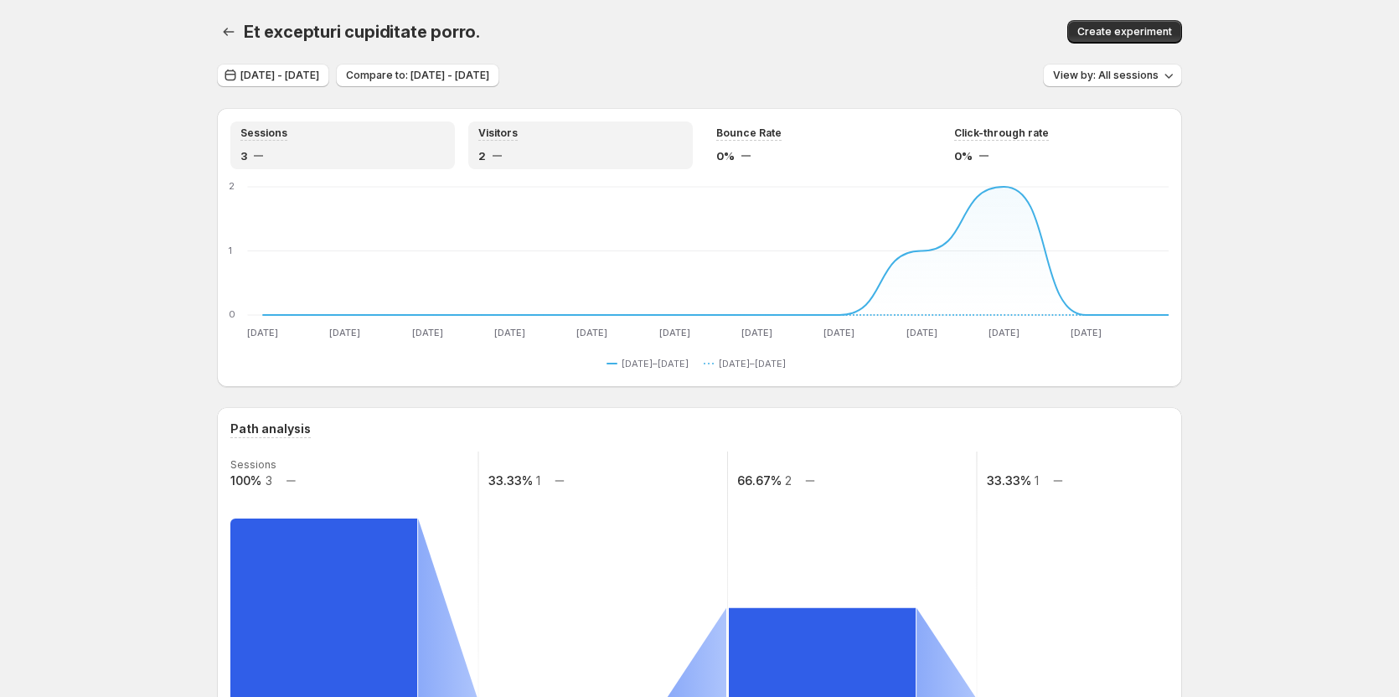
click at [547, 145] on div "Visitors 2" at bounding box center [580, 145] width 204 height 38
click at [430, 145] on div "Sessions 3" at bounding box center [342, 145] width 204 height 38
click at [542, 146] on div "Visitors 2" at bounding box center [580, 145] width 204 height 38
click at [418, 147] on div "Sessions 3" at bounding box center [342, 145] width 204 height 38
click at [528, 147] on div "Visitors 2" at bounding box center [580, 145] width 204 height 38
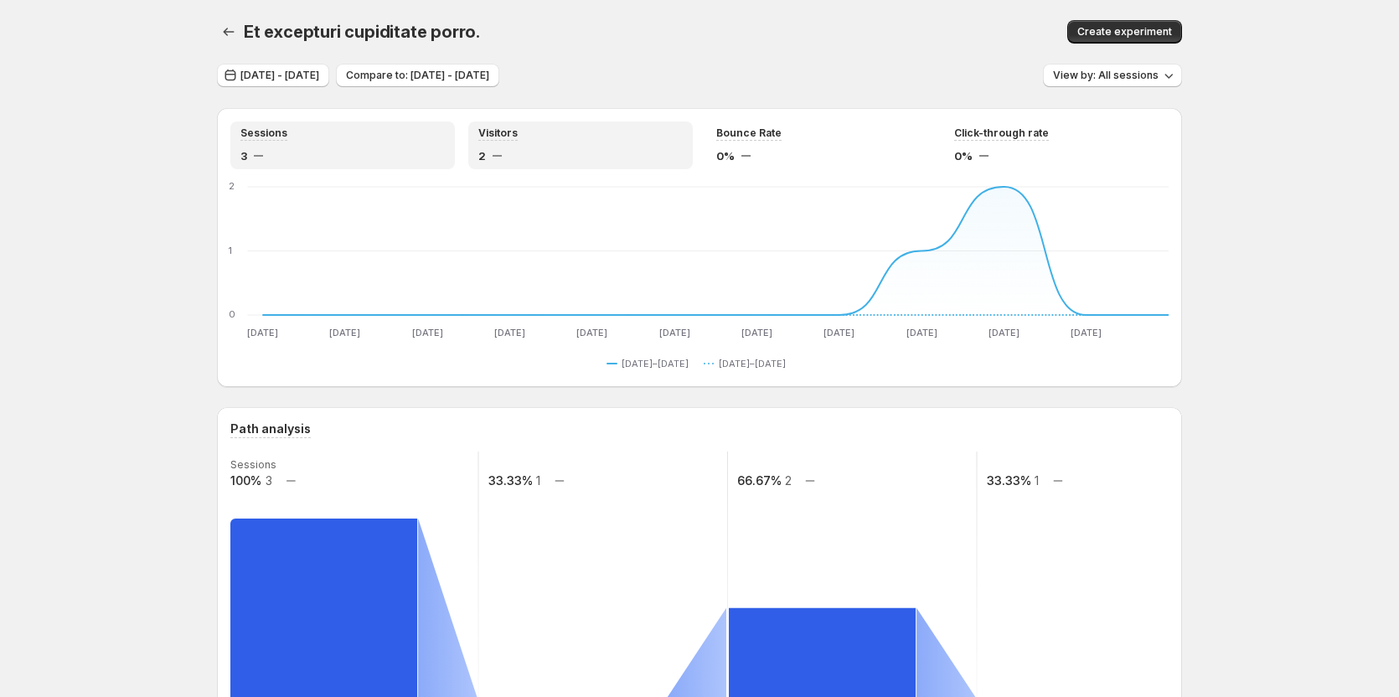
click at [411, 150] on div "3" at bounding box center [342, 155] width 204 height 17
click at [498, 151] on div "2" at bounding box center [580, 155] width 204 height 17
click at [400, 152] on div "3" at bounding box center [342, 155] width 204 height 17
click at [565, 152] on div "2" at bounding box center [580, 155] width 204 height 17
click at [409, 152] on div "3" at bounding box center [342, 155] width 204 height 17
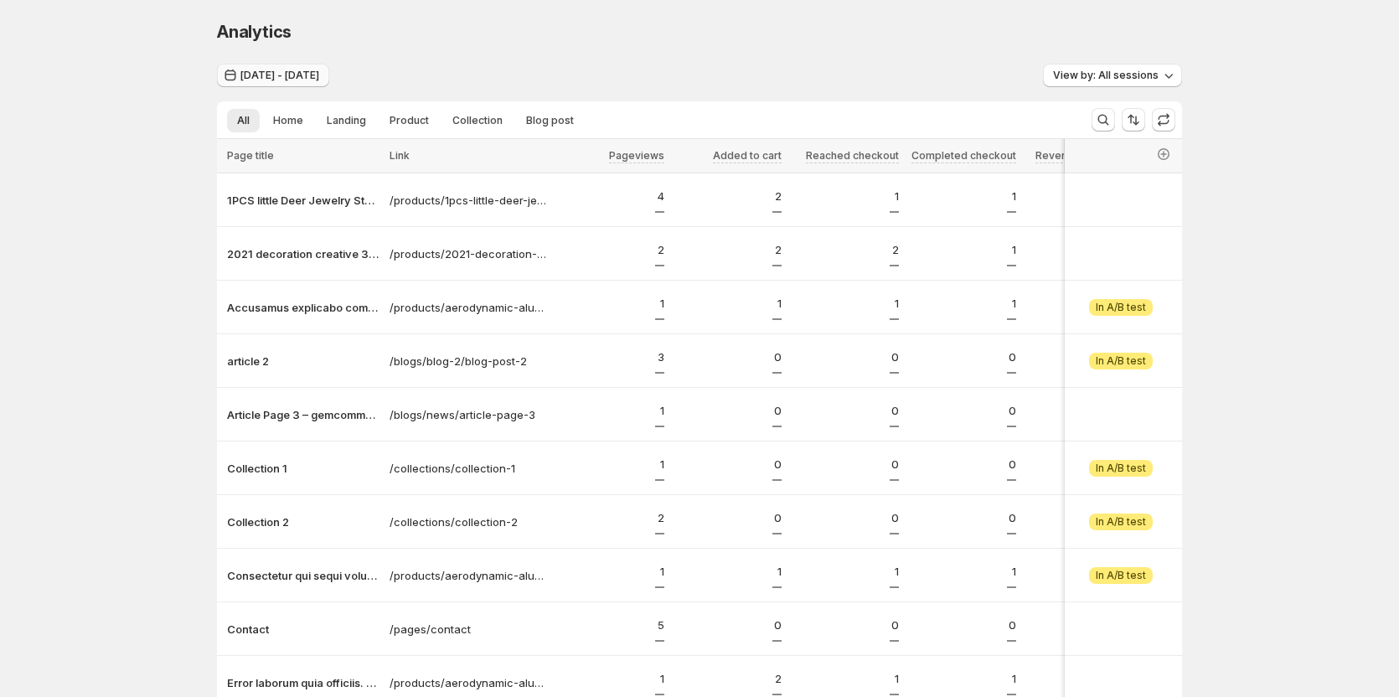
click at [316, 77] on span "[DATE] - [DATE]" at bounding box center [279, 75] width 79 height 13
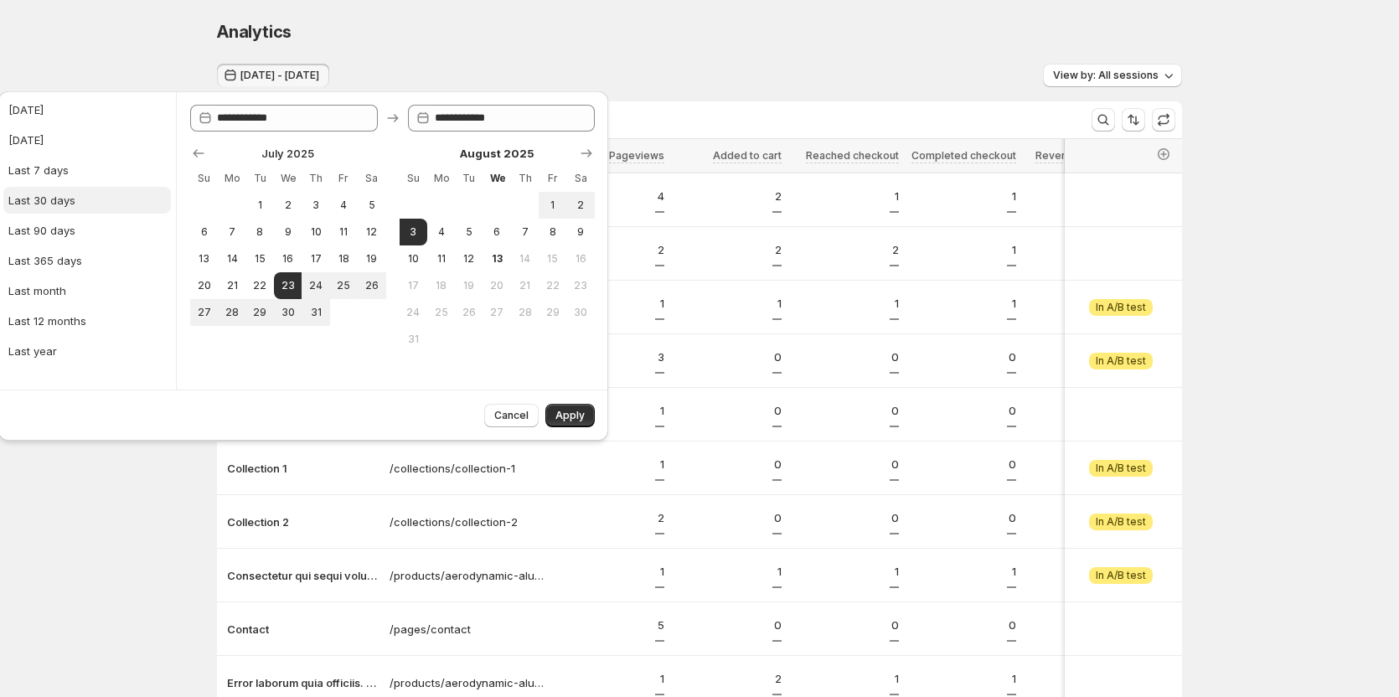
click at [64, 208] on div "Last 30 days" at bounding box center [41, 200] width 67 height 17
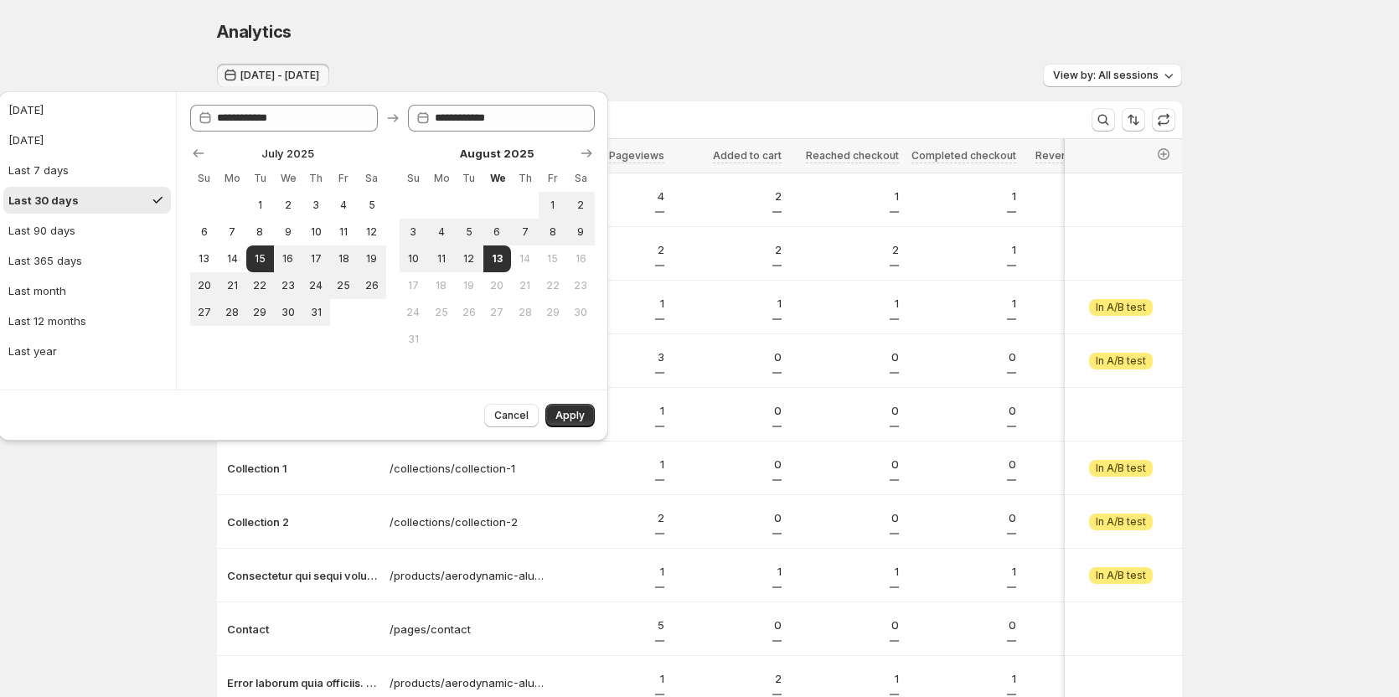
type input "**********"
click at [553, 415] on button "Apply" at bounding box center [569, 415] width 49 height 23
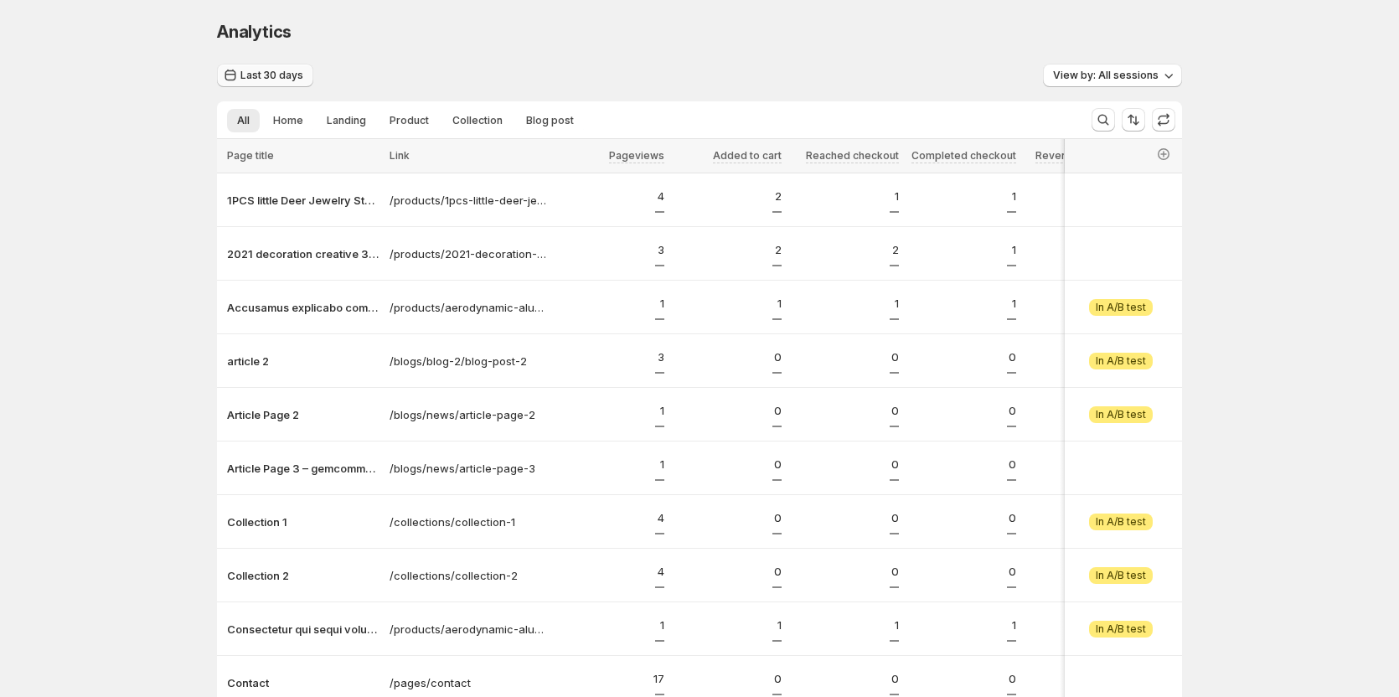
click at [276, 72] on span "Last 30 days" at bounding box center [271, 75] width 63 height 13
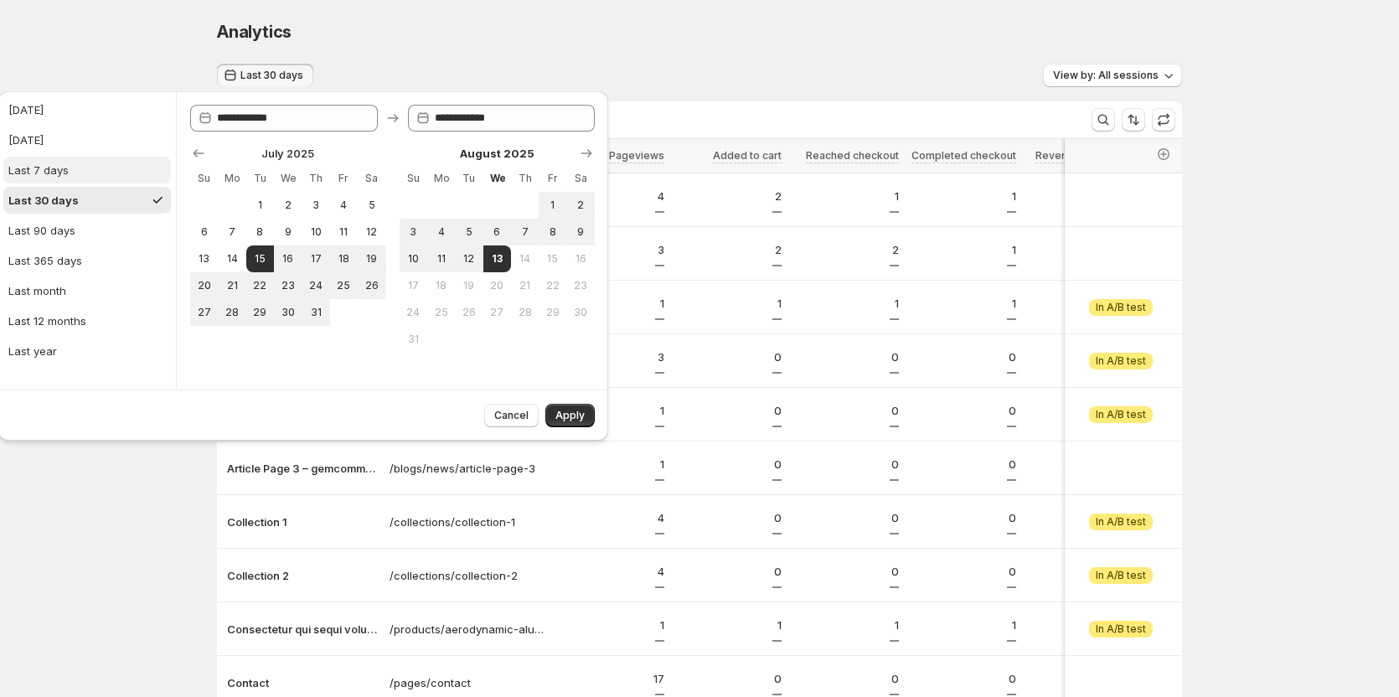
click at [67, 173] on button "Last 7 days" at bounding box center [87, 170] width 168 height 27
type input "**********"
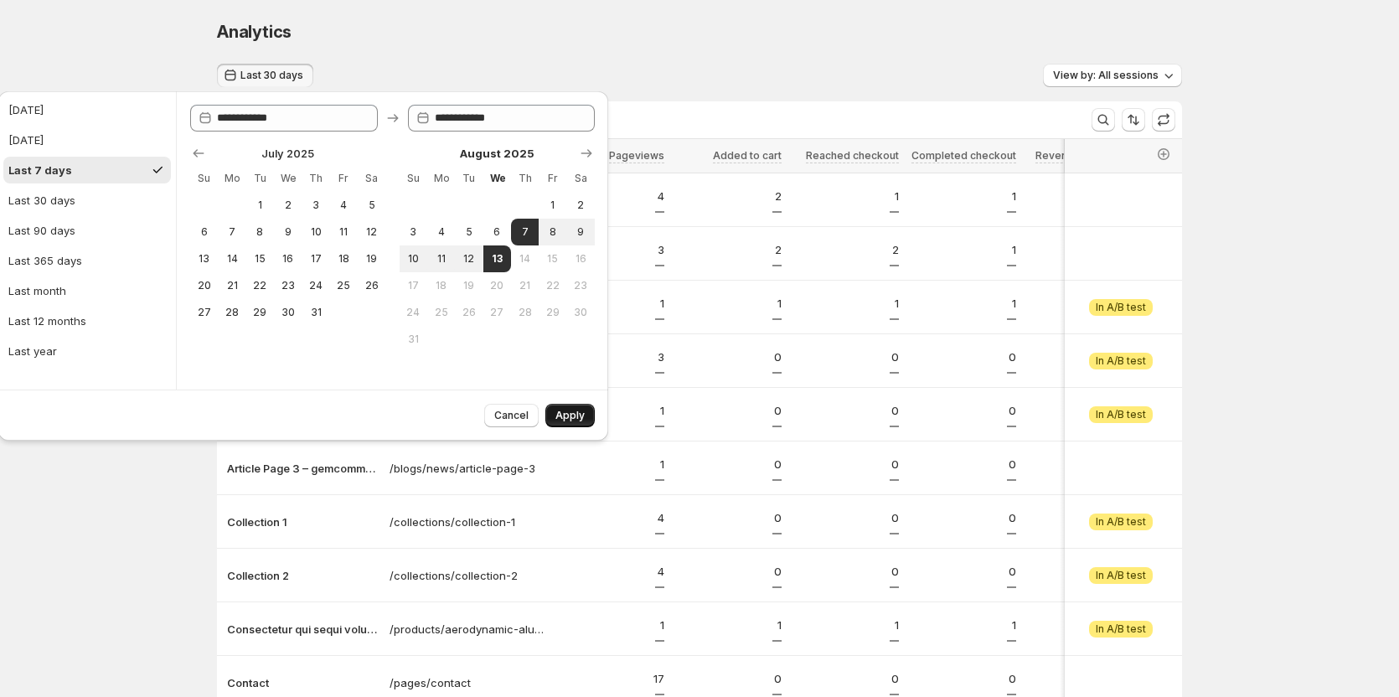
click at [572, 417] on span "Apply" at bounding box center [569, 415] width 29 height 13
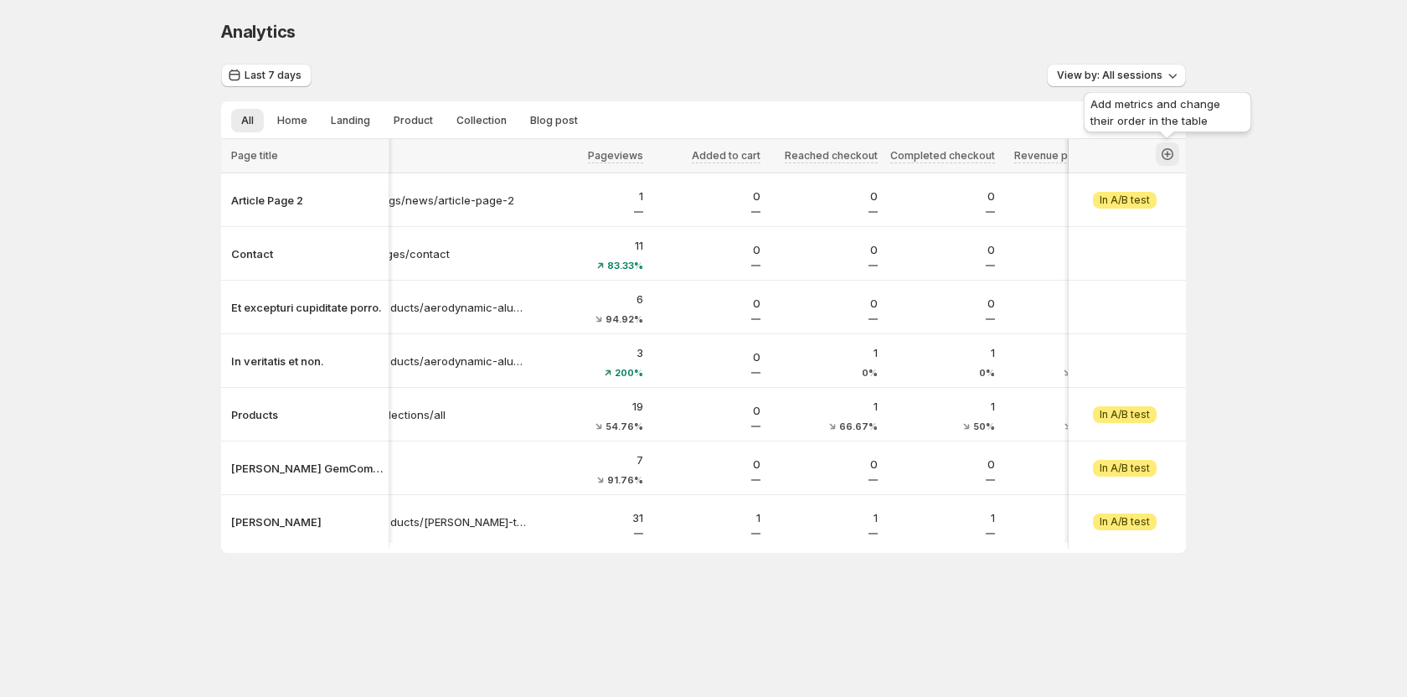
click at [1165, 152] on icon "button" at bounding box center [1167, 154] width 17 height 17
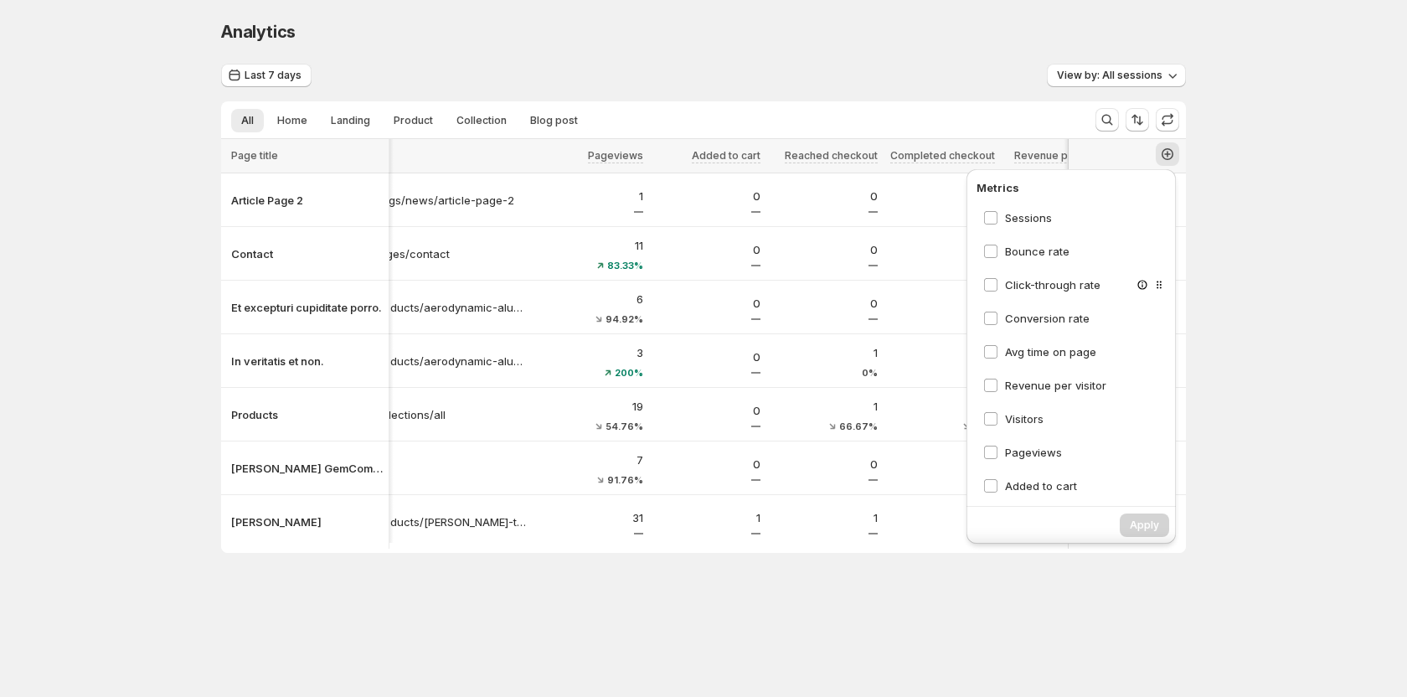
click at [1043, 293] on div "Click-through rate" at bounding box center [1076, 285] width 198 height 30
drag, startPoint x: 1034, startPoint y: 215, endPoint x: 1034, endPoint y: 225, distance: 10.1
click at [1034, 218] on span "Sessions" at bounding box center [1028, 217] width 47 height 13
click at [1034, 245] on span "Bounce rate" at bounding box center [1037, 251] width 65 height 13
click at [1032, 282] on span "Click-through rate" at bounding box center [1052, 284] width 95 height 13
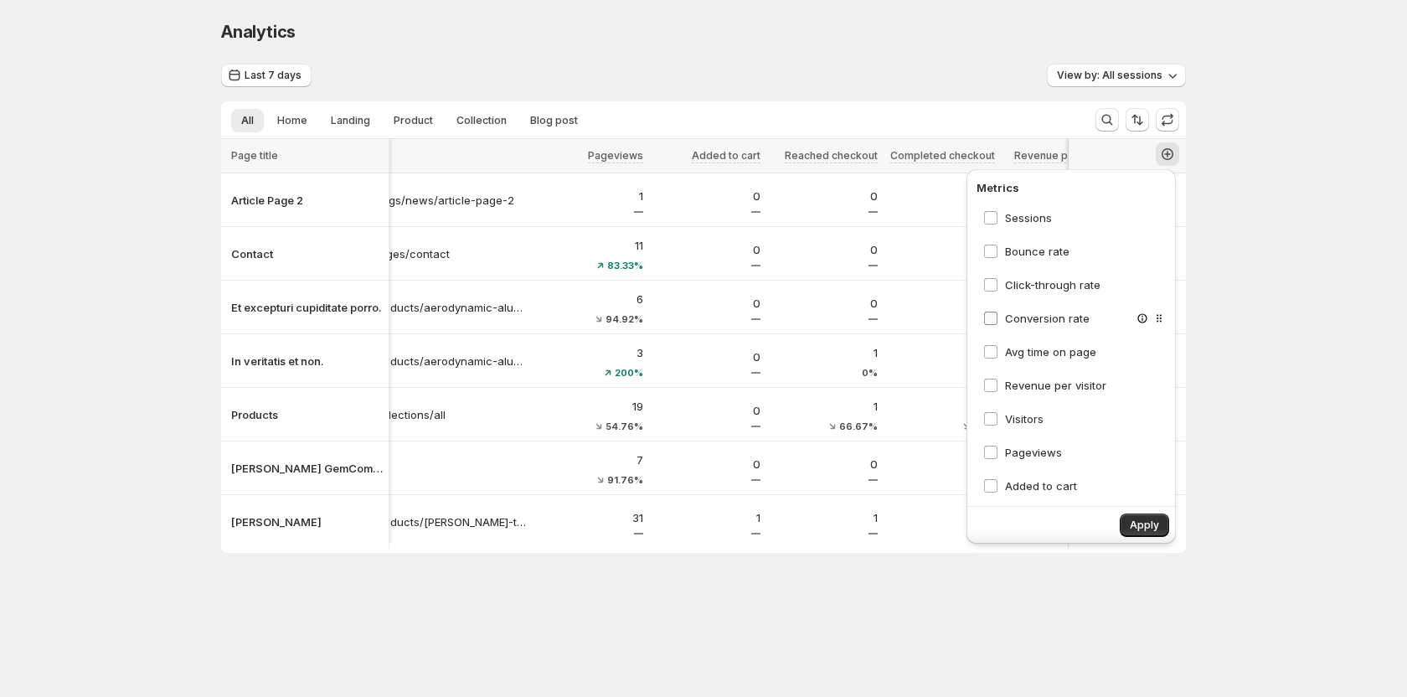
click at [1025, 324] on span "Conversion rate" at bounding box center [1047, 318] width 85 height 13
click at [1023, 348] on span "Avg time on page" at bounding box center [1050, 351] width 91 height 13
click at [1026, 376] on div "Revenue per visitor" at bounding box center [1076, 385] width 198 height 30
drag, startPoint x: 1019, startPoint y: 390, endPoint x: 1014, endPoint y: 429, distance: 39.6
click at [1019, 392] on span "Revenue per visitor" at bounding box center [1055, 385] width 101 height 17
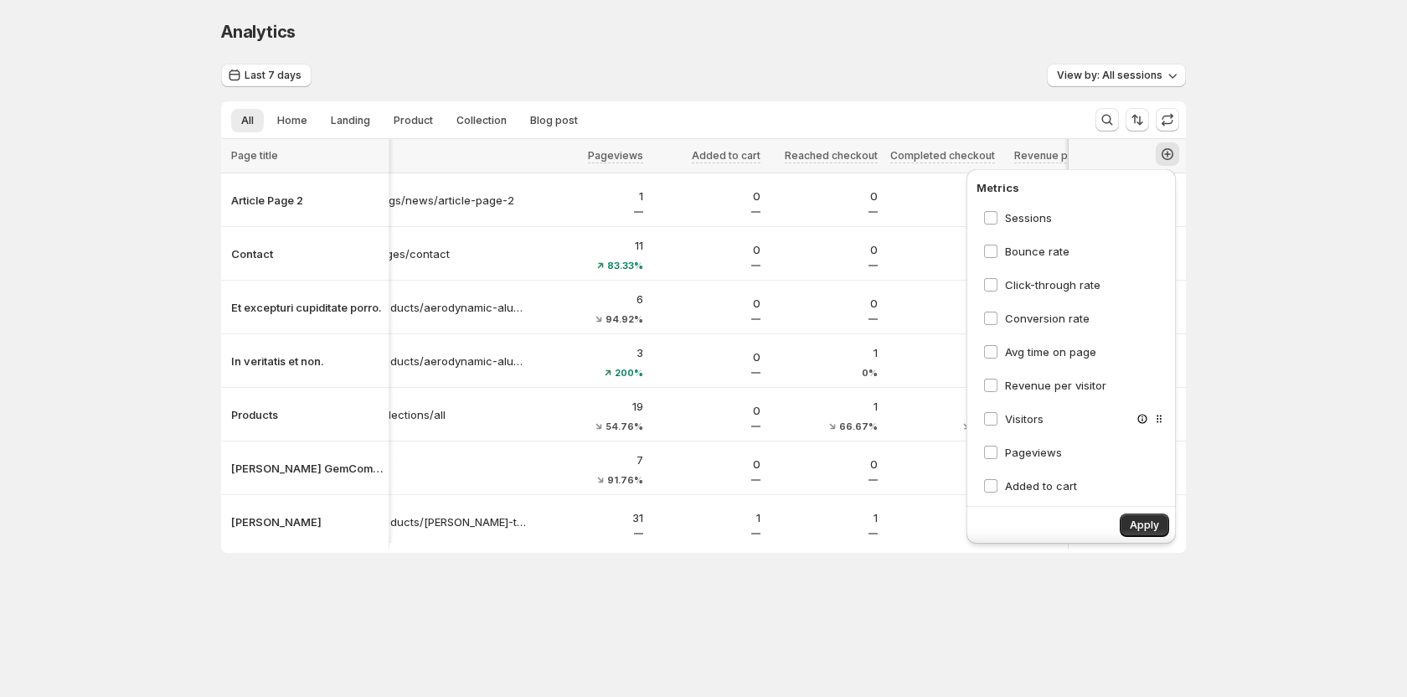
click at [1014, 429] on div "Visitors" at bounding box center [1076, 419] width 198 height 30
click at [1014, 421] on span "Visitors" at bounding box center [1024, 418] width 39 height 13
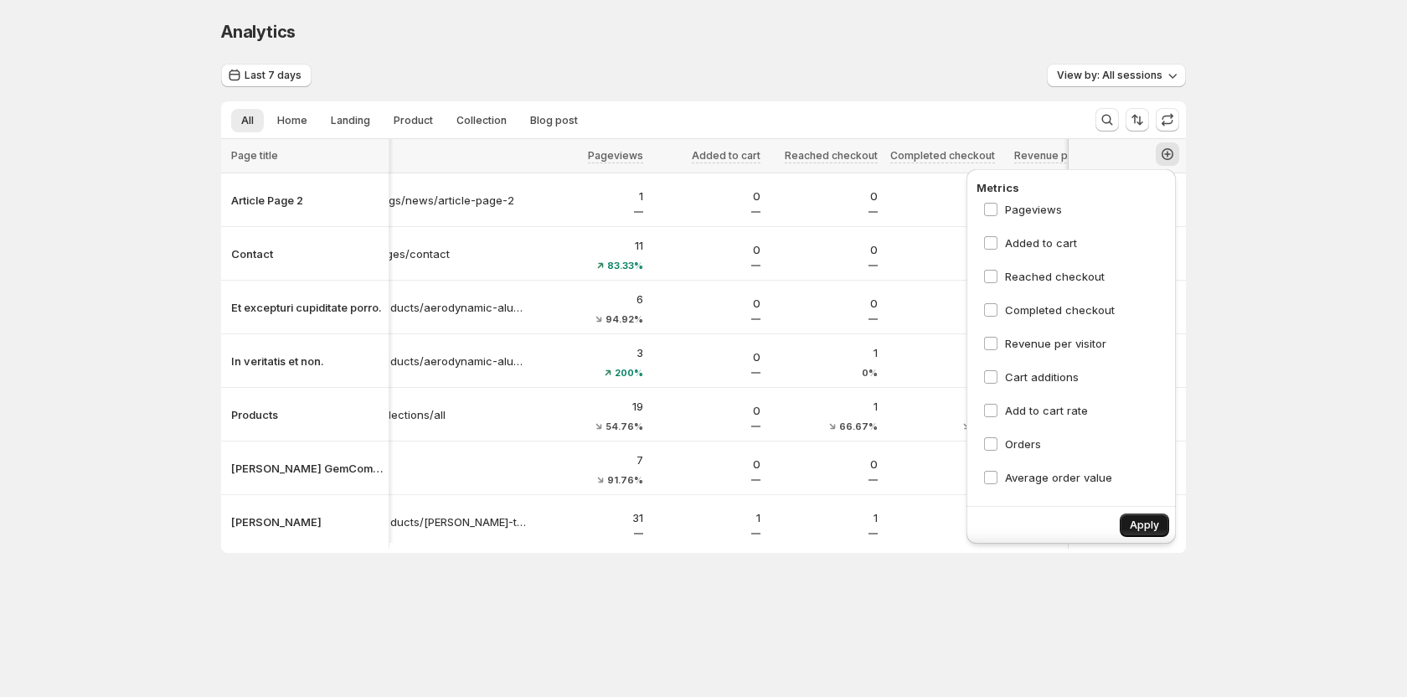
click at [1135, 529] on span "Apply" at bounding box center [1144, 525] width 29 height 13
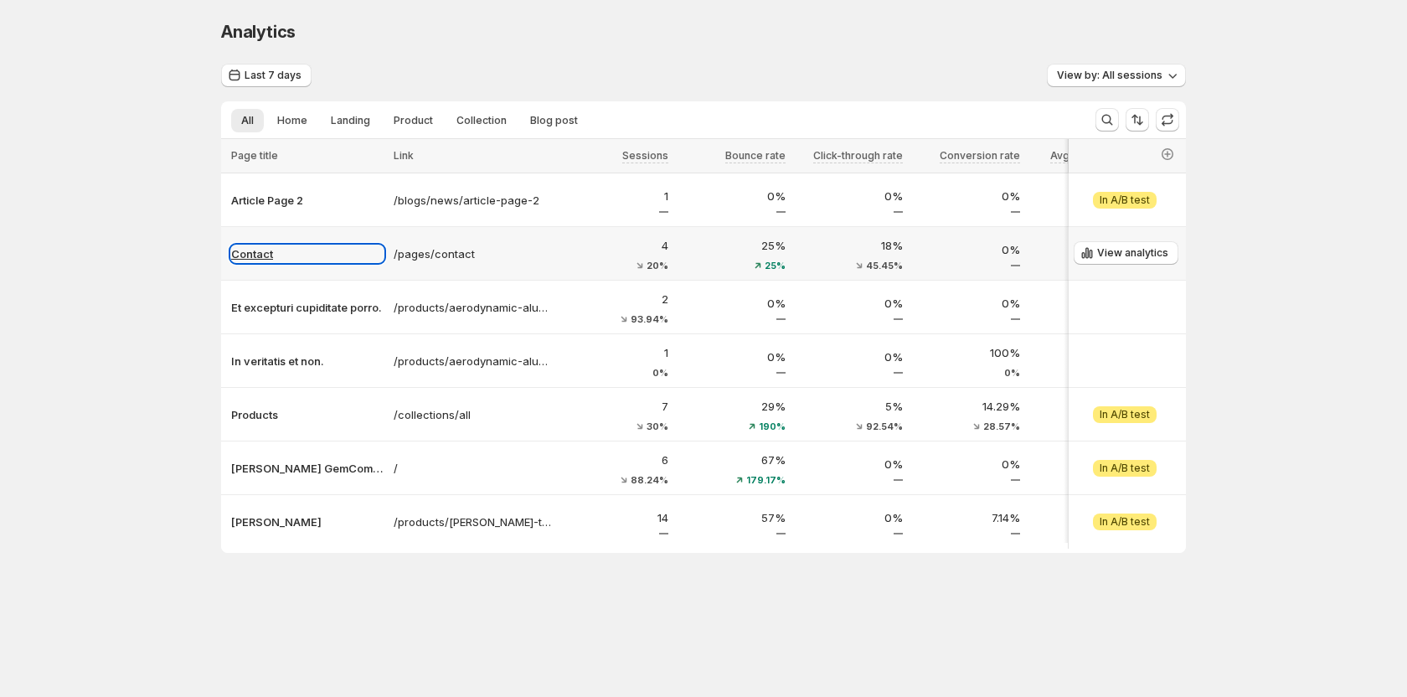
click at [268, 258] on p "Contact" at bounding box center [307, 253] width 152 height 17
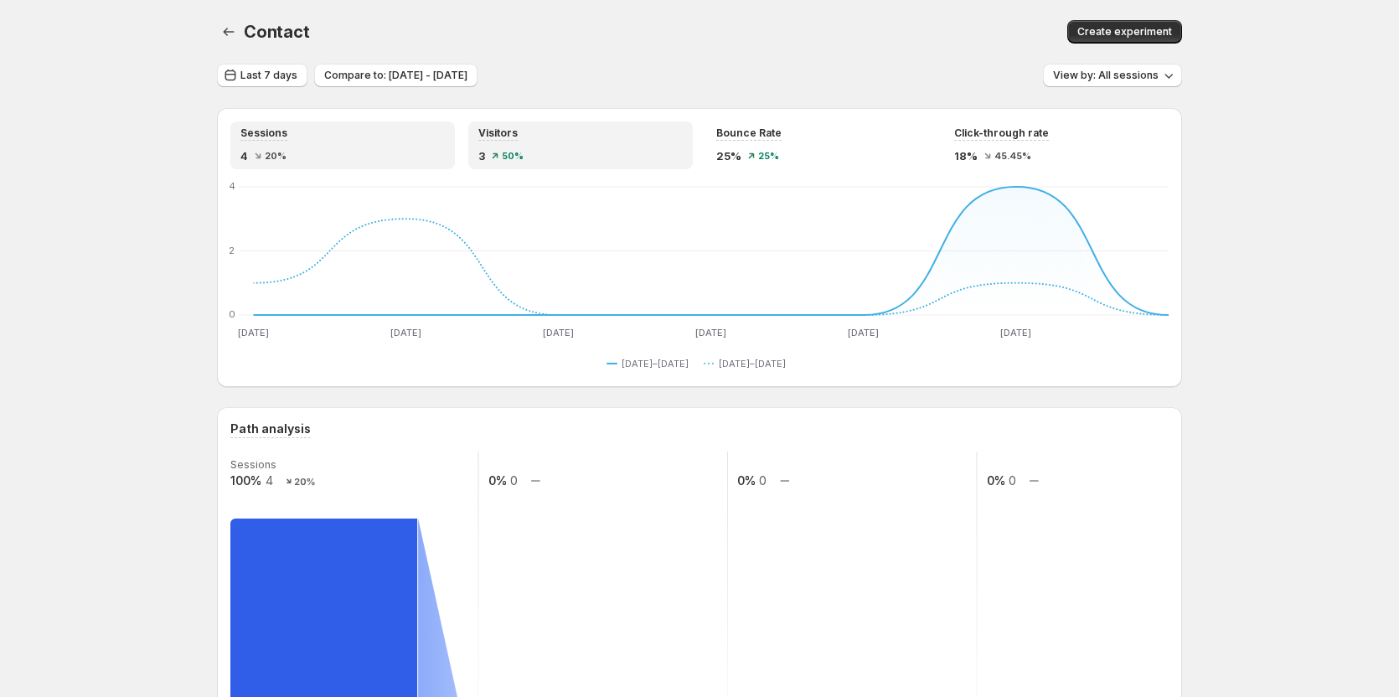
click at [539, 157] on div "3 50%" at bounding box center [580, 155] width 204 height 17
click at [391, 145] on div "Sessions 4 20%" at bounding box center [342, 145] width 204 height 38
click at [526, 139] on div "Visitors" at bounding box center [580, 133] width 204 height 14
click at [388, 132] on div "Sessions" at bounding box center [342, 133] width 204 height 14
click at [535, 130] on div "Visitors" at bounding box center [580, 133] width 204 height 14
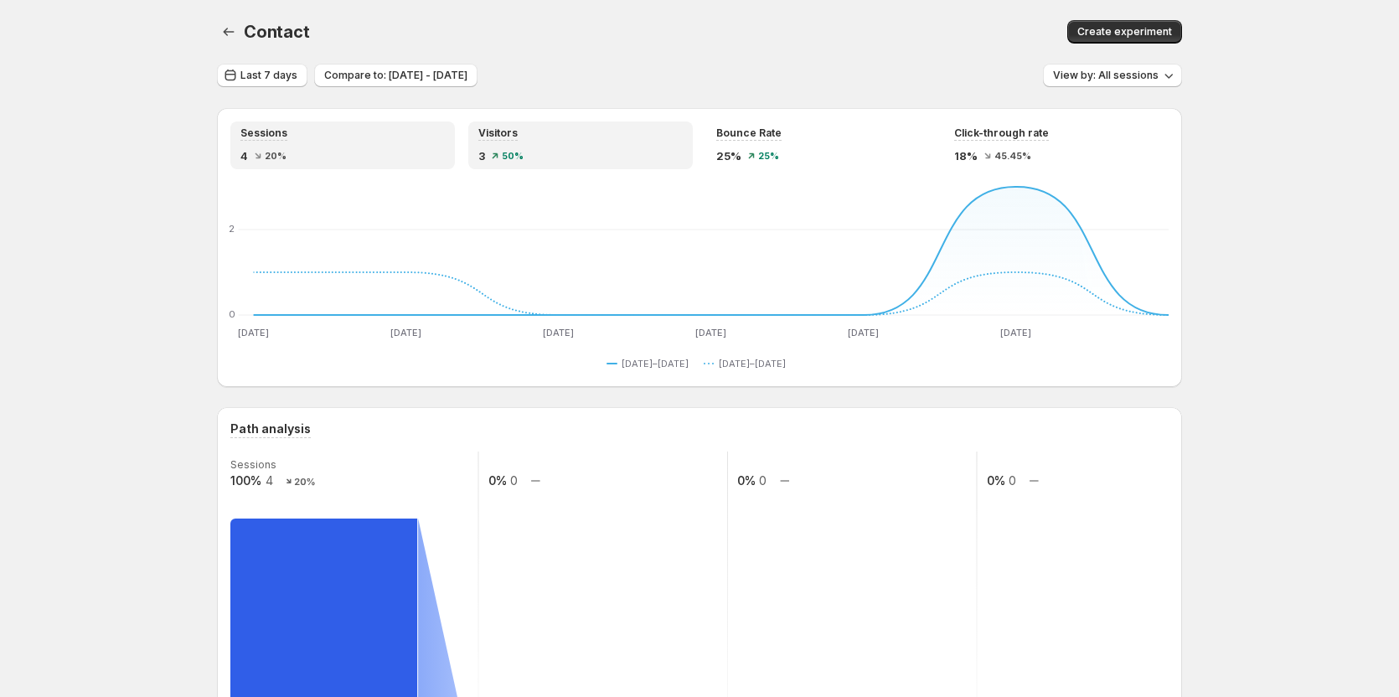
click at [422, 137] on div "Sessions" at bounding box center [342, 133] width 204 height 14
click at [503, 140] on div "Visitors" at bounding box center [497, 133] width 39 height 14
click at [405, 129] on div "Sessions" at bounding box center [342, 133] width 204 height 14
click at [513, 133] on span "Visitors" at bounding box center [497, 132] width 39 height 13
click at [372, 134] on div "Sessions" at bounding box center [342, 133] width 204 height 14
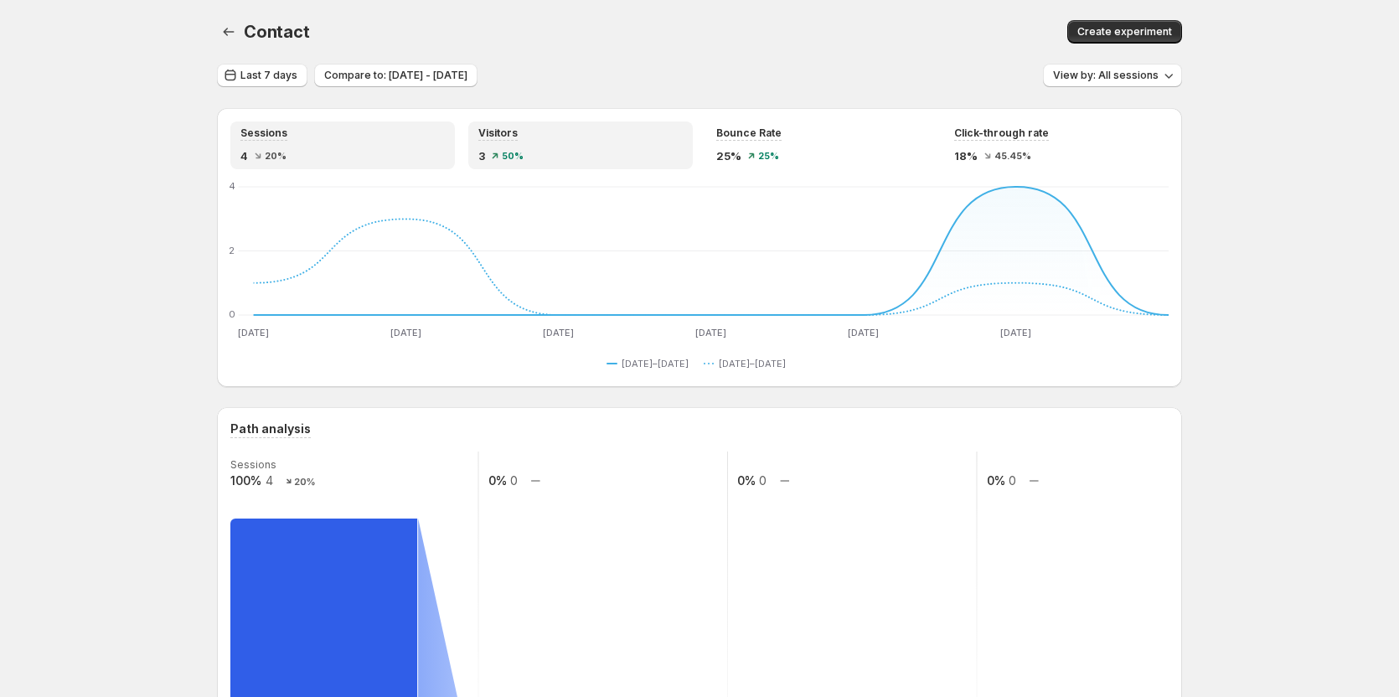
click at [501, 151] on div "50%" at bounding box center [508, 156] width 32 height 10
click at [431, 151] on div "4 20%" at bounding box center [342, 155] width 204 height 17
click at [529, 157] on div "3 50%" at bounding box center [580, 155] width 204 height 17
click at [741, 153] on span "25%" at bounding box center [728, 155] width 25 height 17
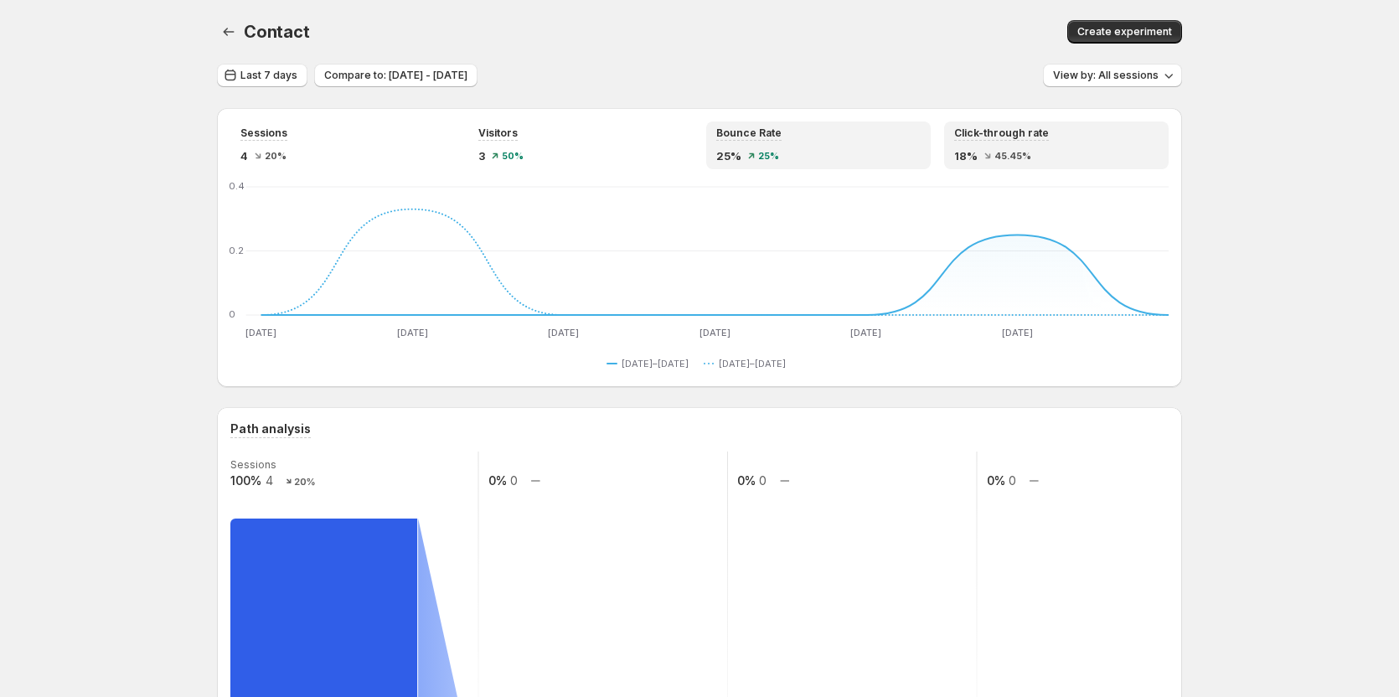
click at [1060, 157] on div "18% 45.45%" at bounding box center [1056, 155] width 204 height 17
click at [746, 165] on div "Bounce Rate 25% 25%" at bounding box center [818, 145] width 224 height 48
click at [988, 171] on div "Sessions 4 20% Visitors 3 50% Bounce Rate 25% 25% Click-through rate 18% 45.45%…" at bounding box center [699, 247] width 965 height 279
click at [989, 156] on icon at bounding box center [987, 155] width 7 height 7
click at [889, 141] on div "Bounce Rate 25% 25%" at bounding box center [818, 145] width 204 height 38
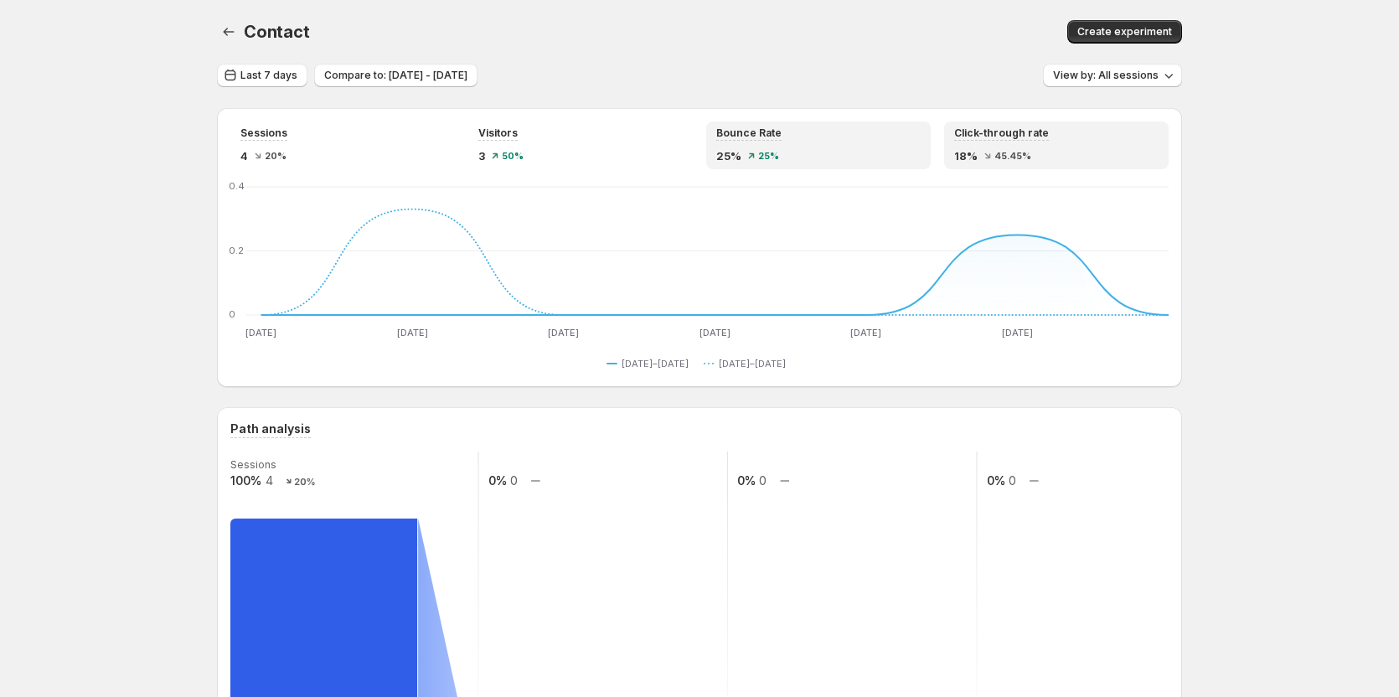
click at [983, 143] on div "Click-through rate 18% 45.45%" at bounding box center [1056, 145] width 204 height 38
click at [862, 141] on div "Bounce Rate 25% 25%" at bounding box center [818, 145] width 204 height 38
click at [978, 143] on div "Click-through rate 18% 45.45%" at bounding box center [1056, 145] width 204 height 38
click at [890, 142] on div "Bounce Rate 25% 25%" at bounding box center [818, 145] width 204 height 38
click at [981, 140] on div "Click-through rate" at bounding box center [1001, 133] width 95 height 14
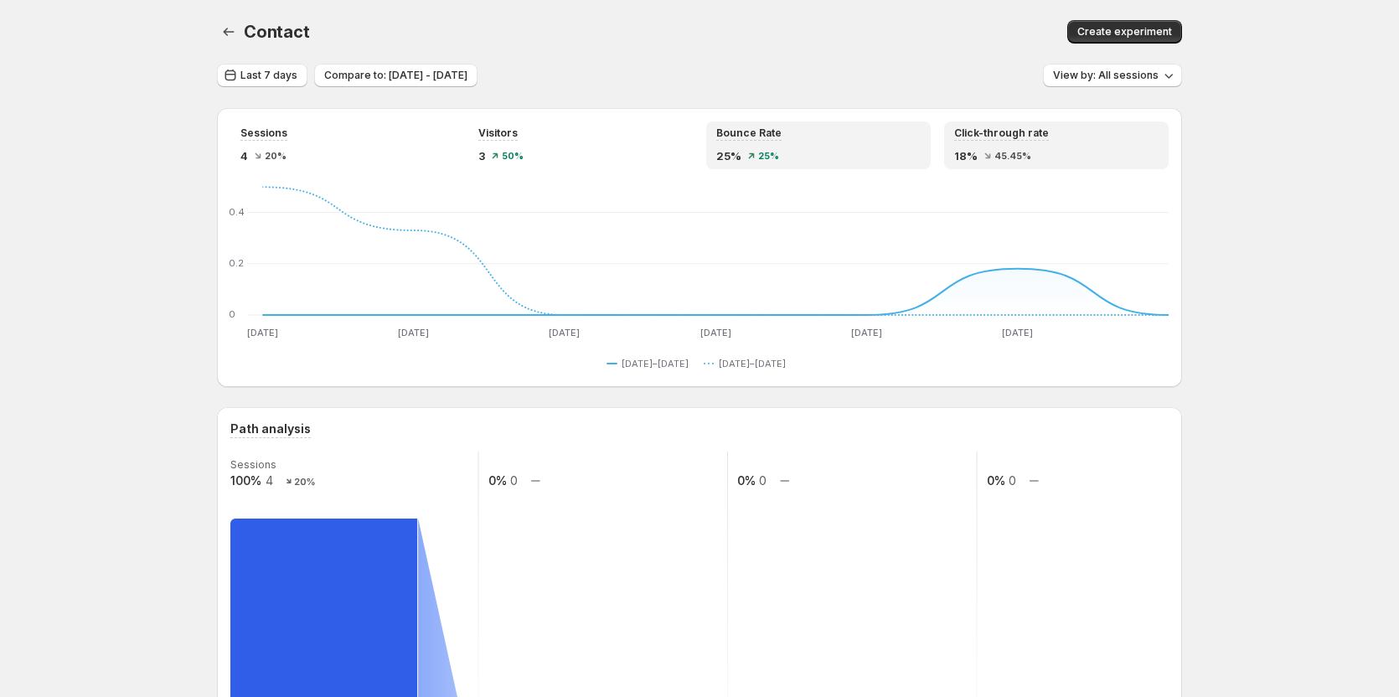
click at [840, 135] on div "Bounce Rate" at bounding box center [818, 133] width 204 height 14
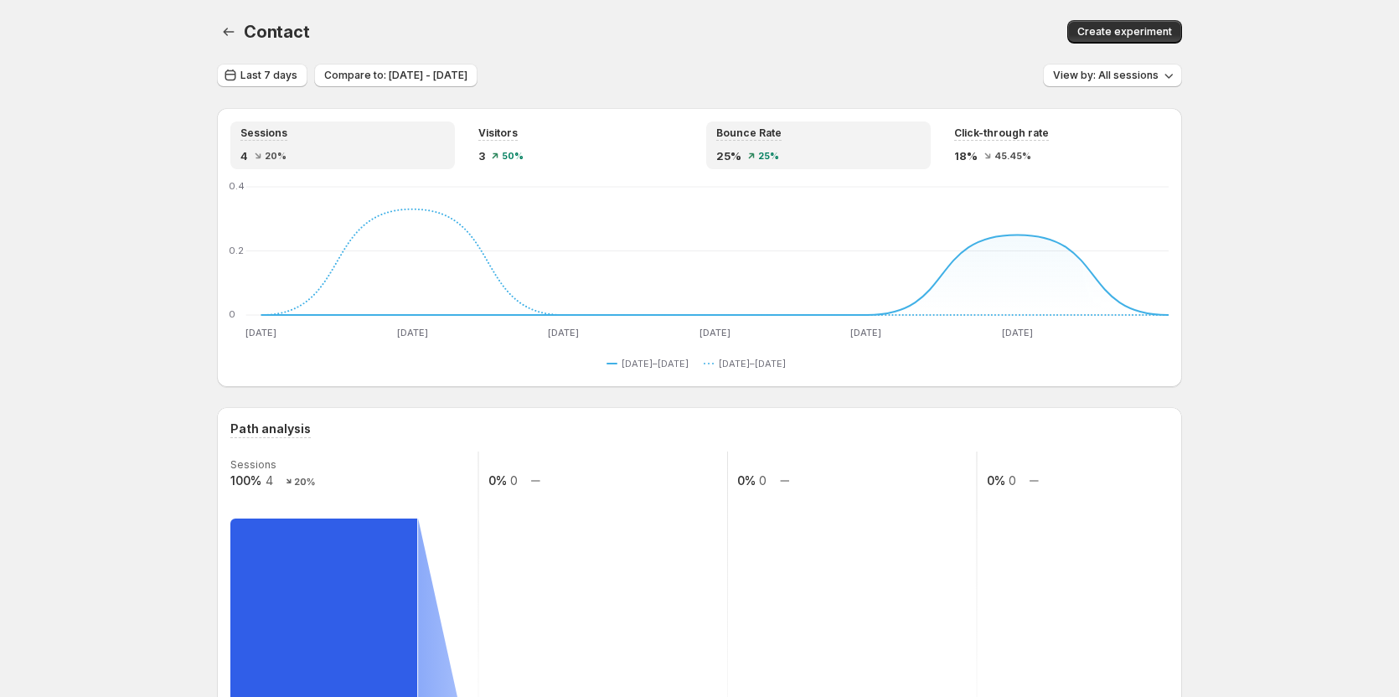
click at [401, 147] on div "4 20%" at bounding box center [342, 155] width 204 height 17
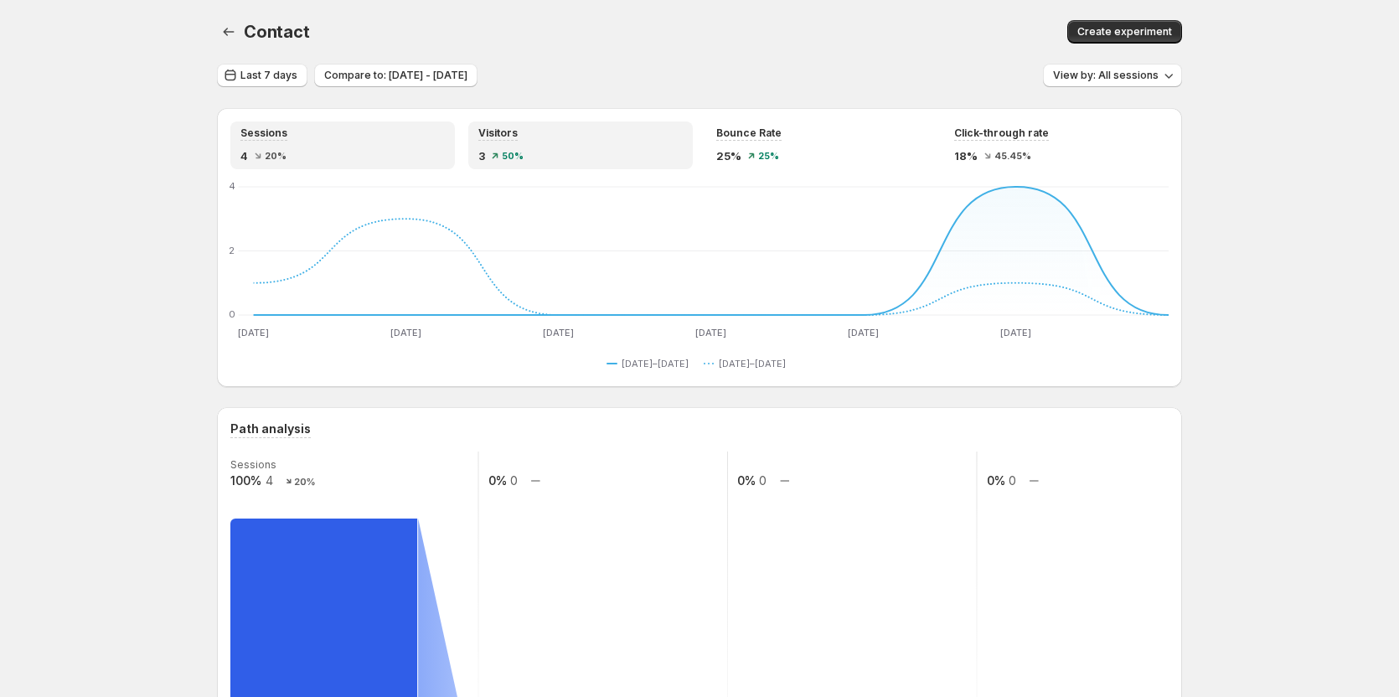
click at [494, 150] on div "3 50%" at bounding box center [580, 155] width 204 height 17
click at [401, 146] on div "Sessions 4 20%" at bounding box center [342, 145] width 204 height 38
click at [508, 151] on span "50%" at bounding box center [513, 156] width 22 height 10
click at [397, 141] on div "Sessions 4 20%" at bounding box center [342, 145] width 204 height 38
click at [436, 5] on div "Contact. This page is ready Contact Create experiment" at bounding box center [699, 32] width 965 height 64
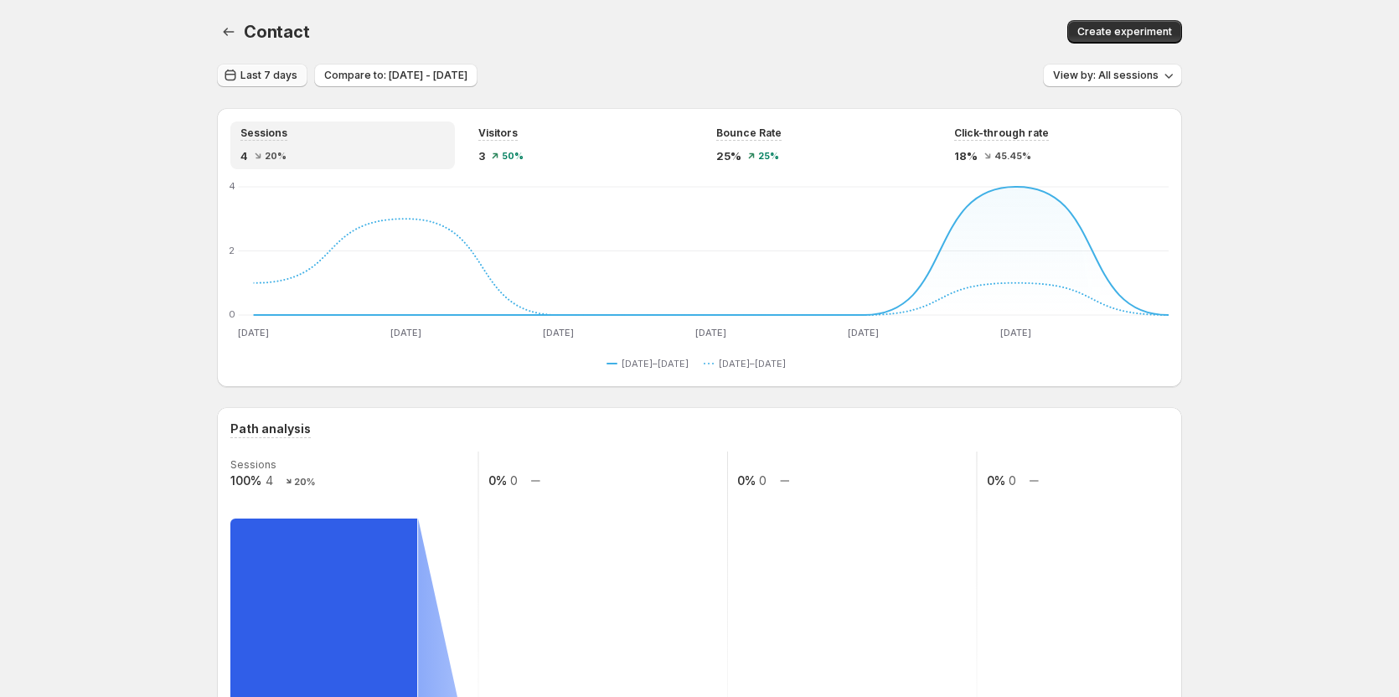
click at [271, 79] on span "Last 7 days" at bounding box center [268, 75] width 57 height 13
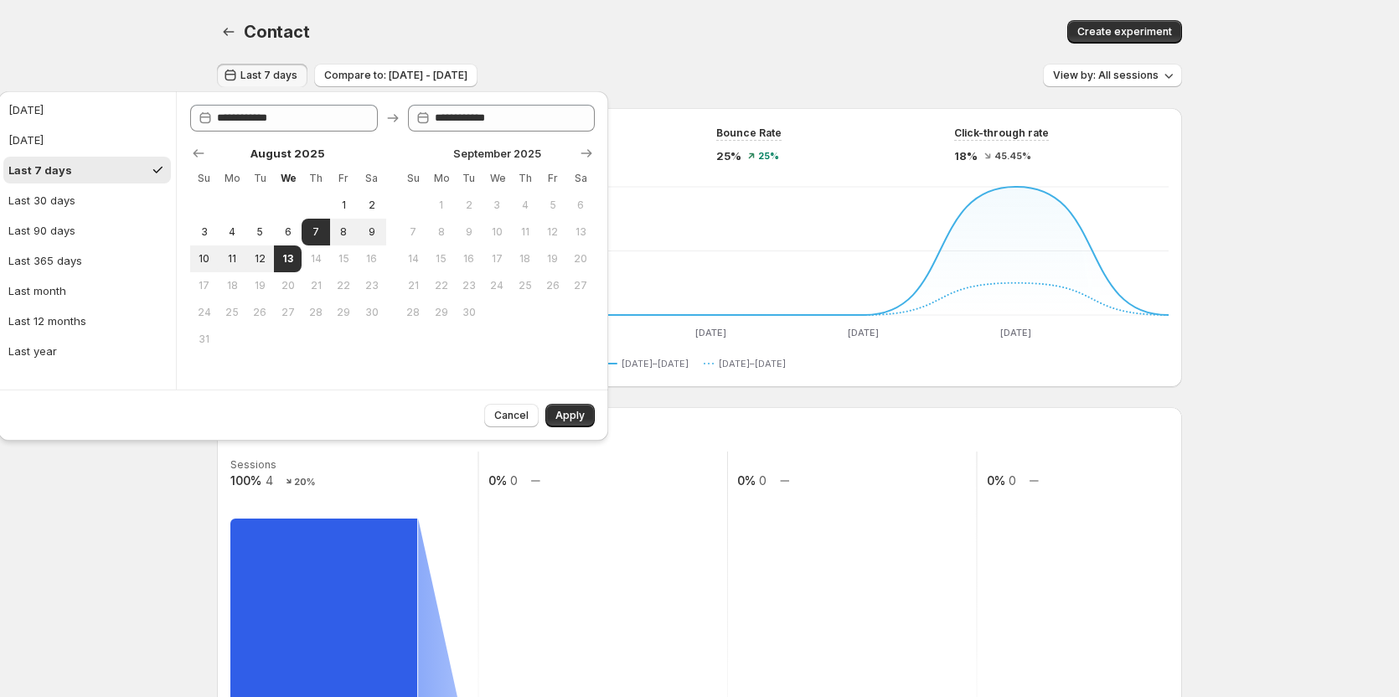
click at [457, 42] on div "Contact" at bounding box center [463, 31] width 438 height 23
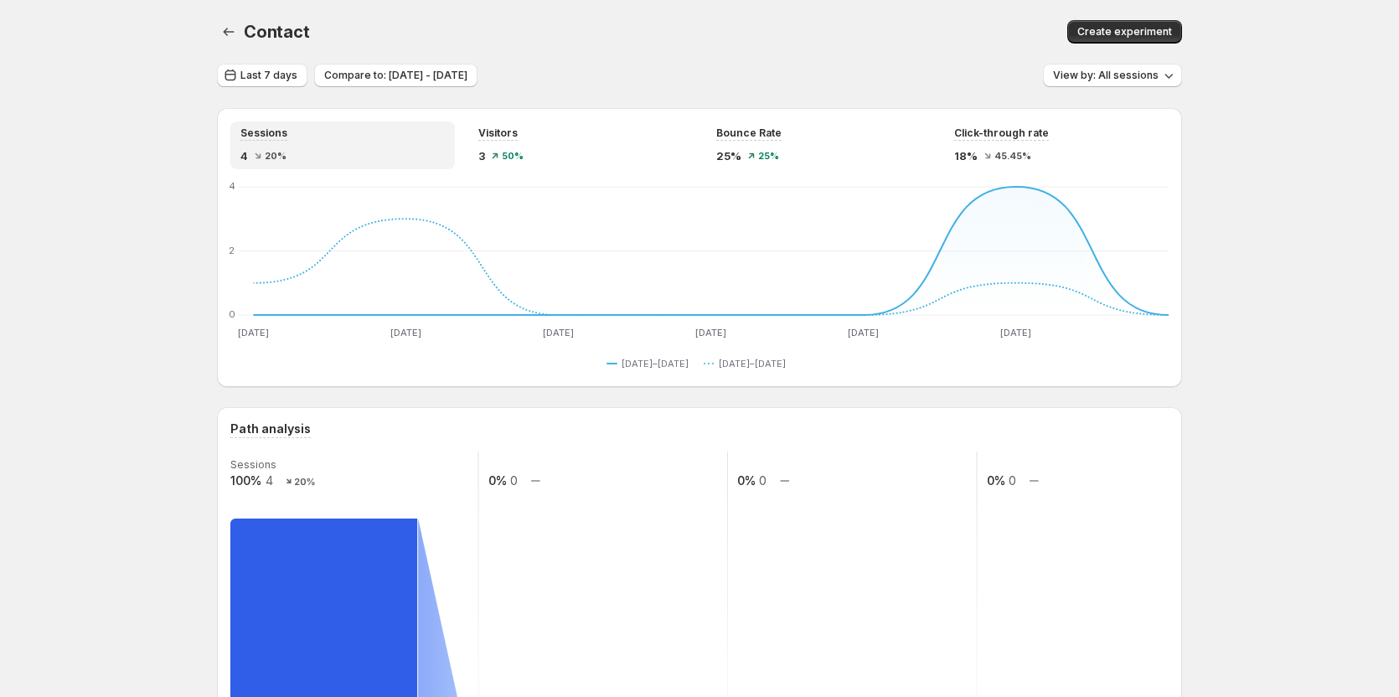
click at [617, 30] on div "Contact" at bounding box center [463, 31] width 438 height 23
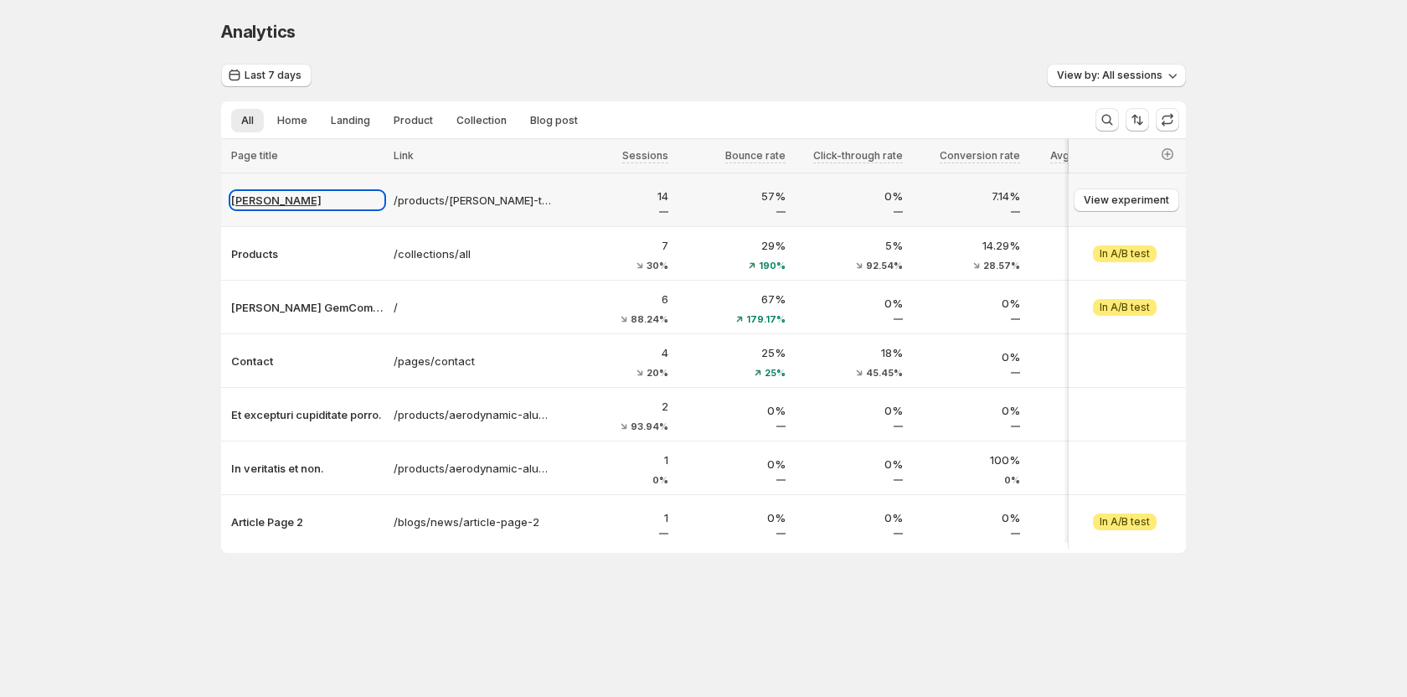
click at [284, 194] on p "Tanya Testtt" at bounding box center [307, 200] width 152 height 17
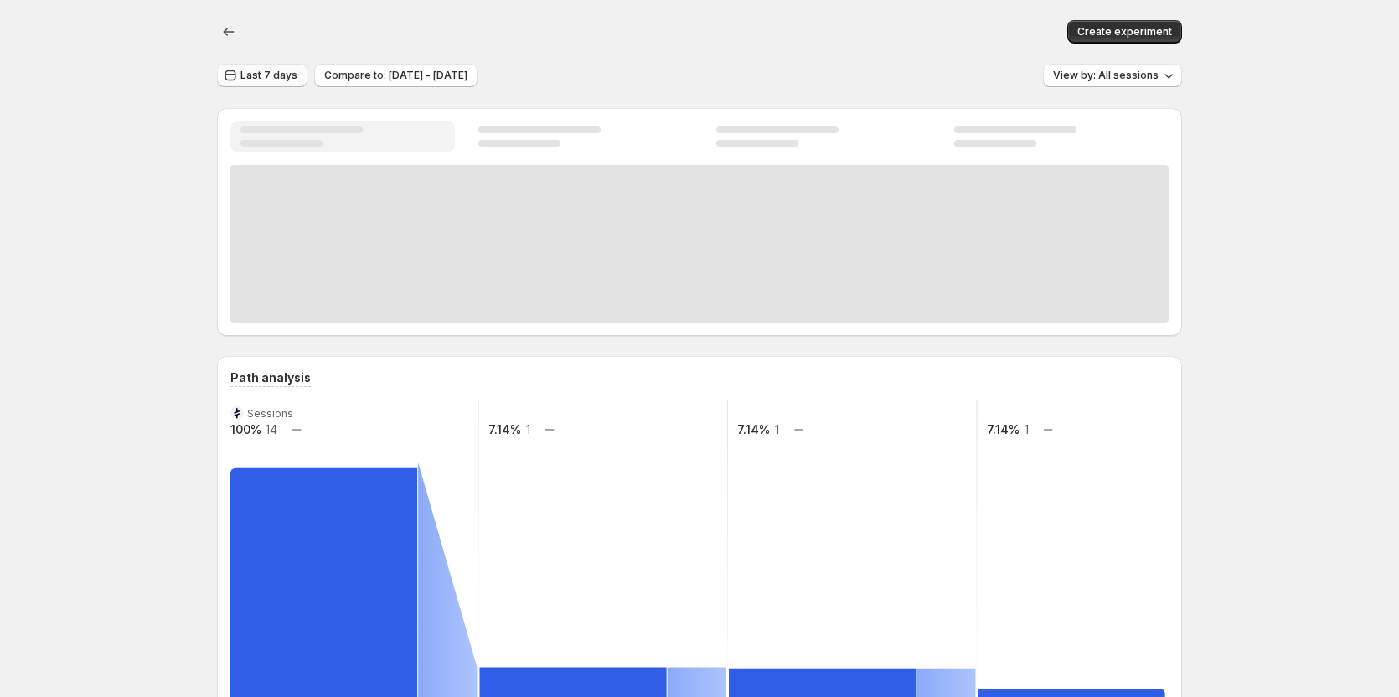
click at [297, 76] on span "Last 7 days" at bounding box center [268, 75] width 57 height 13
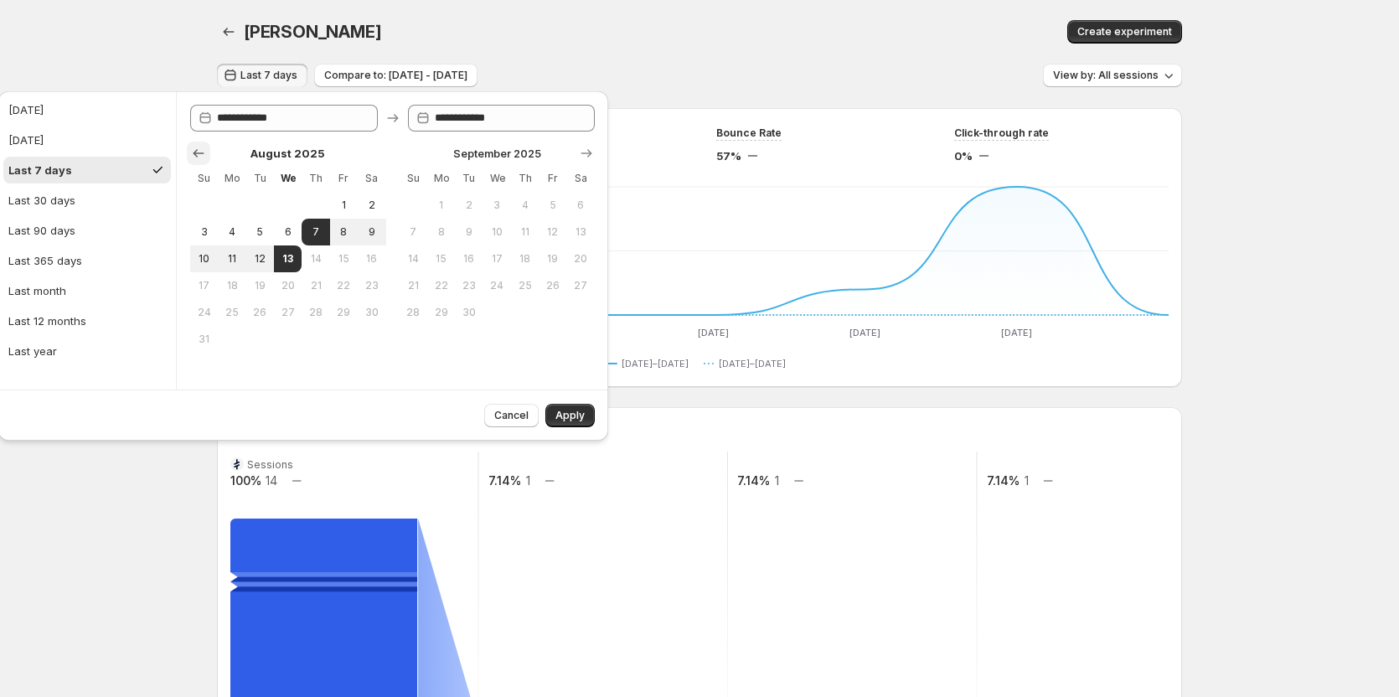
click at [199, 145] on icon "Show previous month, July 2025" at bounding box center [198, 153] width 17 height 17
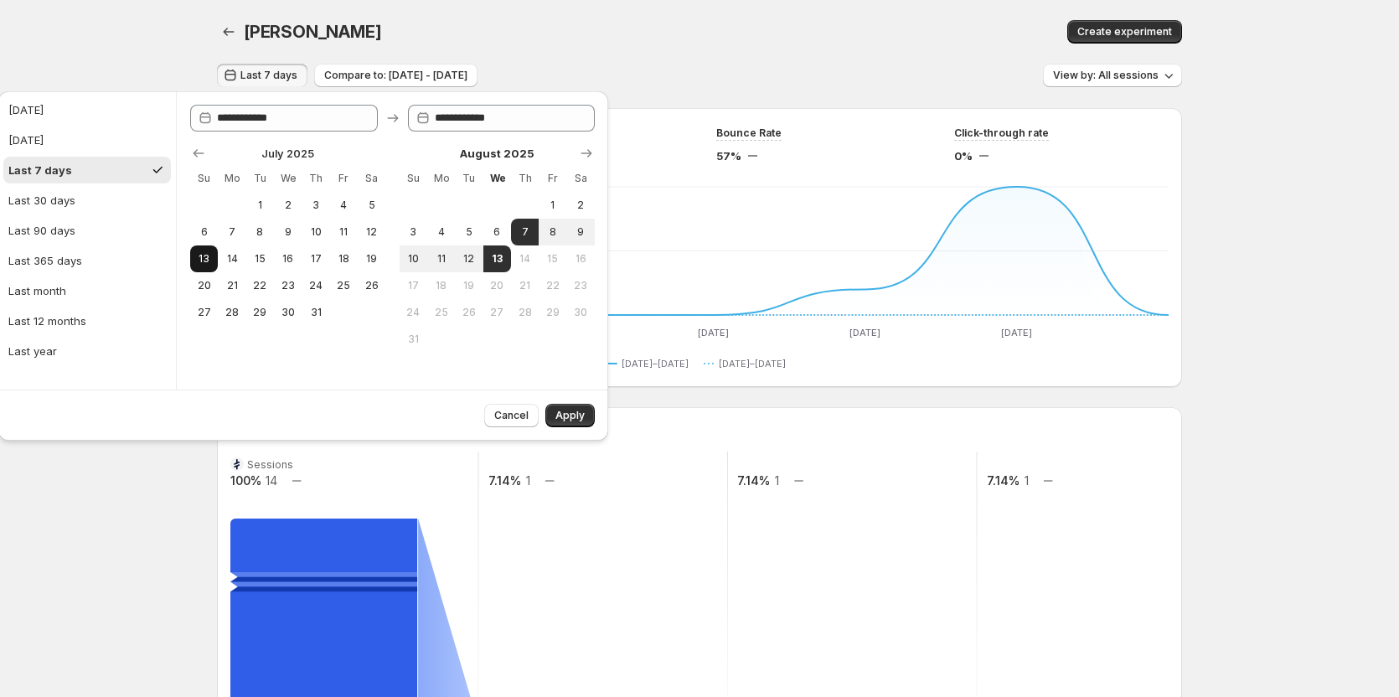
click at [211, 258] on span "13" at bounding box center [204, 258] width 14 height 13
type input "**********"
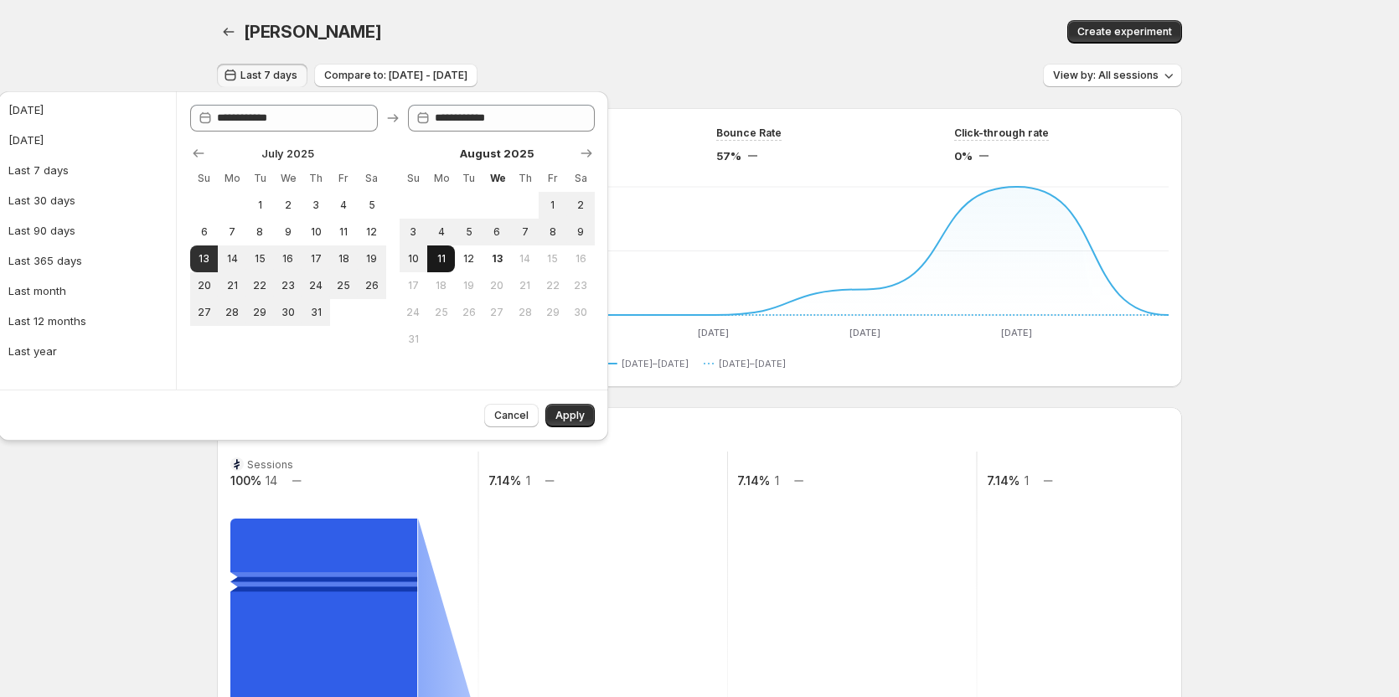
click at [440, 255] on span "11" at bounding box center [441, 258] width 14 height 13
type input "**********"
click at [585, 417] on button "Apply" at bounding box center [569, 415] width 49 height 23
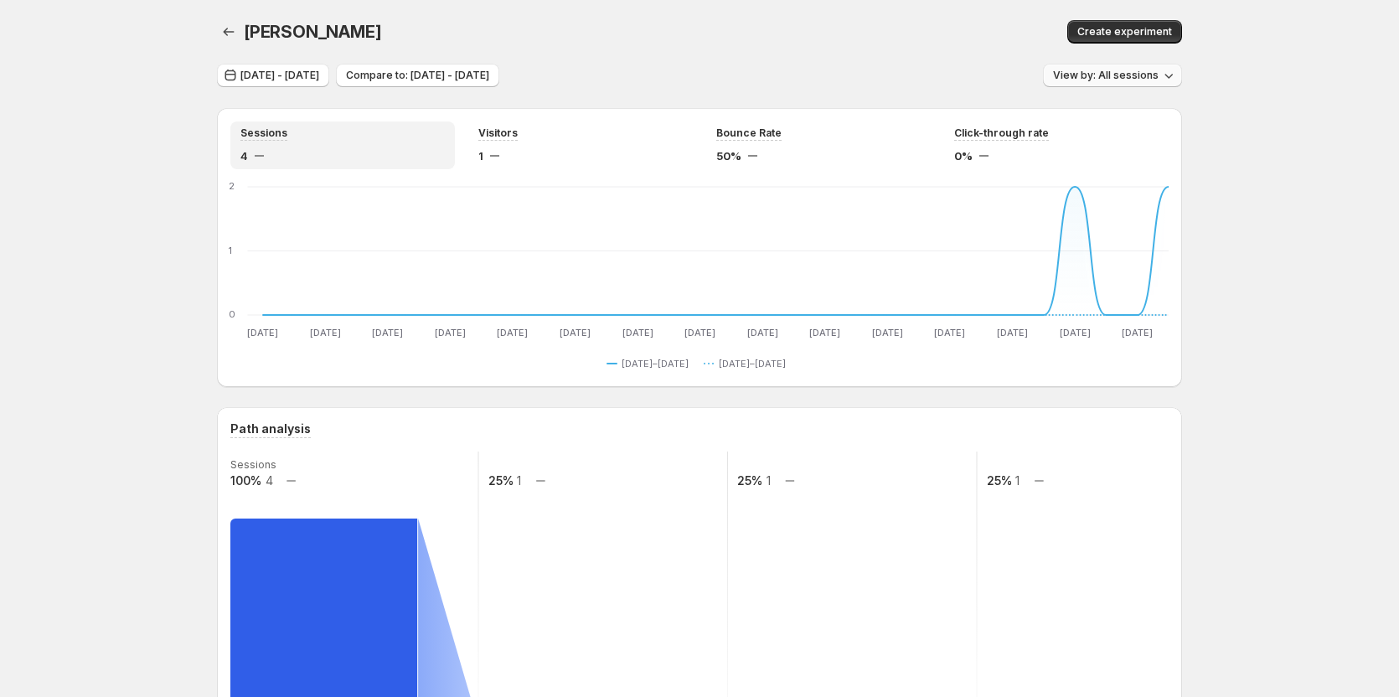
click at [1138, 78] on span "View by: All sessions" at bounding box center [1106, 75] width 106 height 13
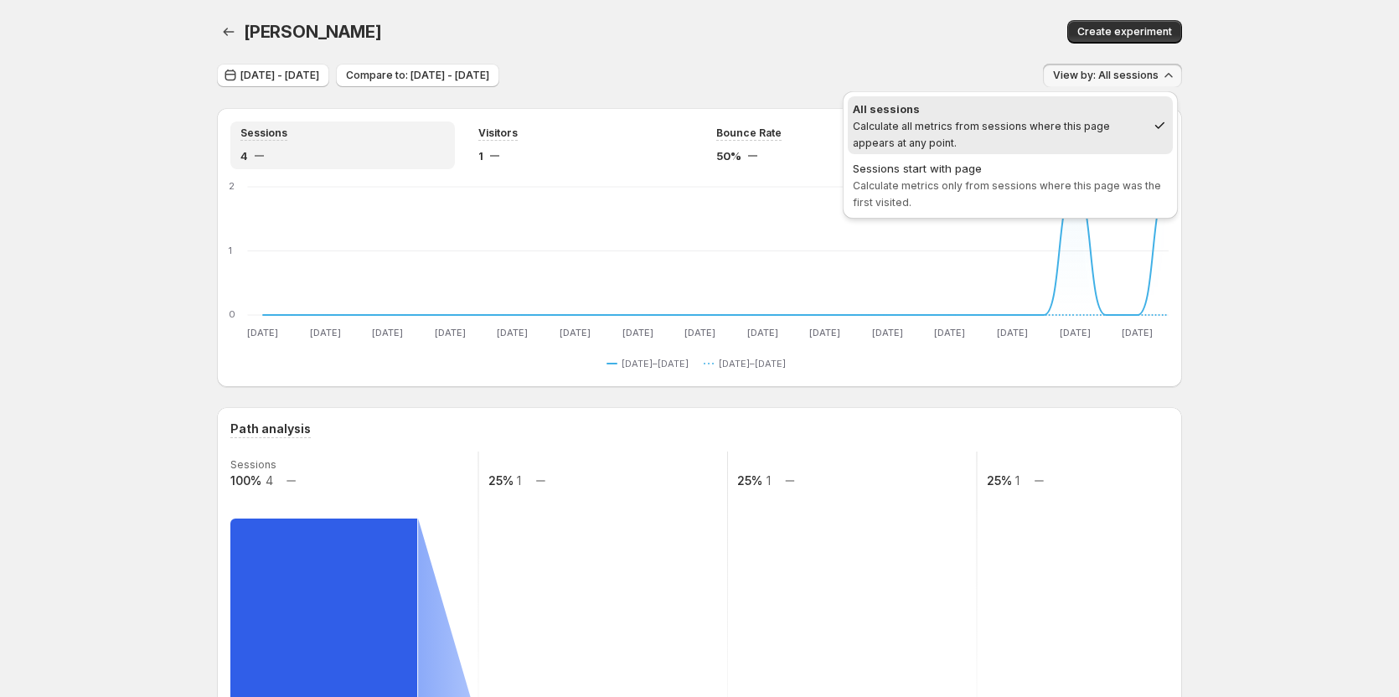
click at [635, 46] on div "Tanya Testtt. This page is ready Tanya Testtt Create experiment" at bounding box center [699, 32] width 965 height 64
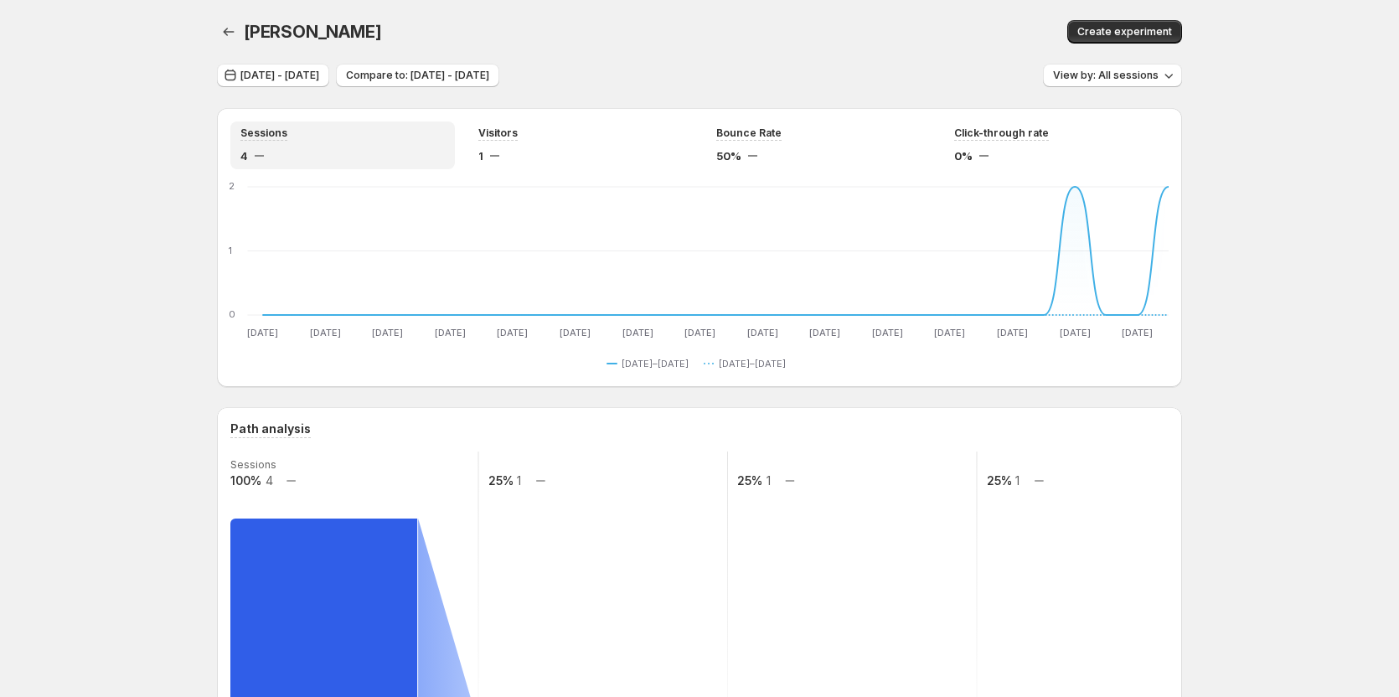
click at [1118, 87] on div "View by: All sessions" at bounding box center [1112, 76] width 139 height 24
click at [1123, 80] on span "View by: All sessions" at bounding box center [1106, 75] width 106 height 13
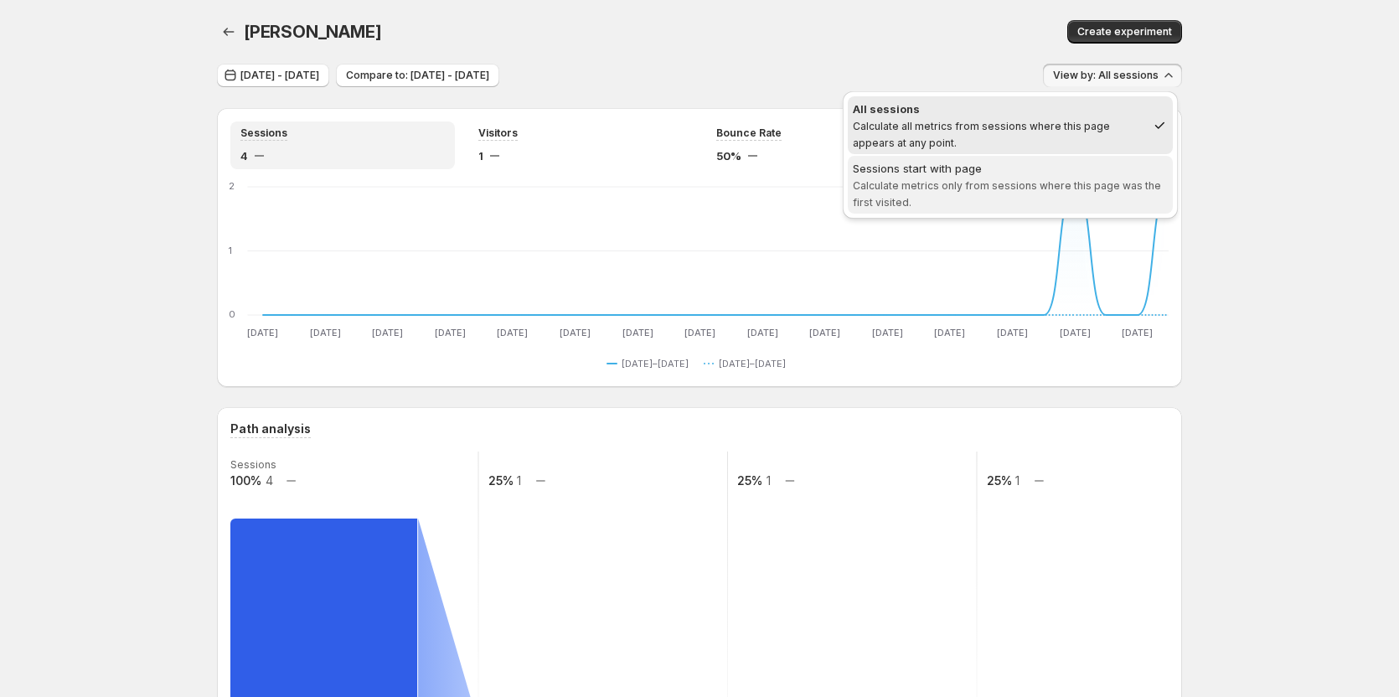
click at [963, 189] on span "Calculate metrics only from sessions where this page was the first visited." at bounding box center [1007, 193] width 308 height 29
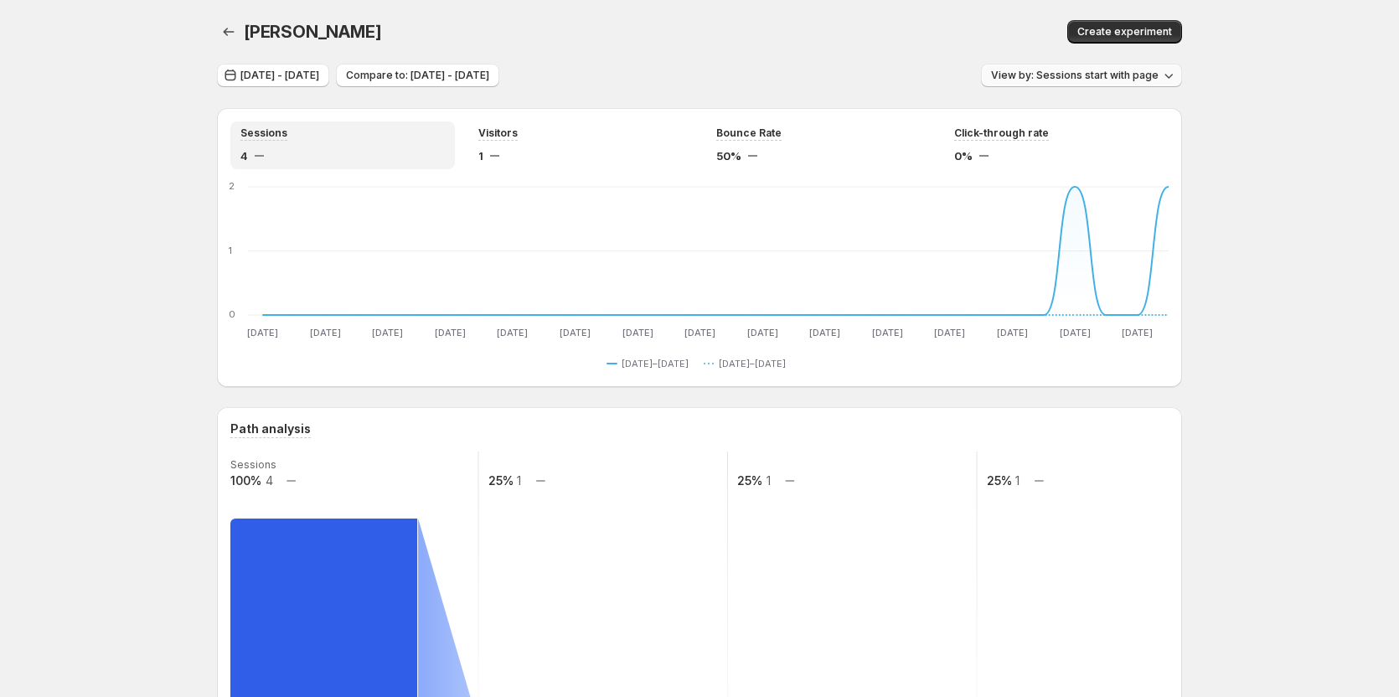
click at [1066, 80] on span "View by: Sessions start with page" at bounding box center [1075, 75] width 168 height 13
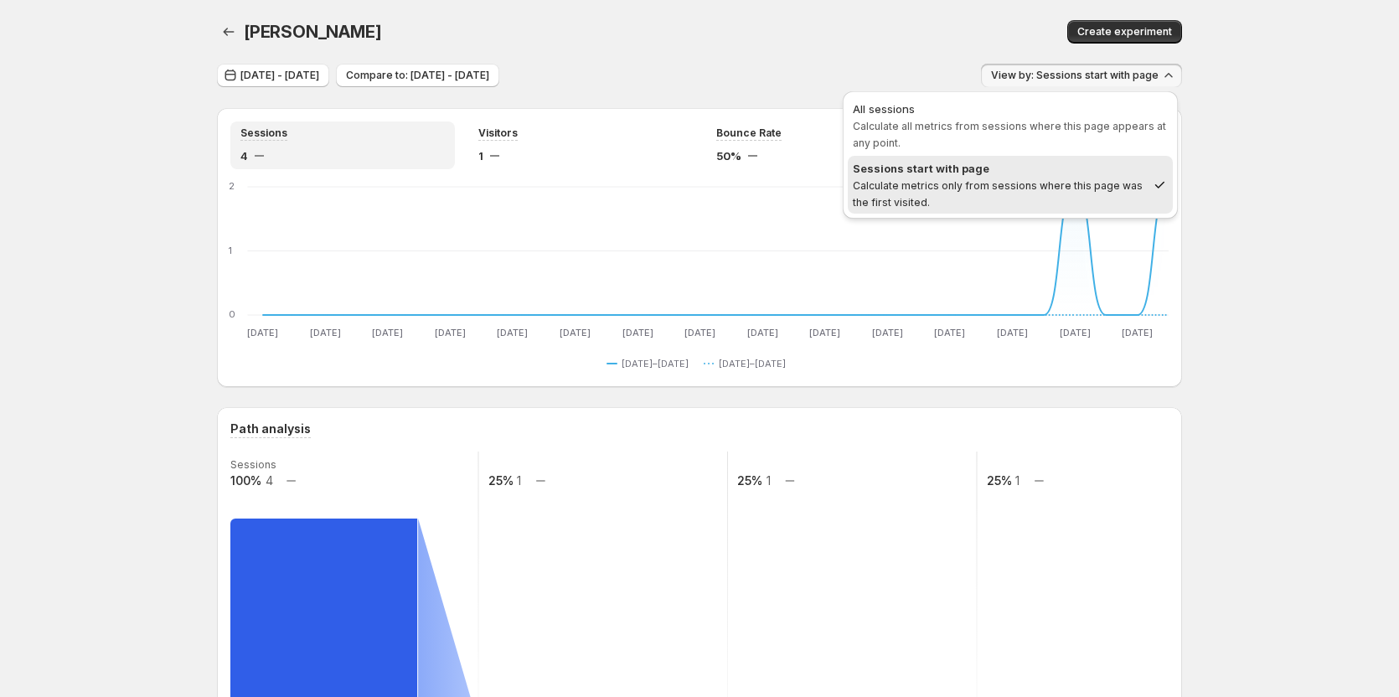
click at [1031, 141] on span "All sessions Calculate all metrics from sessions where this page appears at any…" at bounding box center [1010, 126] width 315 height 50
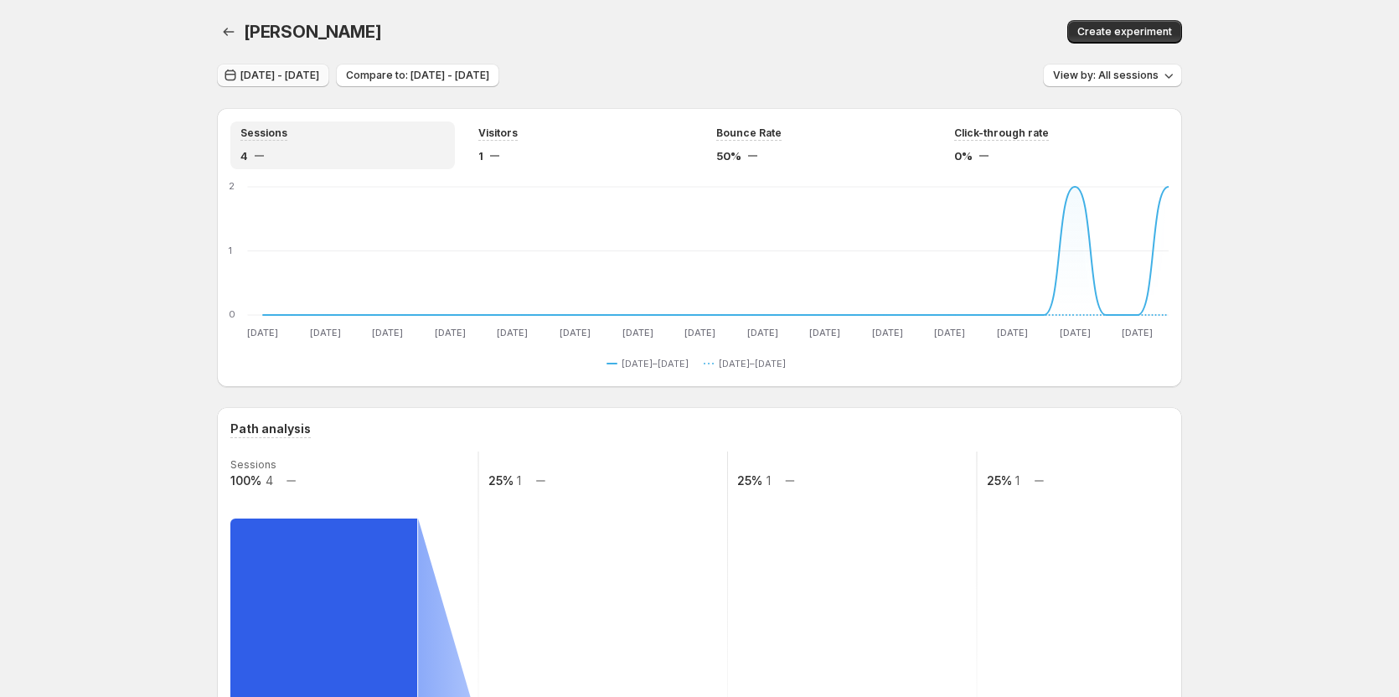
click at [329, 82] on button "Jul 13, 2025 - Aug 11, 2025" at bounding box center [273, 75] width 112 height 23
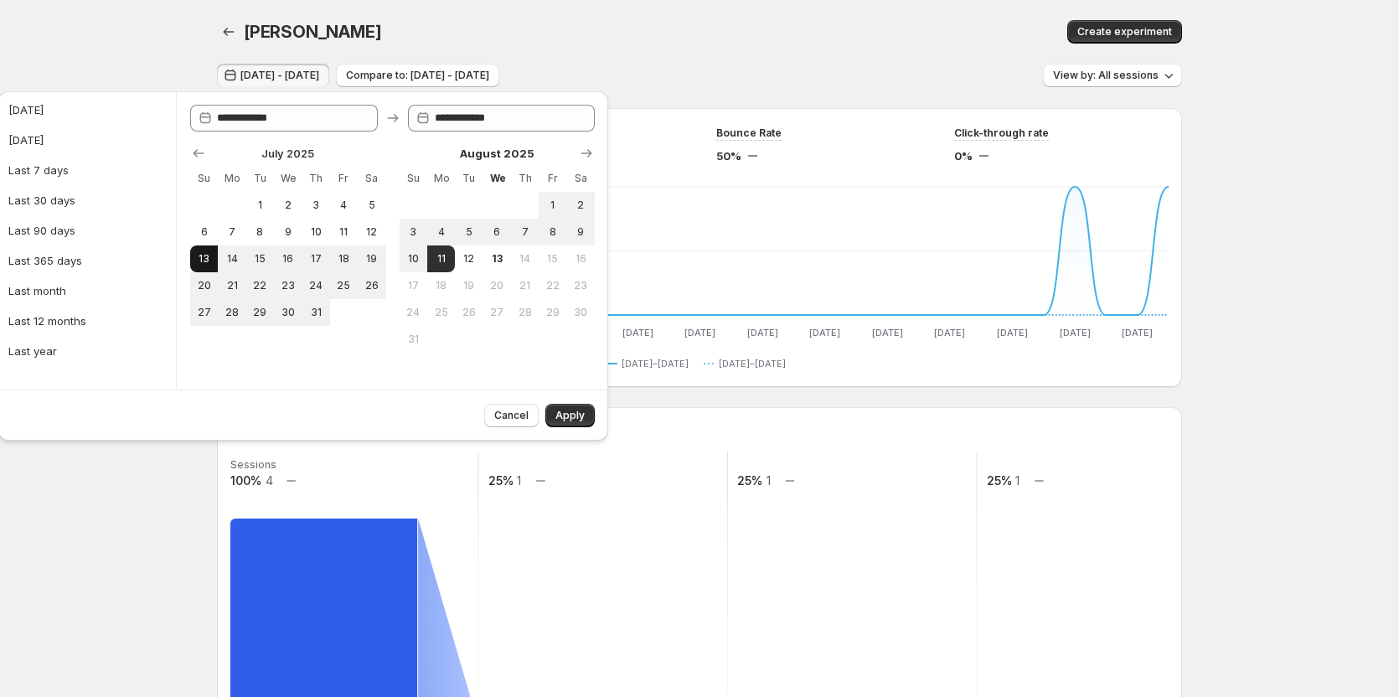
click at [206, 256] on span "13" at bounding box center [204, 258] width 14 height 13
click at [477, 262] on button "12" at bounding box center [469, 258] width 28 height 27
type input "**********"
click at [586, 415] on button "Apply" at bounding box center [569, 415] width 49 height 23
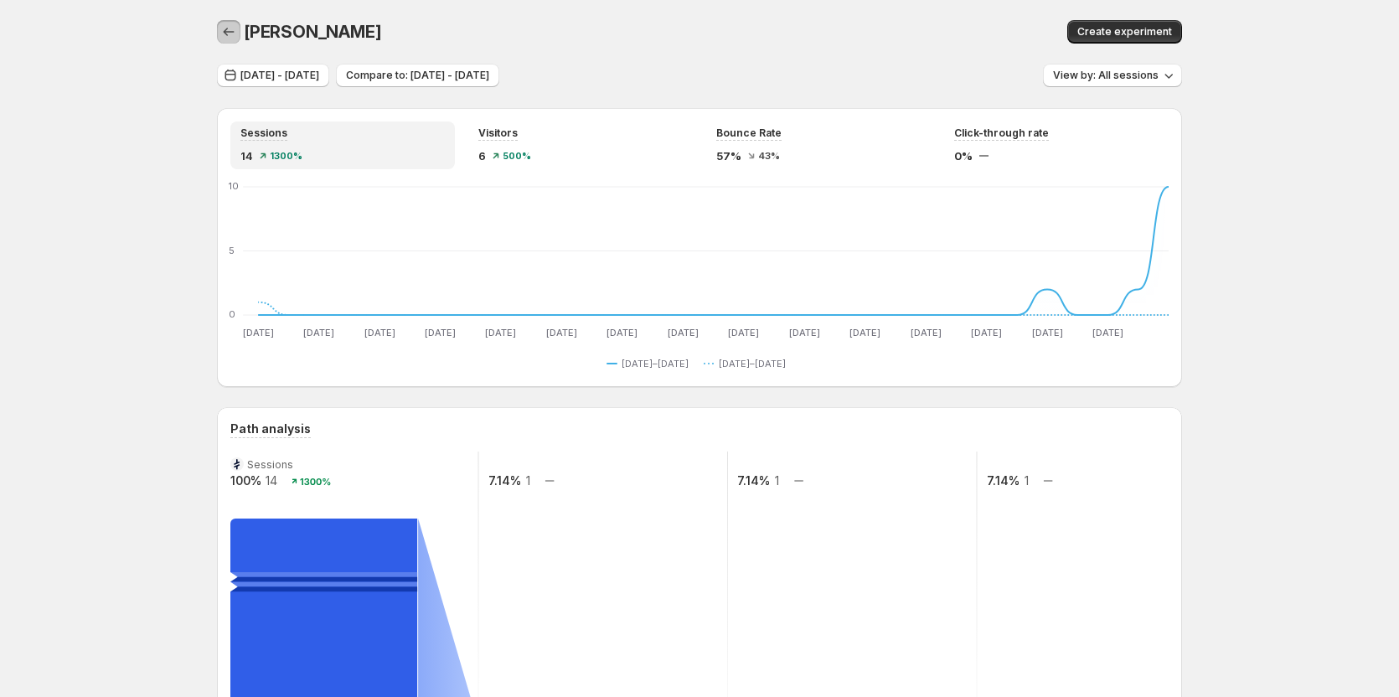
click at [237, 37] on icon "button" at bounding box center [228, 31] width 17 height 17
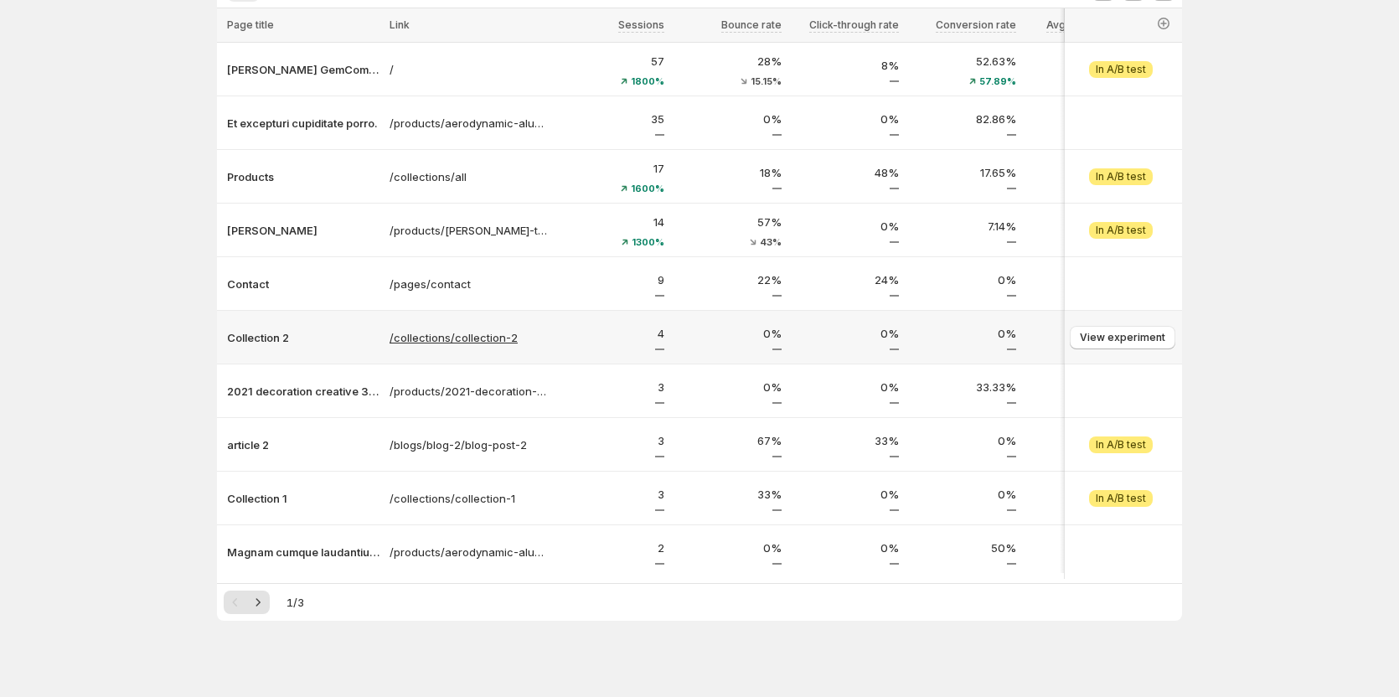
scroll to position [152, 0]
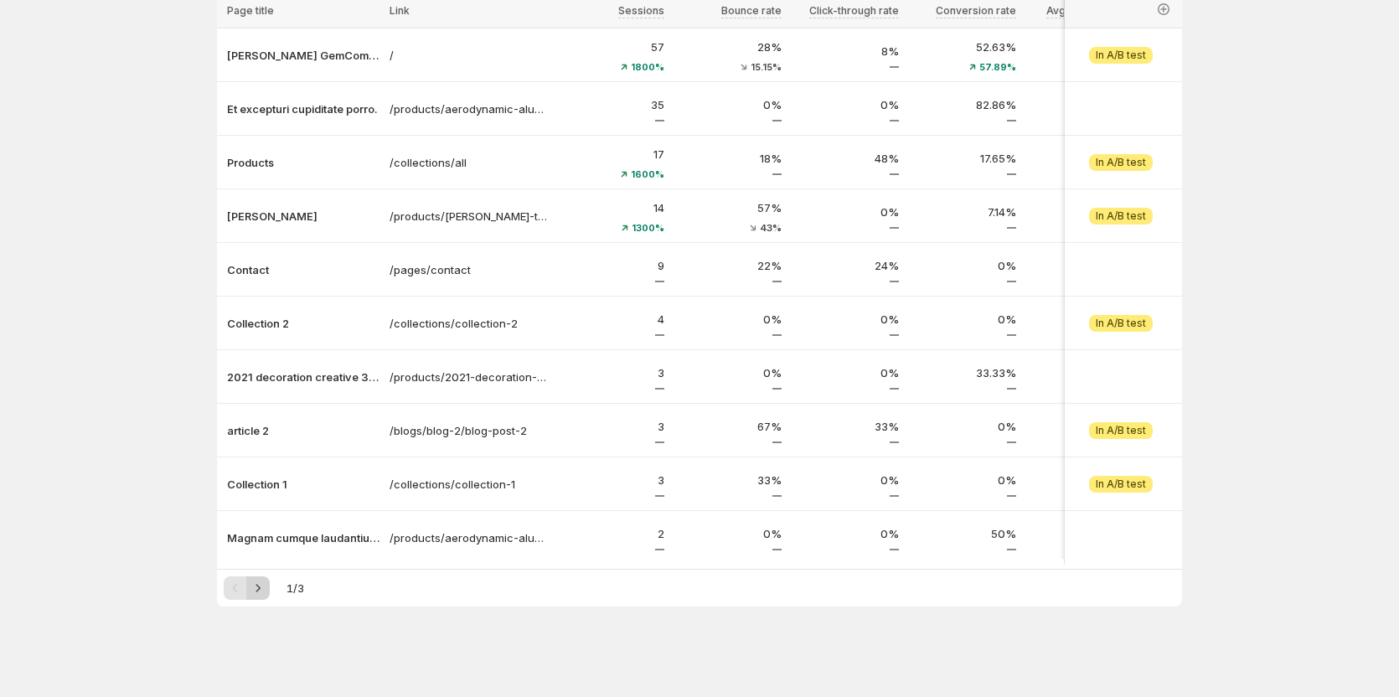
click at [259, 590] on icon "Next" at bounding box center [258, 588] width 17 height 17
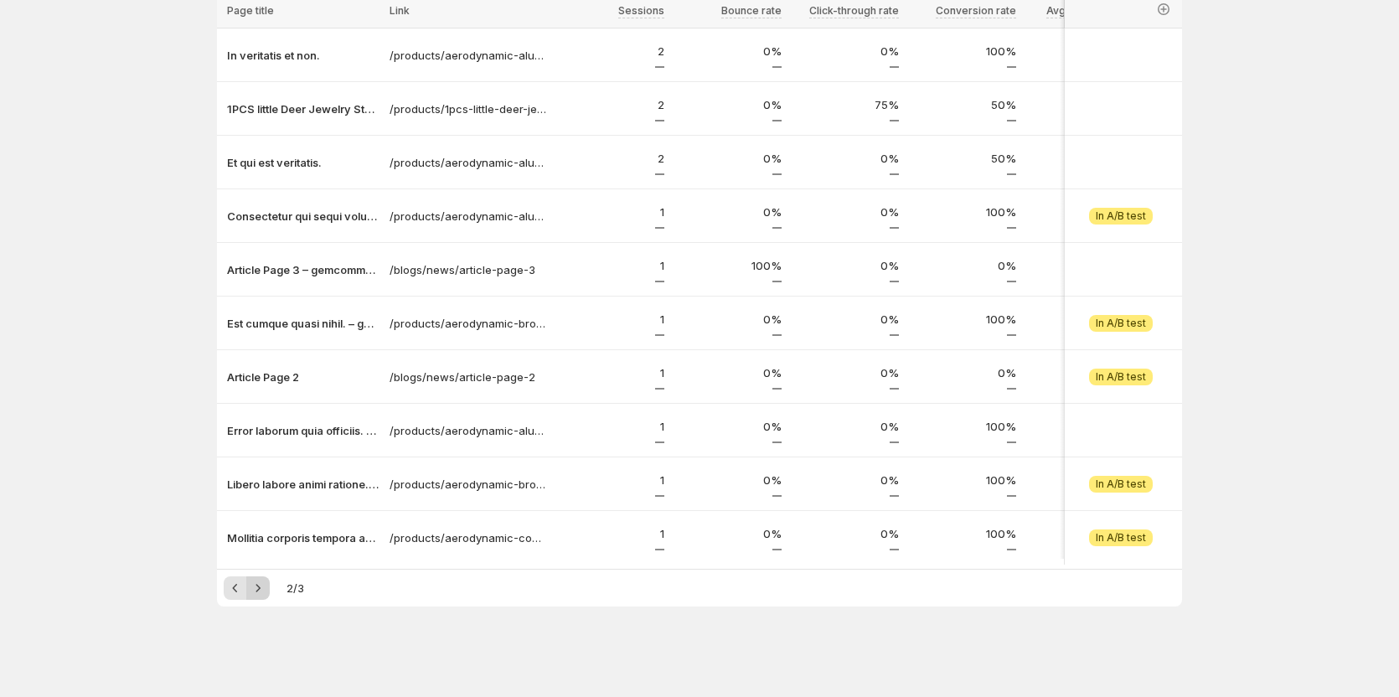
click at [266, 584] on icon "Next" at bounding box center [258, 588] width 17 height 17
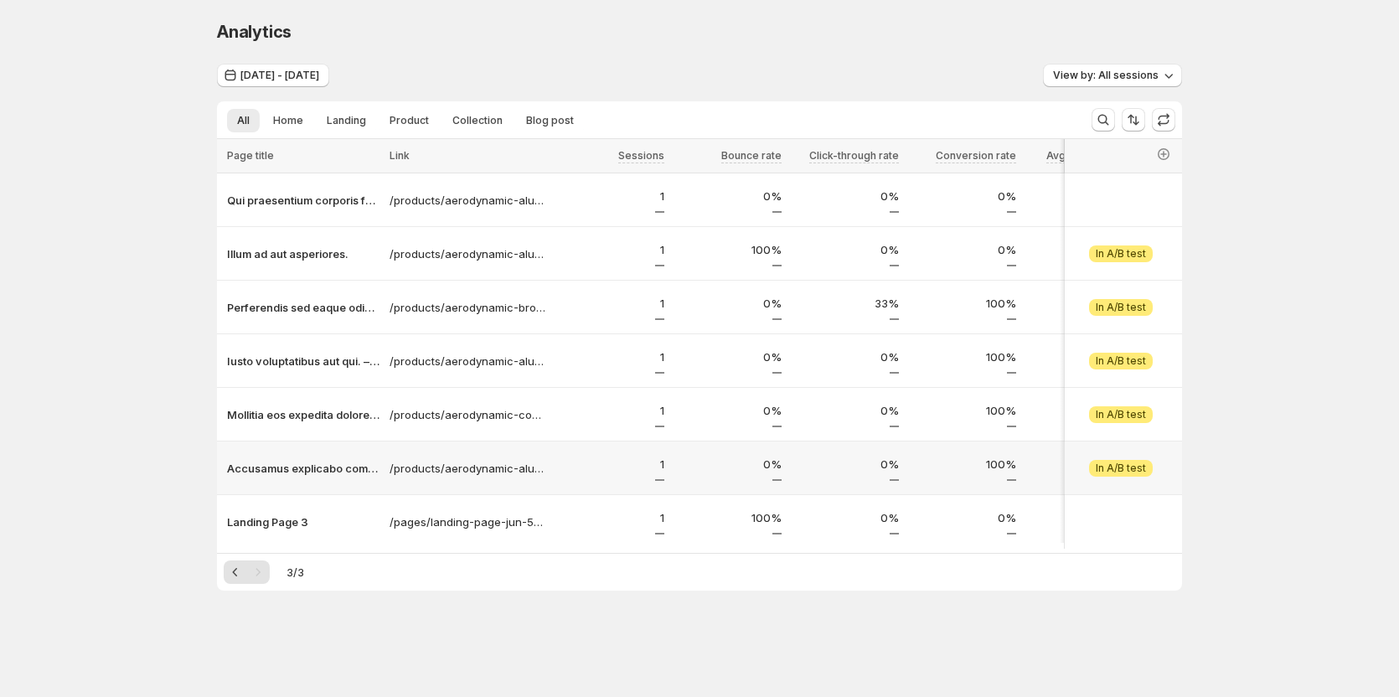
scroll to position [0, 0]
click at [239, 581] on icon "Previous" at bounding box center [239, 572] width 17 height 17
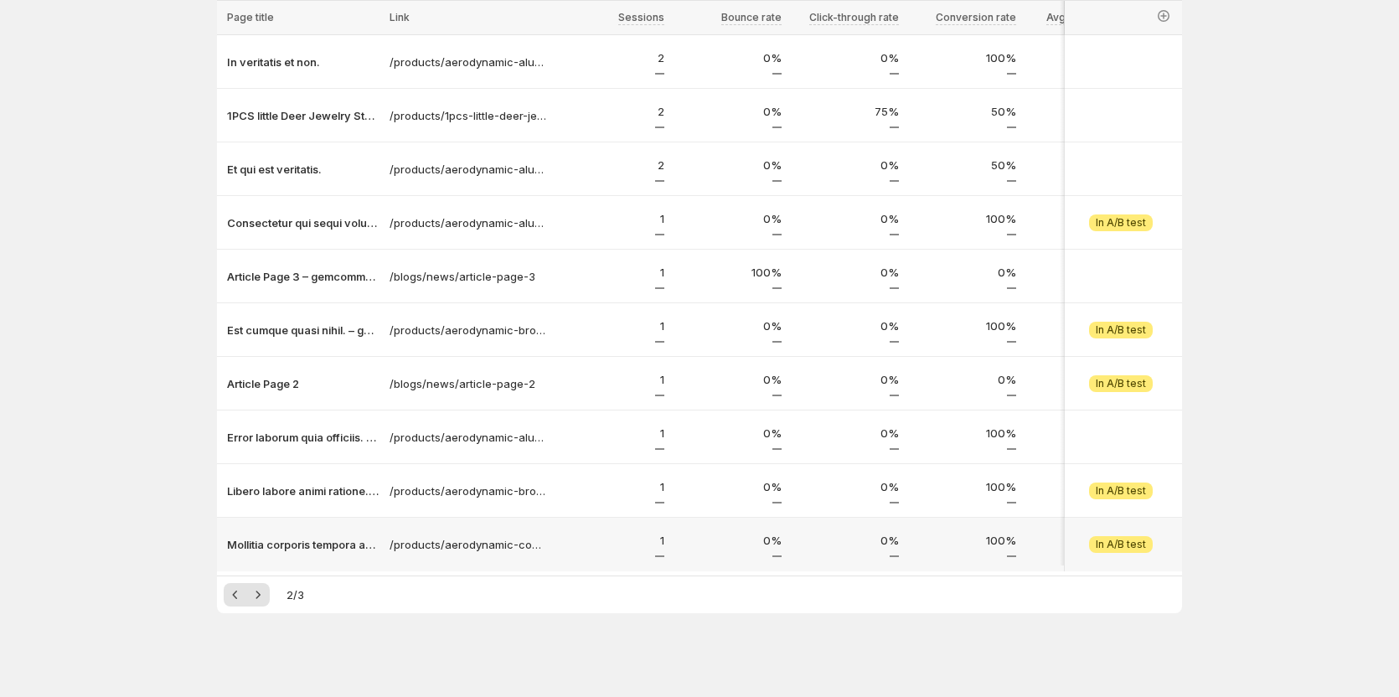
scroll to position [152, 0]
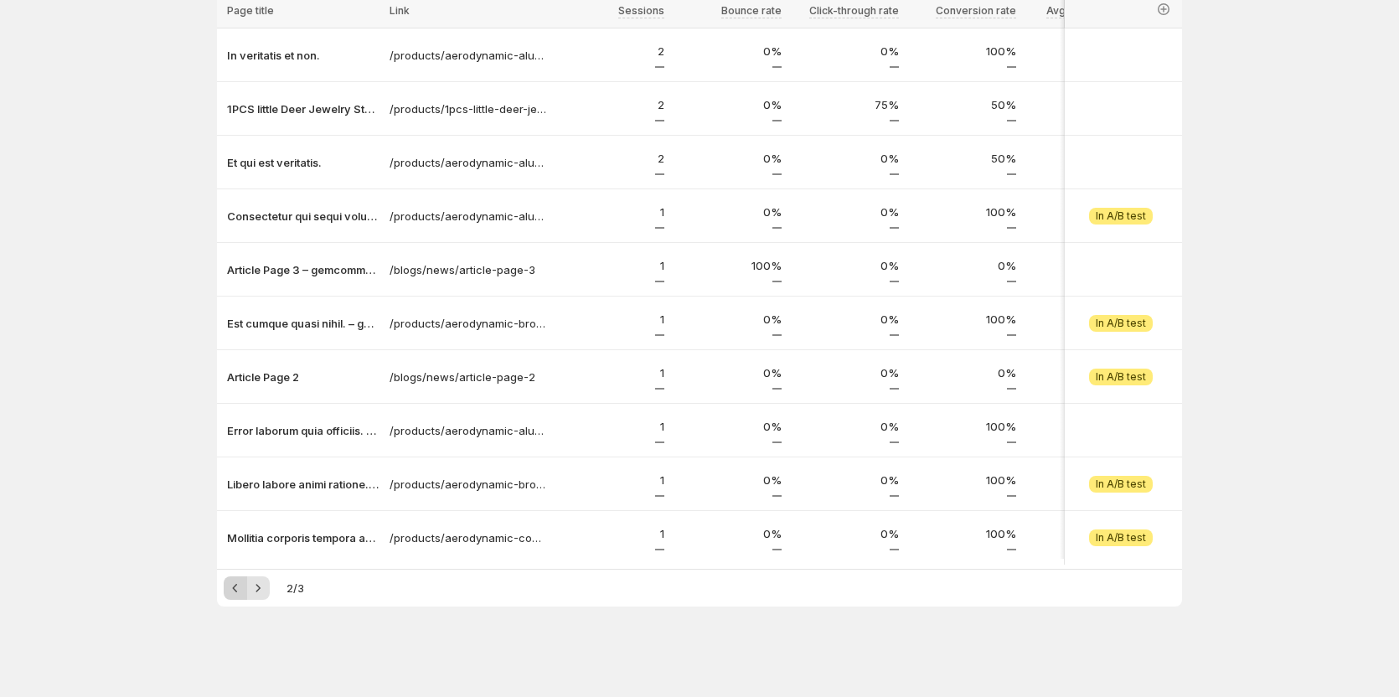
click at [237, 591] on icon "Previous" at bounding box center [235, 588] width 17 height 17
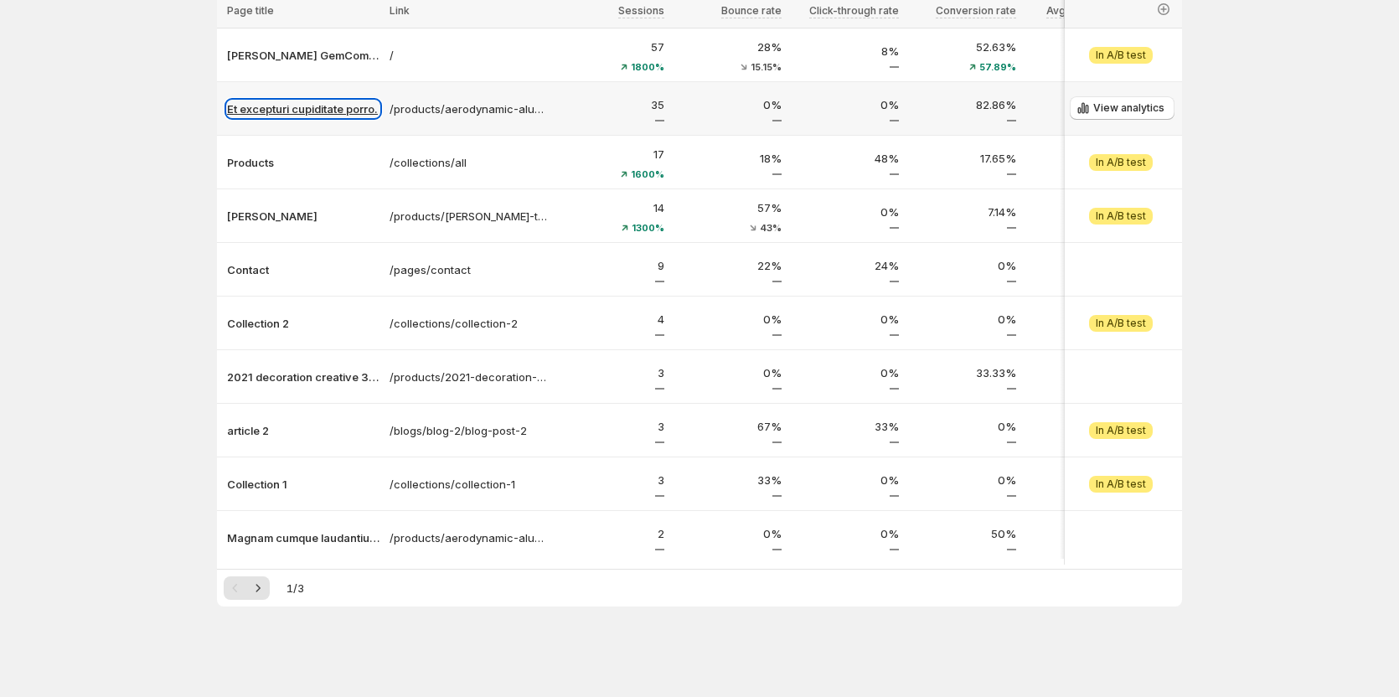
click at [328, 101] on p "Et excepturi cupiditate porro." at bounding box center [303, 109] width 152 height 17
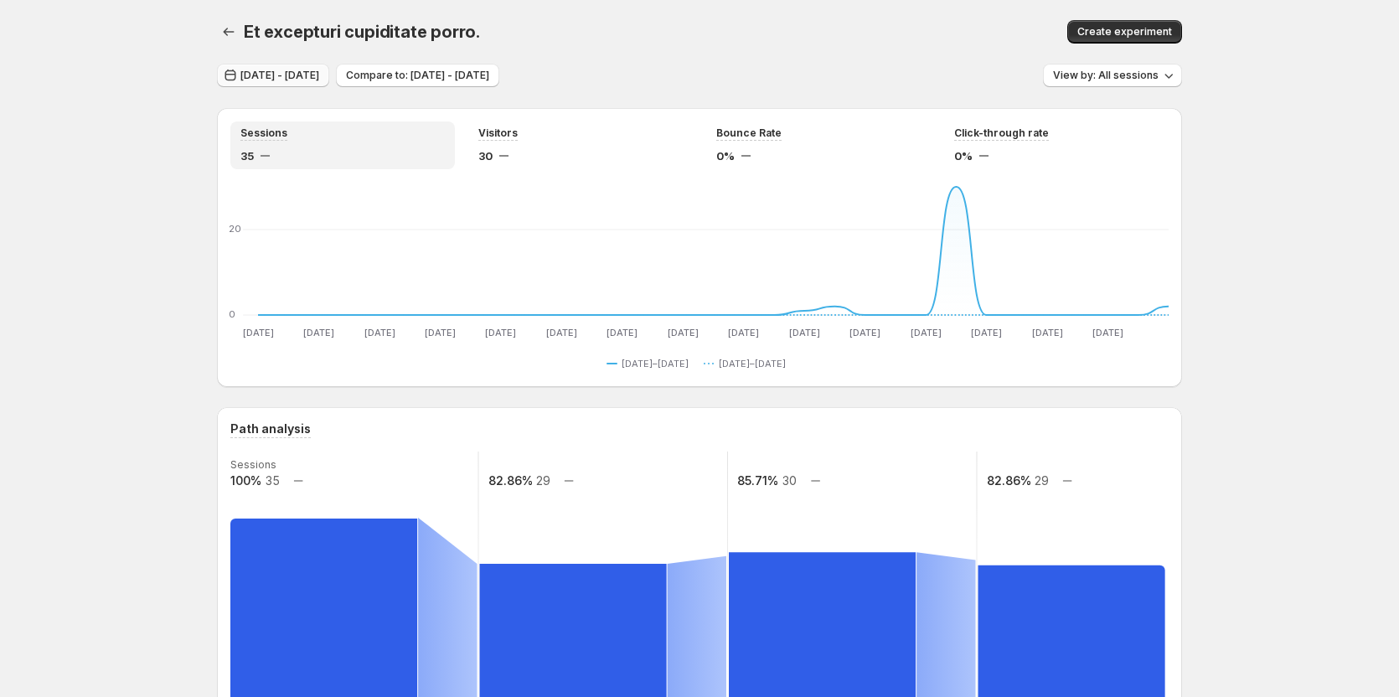
click at [319, 72] on span "Jul 13, 2025 - Aug 12, 2025" at bounding box center [279, 75] width 79 height 13
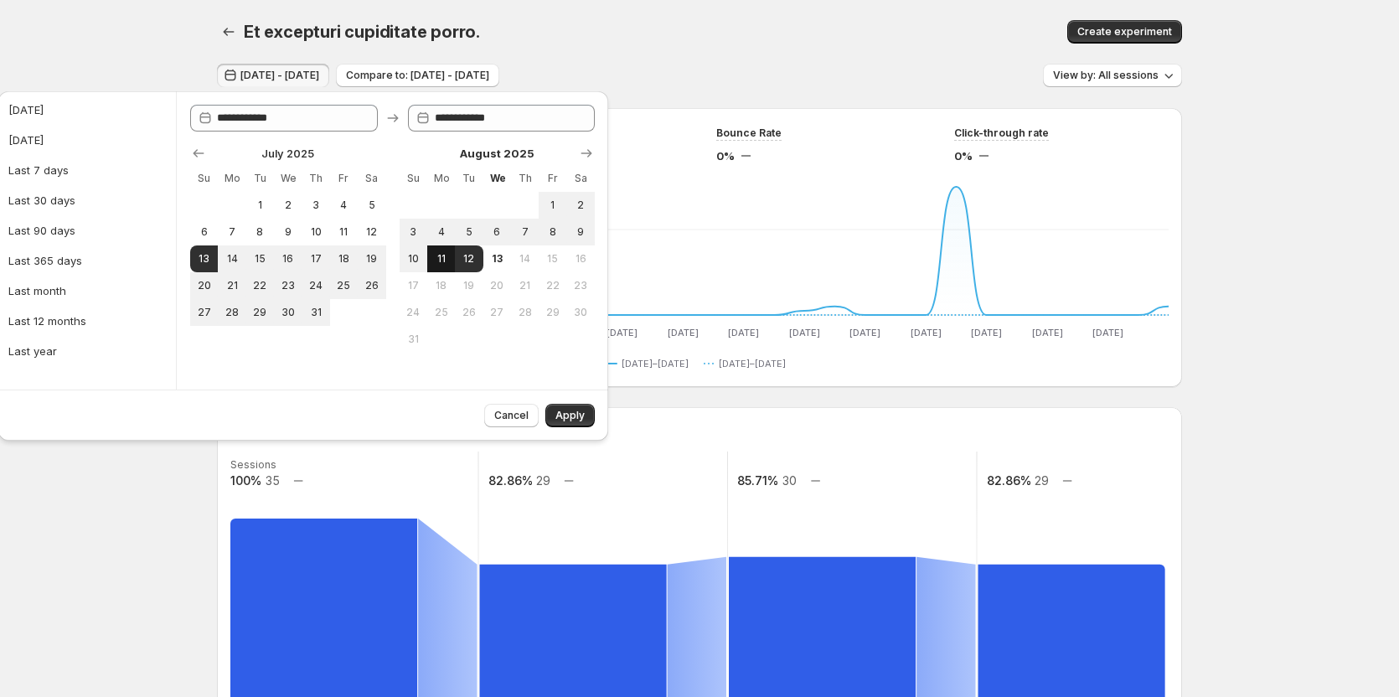
click at [445, 262] on span "11" at bounding box center [441, 258] width 14 height 13
type input "**********"
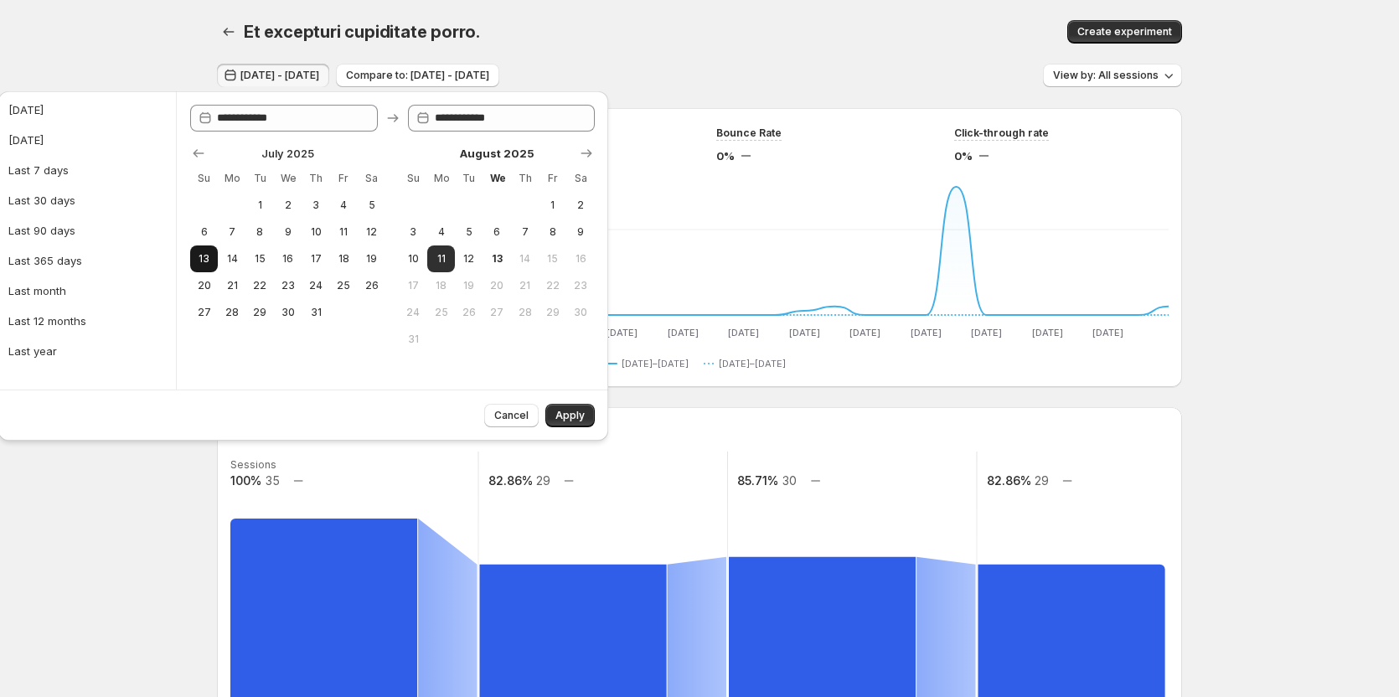
click at [205, 259] on span "13" at bounding box center [204, 258] width 14 height 13
type input "**********"
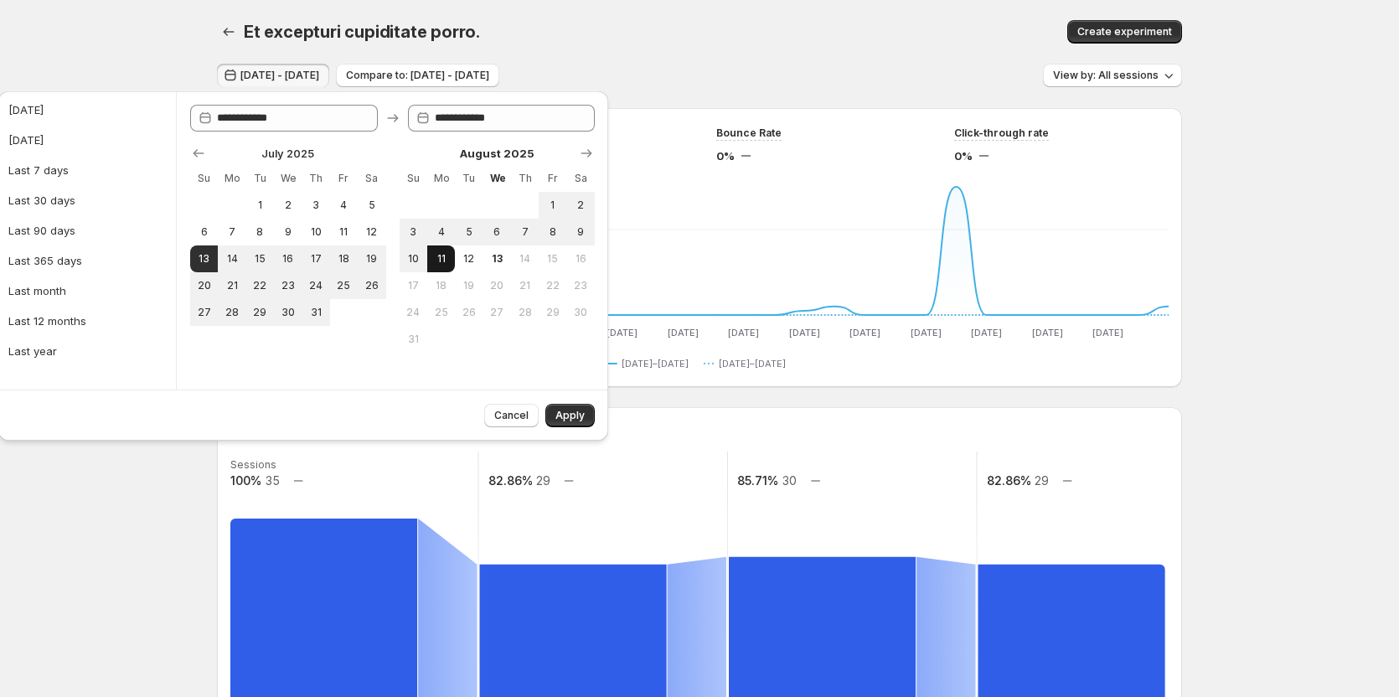
click at [443, 262] on span "11" at bounding box center [441, 258] width 14 height 13
type input "**********"
click at [553, 420] on button "Apply" at bounding box center [569, 415] width 49 height 23
